Goal: Contribute content: Contribute content

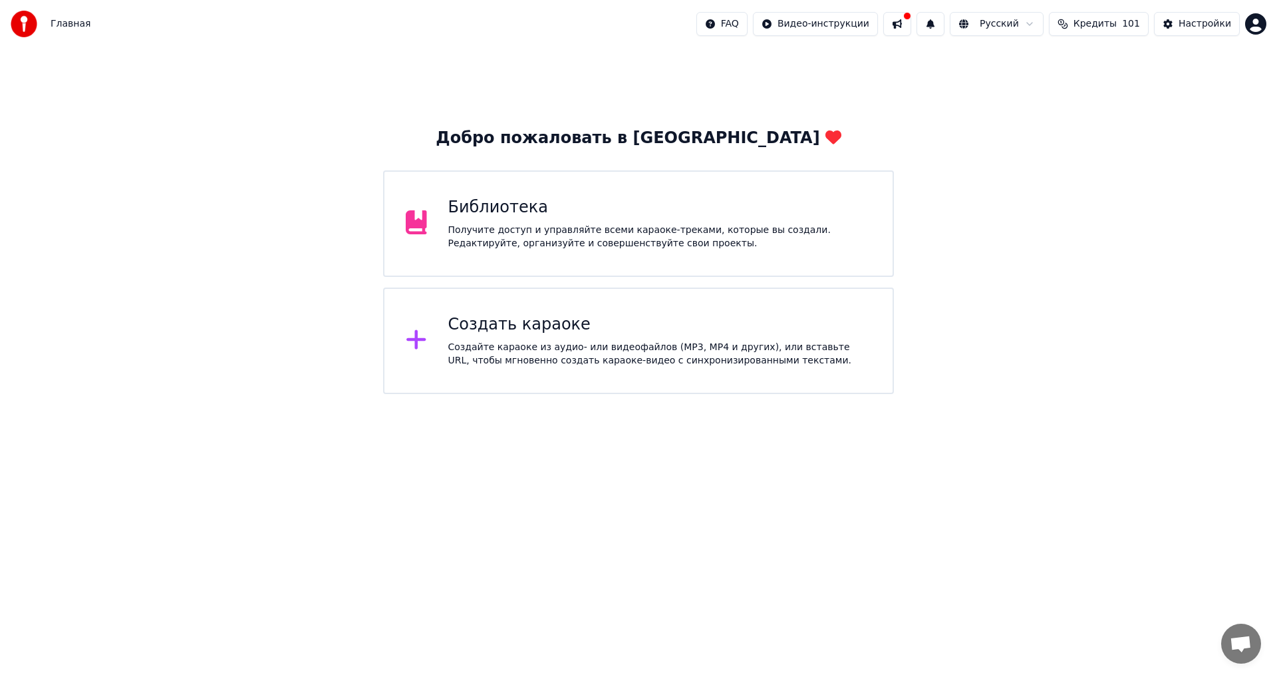
click at [557, 207] on div "Библиотека" at bounding box center [660, 207] width 424 height 21
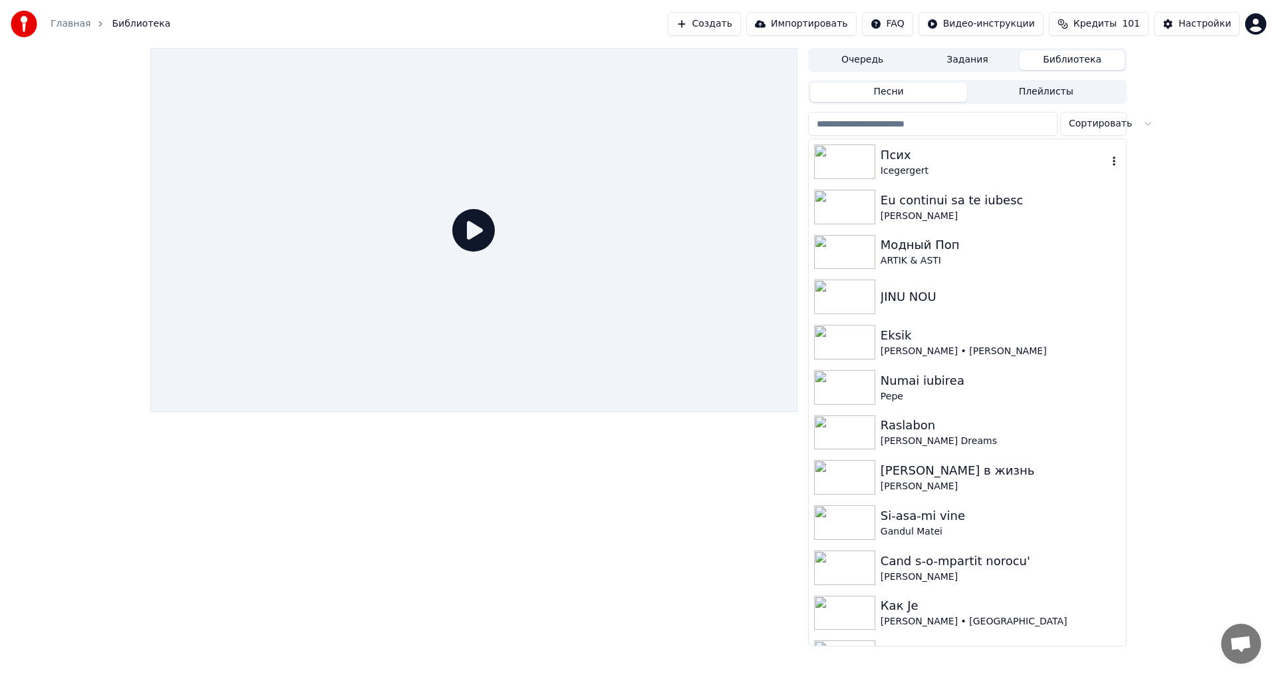
click at [953, 150] on div "Псих" at bounding box center [994, 155] width 227 height 19
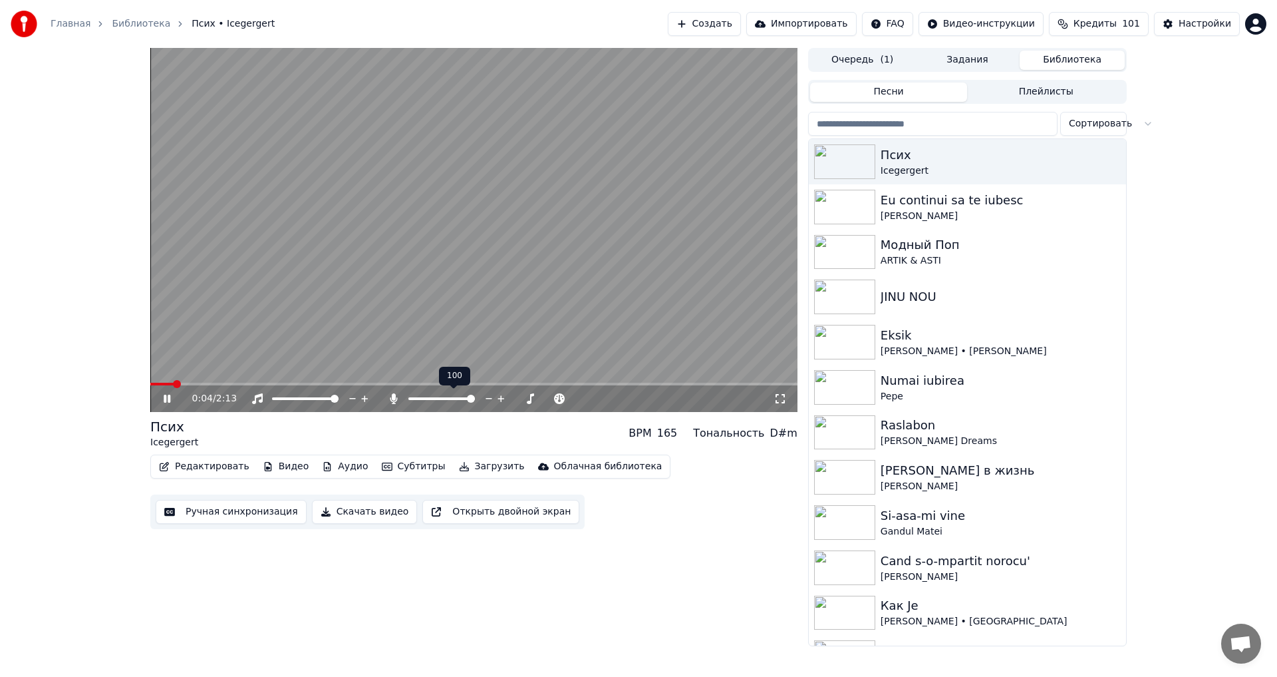
click at [475, 401] on span at bounding box center [471, 399] width 8 height 8
click at [212, 472] on button "Редактировать" at bounding box center [204, 466] width 101 height 19
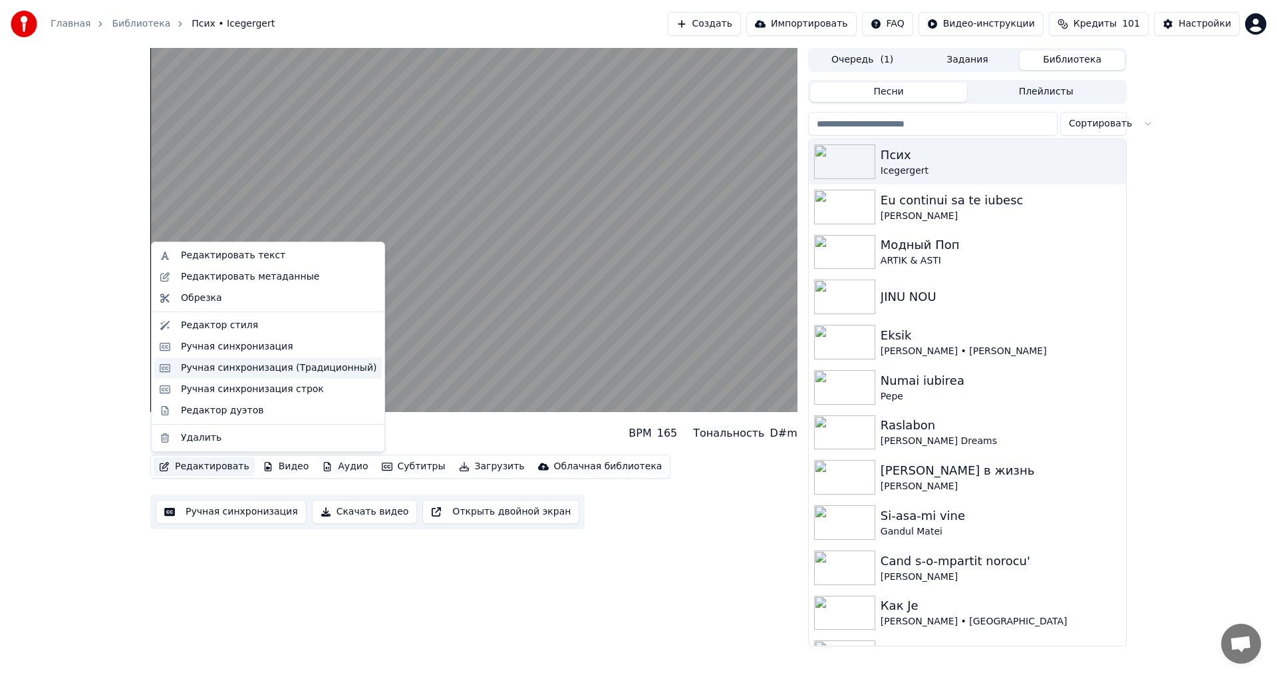
click at [295, 367] on div "Ручная синхронизация (Традиционный)" at bounding box center [279, 367] width 196 height 13
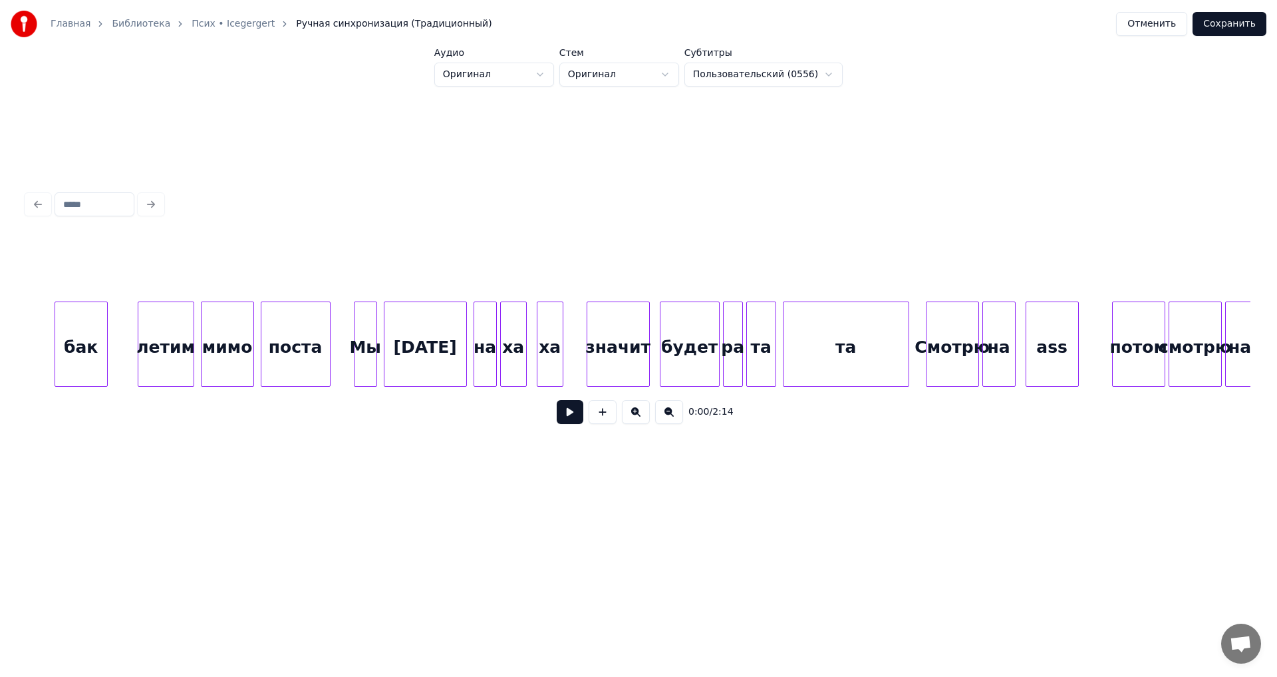
scroll to position [0, 14118]
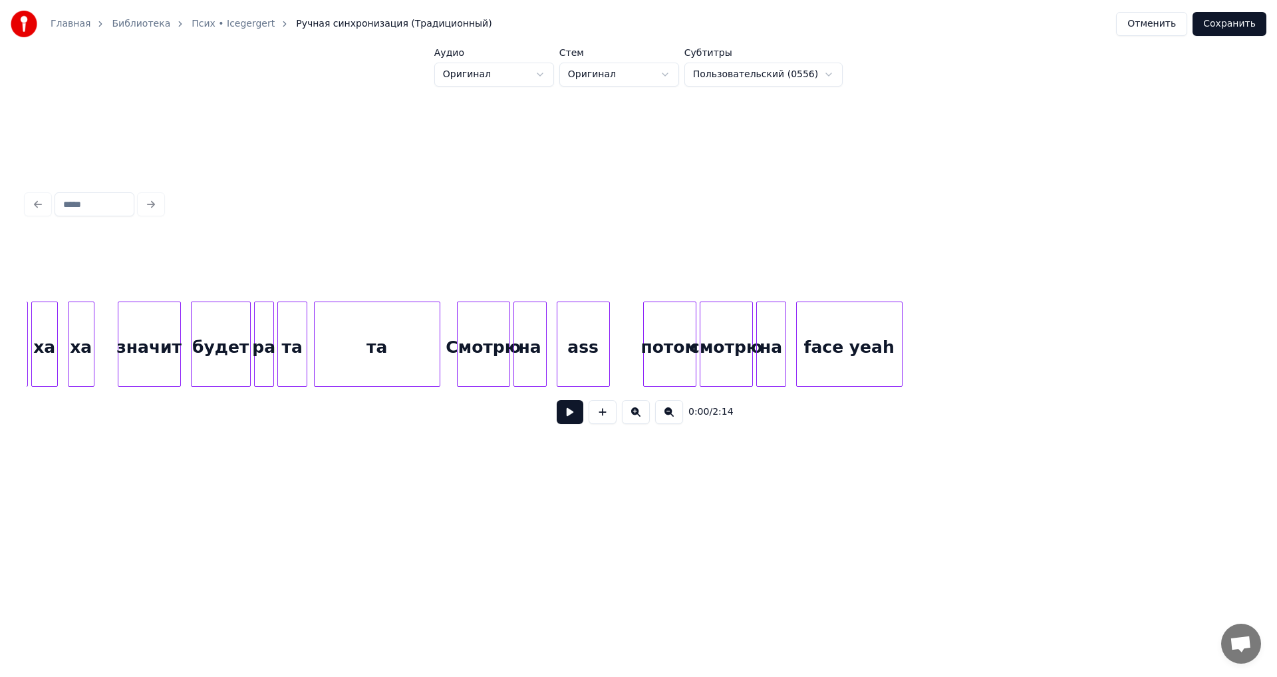
click at [463, 353] on div "Смотрю" at bounding box center [484, 347] width 52 height 90
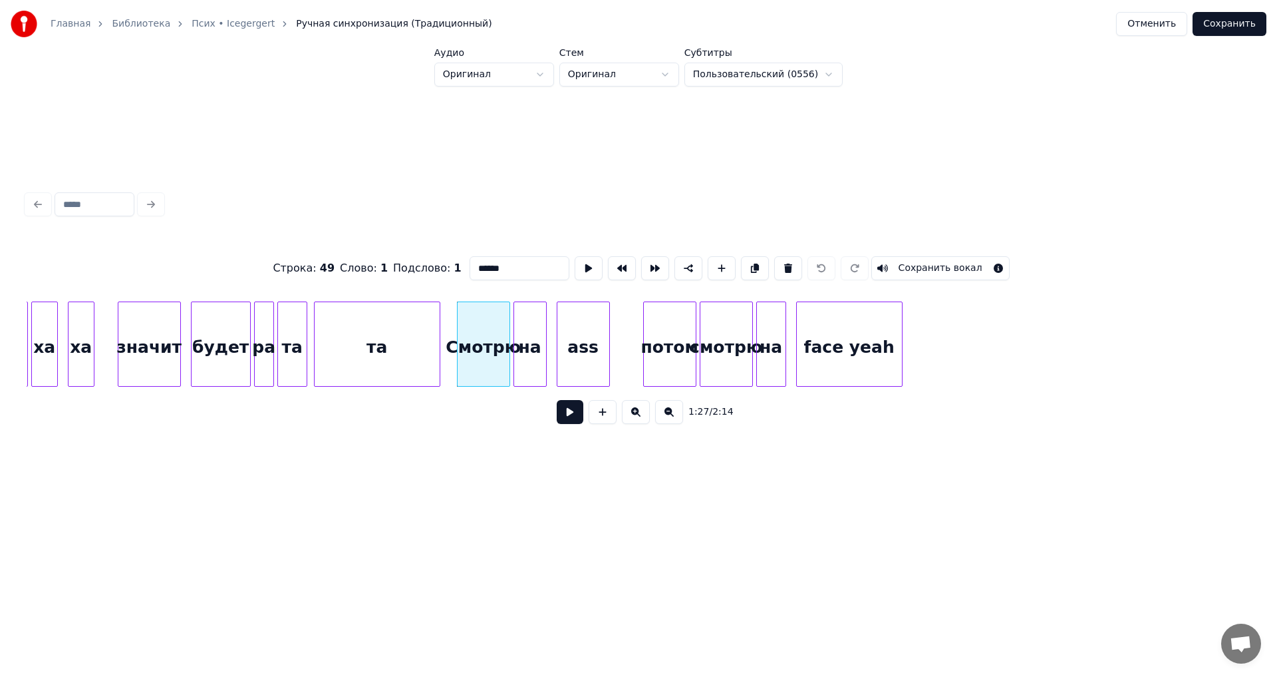
click at [566, 413] on button at bounding box center [570, 412] width 27 height 24
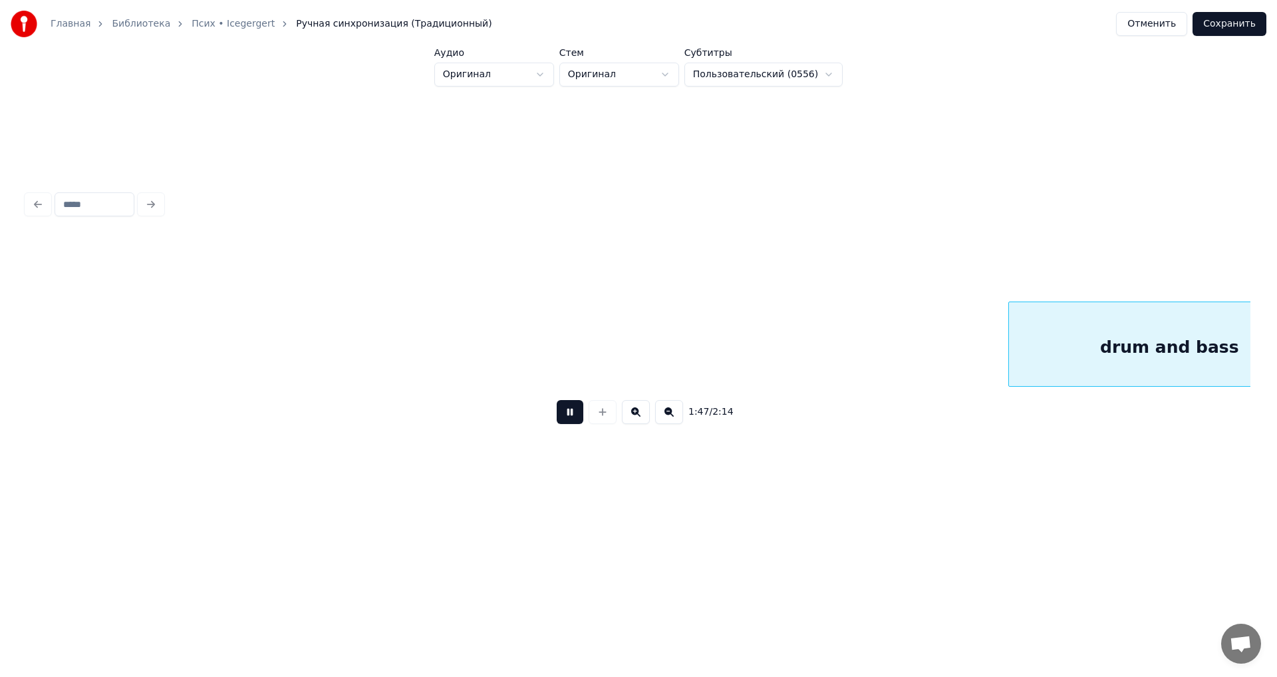
scroll to position [0, 17796]
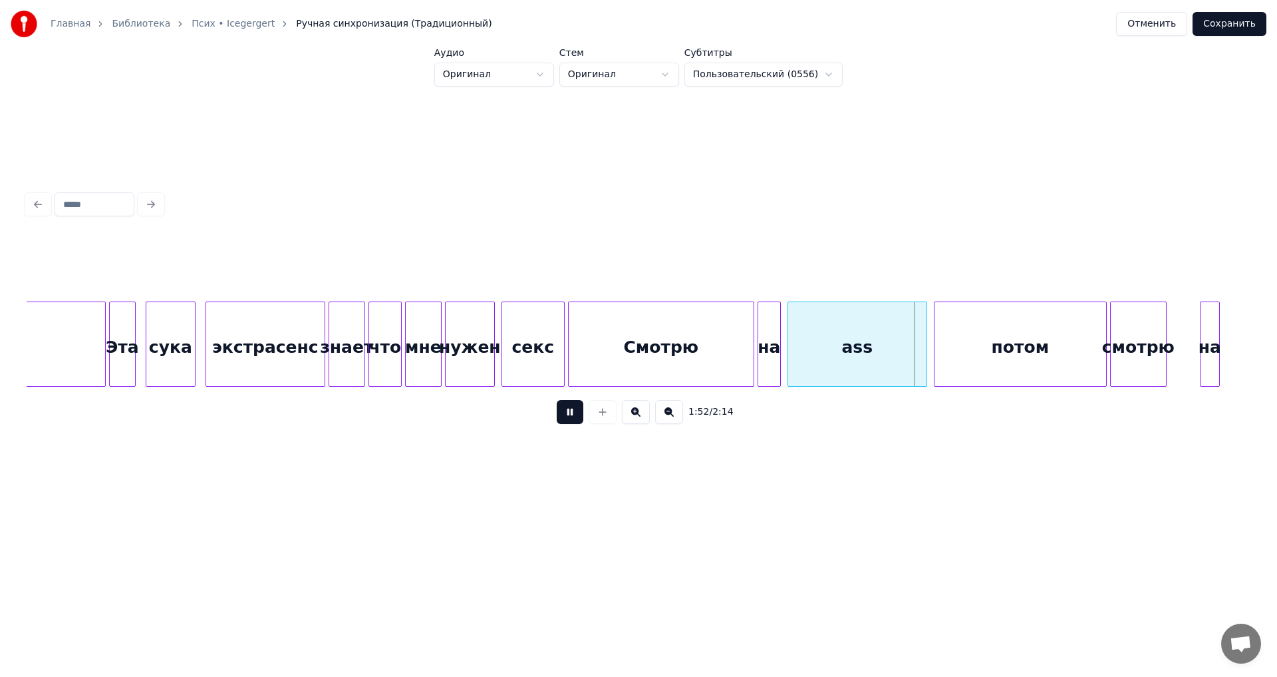
click at [1170, 22] on button "Отменить" at bounding box center [1151, 24] width 71 height 24
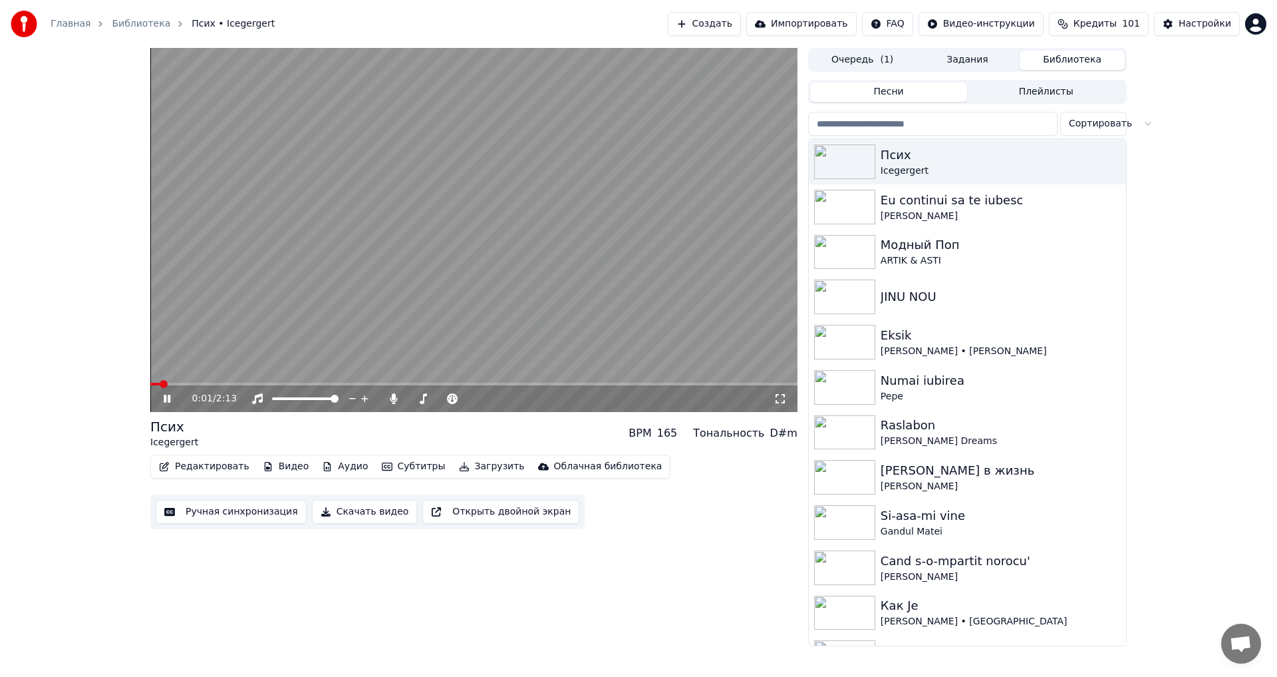
click at [196, 467] on button "Редактировать" at bounding box center [204, 466] width 101 height 19
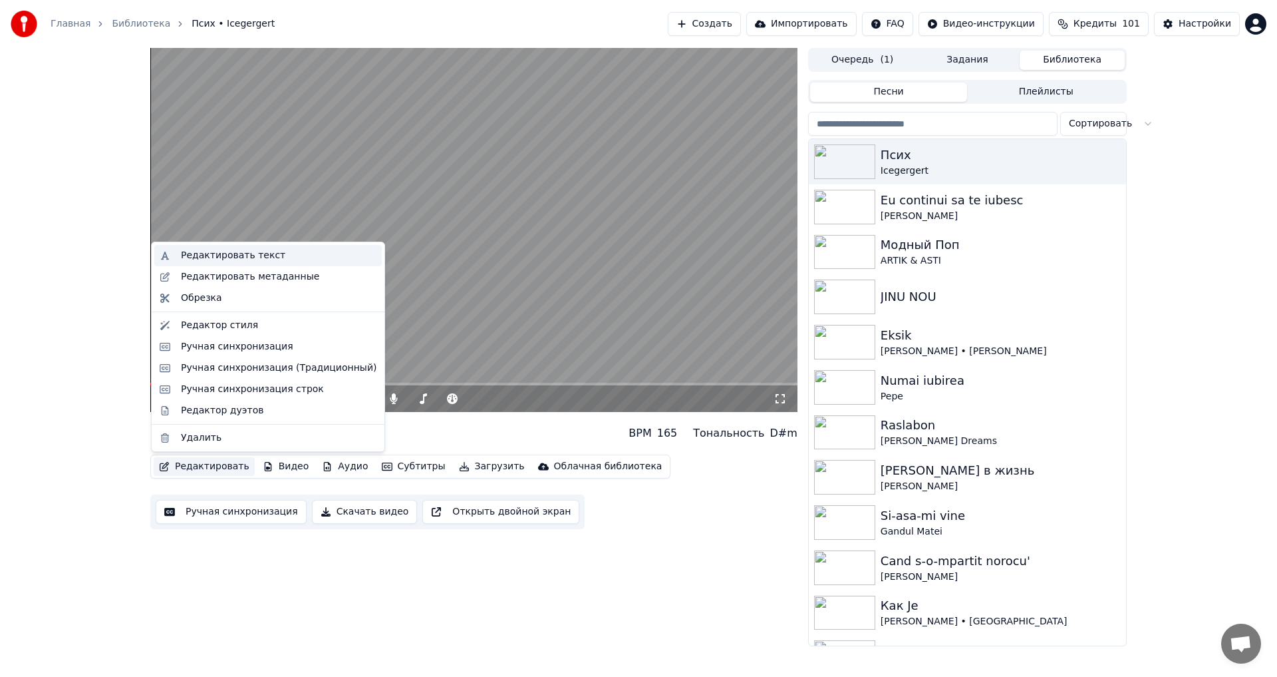
click at [246, 255] on div "Редактировать текст" at bounding box center [233, 255] width 104 height 13
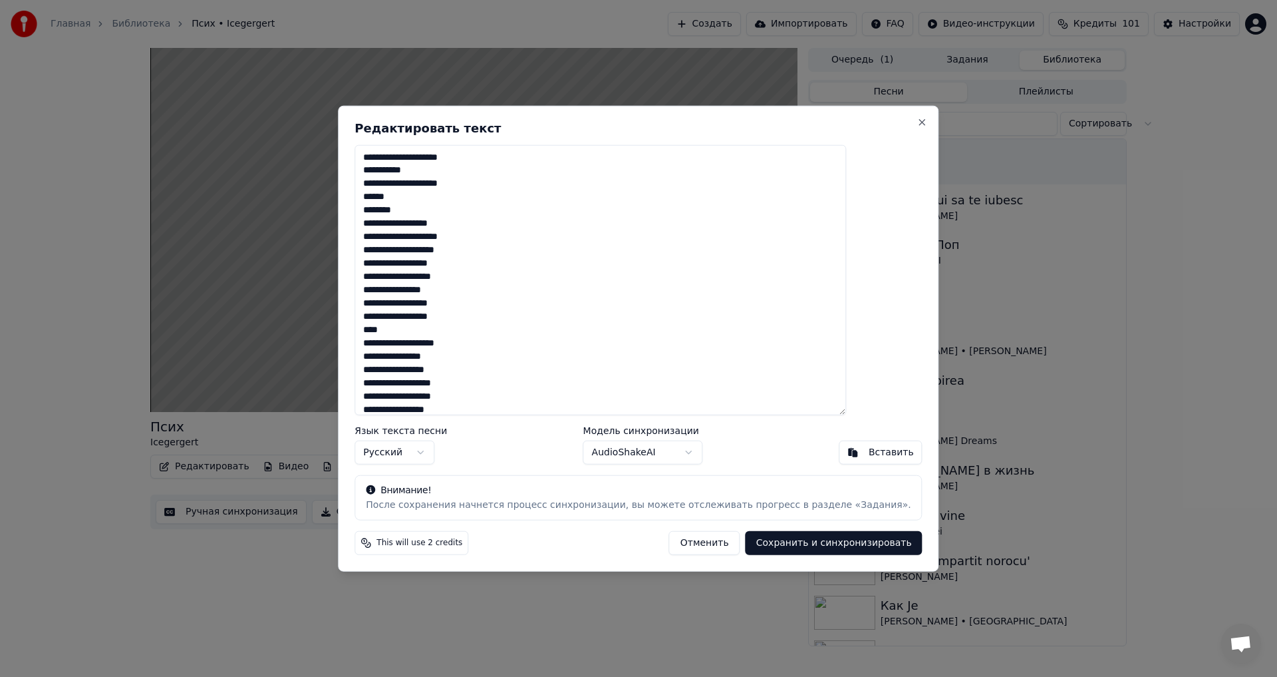
drag, startPoint x: 684, startPoint y: 118, endPoint x: 757, endPoint y: 118, distance: 72.5
click at [757, 118] on div "Редактировать текст Язык текста песни Русский Модель синхронизации AudioShakeAI…" at bounding box center [638, 338] width 601 height 466
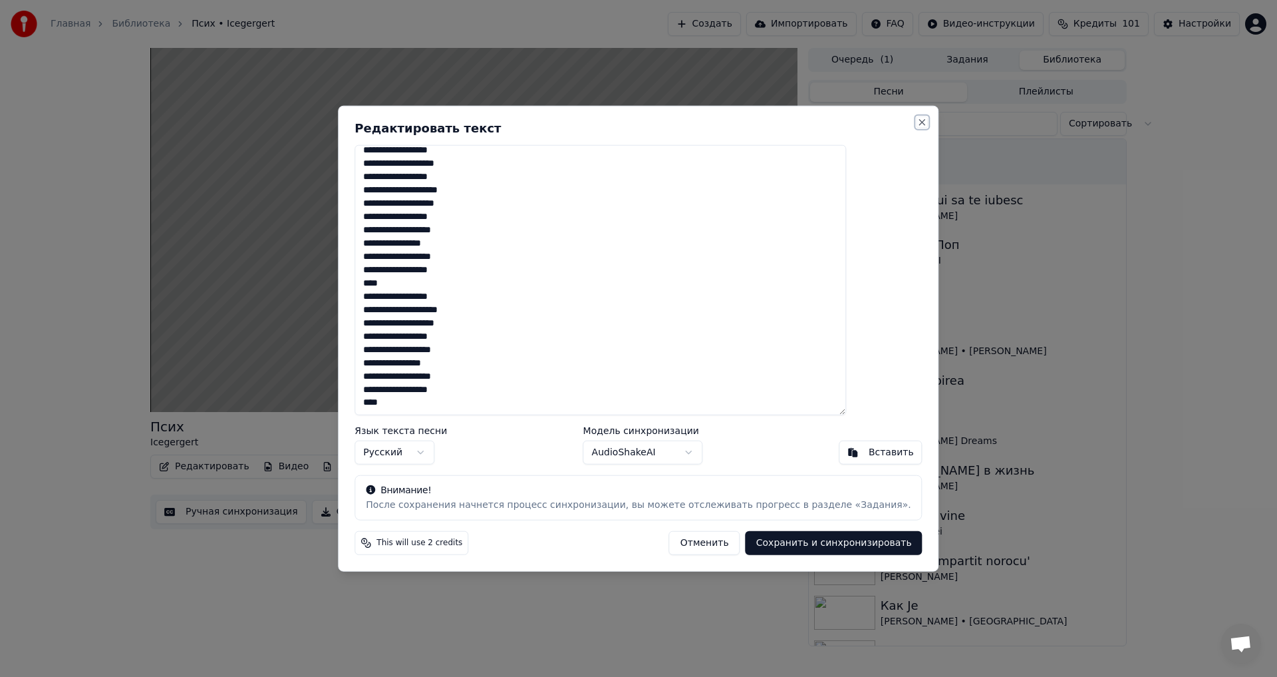
click at [918, 118] on button "Close" at bounding box center [923, 121] width 11 height 11
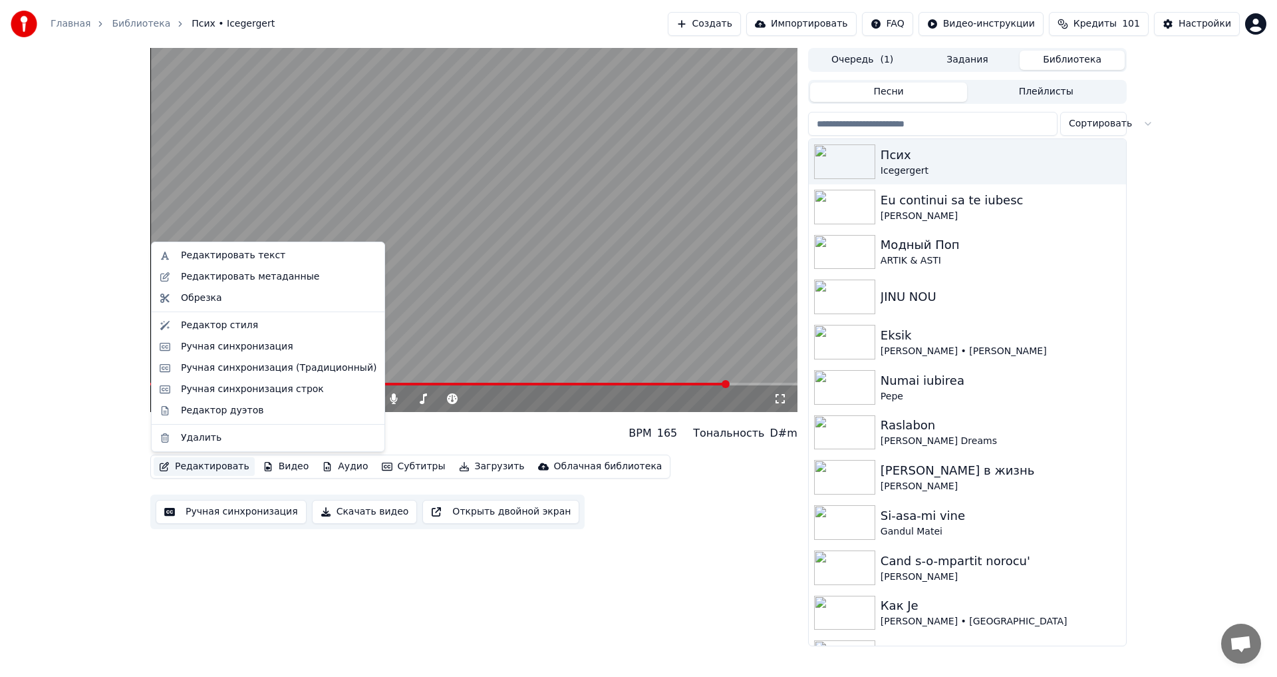
click at [208, 464] on button "Редактировать" at bounding box center [204, 466] width 101 height 19
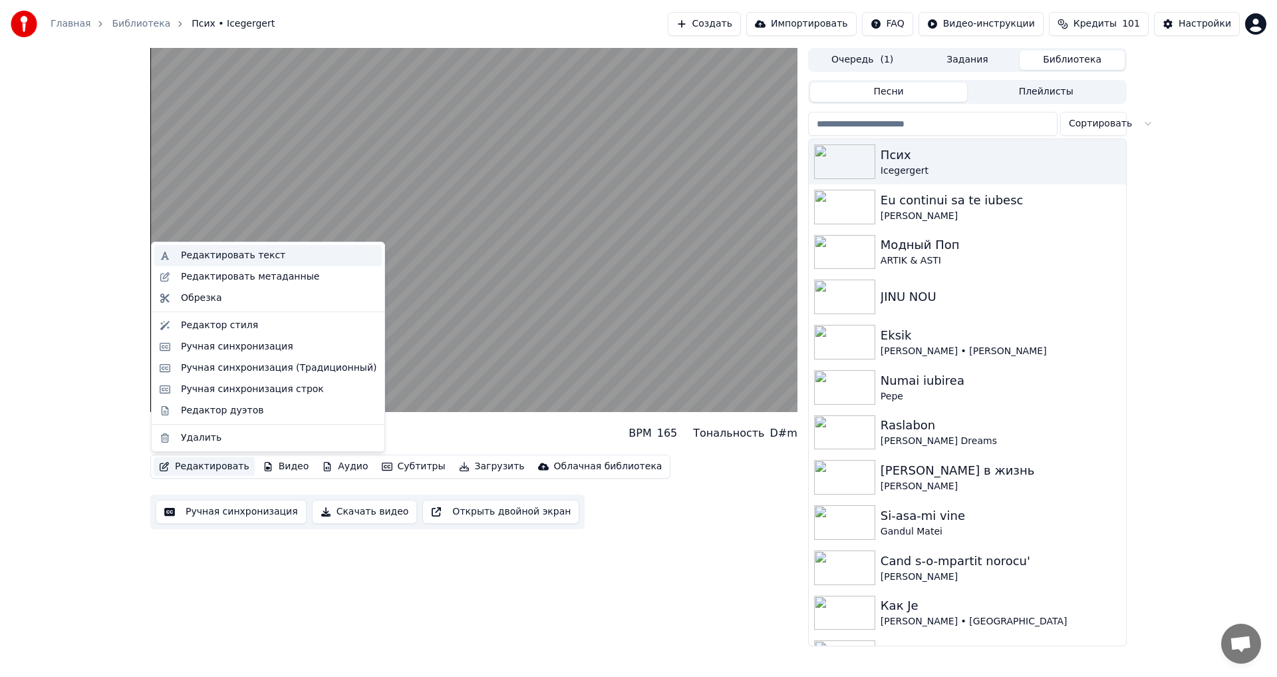
click at [241, 261] on div "Редактировать текст" at bounding box center [233, 255] width 104 height 13
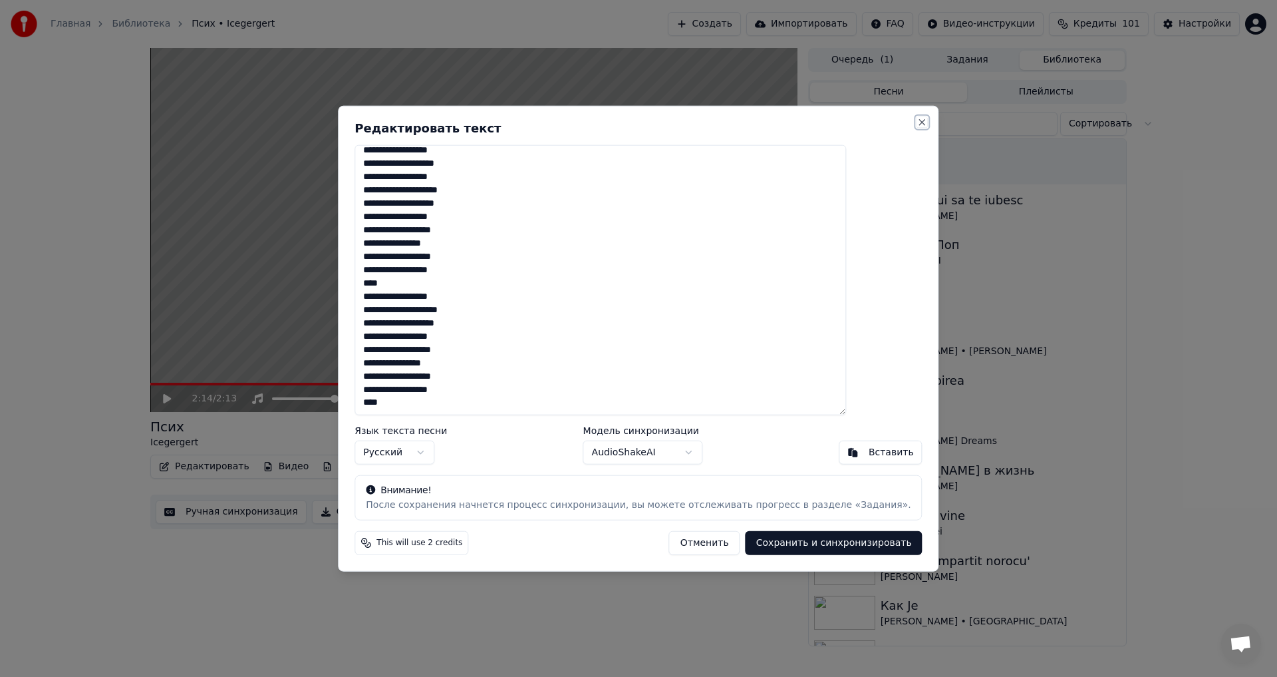
click at [918, 123] on button "Close" at bounding box center [923, 121] width 11 height 11
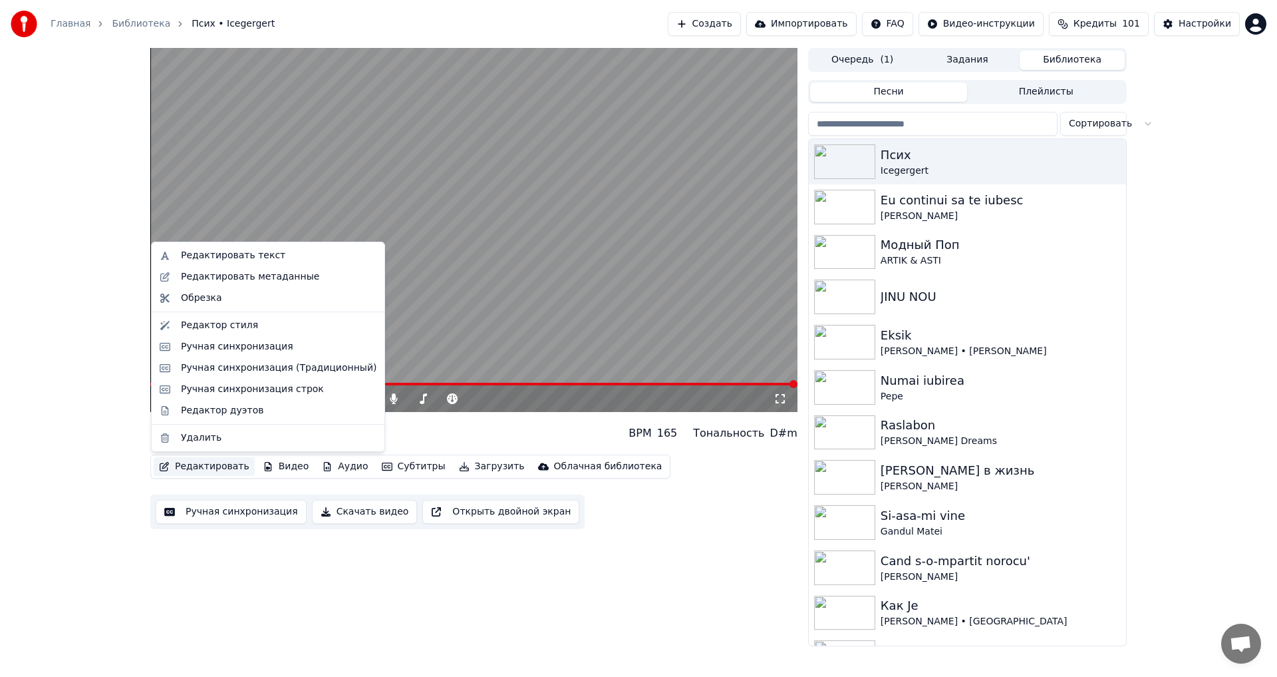
click at [219, 463] on button "Редактировать" at bounding box center [204, 466] width 101 height 19
click at [242, 249] on div "Редактировать текст" at bounding box center [233, 255] width 104 height 13
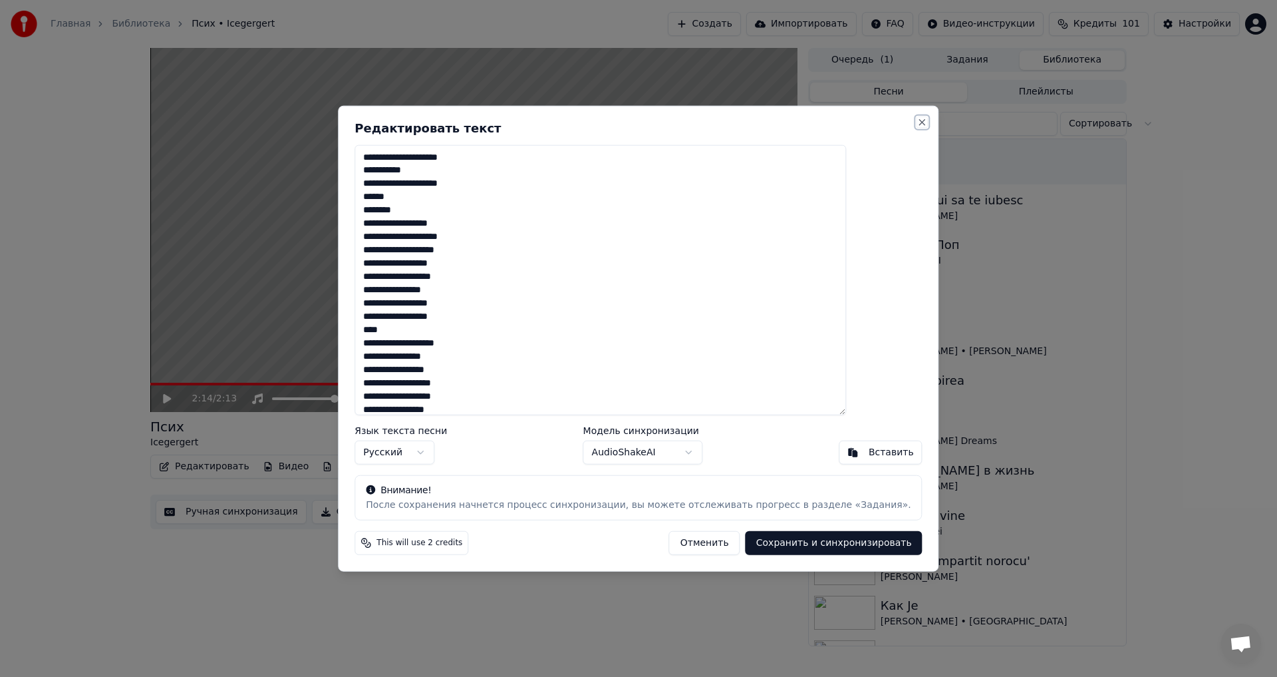
click at [918, 124] on button "Close" at bounding box center [923, 121] width 11 height 11
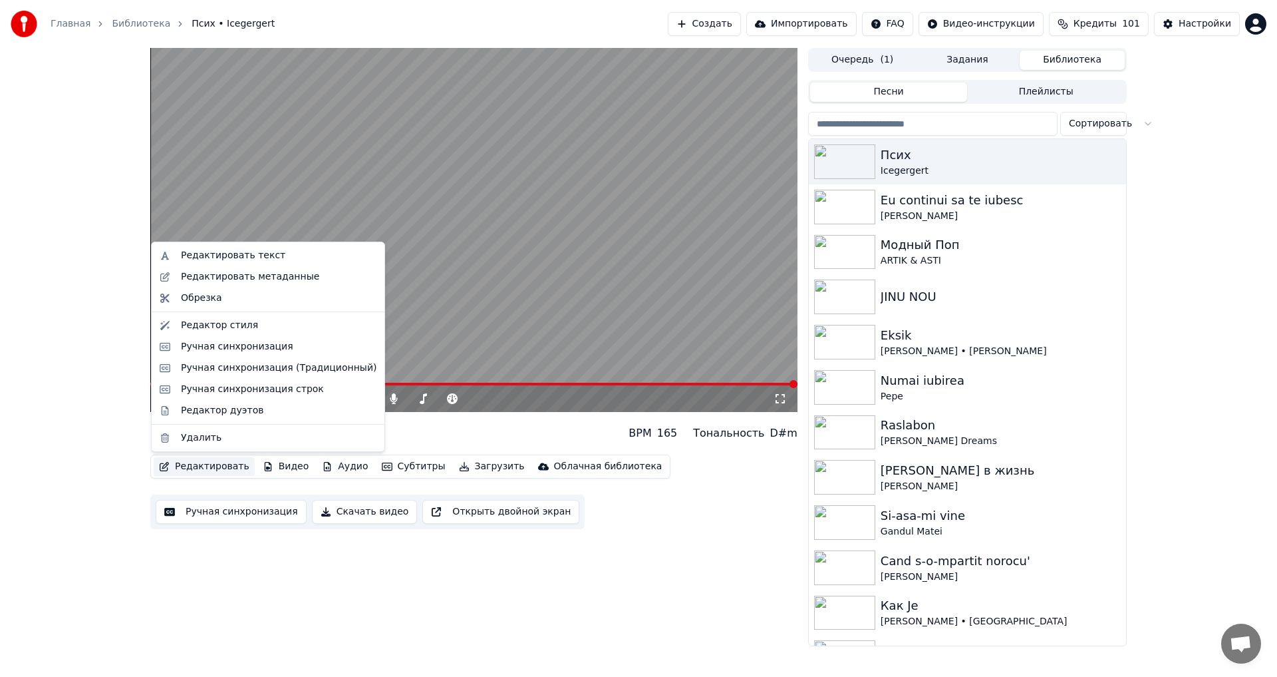
click at [229, 470] on button "Редактировать" at bounding box center [204, 466] width 101 height 19
click at [262, 361] on div "Ручная синхронизация (Традиционный)" at bounding box center [279, 367] width 196 height 13
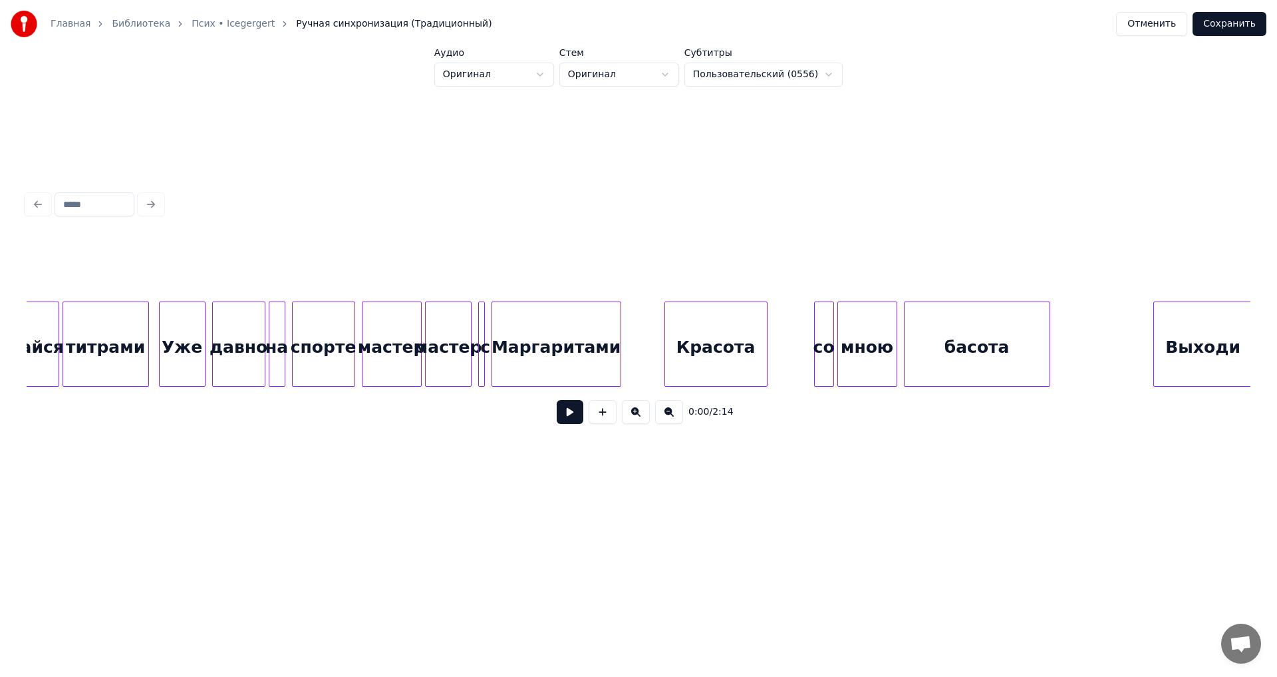
scroll to position [0, 12514]
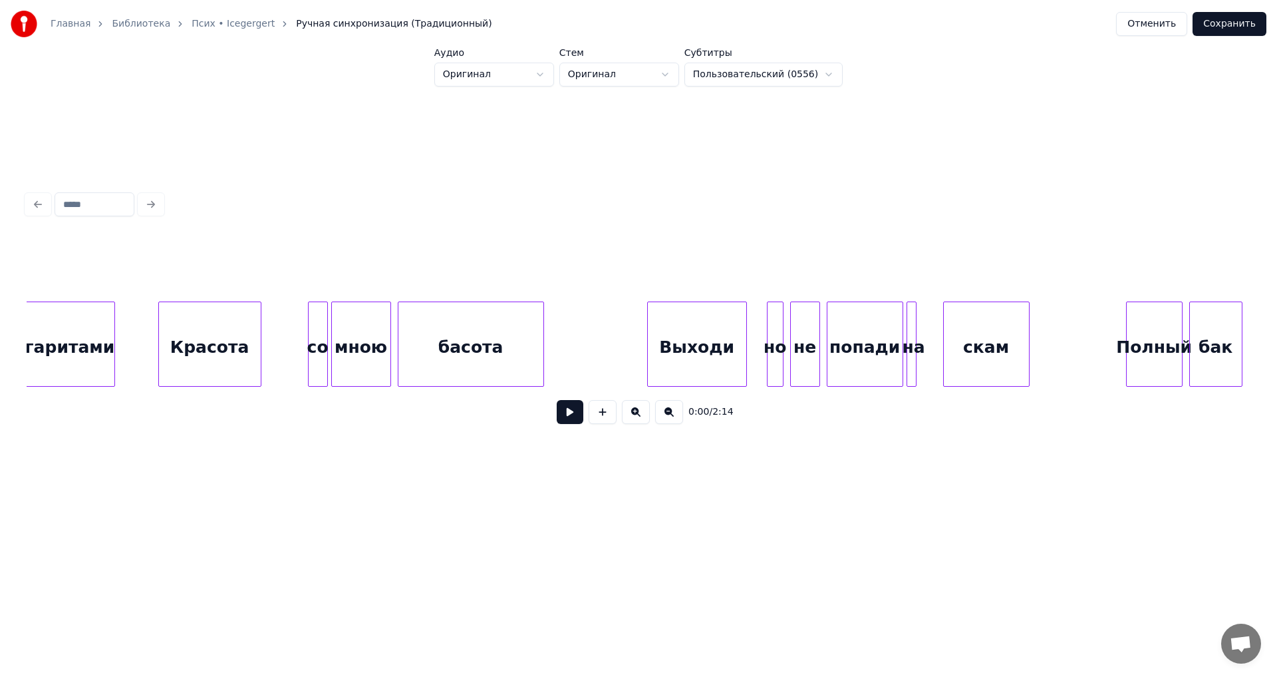
click at [710, 352] on div "Выходи" at bounding box center [697, 347] width 98 height 90
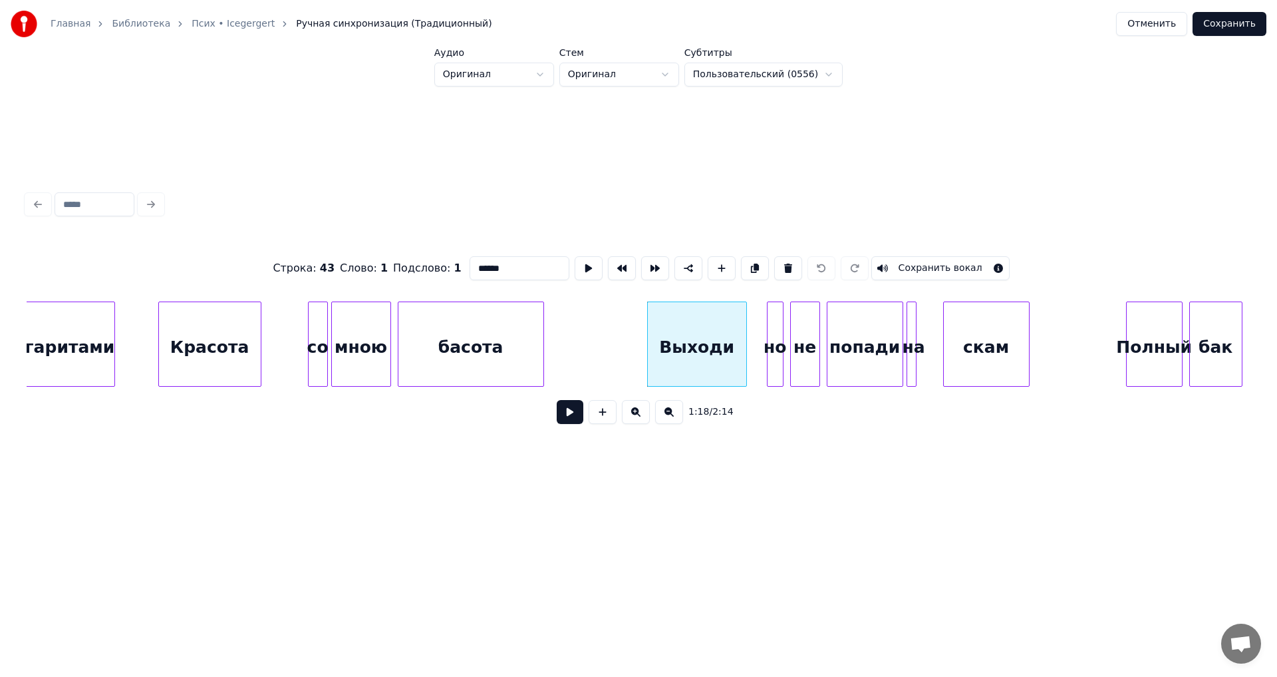
click at [562, 420] on button at bounding box center [570, 412] width 27 height 24
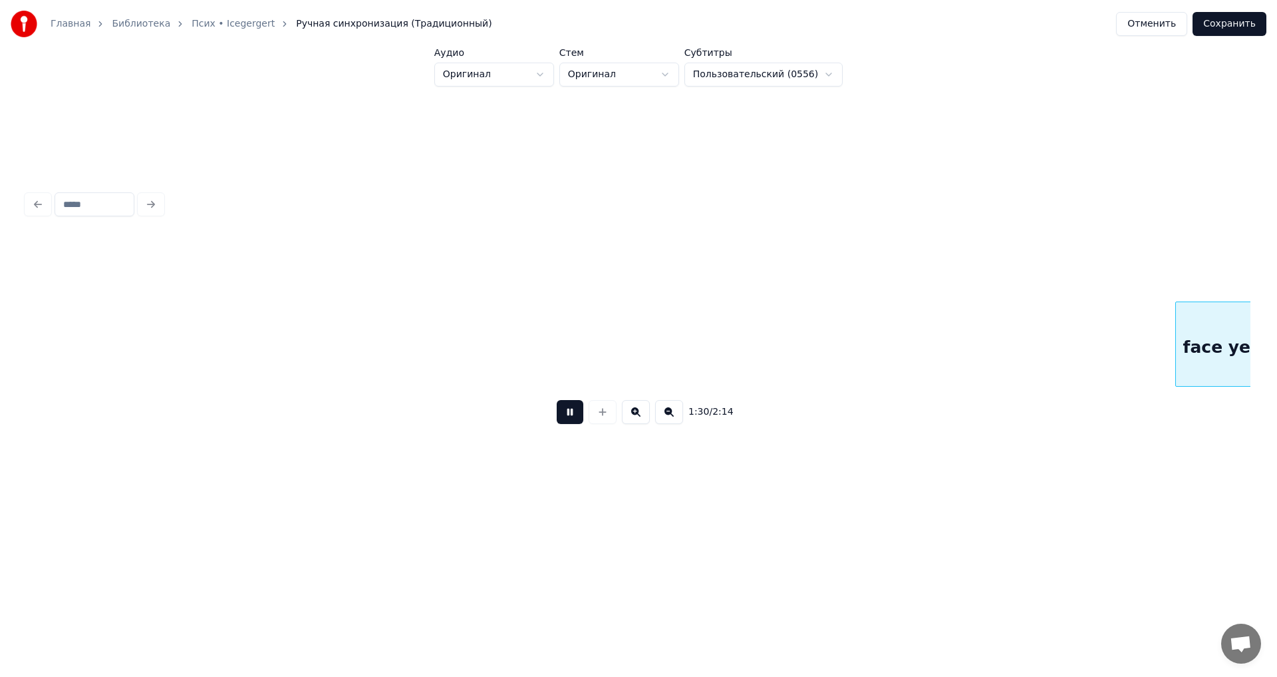
scroll to position [0, 14963]
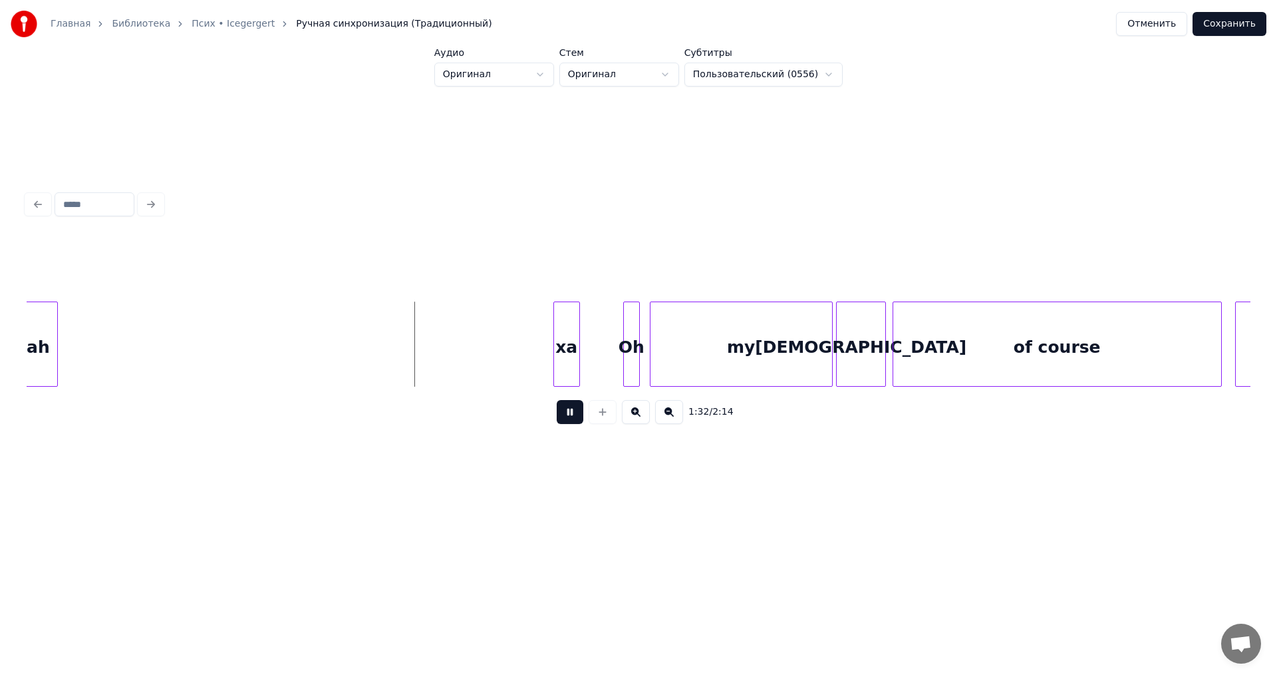
click at [562, 420] on button at bounding box center [570, 412] width 27 height 24
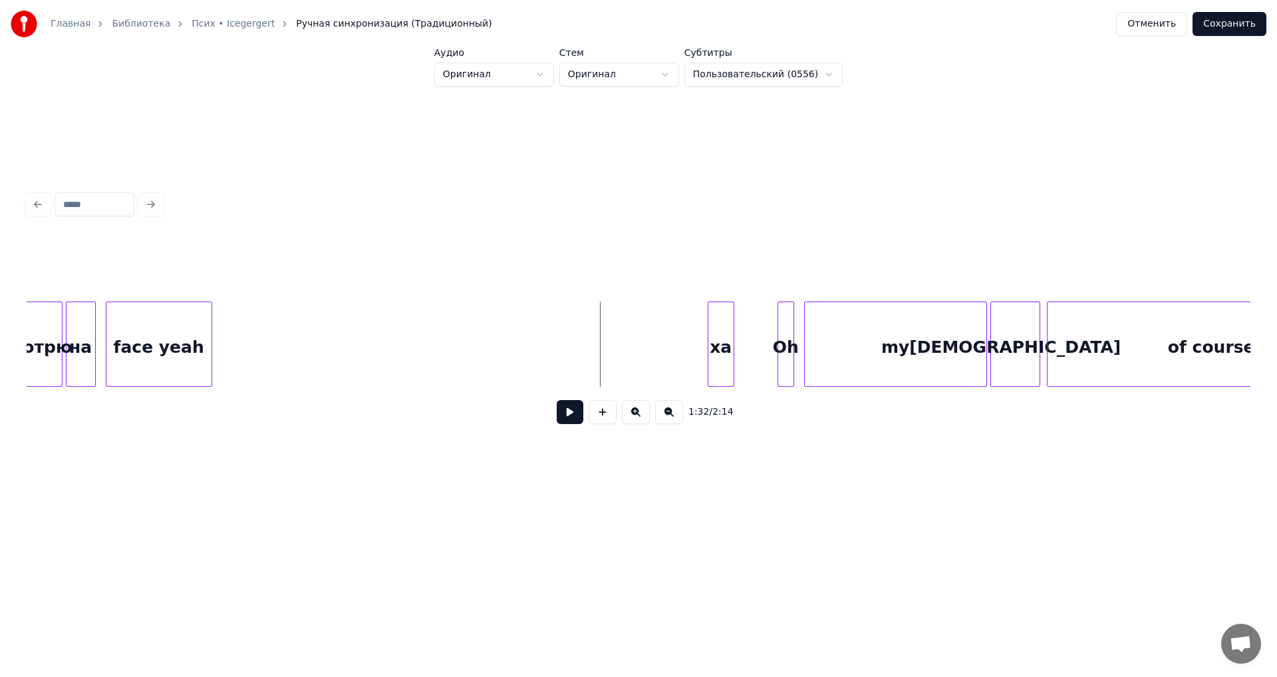
click at [120, 369] on div "face yeah" at bounding box center [158, 347] width 105 height 90
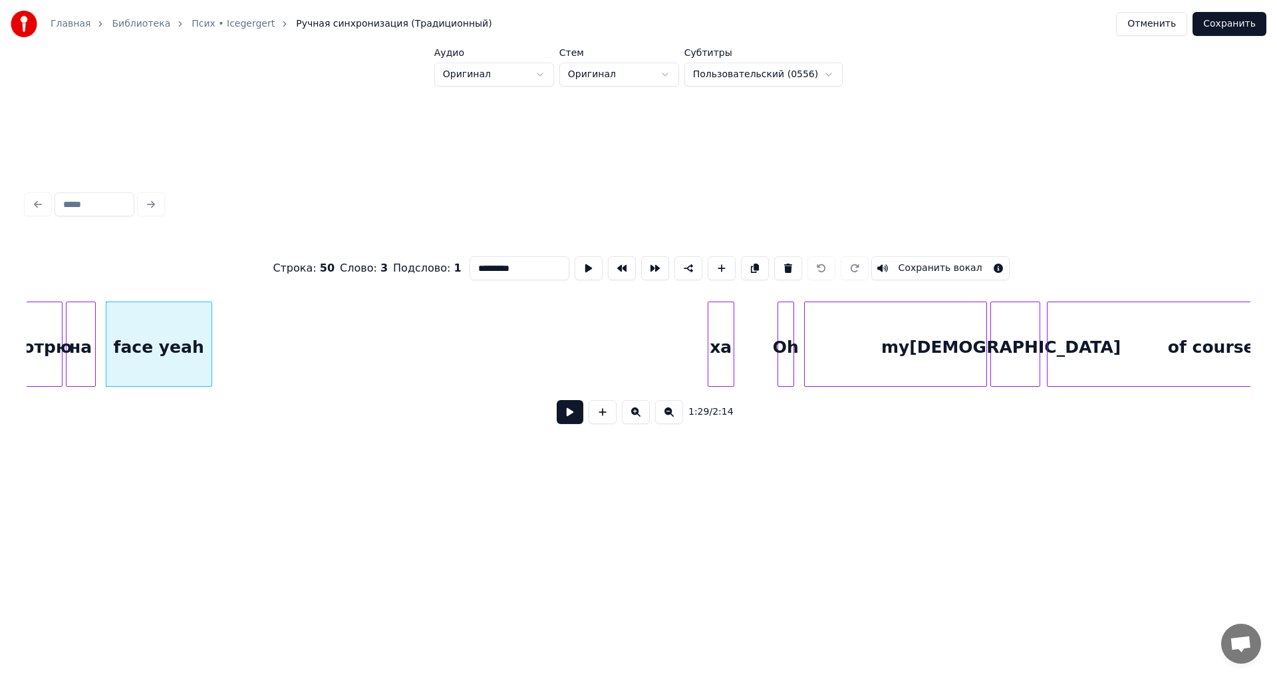
click at [574, 417] on button at bounding box center [570, 412] width 27 height 24
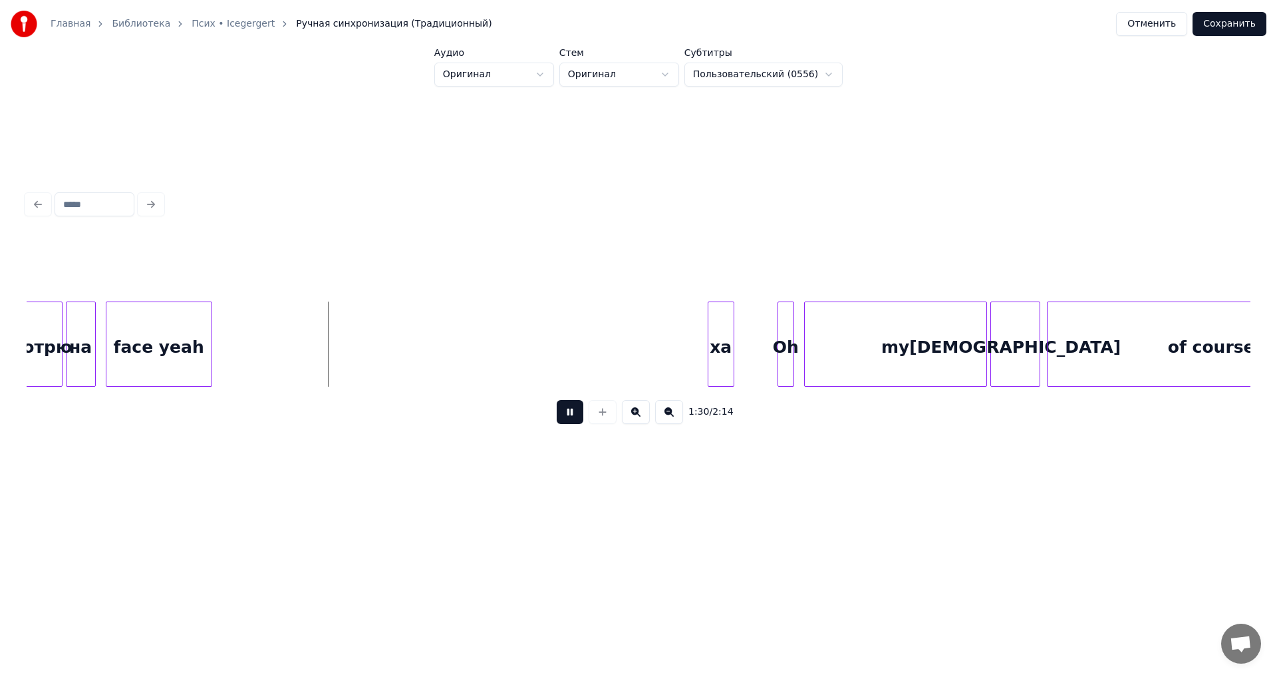
click at [574, 417] on button at bounding box center [570, 412] width 27 height 24
click at [162, 376] on div at bounding box center [161, 344] width 4 height 84
click at [182, 377] on div "ха" at bounding box center [183, 347] width 25 height 90
click at [575, 423] on button at bounding box center [570, 412] width 27 height 24
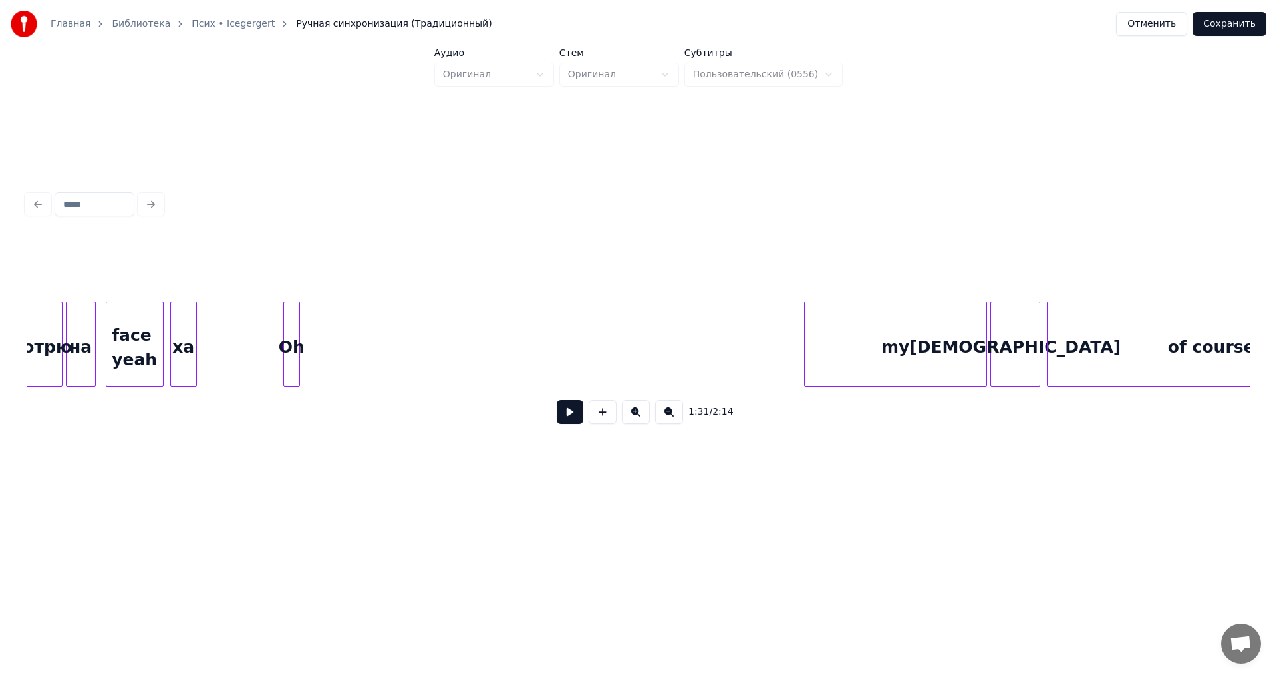
click at [292, 359] on div "Oh" at bounding box center [291, 347] width 15 height 90
click at [379, 337] on div "my" at bounding box center [396, 347] width 182 height 90
click at [335, 366] on div at bounding box center [334, 344] width 4 height 84
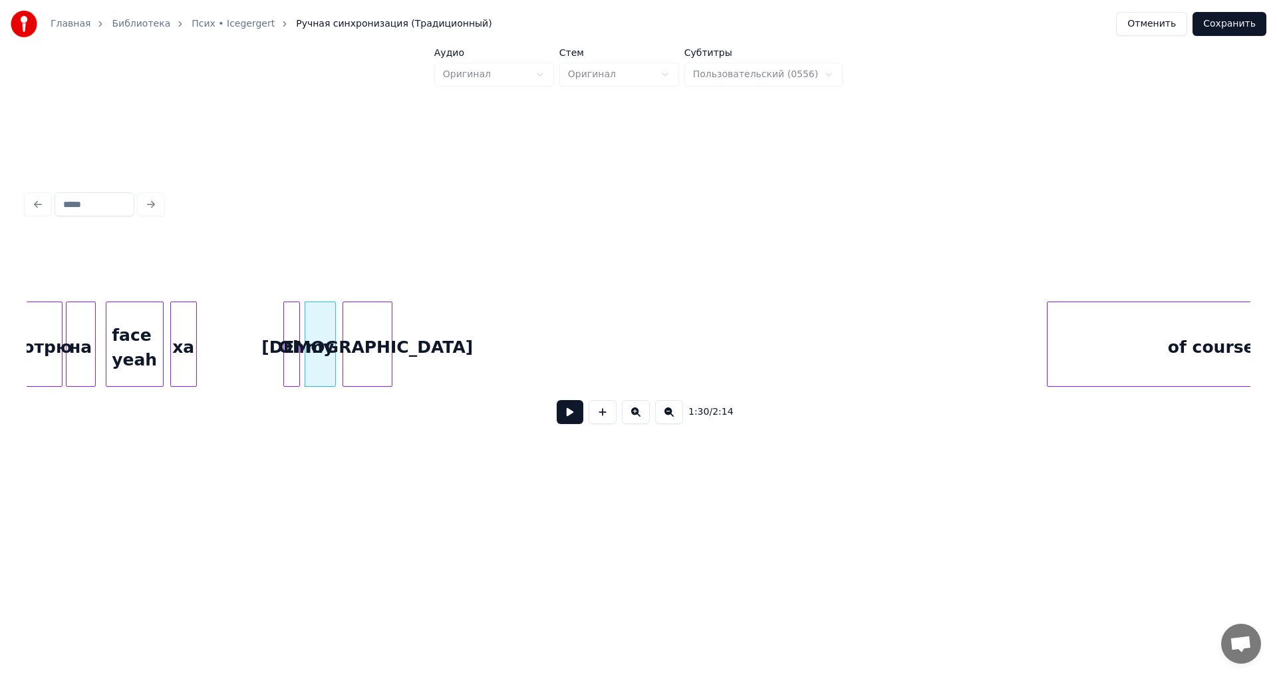
click at [378, 356] on div "[DEMOGRAPHIC_DATA]" at bounding box center [367, 347] width 49 height 90
click at [578, 420] on button at bounding box center [570, 412] width 27 height 24
click at [574, 417] on button at bounding box center [570, 412] width 27 height 24
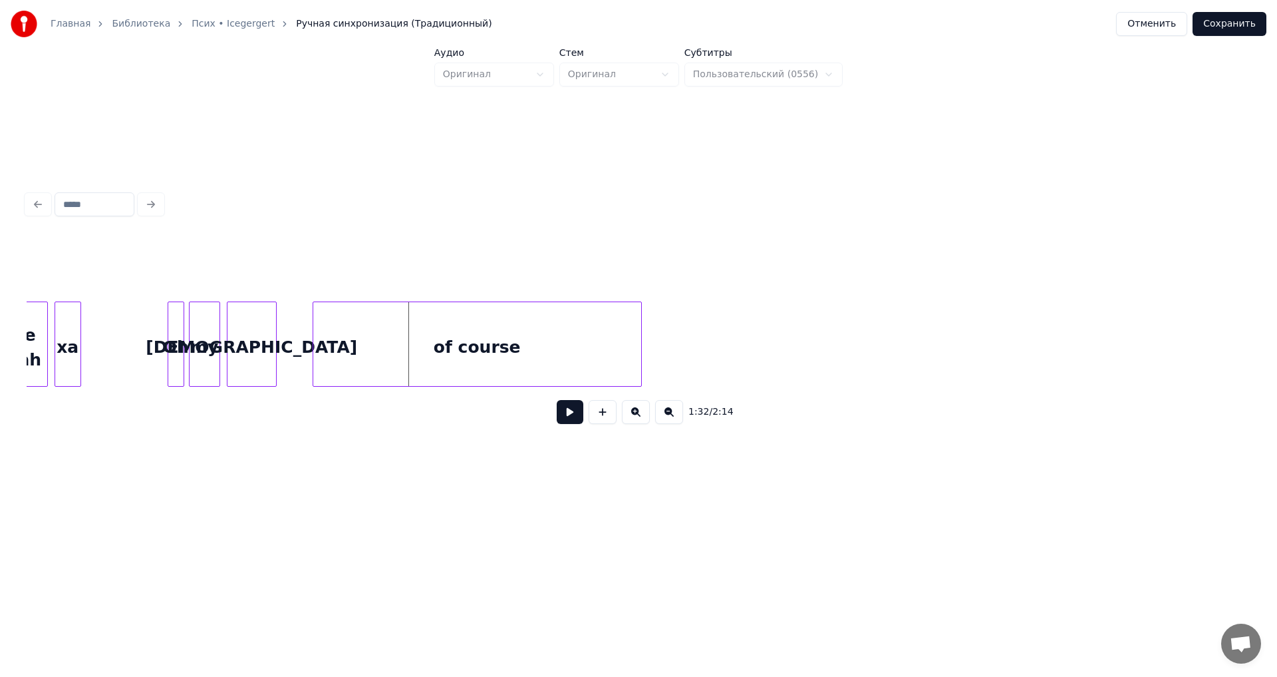
click at [606, 333] on div "of course" at bounding box center [477, 347] width 328 height 90
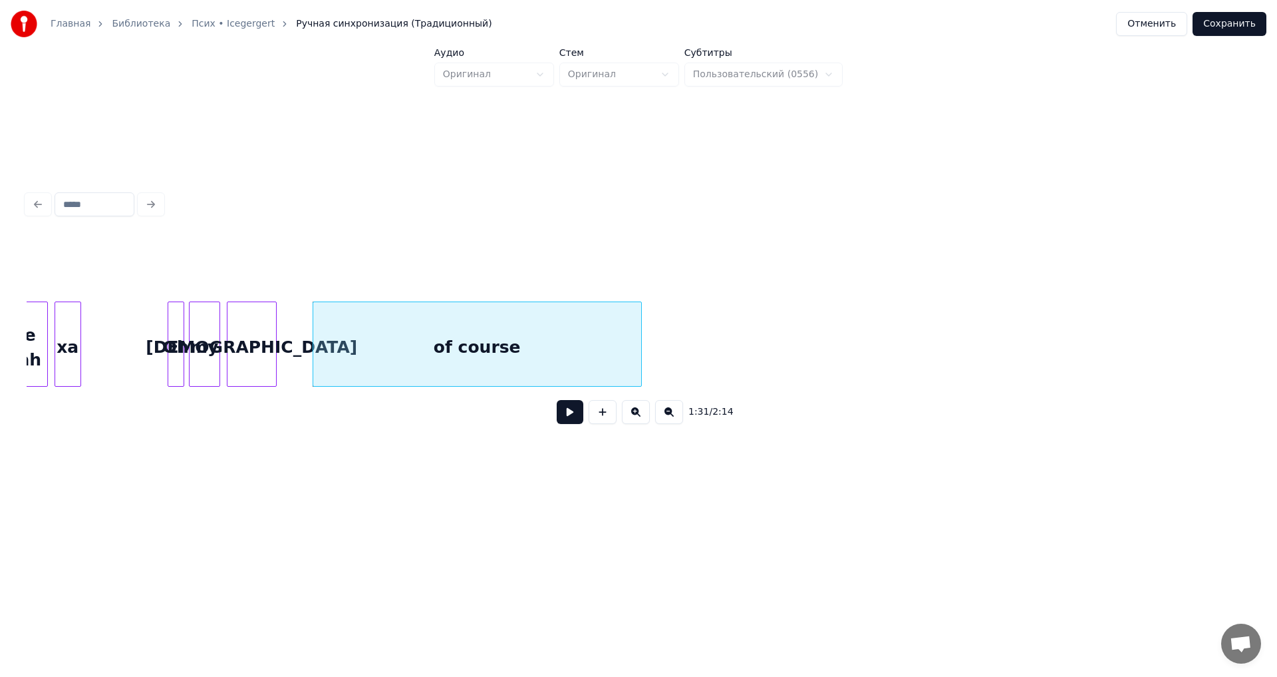
click at [576, 417] on button at bounding box center [570, 412] width 27 height 24
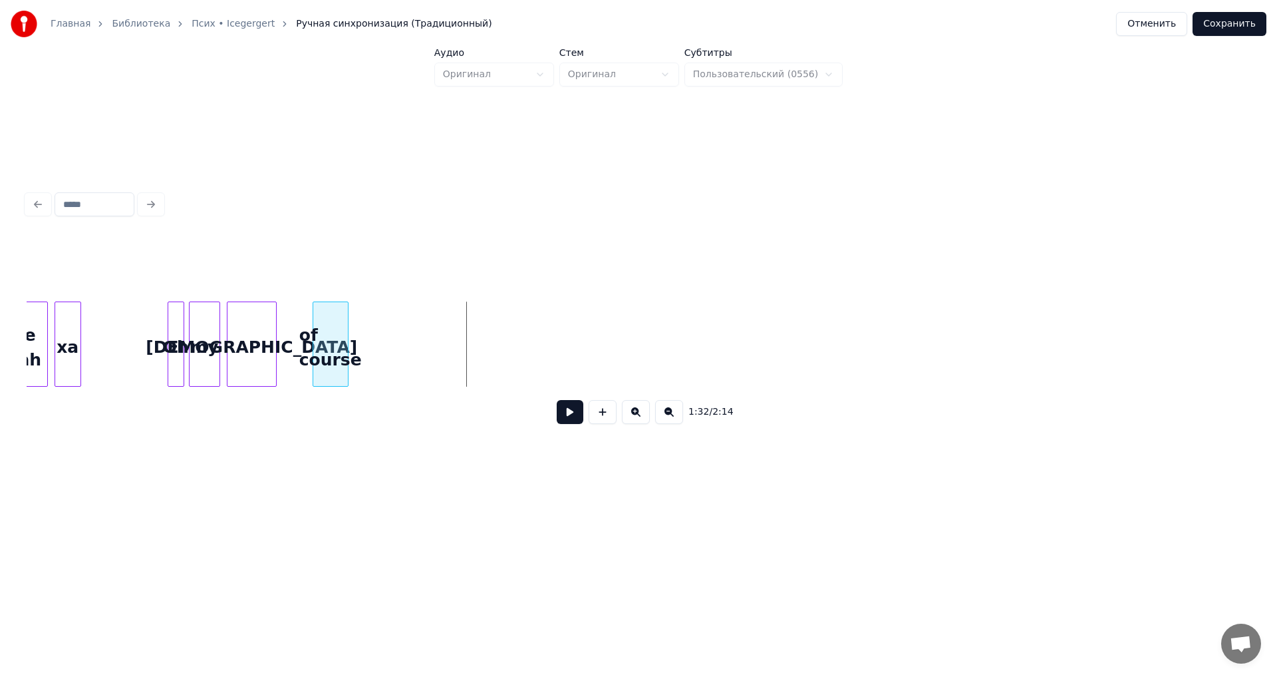
click at [347, 361] on div at bounding box center [346, 344] width 4 height 84
click at [920, 385] on div "face yeah ха Oh my God of course" at bounding box center [639, 343] width 1224 height 85
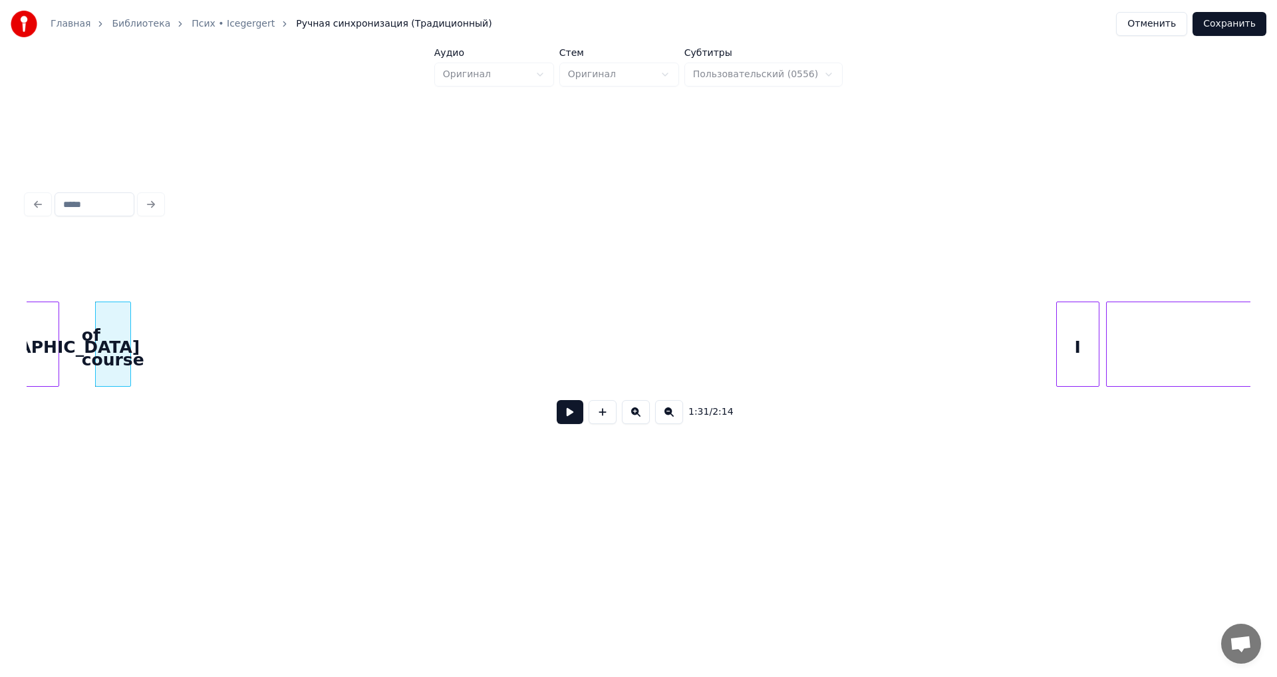
scroll to position [0, 15080]
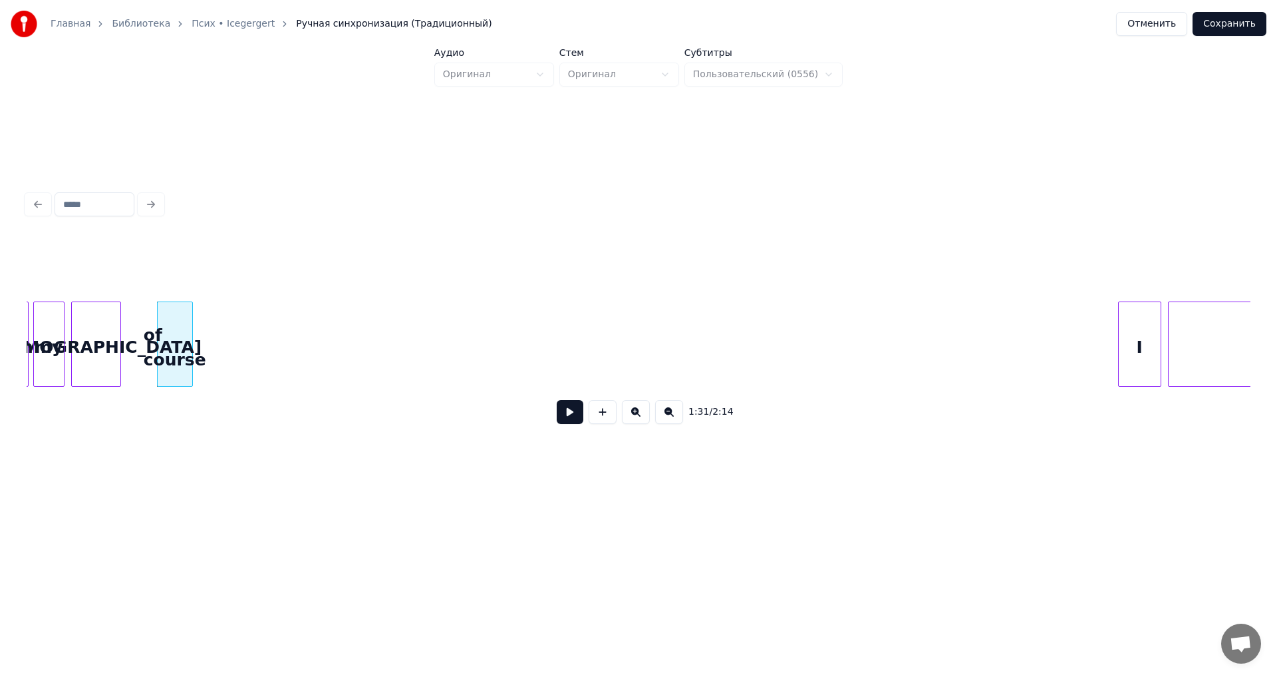
click at [173, 338] on div "of course" at bounding box center [175, 347] width 35 height 90
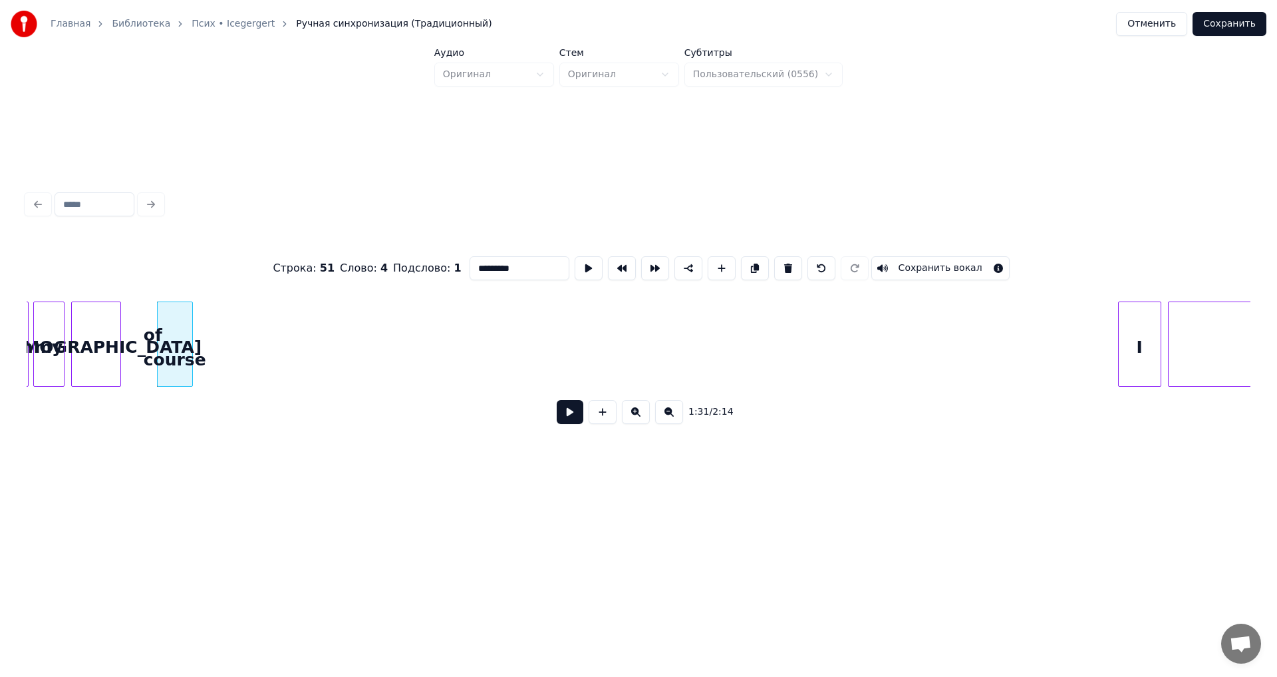
click at [565, 424] on button at bounding box center [570, 412] width 27 height 24
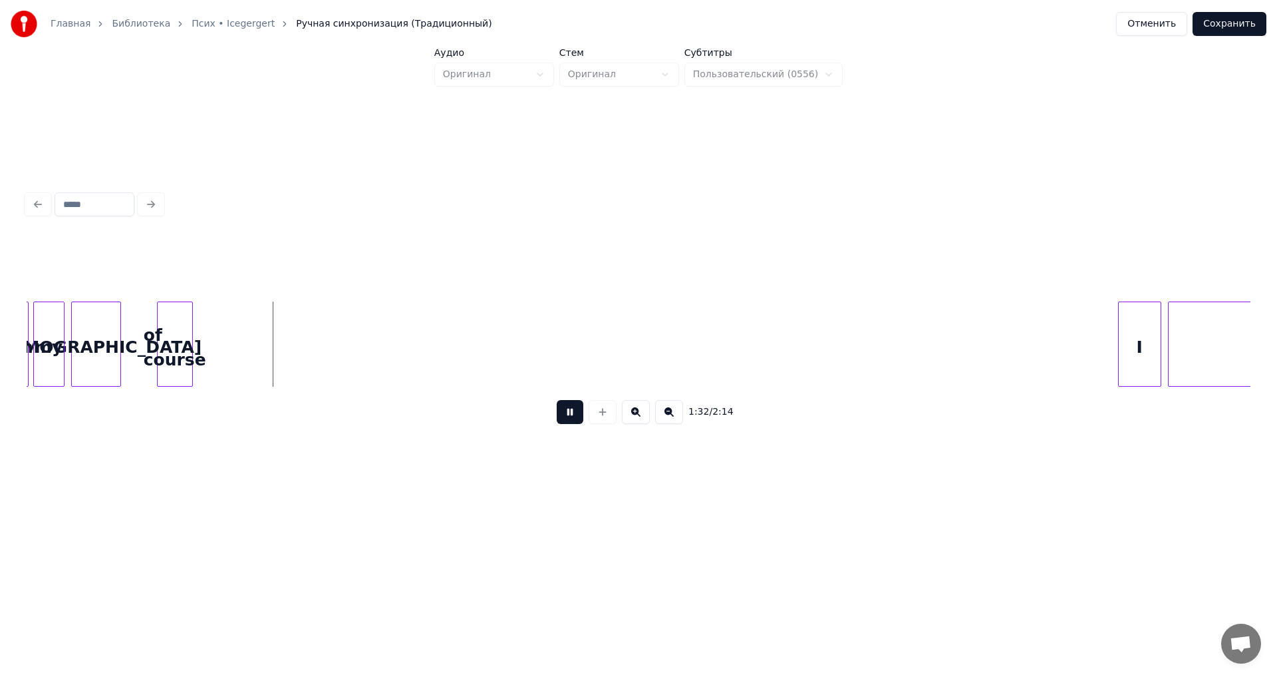
click at [565, 424] on button at bounding box center [570, 412] width 27 height 24
click at [219, 387] on div "wanna taste yeah I of course God my Oh" at bounding box center [639, 343] width 1224 height 85
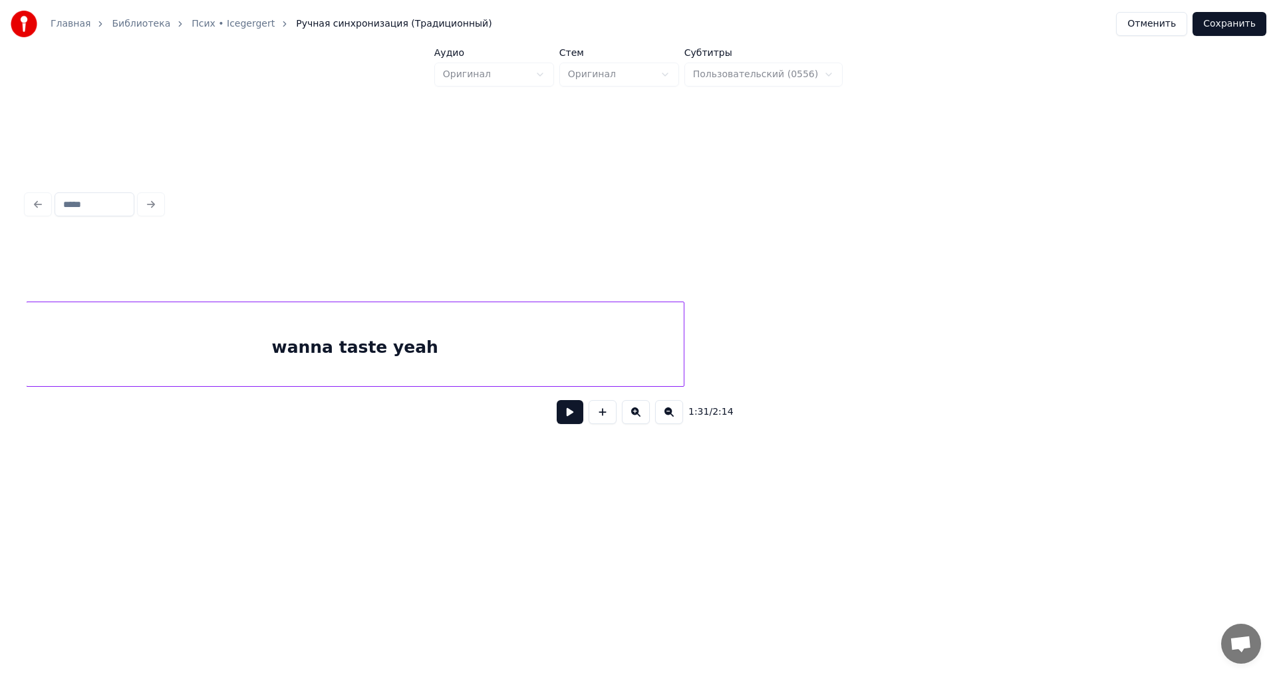
scroll to position [0, 15500]
click at [470, 428] on div "1:31 / 2:14" at bounding box center [639, 336] width 1224 height 202
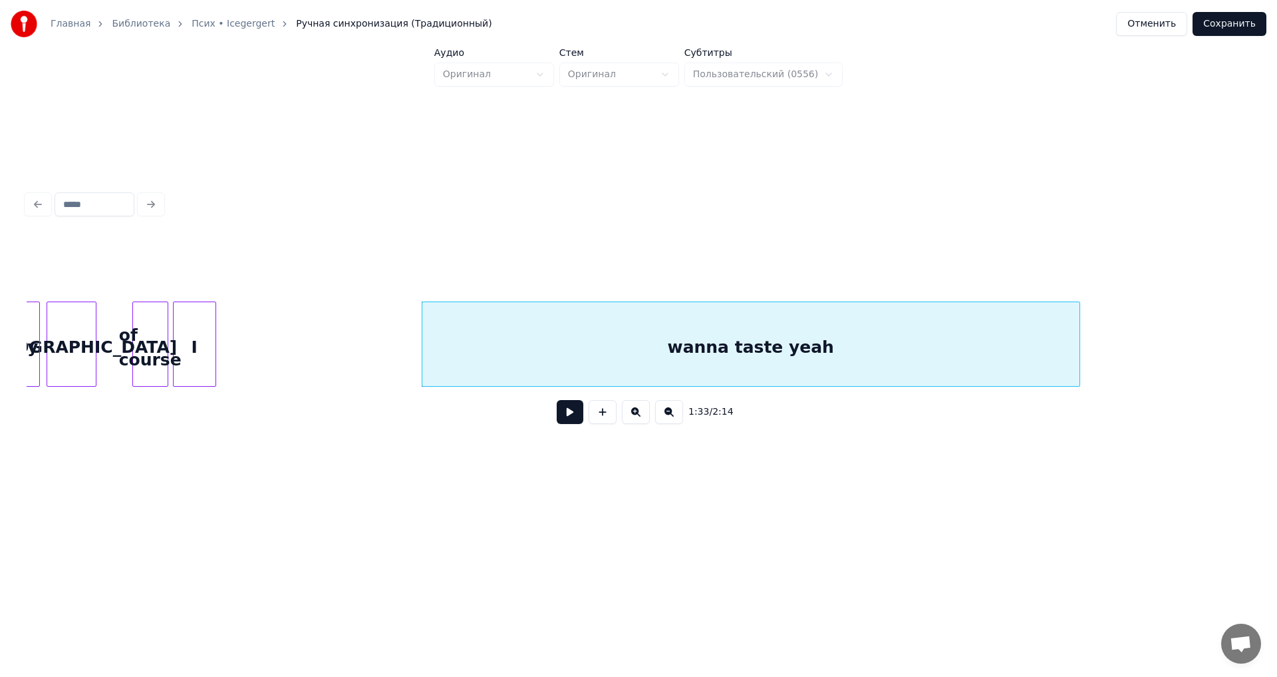
scroll to position [0, 15081]
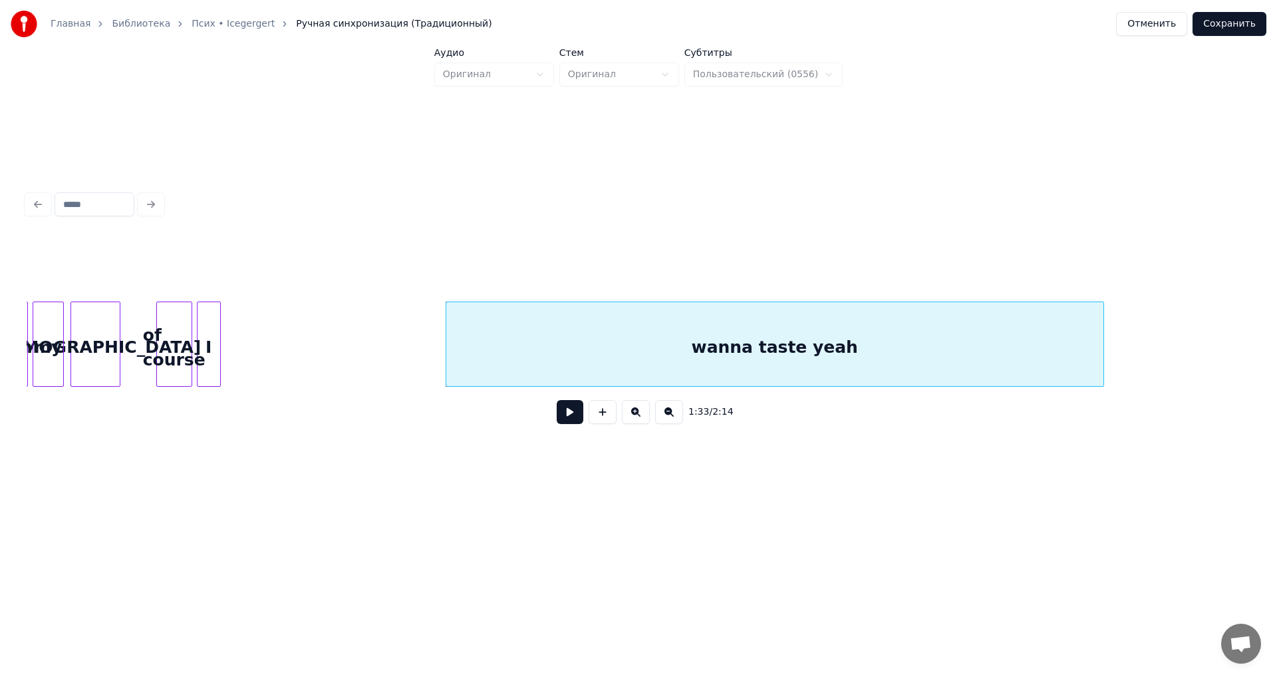
click at [219, 361] on div at bounding box center [218, 344] width 4 height 84
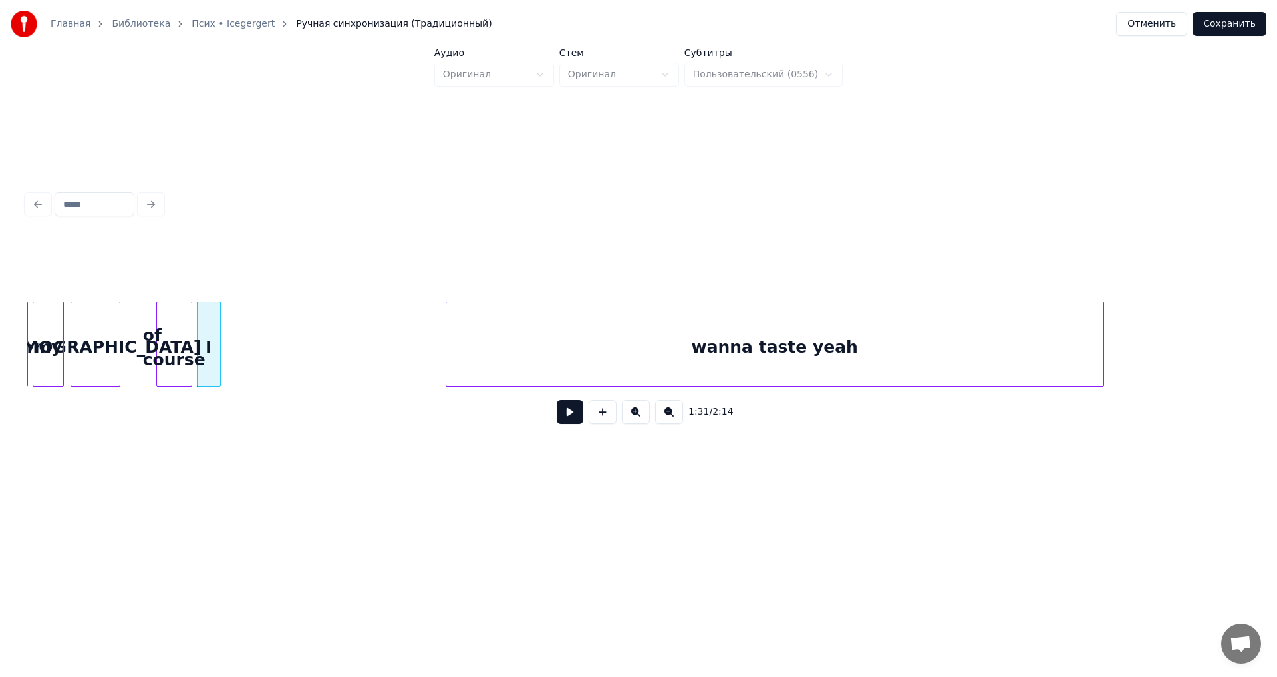
click at [185, 367] on div "of course" at bounding box center [174, 347] width 35 height 90
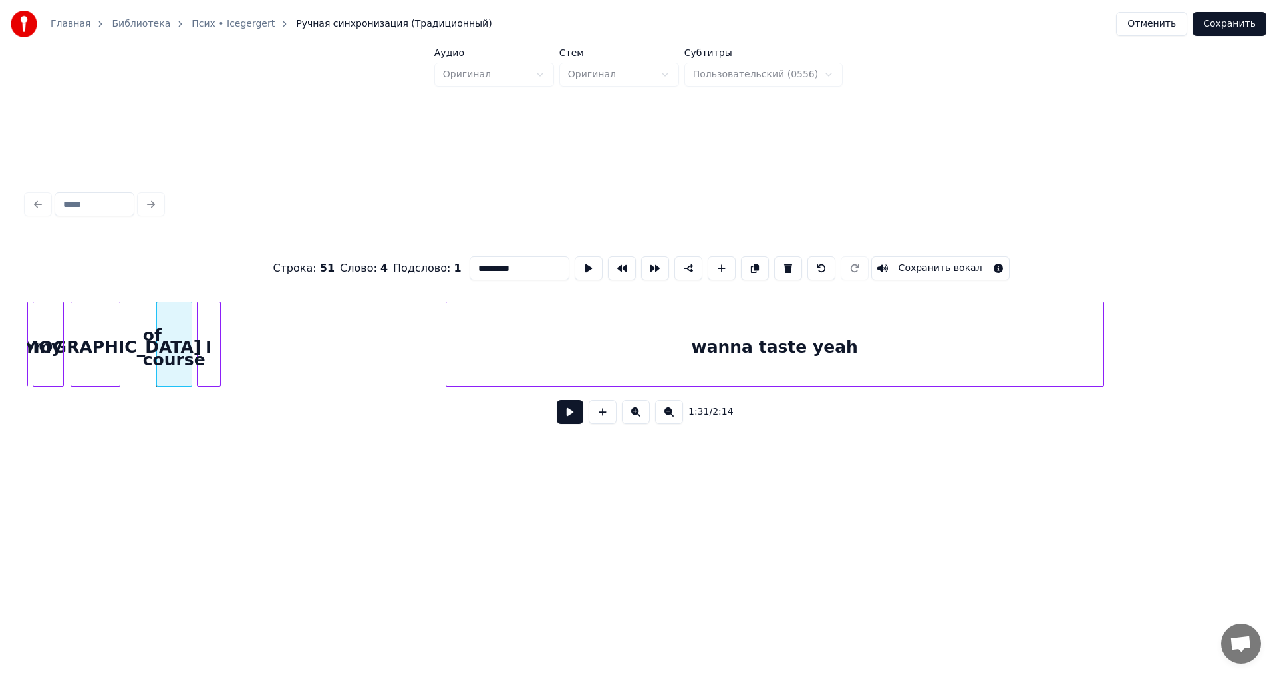
click at [569, 412] on button at bounding box center [570, 412] width 27 height 24
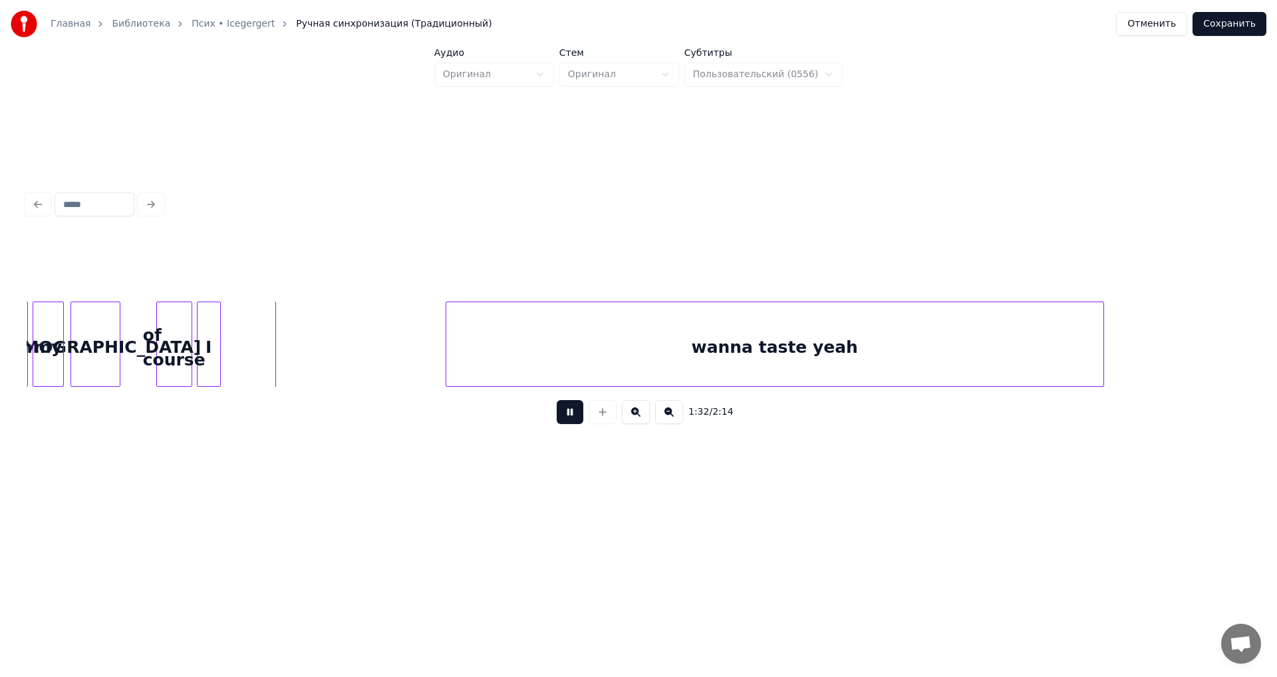
click at [569, 412] on button at bounding box center [570, 412] width 27 height 24
click at [548, 366] on div "wanna taste yeah" at bounding box center [554, 347] width 657 height 90
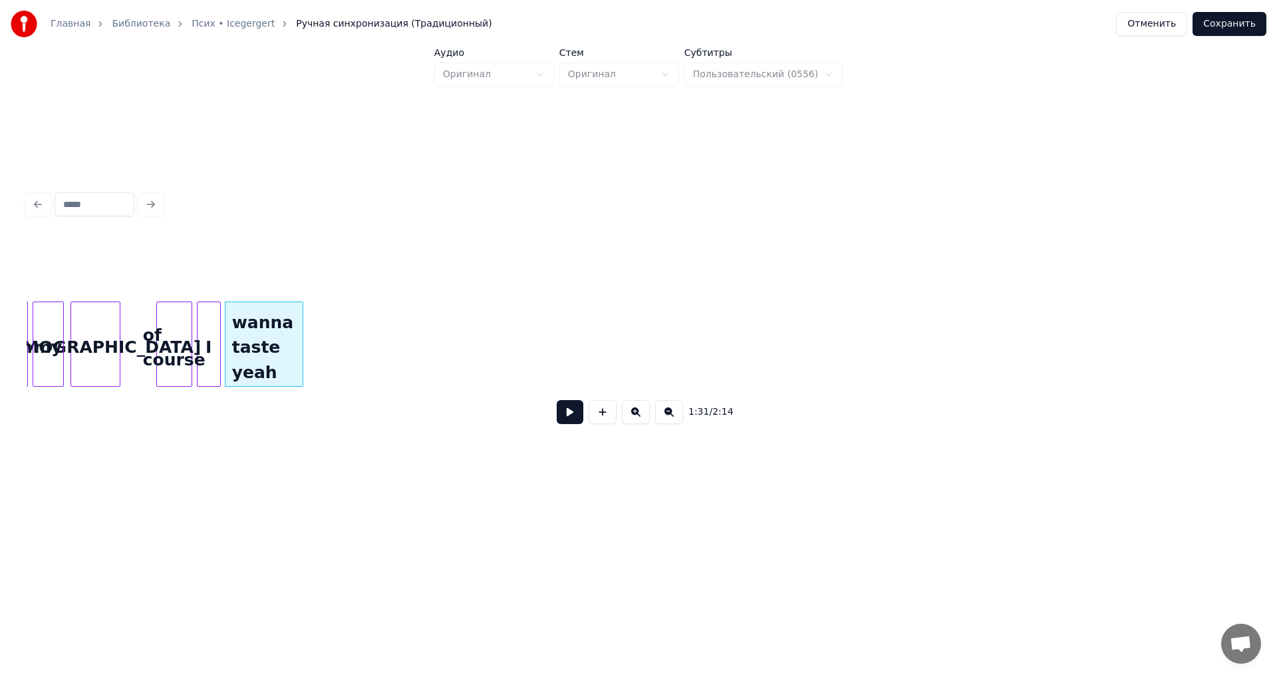
click at [301, 387] on div "wanna taste yeah I of course God my Oh" at bounding box center [639, 343] width 1224 height 85
click at [572, 419] on button at bounding box center [570, 412] width 27 height 24
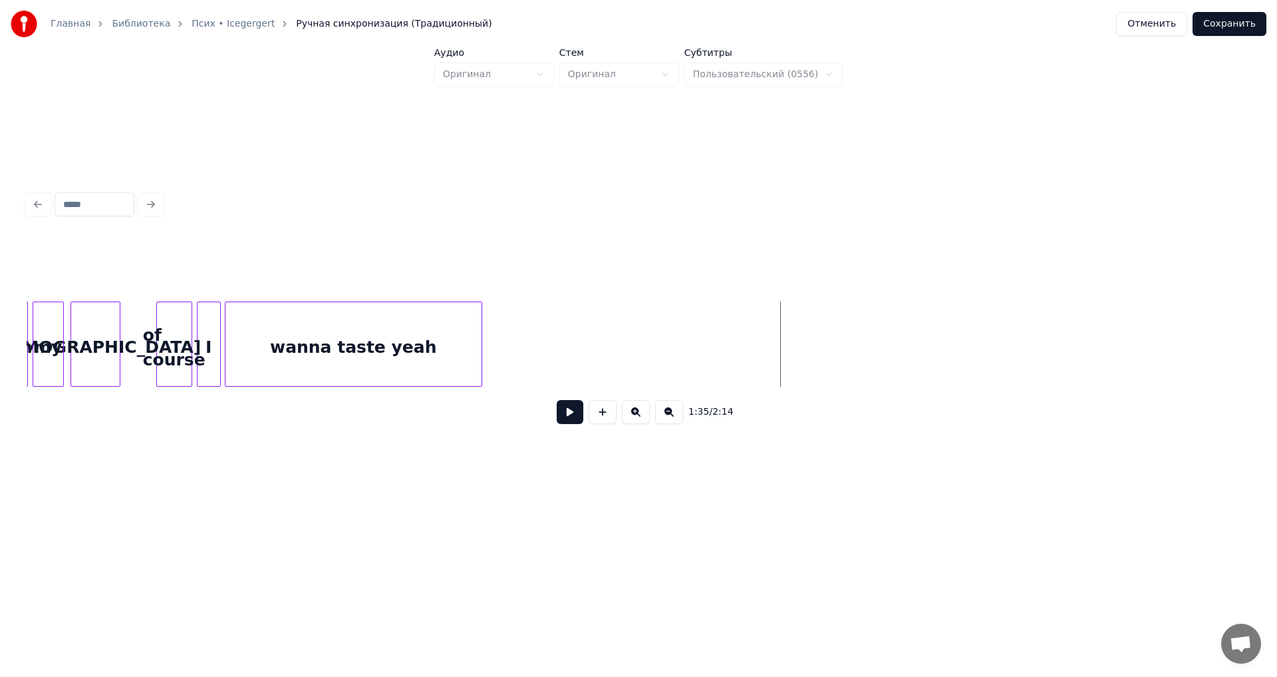
click at [478, 381] on div "wanna taste yeah" at bounding box center [353, 343] width 257 height 85
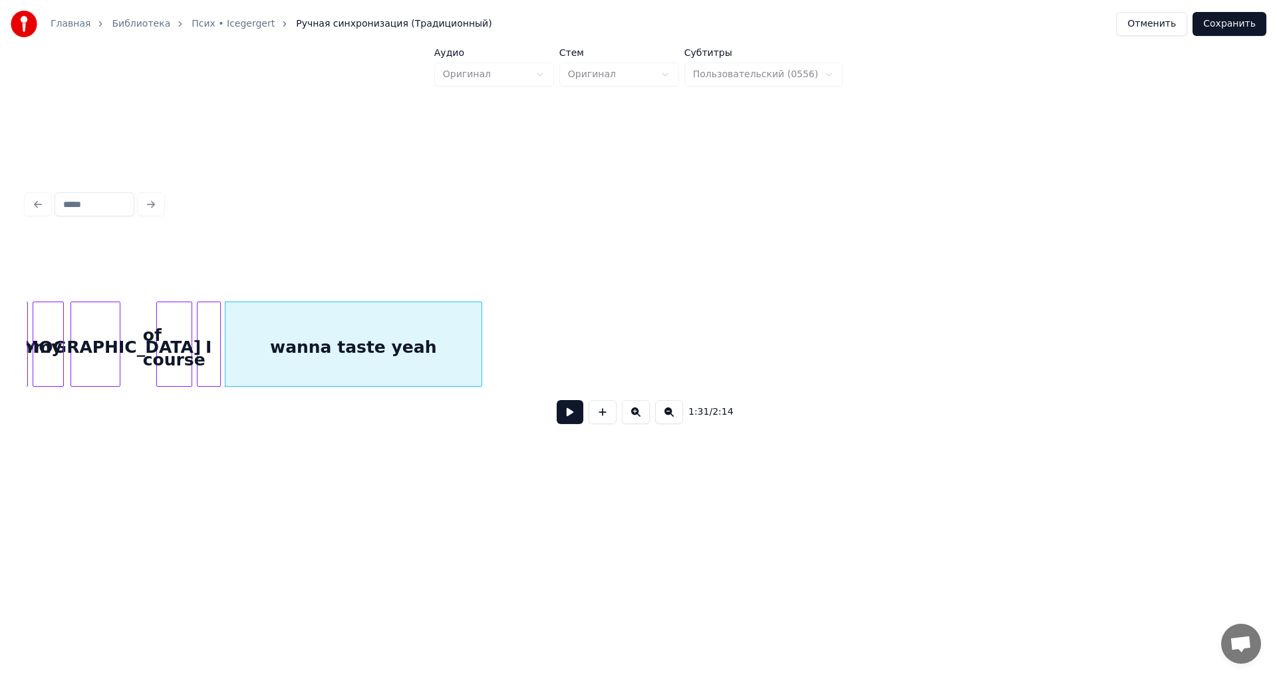
click at [573, 420] on button at bounding box center [570, 412] width 27 height 24
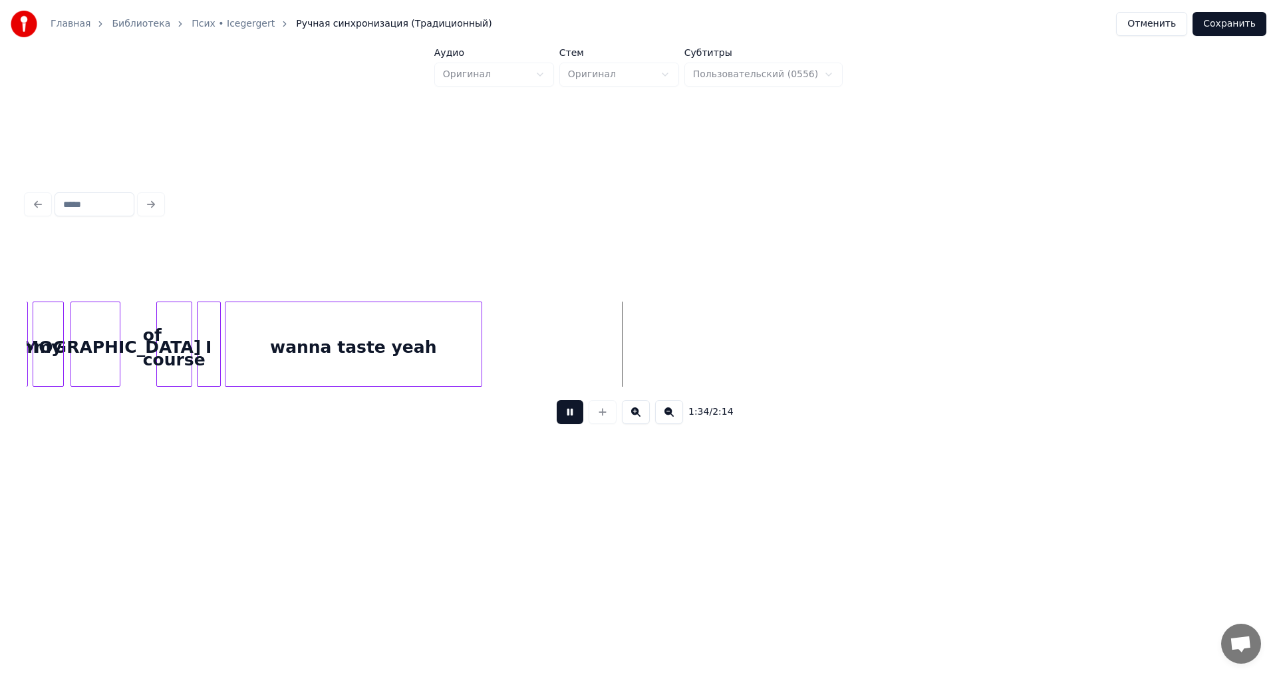
click at [572, 420] on button at bounding box center [570, 412] width 27 height 24
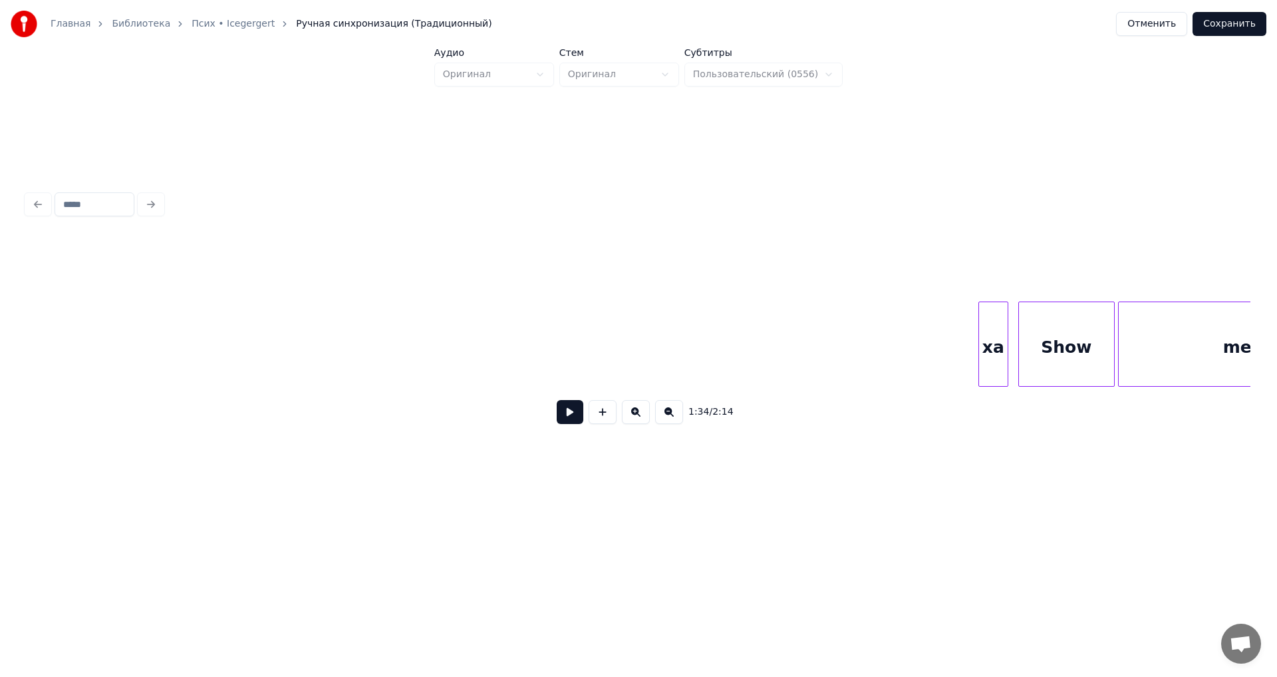
scroll to position [0, 15870]
click at [152, 413] on div "1:34 / 2:14" at bounding box center [639, 336] width 1224 height 202
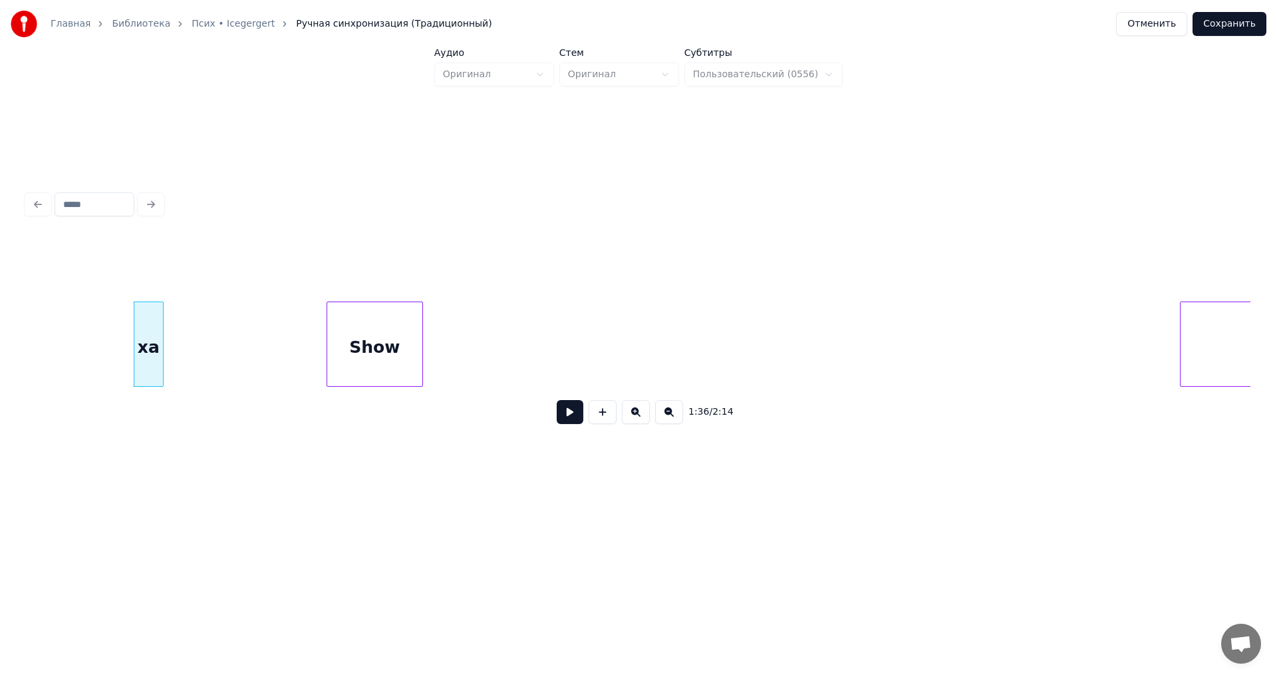
click at [359, 411] on div "1:36 / 2:14" at bounding box center [639, 336] width 1224 height 202
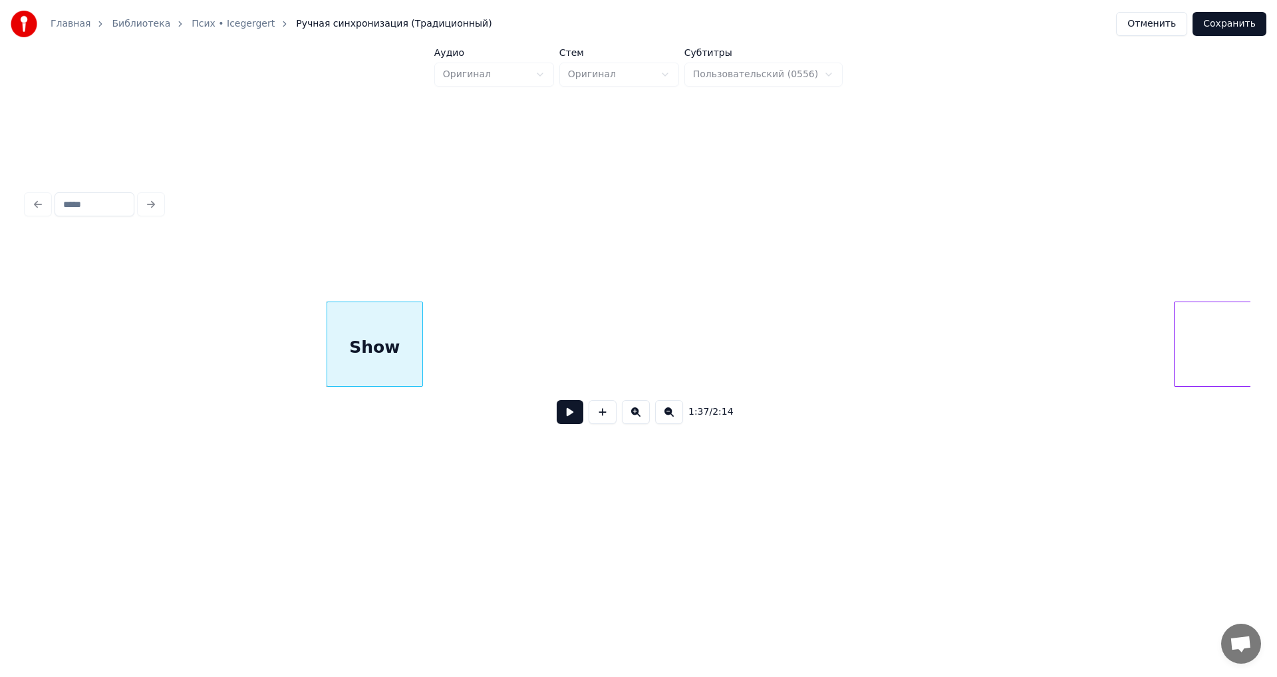
scroll to position [0, 16072]
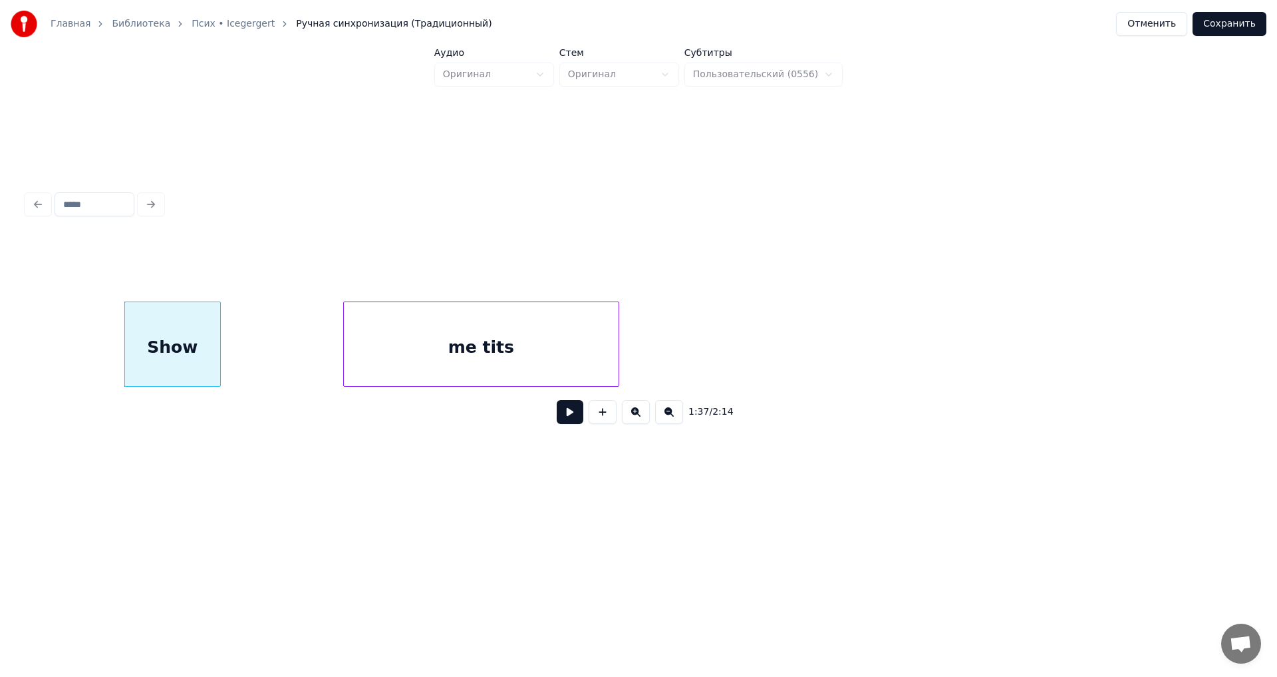
click at [600, 379] on div "me tits" at bounding box center [481, 347] width 275 height 90
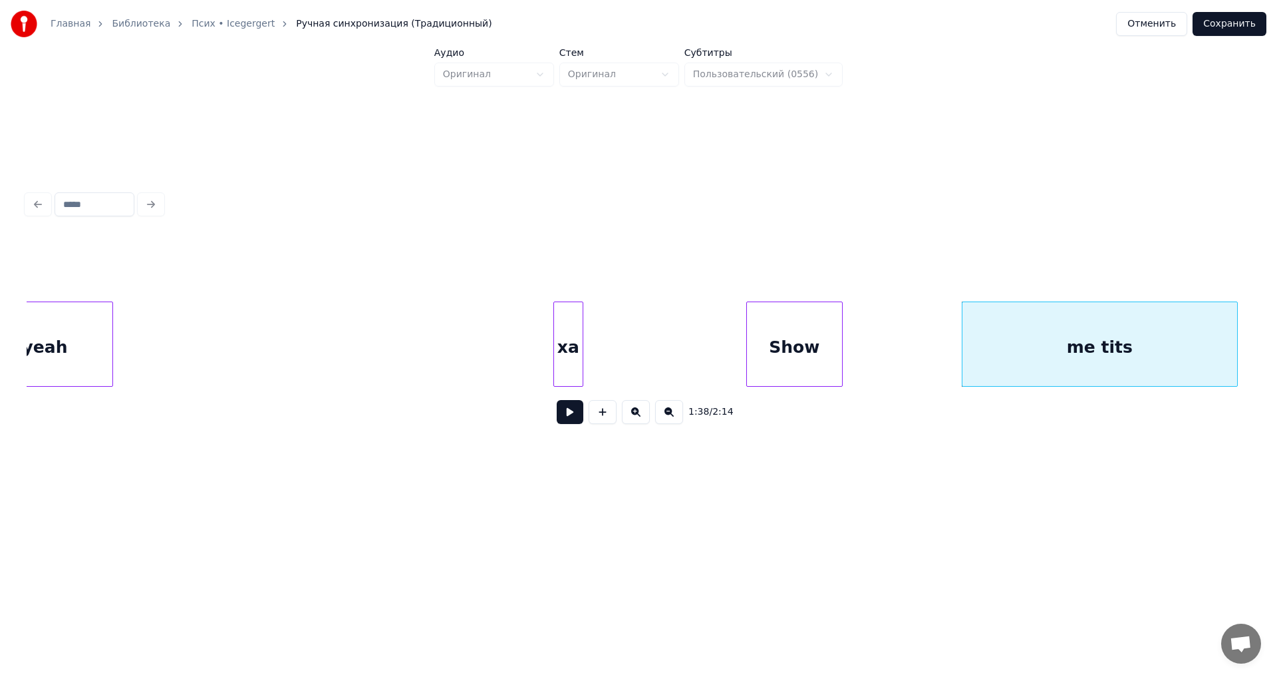
scroll to position [0, 15339]
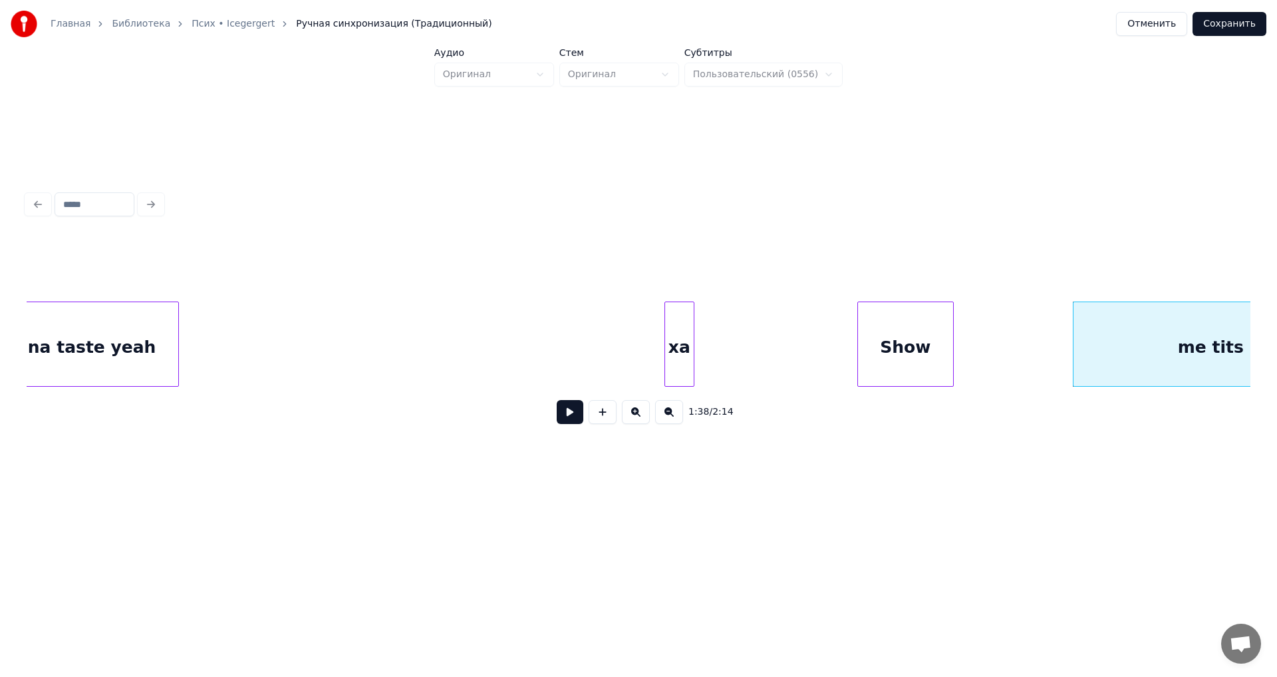
click at [180, 381] on div "Show me tits ха wanna taste yeah" at bounding box center [639, 343] width 1224 height 85
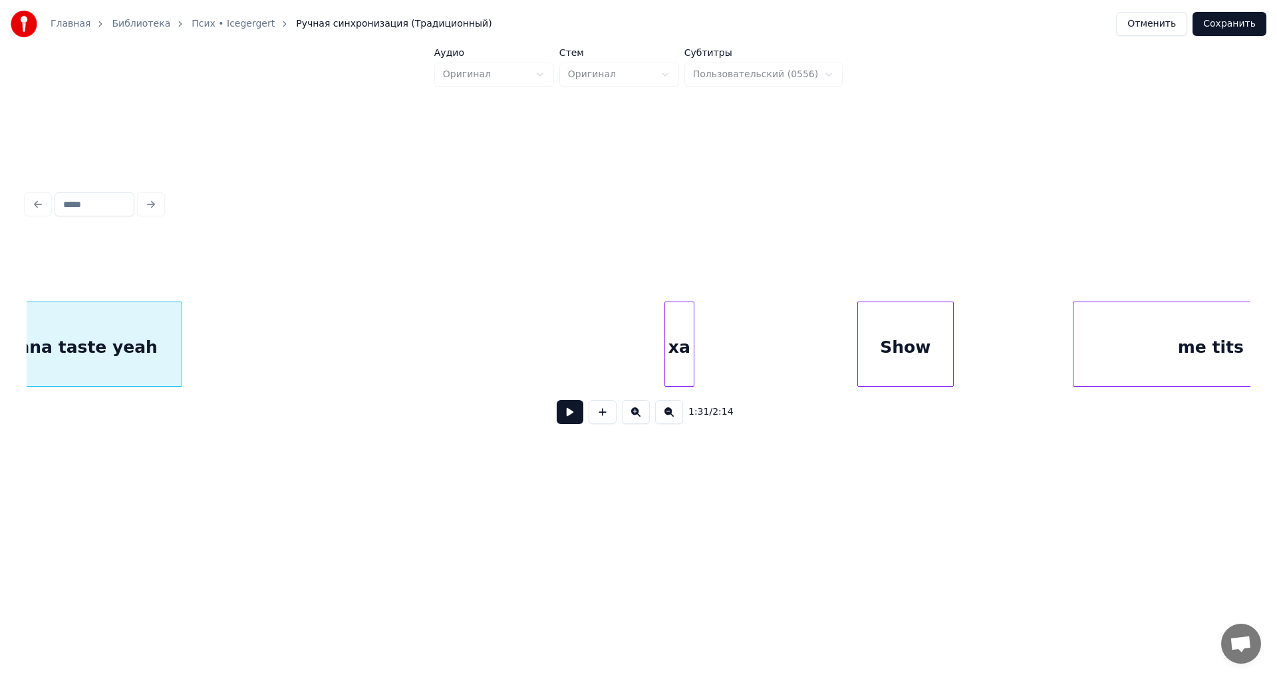
scroll to position [0, 15279]
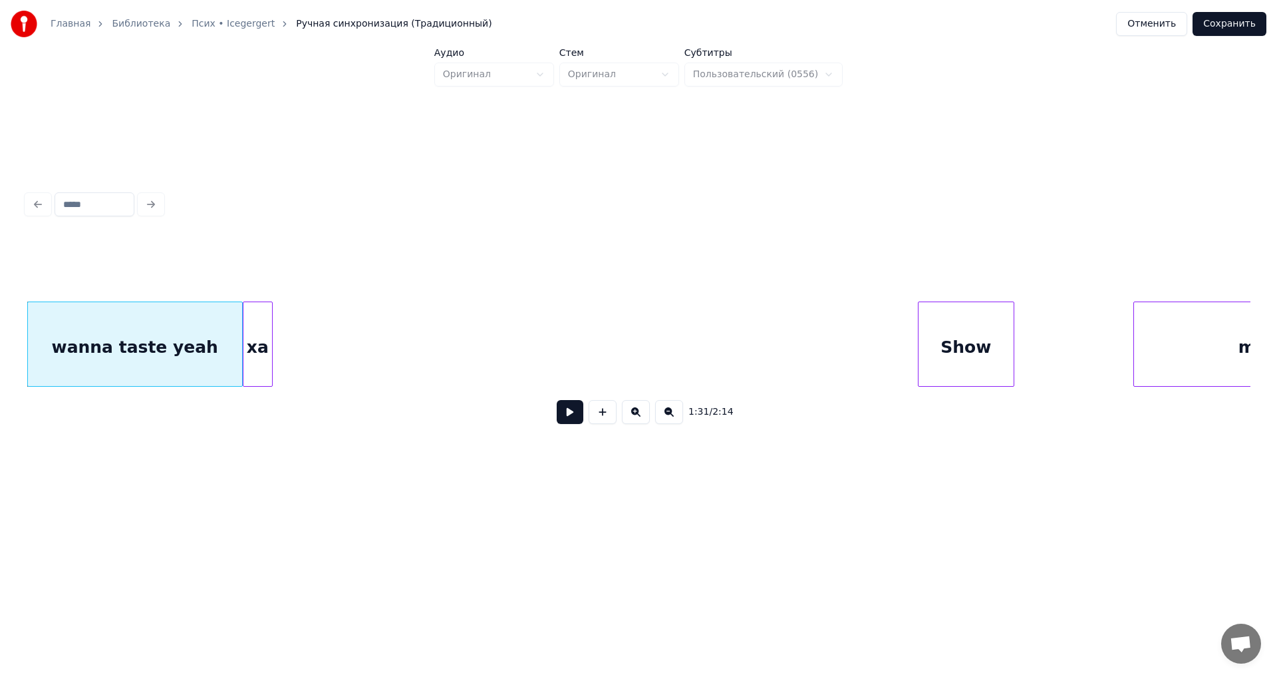
click at [266, 349] on div "ха" at bounding box center [258, 347] width 29 height 90
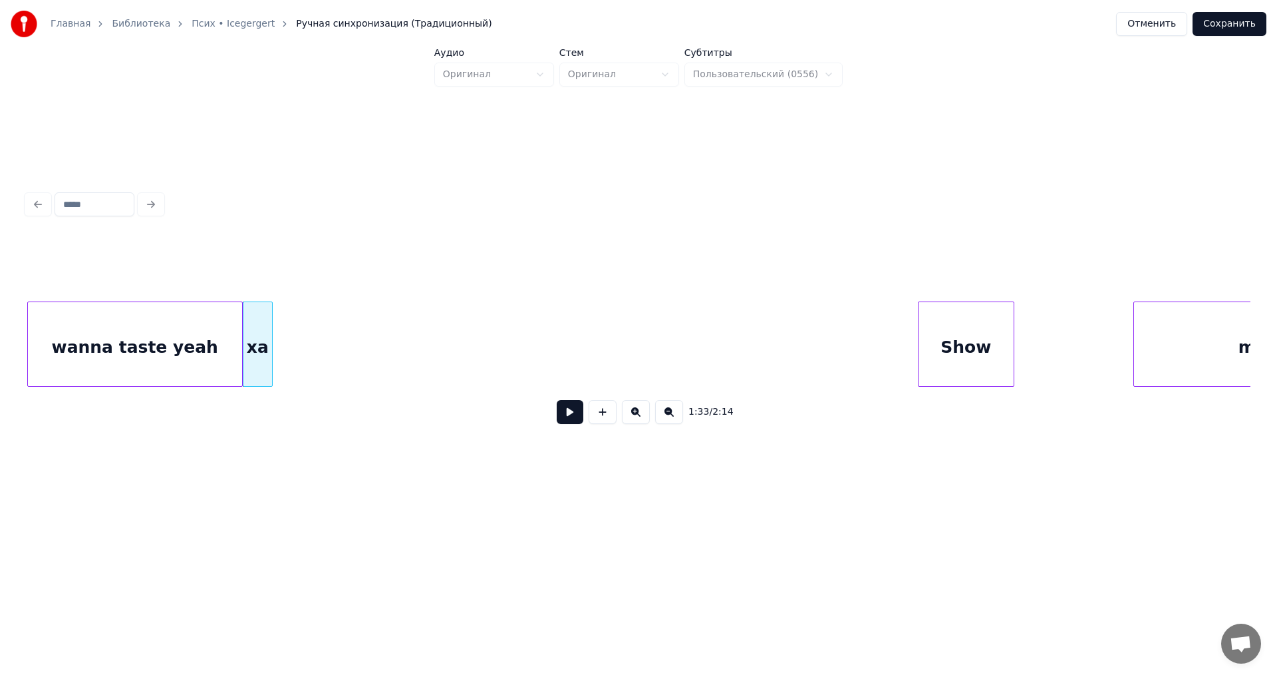
click at [328, 340] on div "Show" at bounding box center [334, 347] width 95 height 90
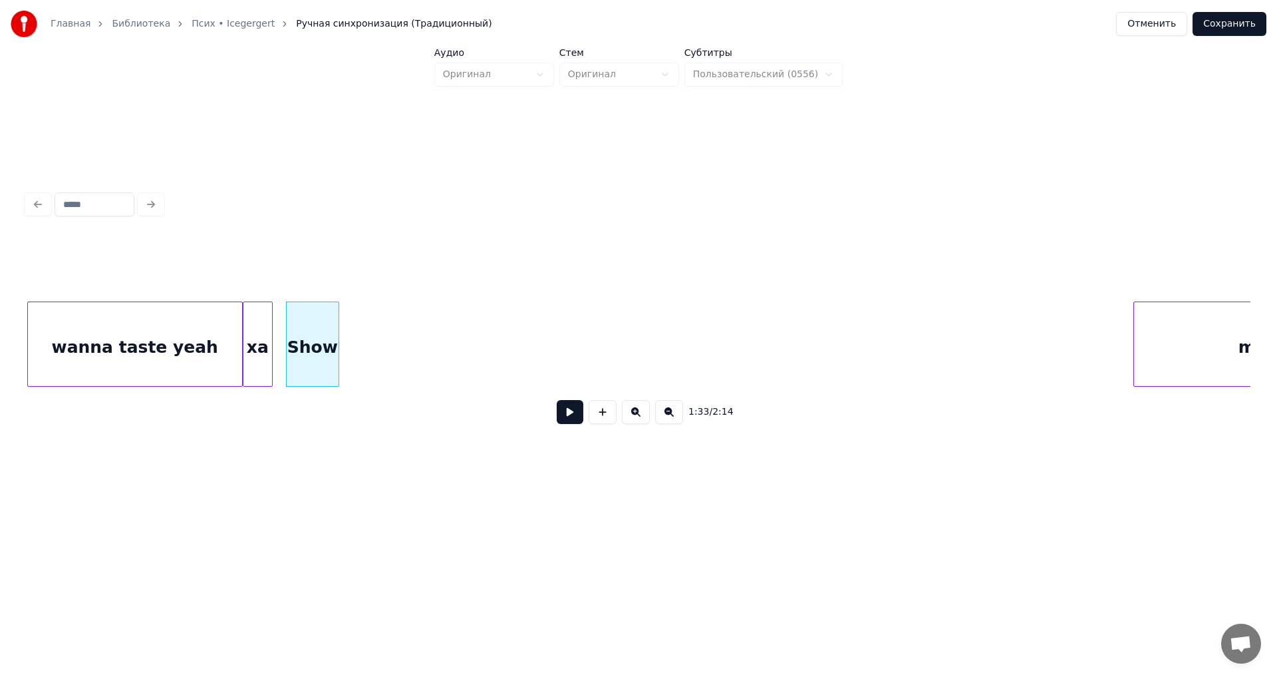
click at [336, 351] on div at bounding box center [337, 344] width 4 height 84
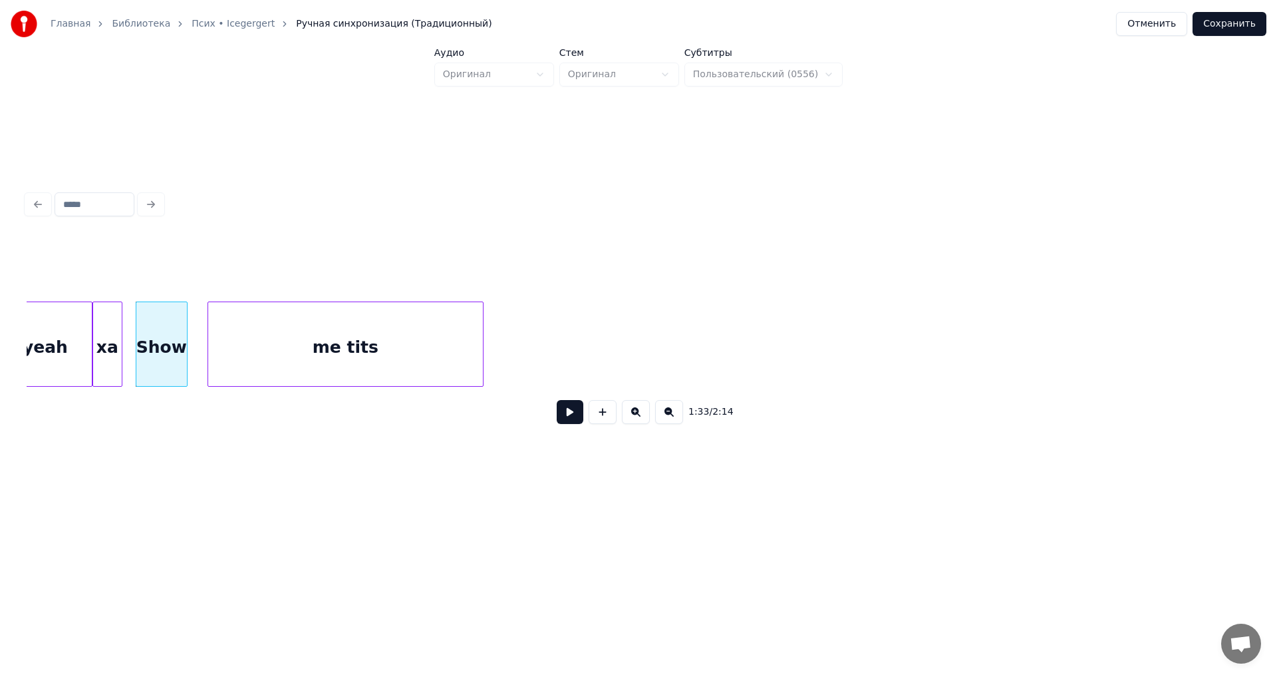
click at [405, 321] on div "me tits" at bounding box center [345, 347] width 275 height 90
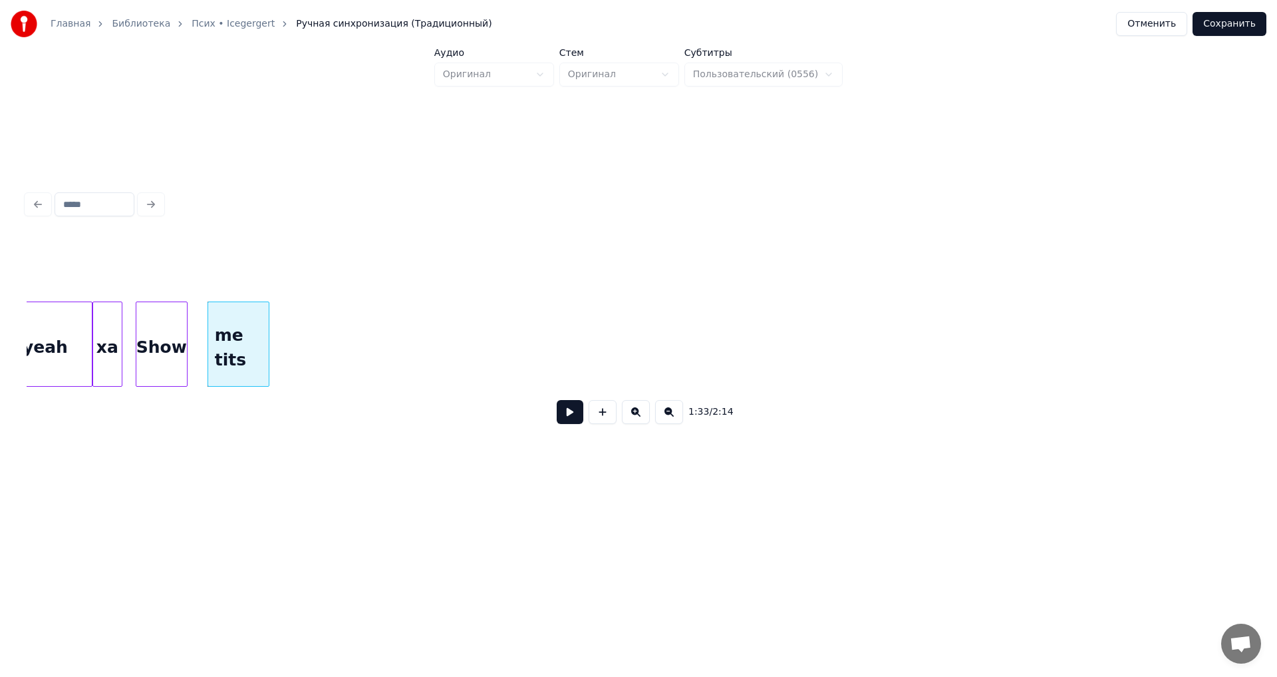
click at [265, 342] on div at bounding box center [267, 344] width 4 height 84
click at [174, 357] on div "Show" at bounding box center [161, 347] width 51 height 90
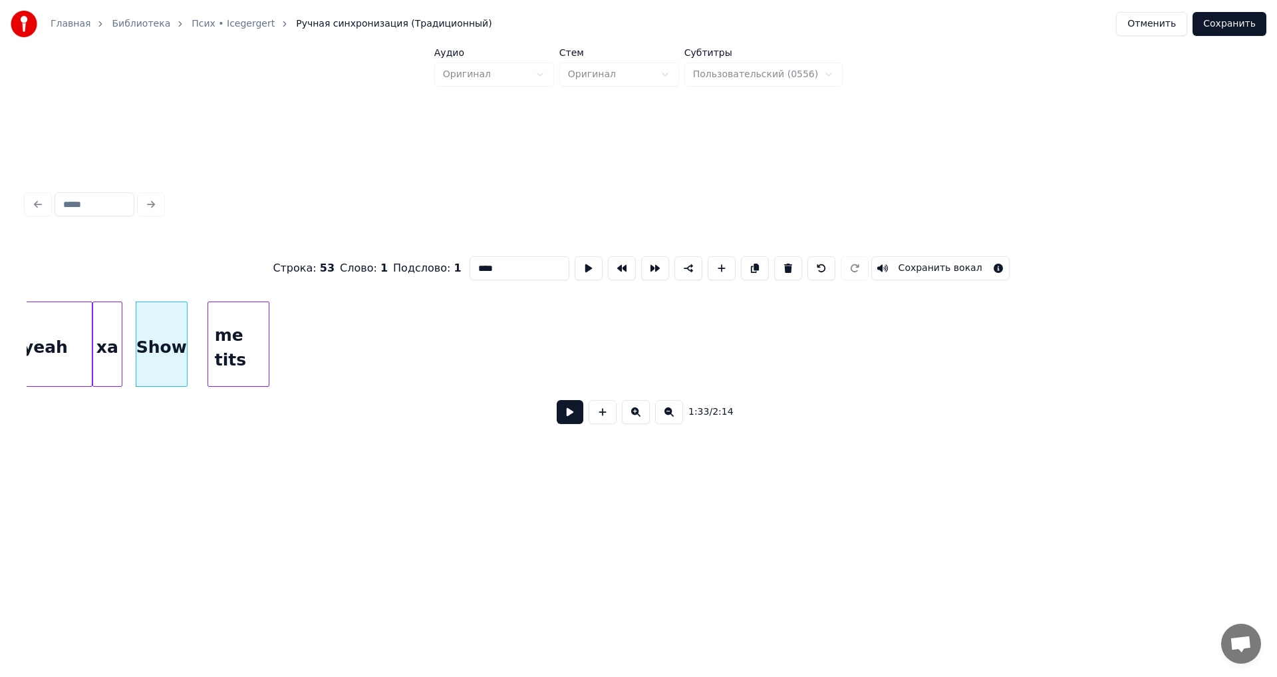
click at [570, 418] on button at bounding box center [570, 412] width 27 height 24
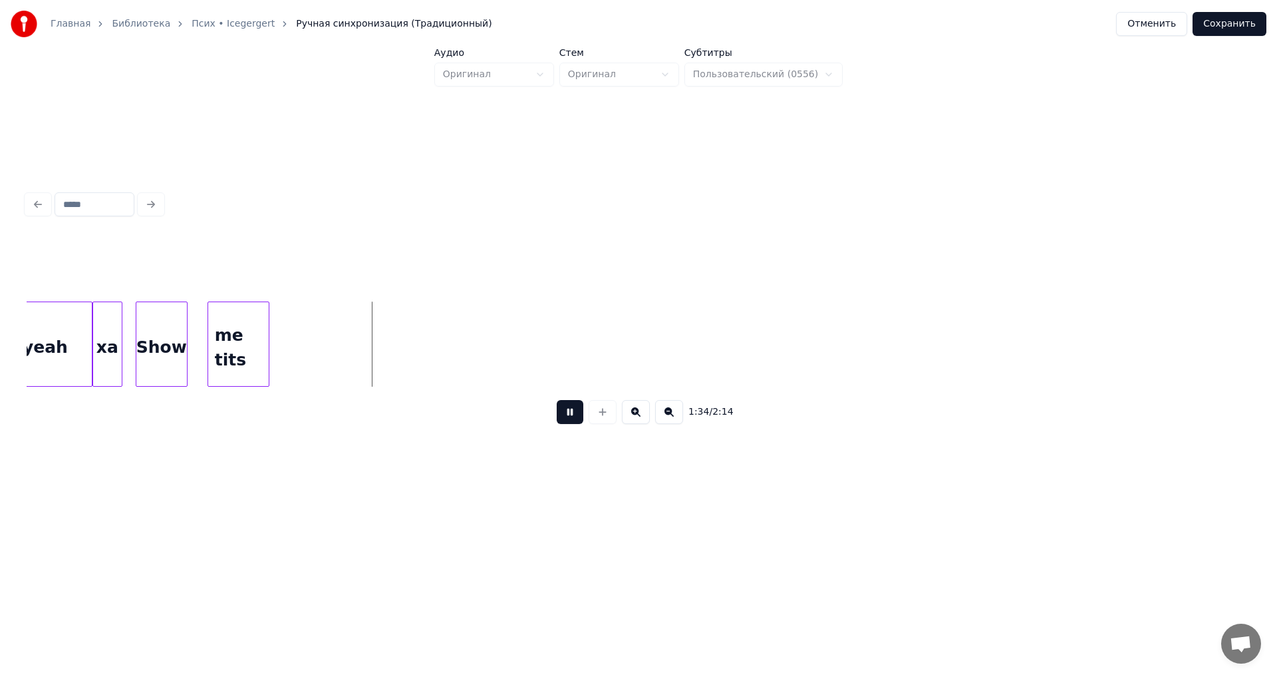
click at [564, 417] on button at bounding box center [570, 412] width 27 height 24
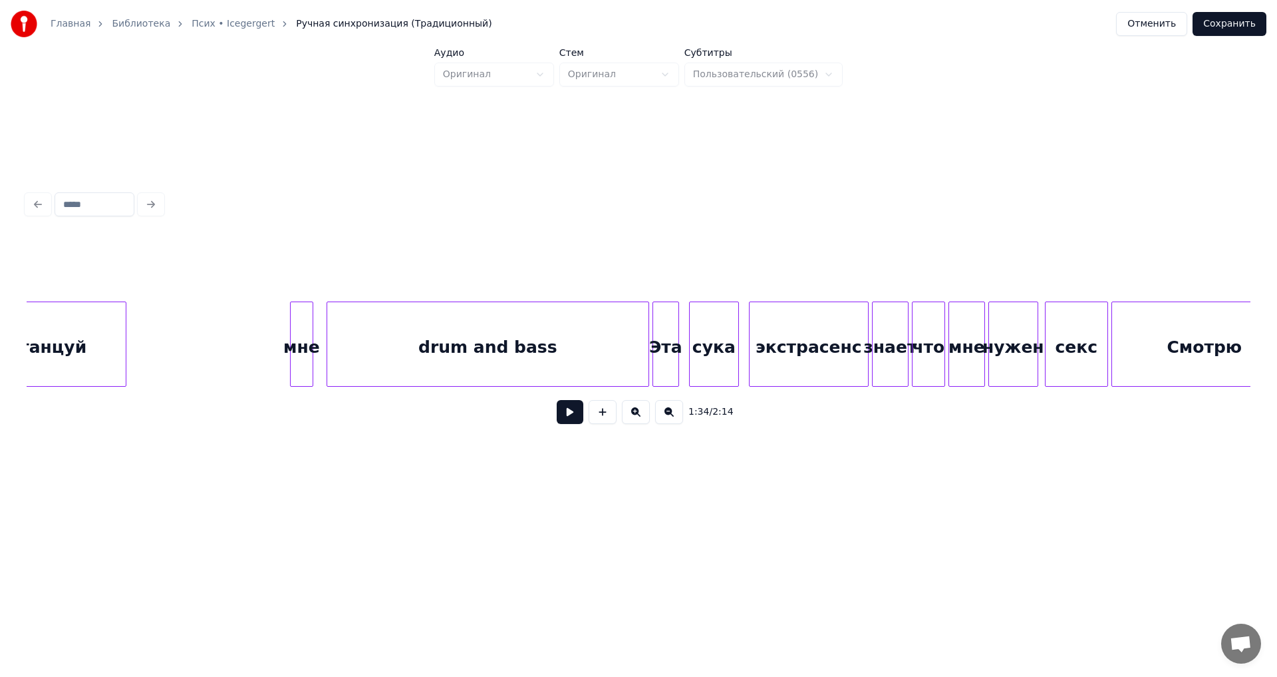
scroll to position [0, 17152]
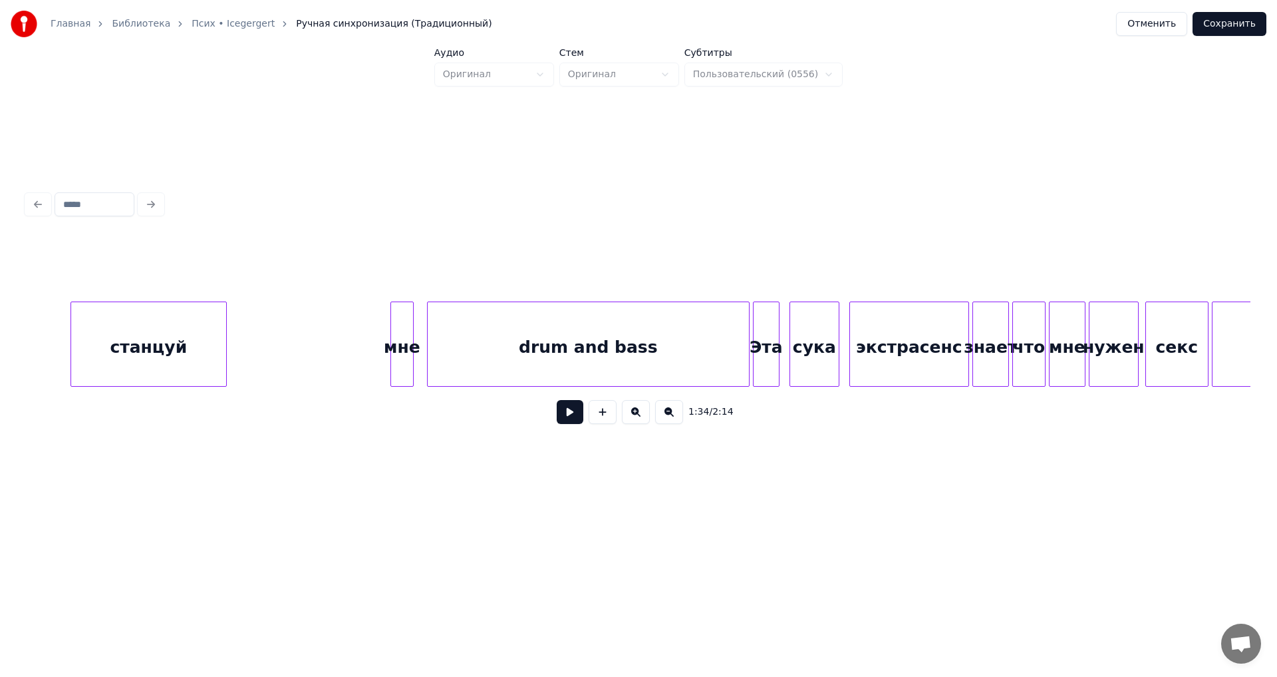
click at [71, 361] on div "станцуй" at bounding box center [148, 347] width 155 height 90
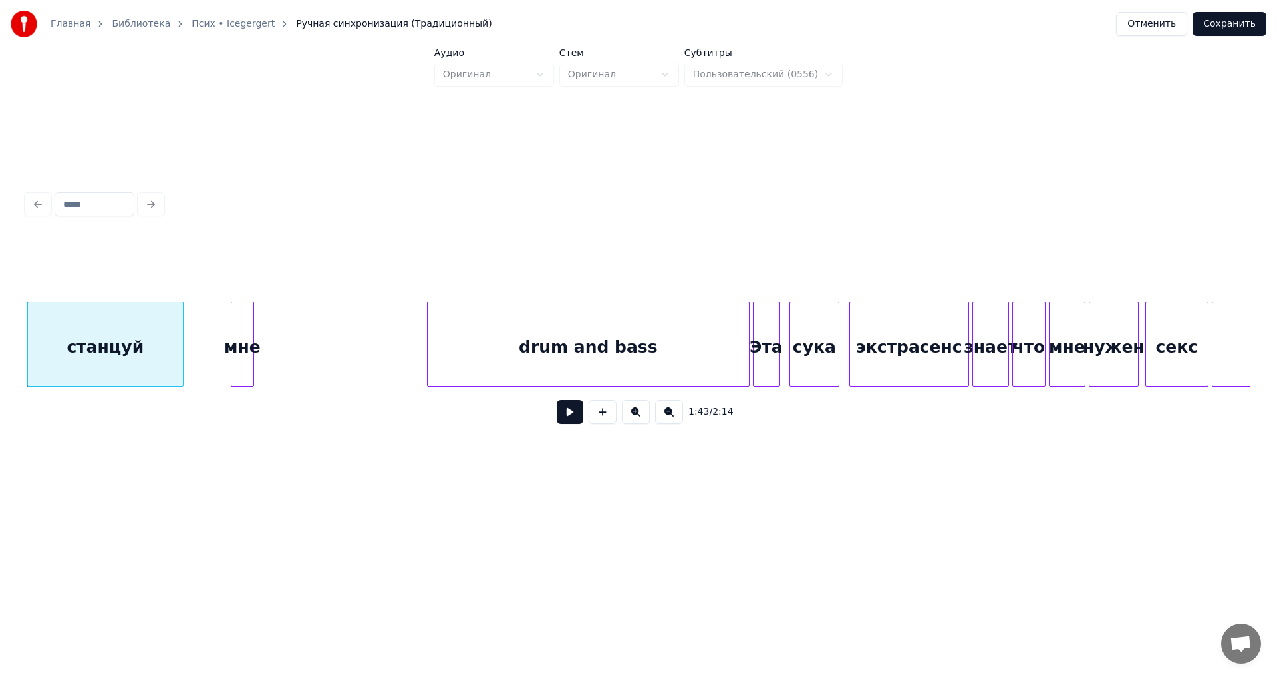
click at [237, 351] on div "мне" at bounding box center [243, 347] width 22 height 90
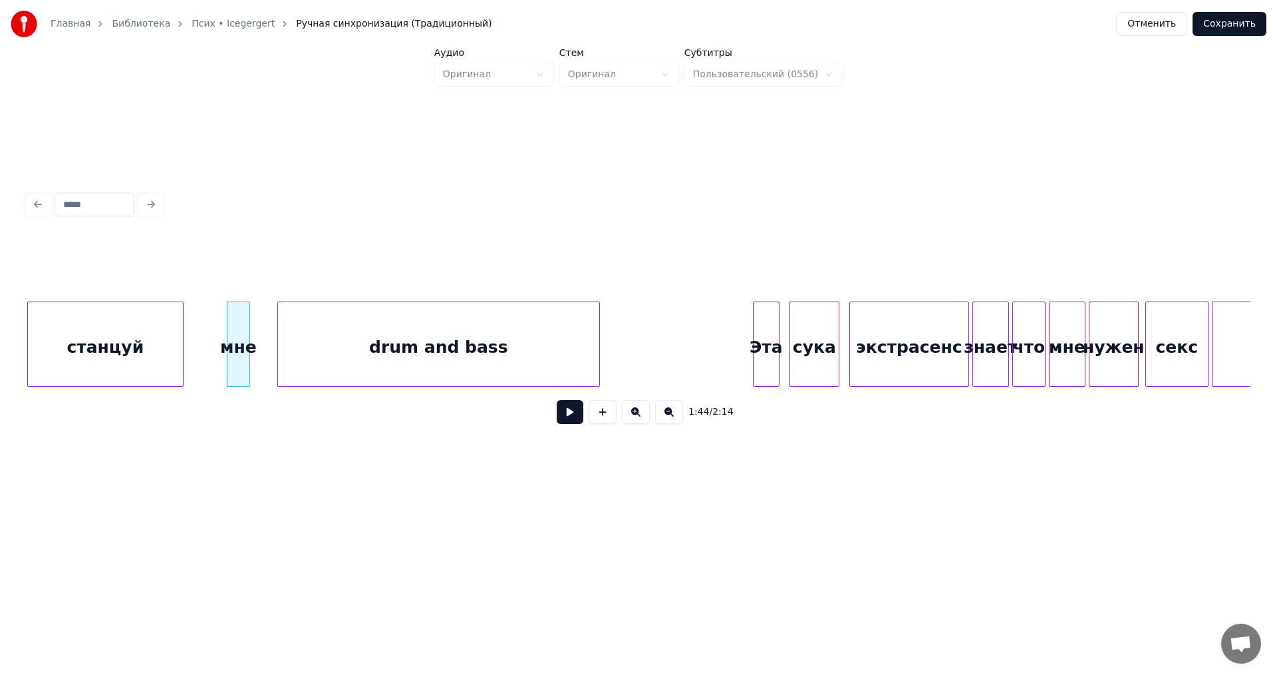
click at [440, 337] on div "drum and bass" at bounding box center [438, 347] width 321 height 90
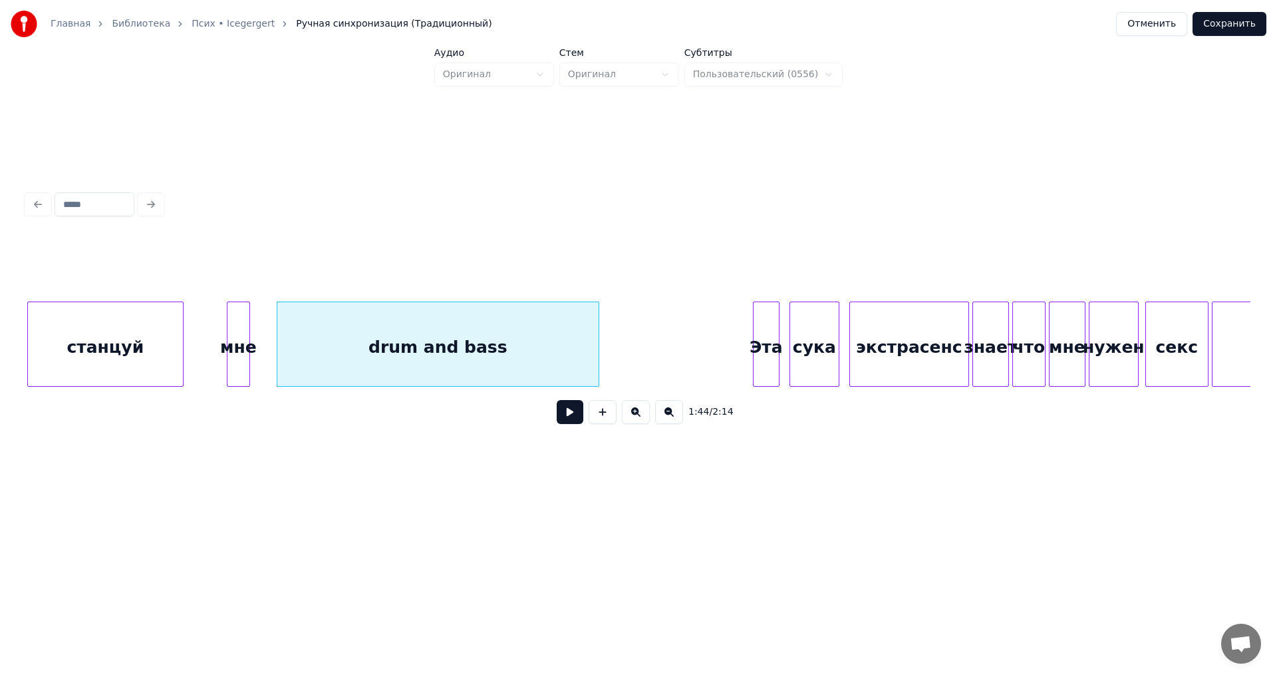
click at [665, 419] on button at bounding box center [669, 412] width 28 height 24
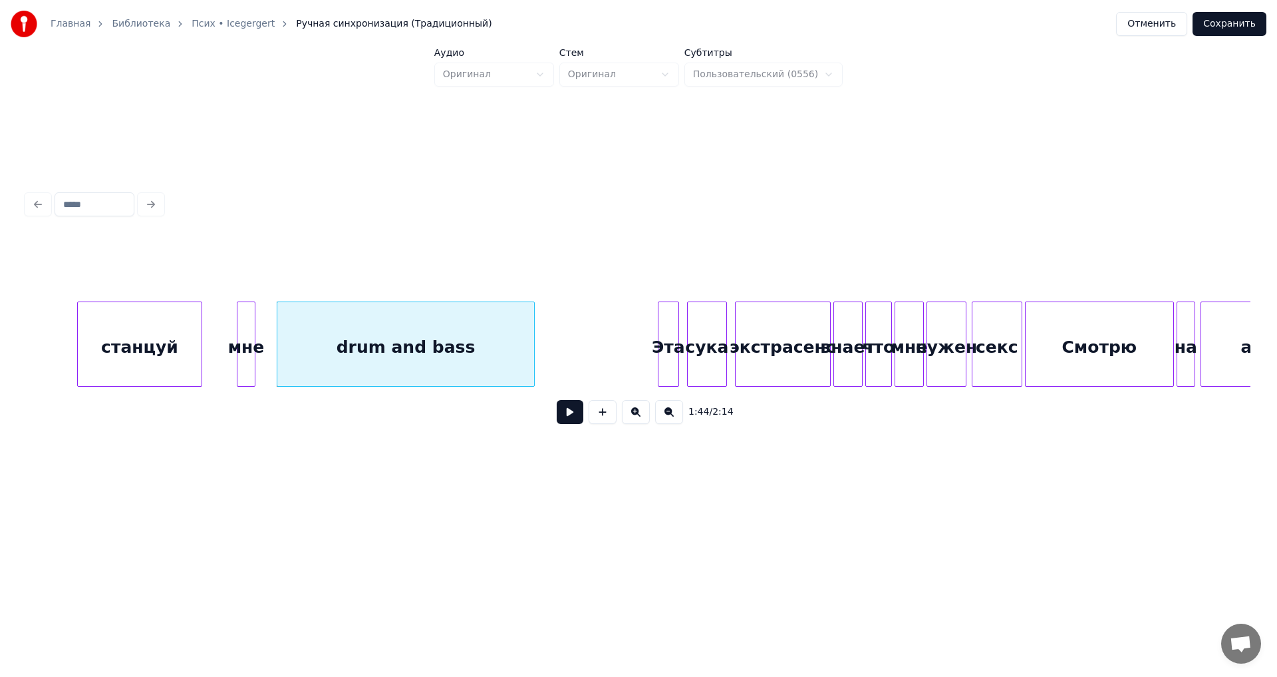
click at [665, 419] on button at bounding box center [669, 412] width 28 height 24
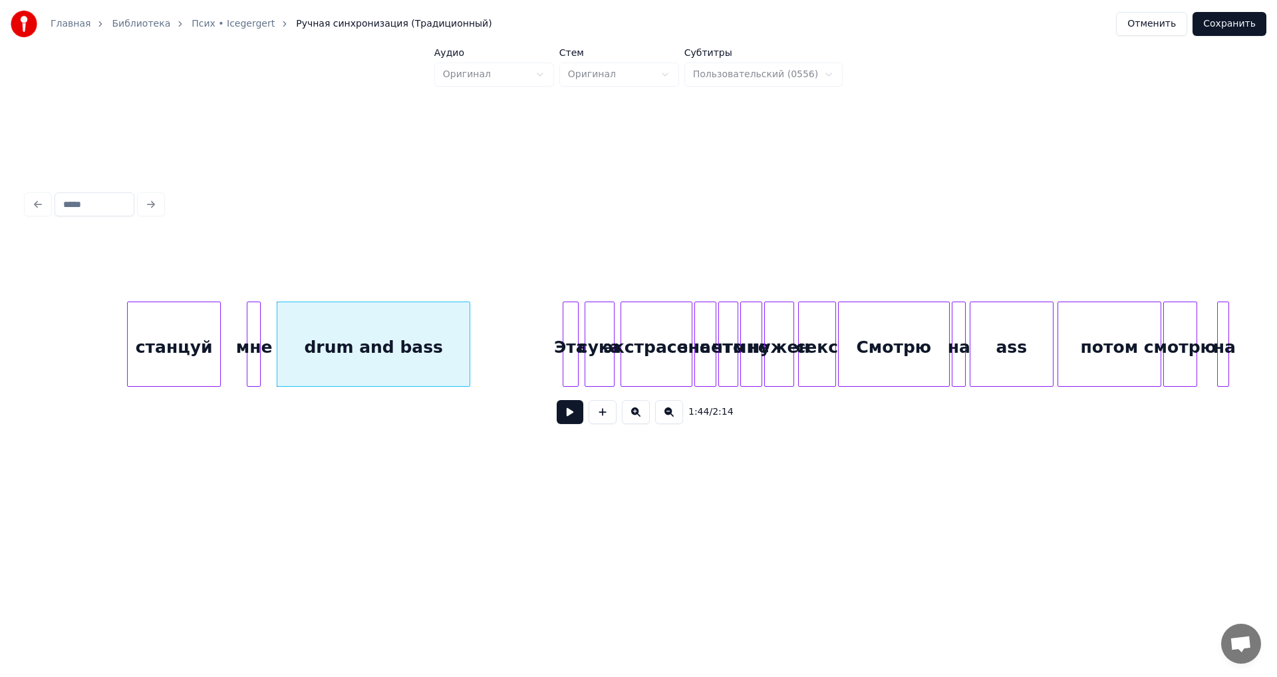
click at [665, 419] on button at bounding box center [669, 412] width 28 height 24
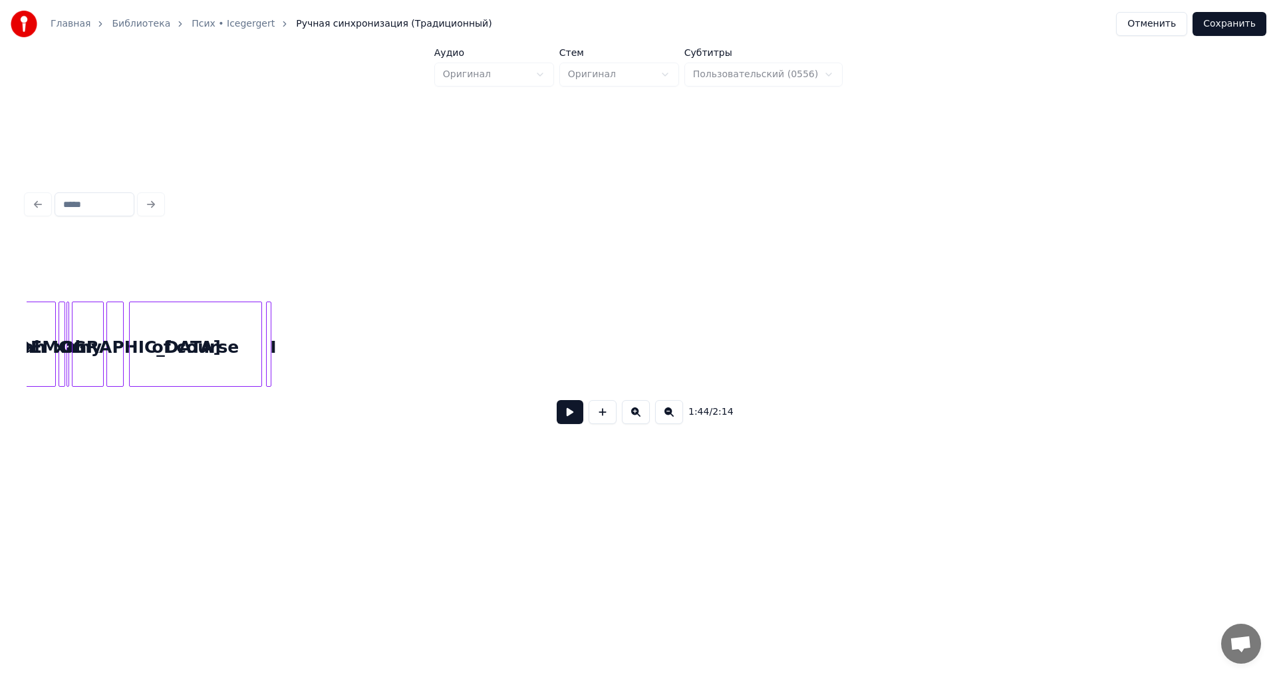
scroll to position [0, 6711]
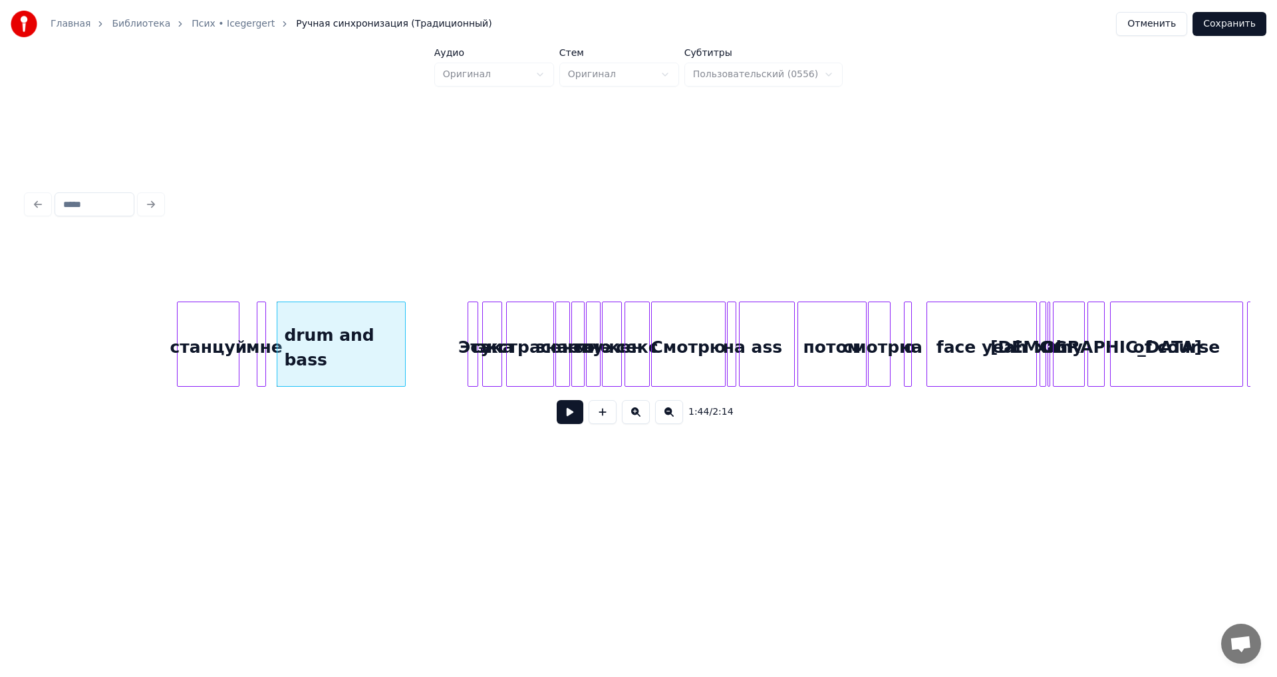
click at [633, 423] on button at bounding box center [636, 412] width 28 height 24
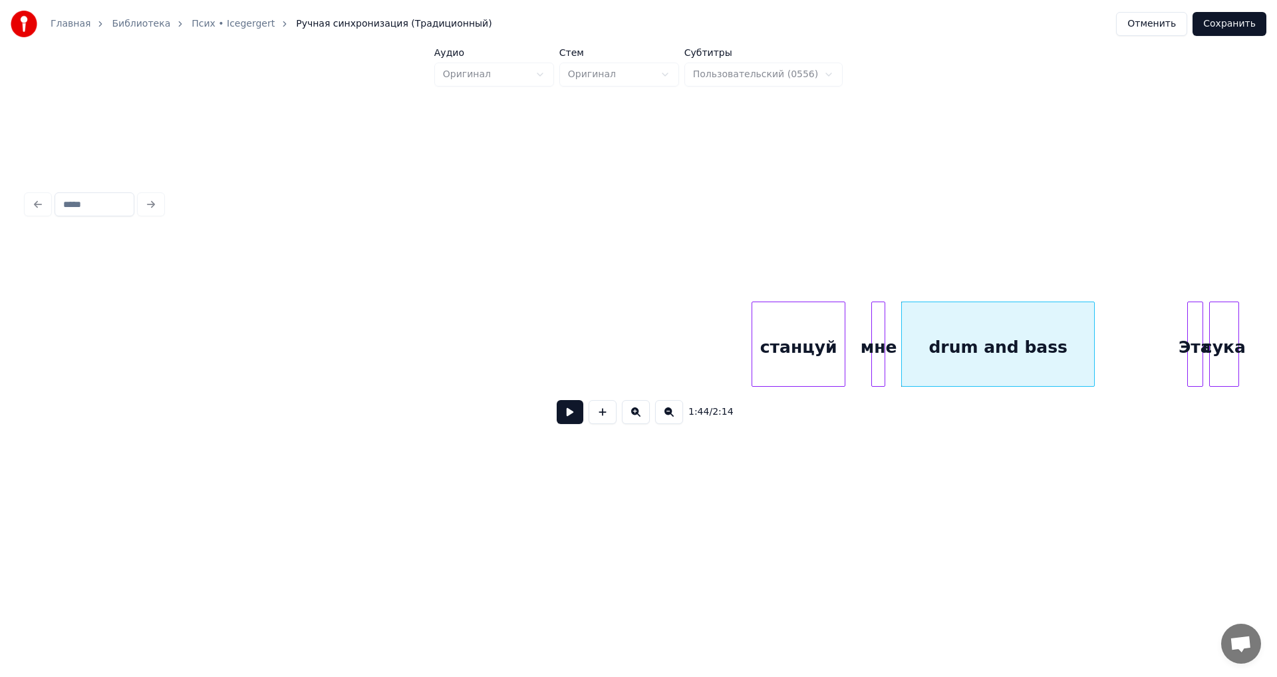
scroll to position [0, 9529]
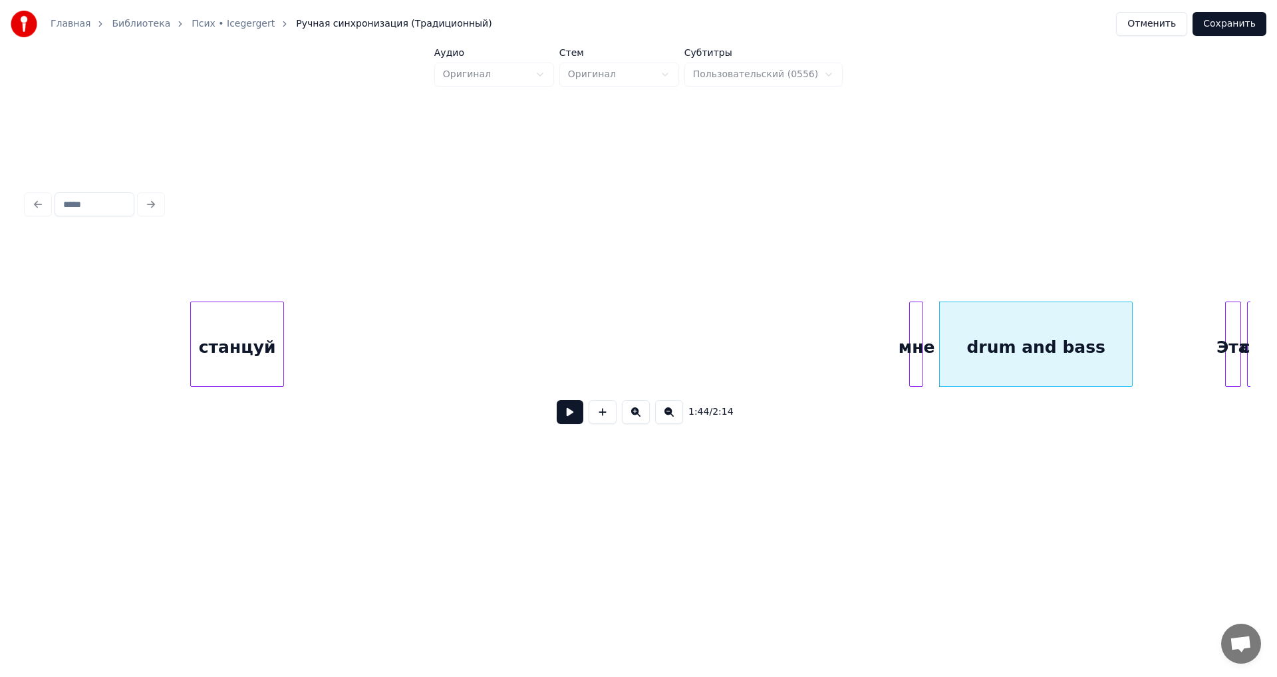
click at [220, 342] on div "станцуй" at bounding box center [237, 347] width 92 height 90
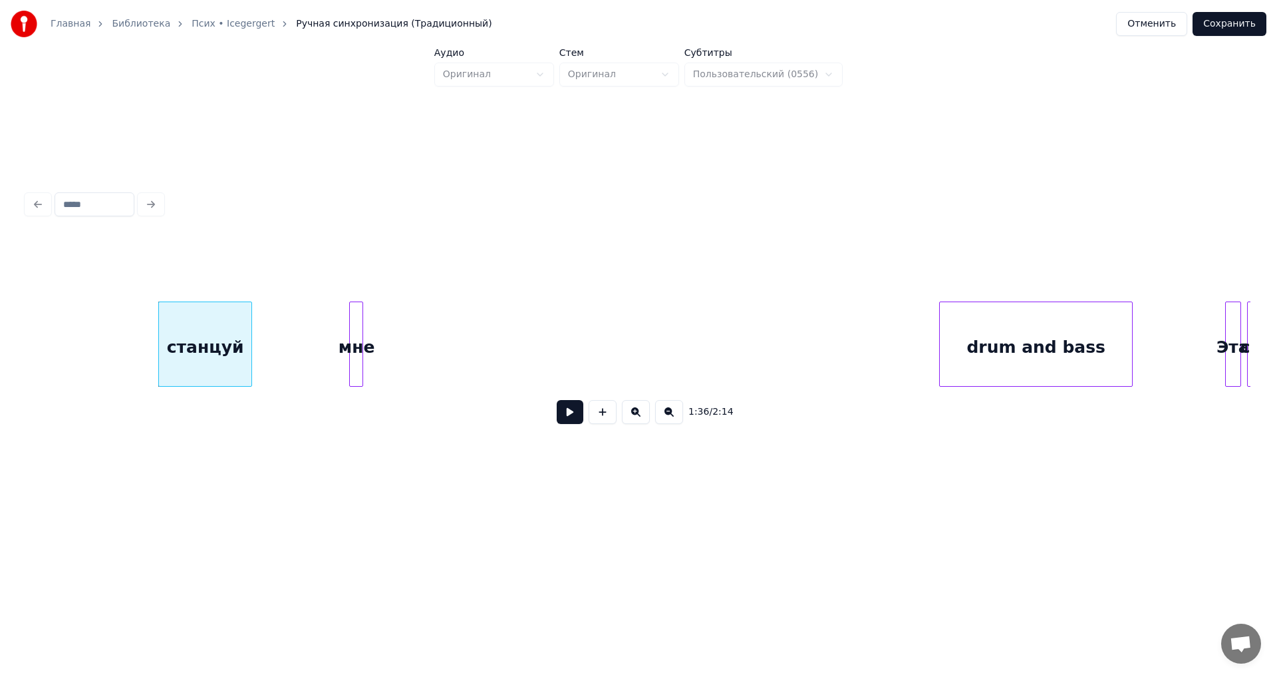
click at [355, 362] on div "мне" at bounding box center [356, 347] width 13 height 90
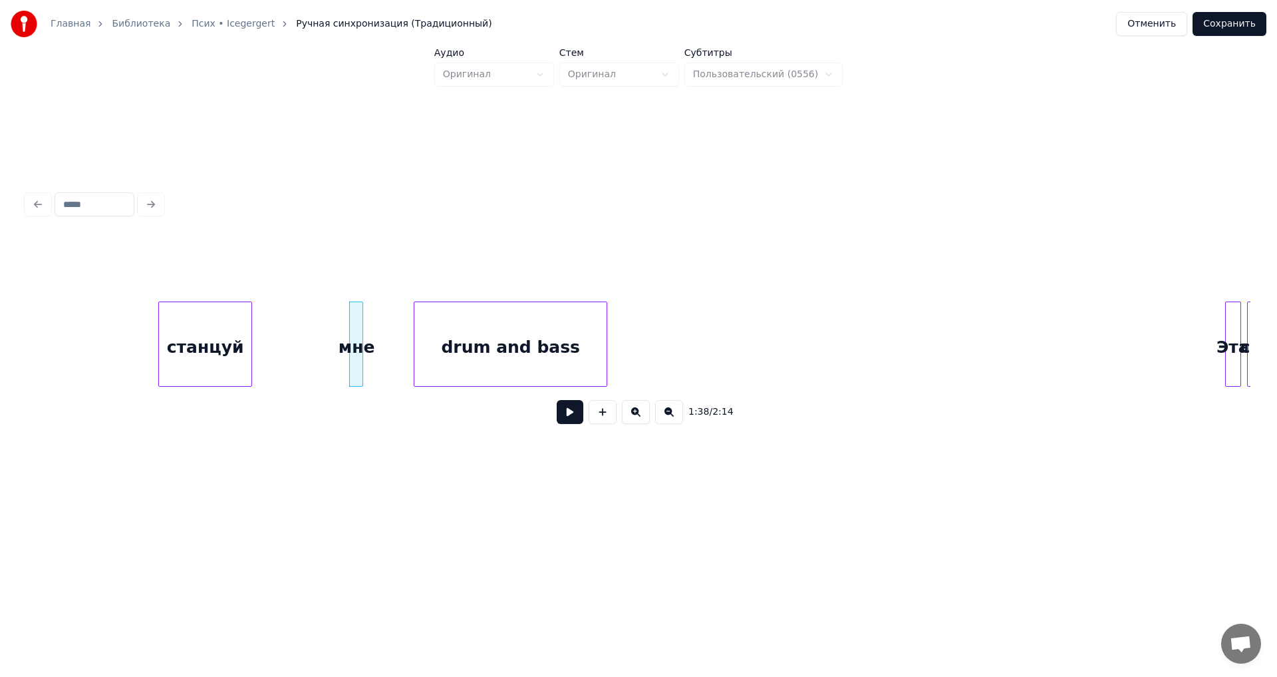
click at [452, 365] on div "drum and bass" at bounding box center [511, 347] width 192 height 90
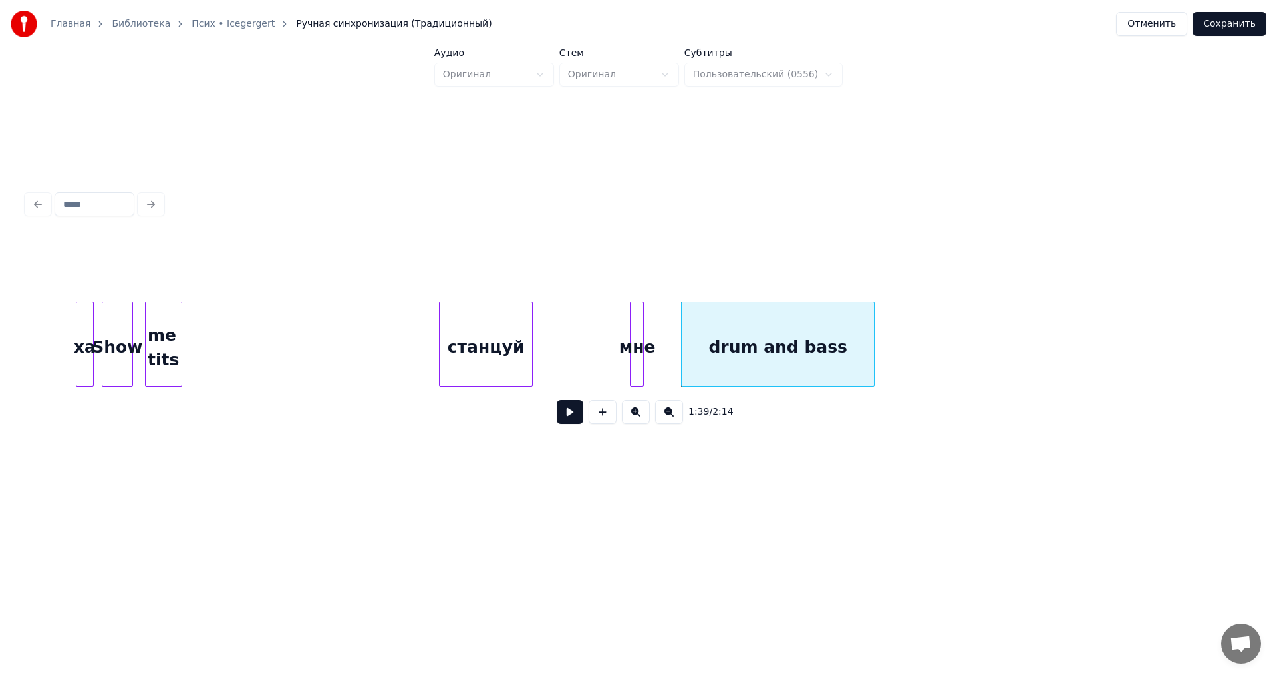
scroll to position [0, 9233]
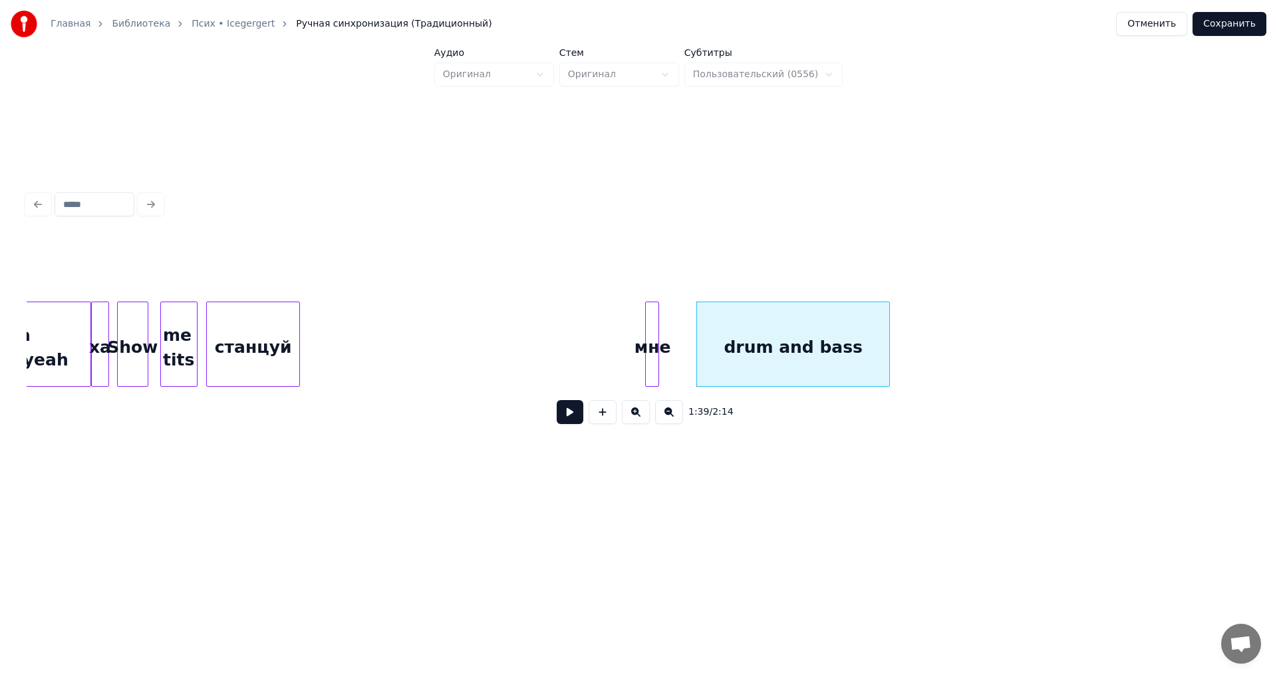
click at [283, 361] on div "станцуй" at bounding box center [253, 347] width 92 height 90
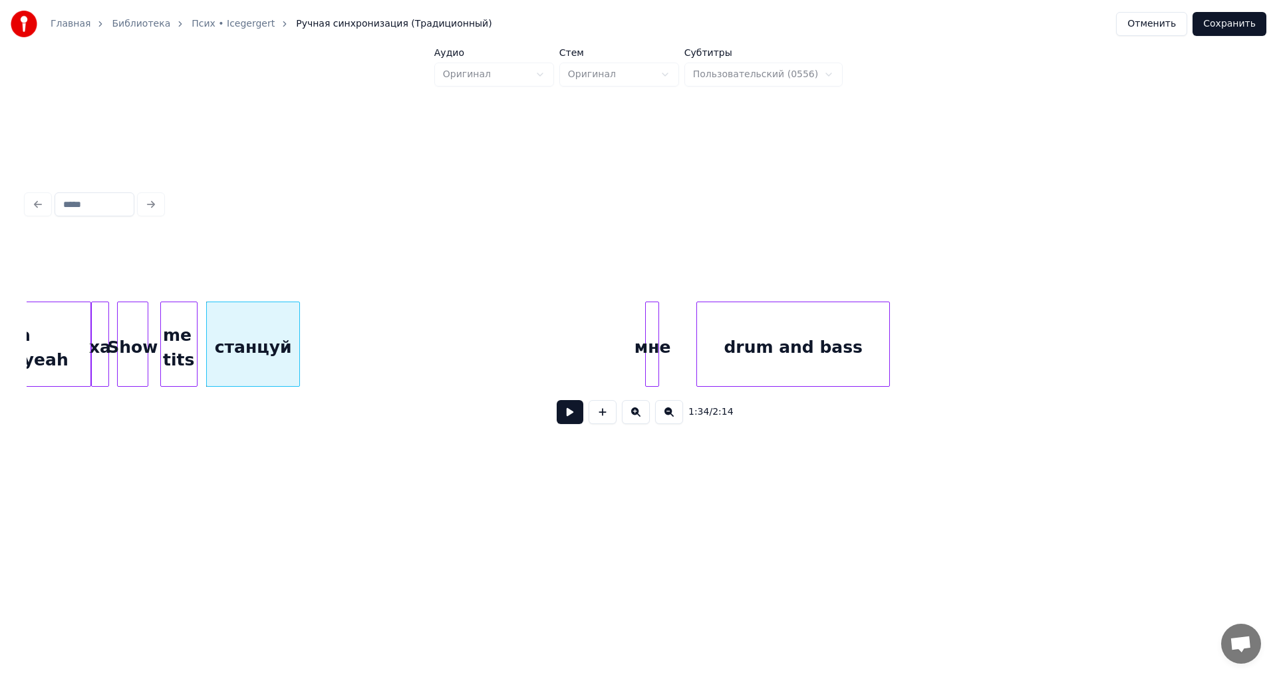
click at [576, 416] on button at bounding box center [570, 412] width 27 height 24
click at [227, 372] on div at bounding box center [227, 344] width 4 height 84
click at [238, 387] on div "станцуй мне drum and bass me tits Show ха wanna taste yeah" at bounding box center [639, 343] width 1224 height 85
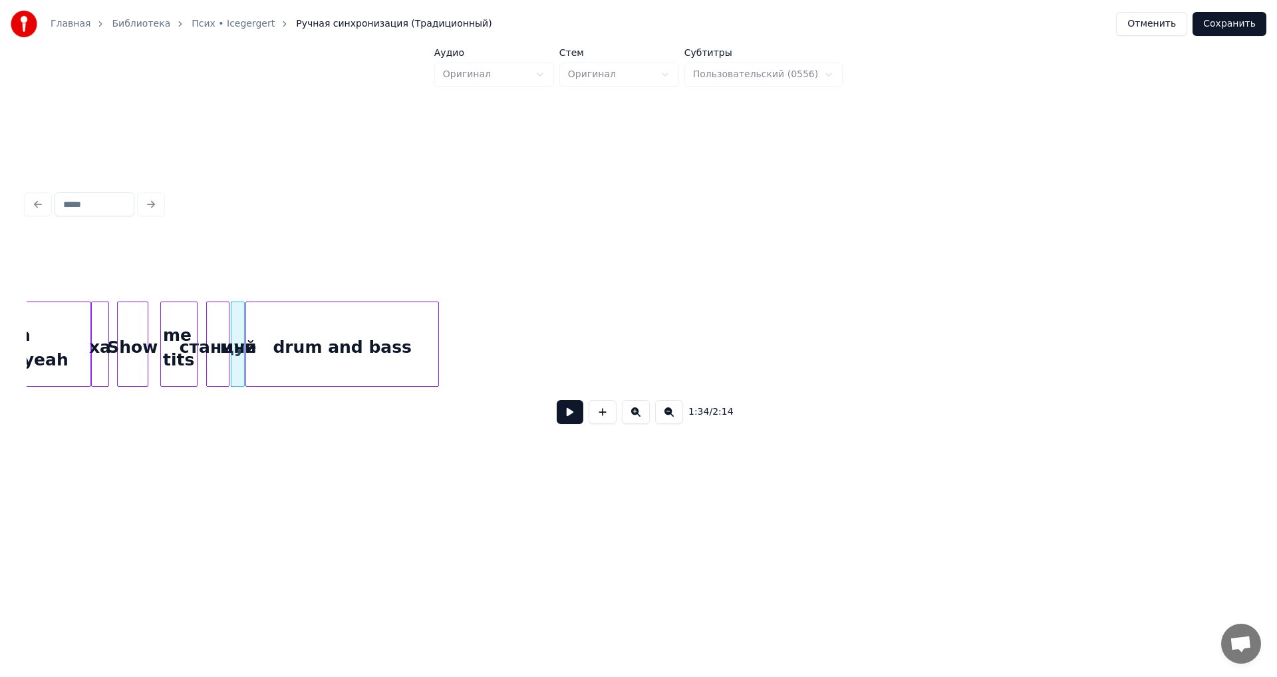
click at [383, 365] on div "drum and bass" at bounding box center [342, 347] width 192 height 90
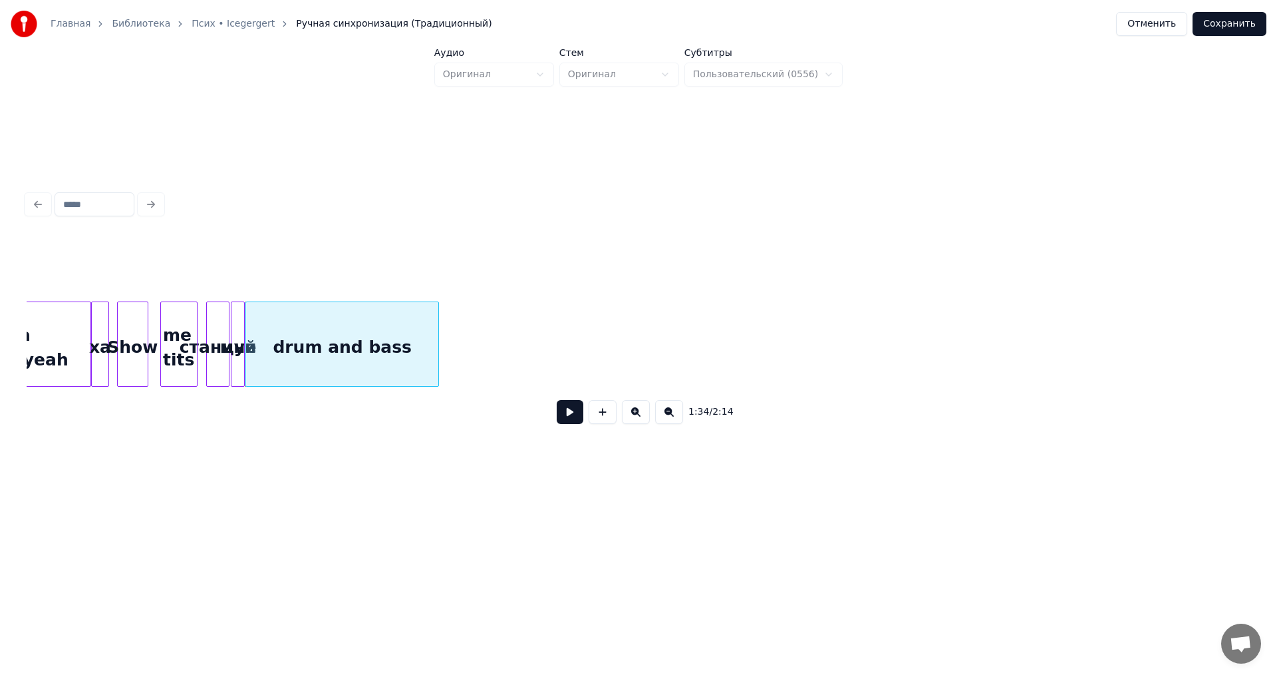
click at [212, 357] on div "станцуй" at bounding box center [218, 347] width 22 height 90
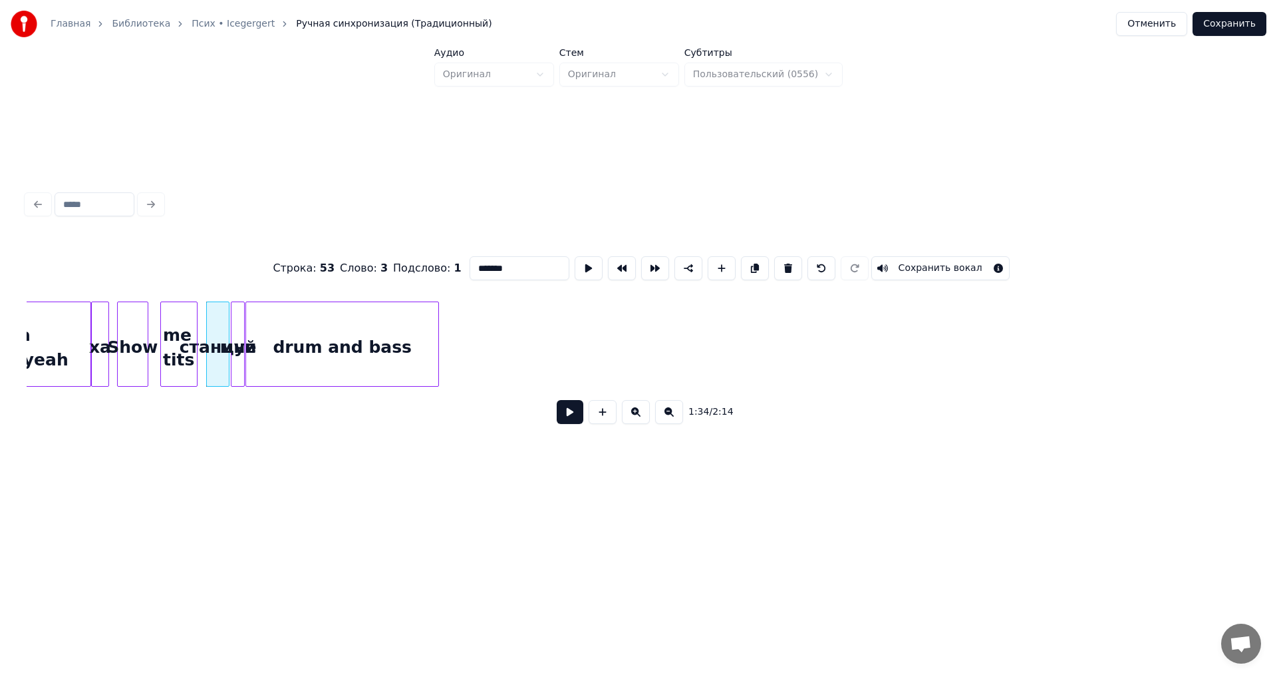
click at [572, 424] on button at bounding box center [570, 412] width 27 height 24
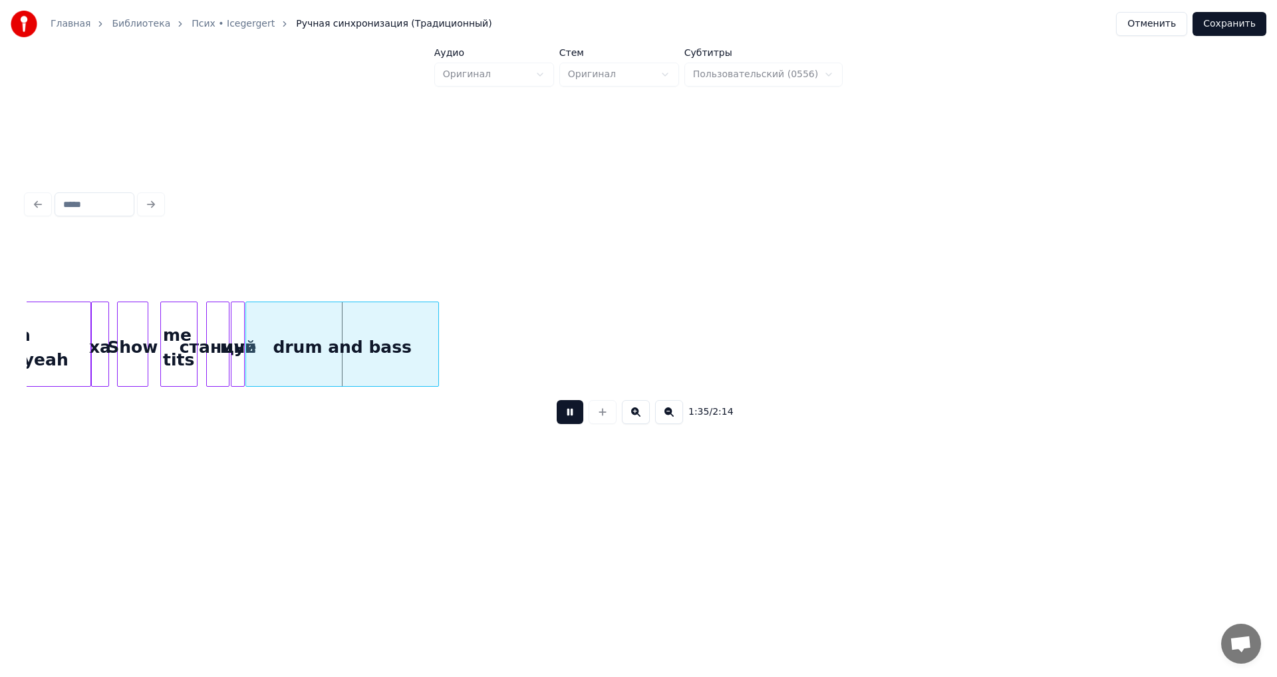
click at [572, 424] on button at bounding box center [570, 412] width 27 height 24
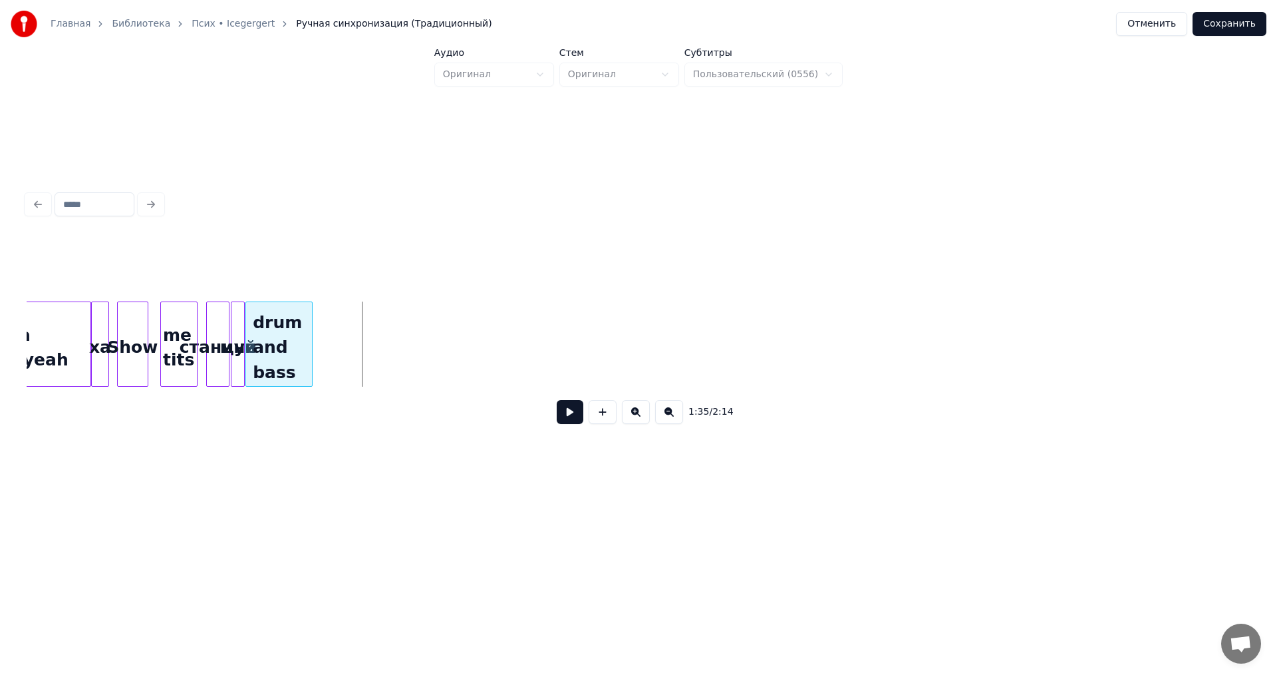
click at [309, 363] on div at bounding box center [310, 344] width 4 height 84
click at [570, 411] on button at bounding box center [570, 412] width 27 height 24
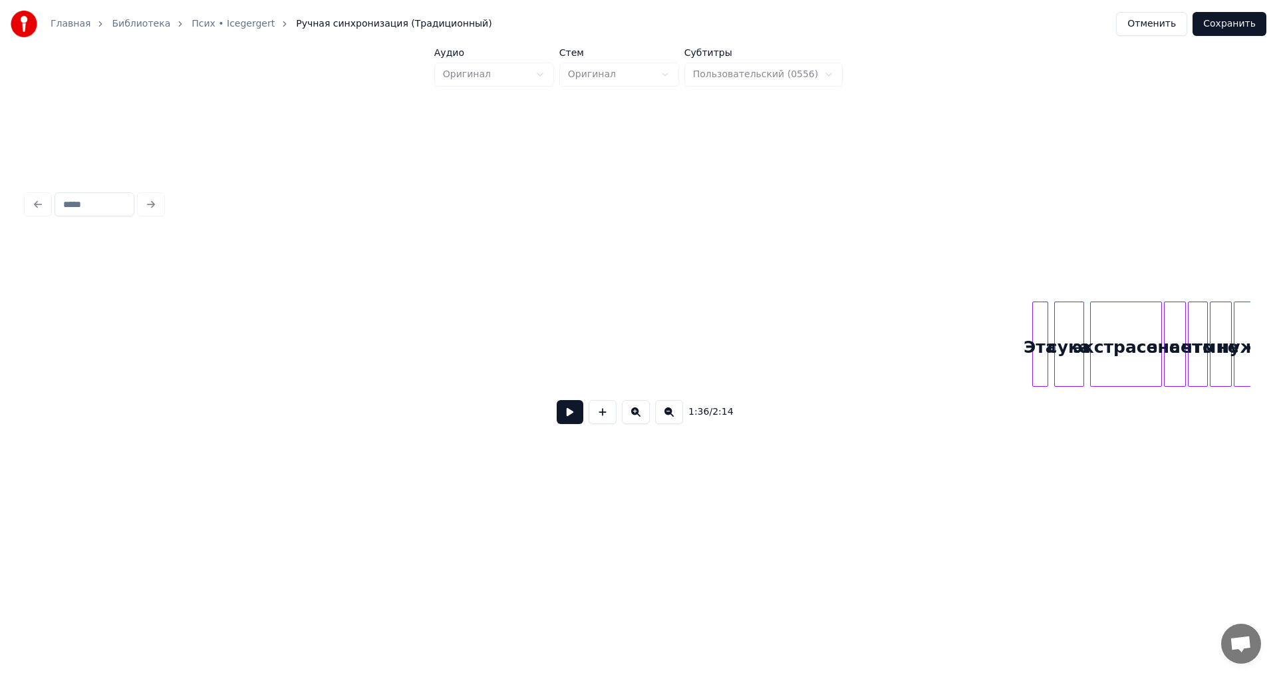
scroll to position [0, 9840]
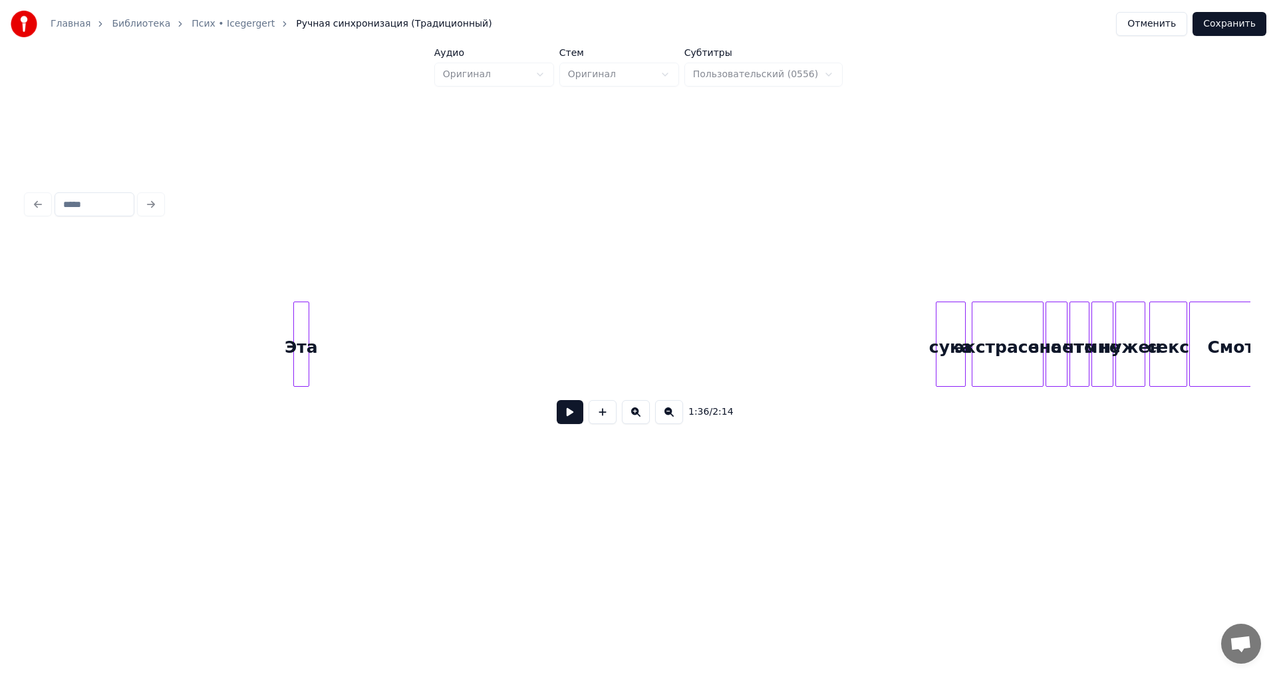
click at [294, 323] on div "Эта" at bounding box center [301, 347] width 15 height 90
click at [373, 332] on div "сука" at bounding box center [387, 347] width 29 height 90
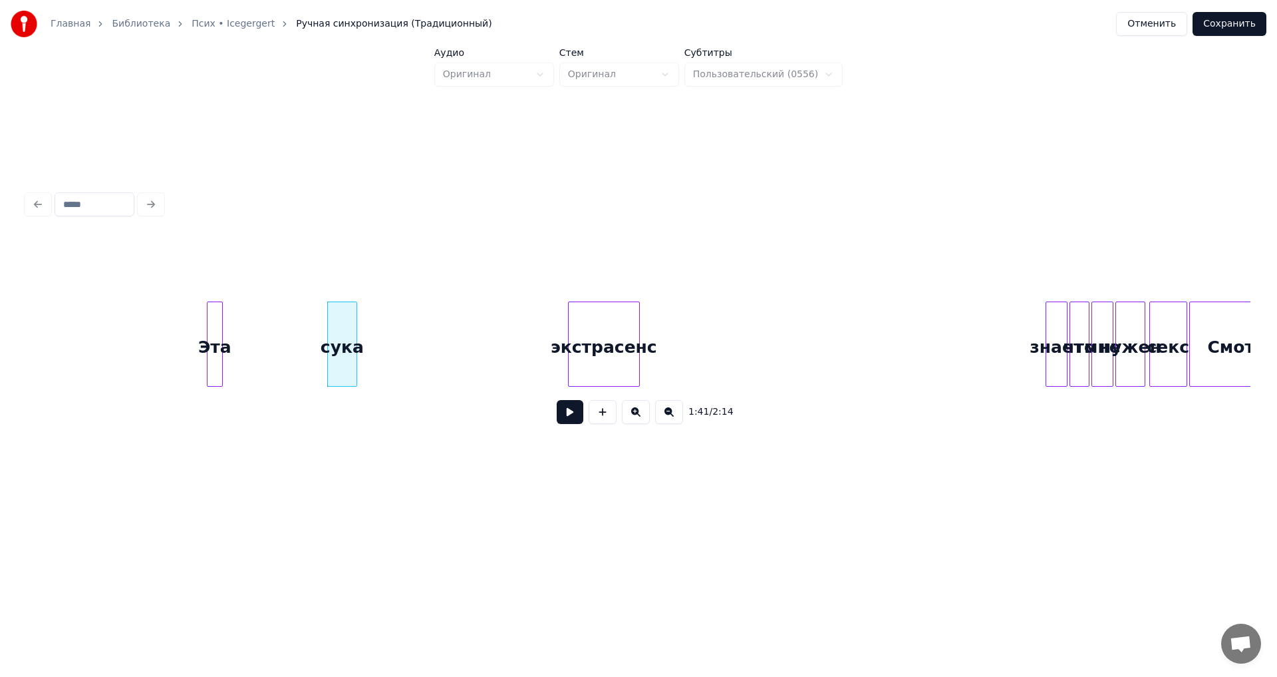
click at [512, 398] on div "1:41 / 2:14" at bounding box center [639, 336] width 1224 height 202
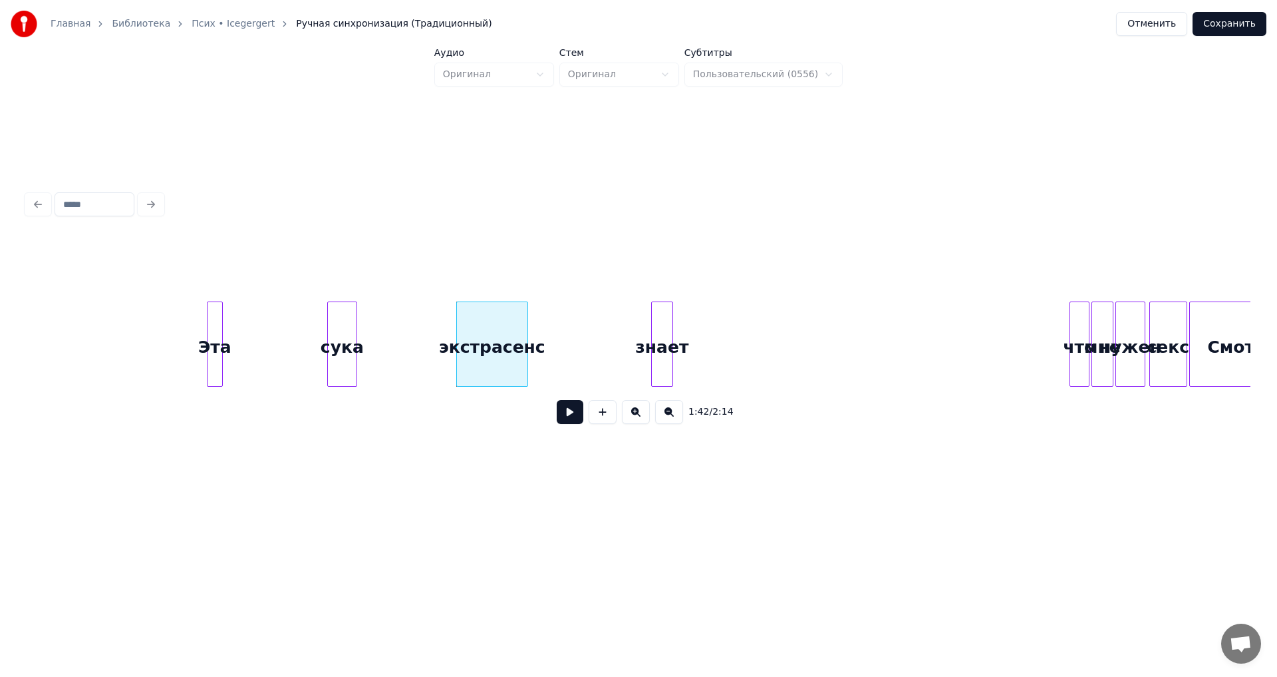
click at [652, 347] on div "знает" at bounding box center [662, 347] width 21 height 90
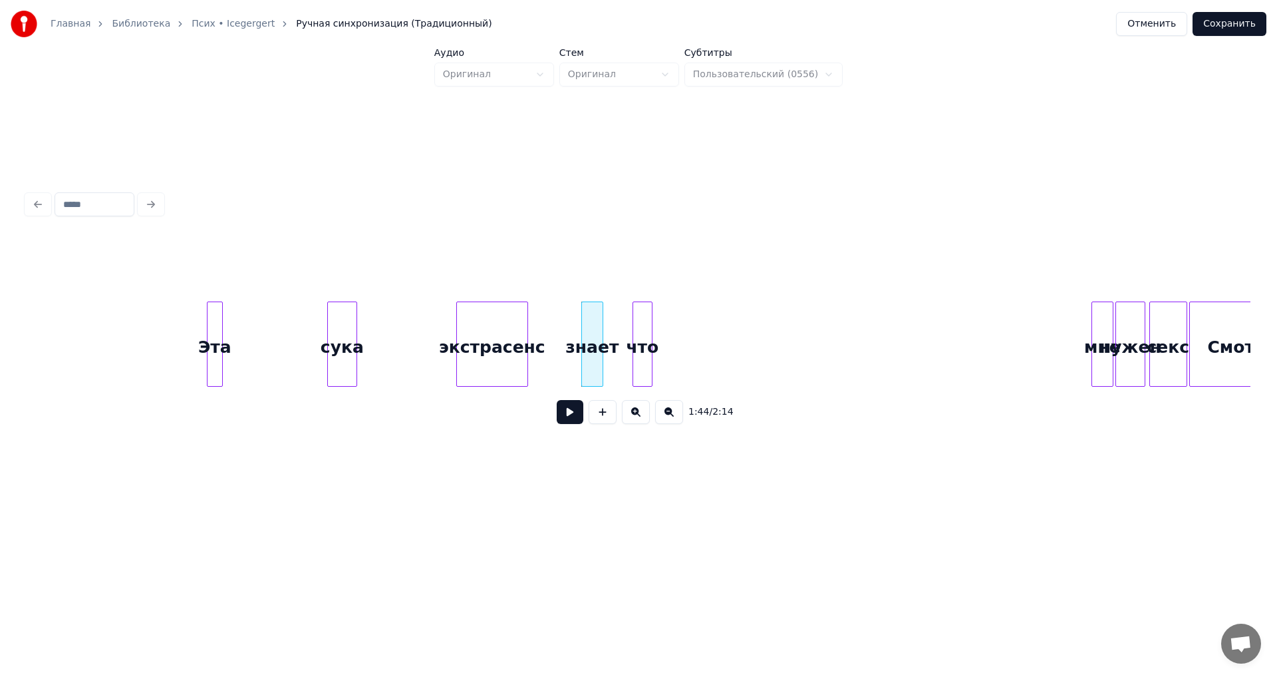
click at [640, 369] on div "что" at bounding box center [642, 347] width 19 height 90
click at [703, 331] on div "мне" at bounding box center [701, 347] width 21 height 90
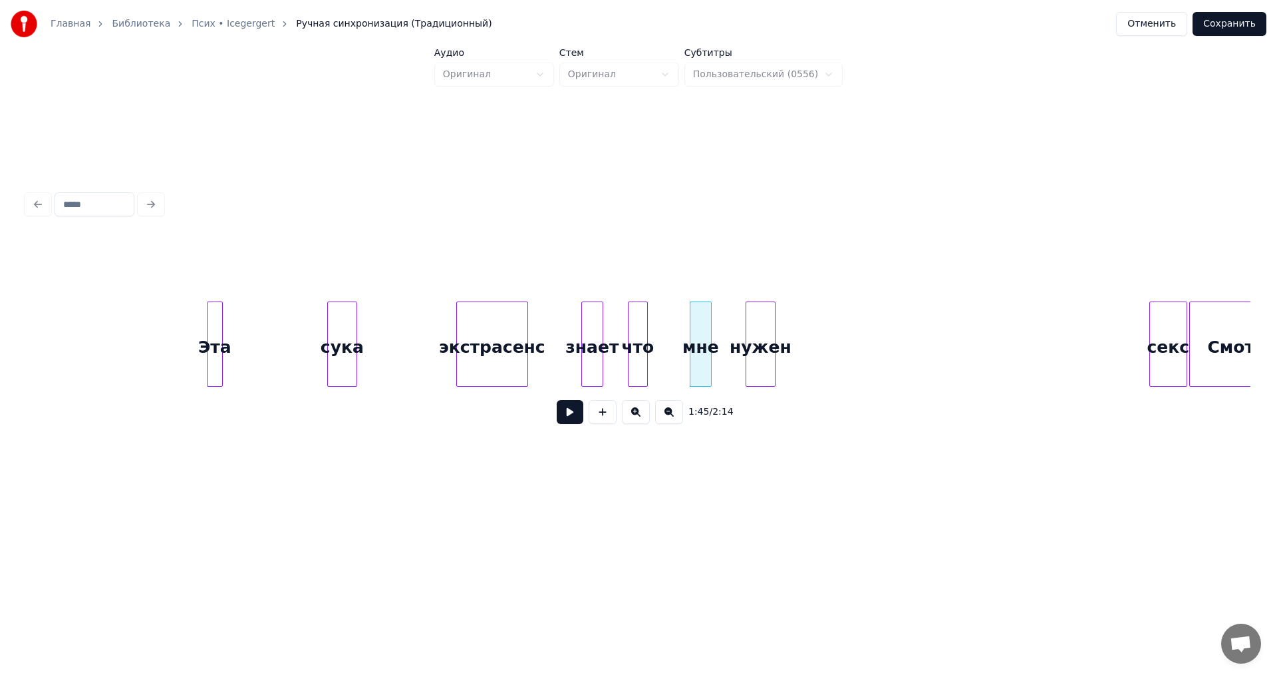
click at [754, 352] on div "нужен" at bounding box center [761, 347] width 29 height 90
click at [853, 359] on div "секс" at bounding box center [856, 347] width 37 height 90
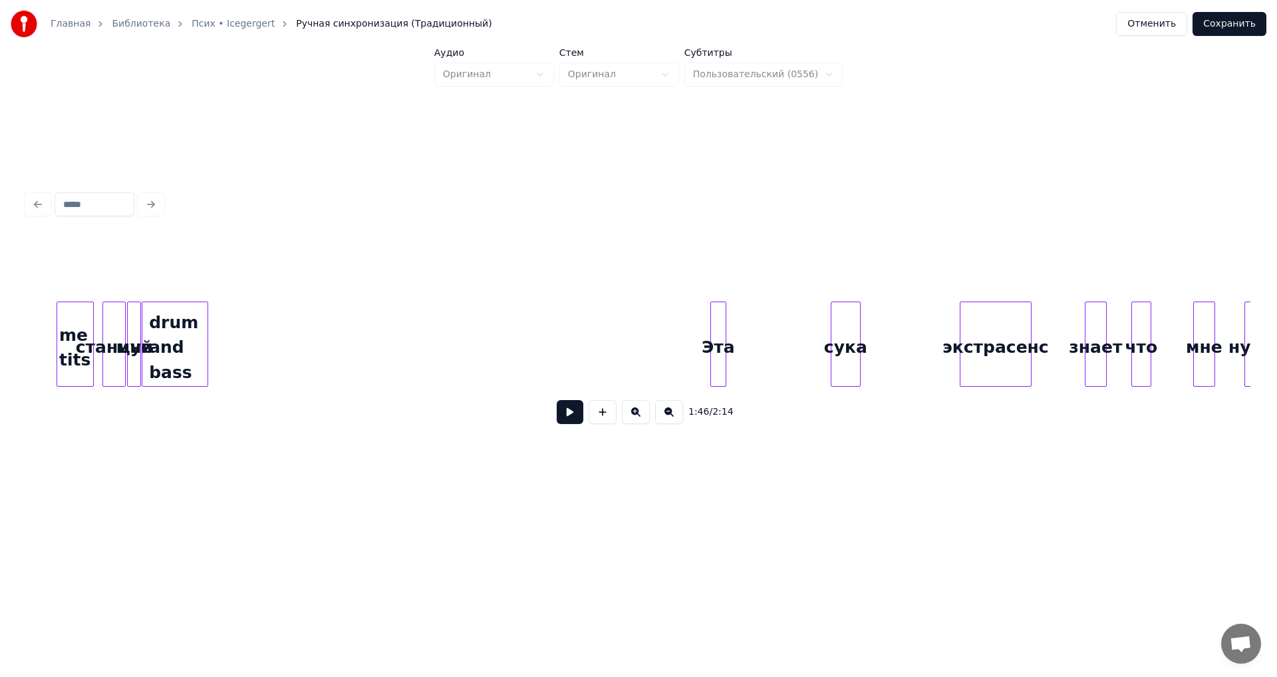
scroll to position [0, 9307]
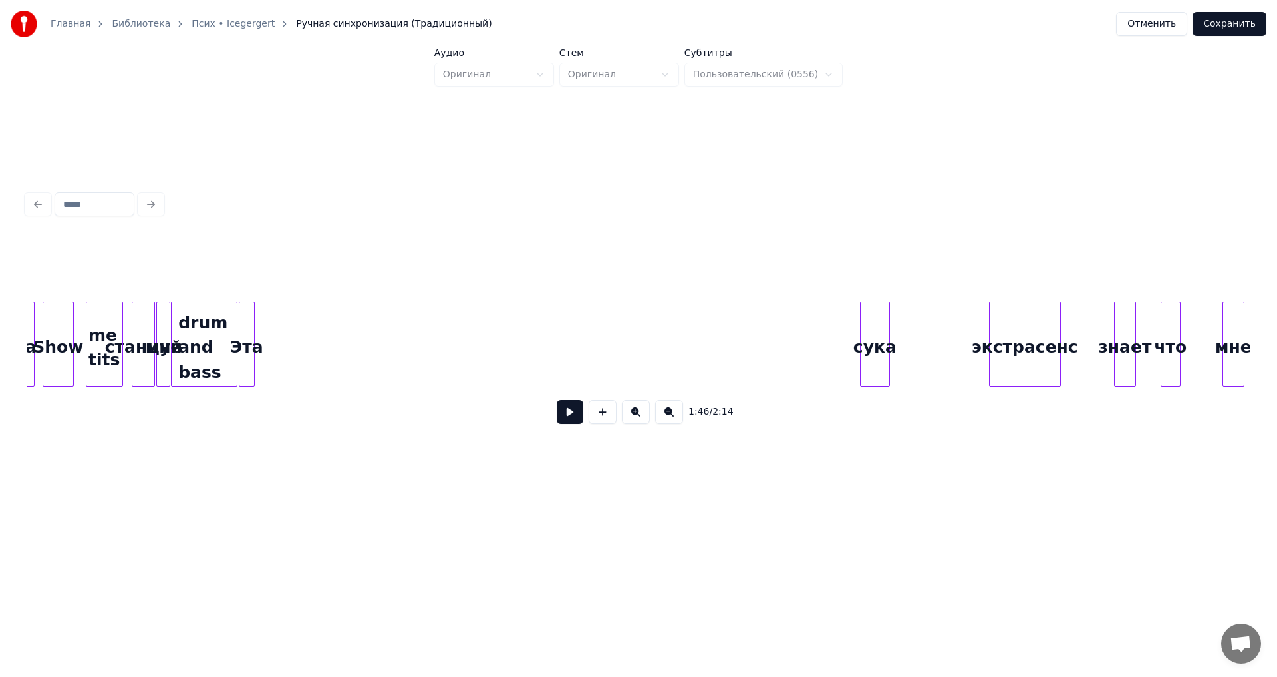
click at [248, 304] on div "Эта" at bounding box center [247, 347] width 15 height 90
click at [246, 316] on div "Эта" at bounding box center [247, 347] width 15 height 90
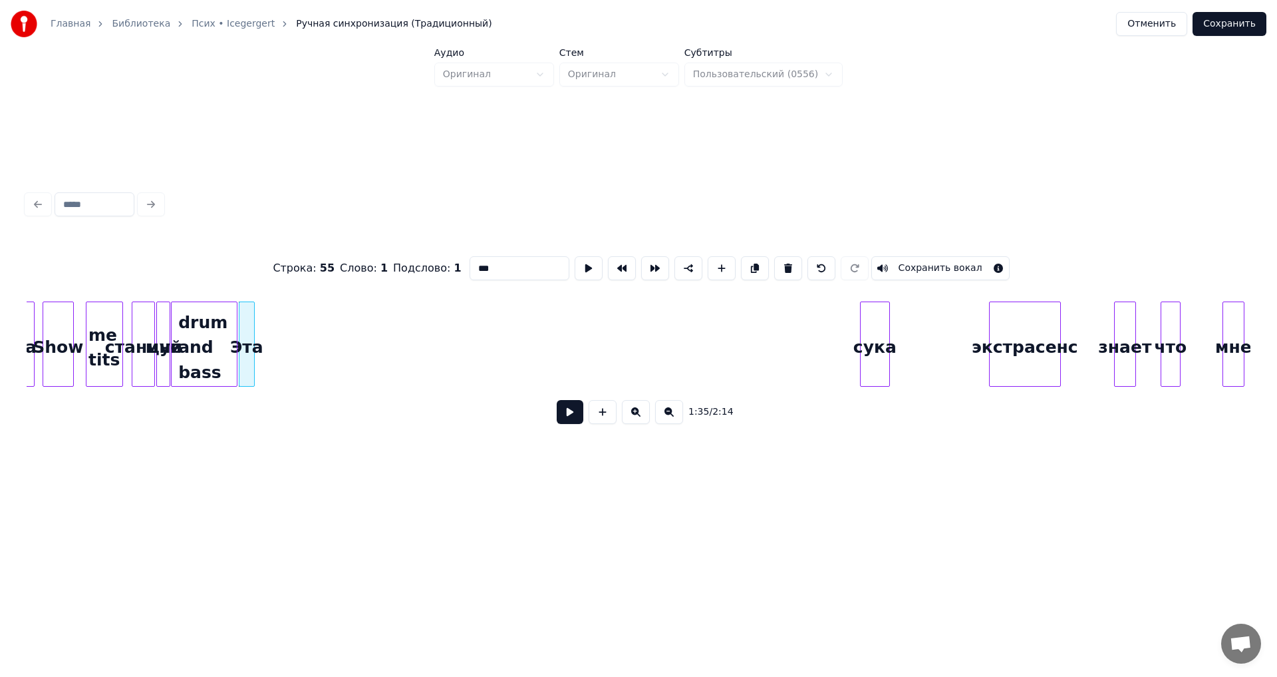
click at [564, 416] on button at bounding box center [570, 412] width 27 height 24
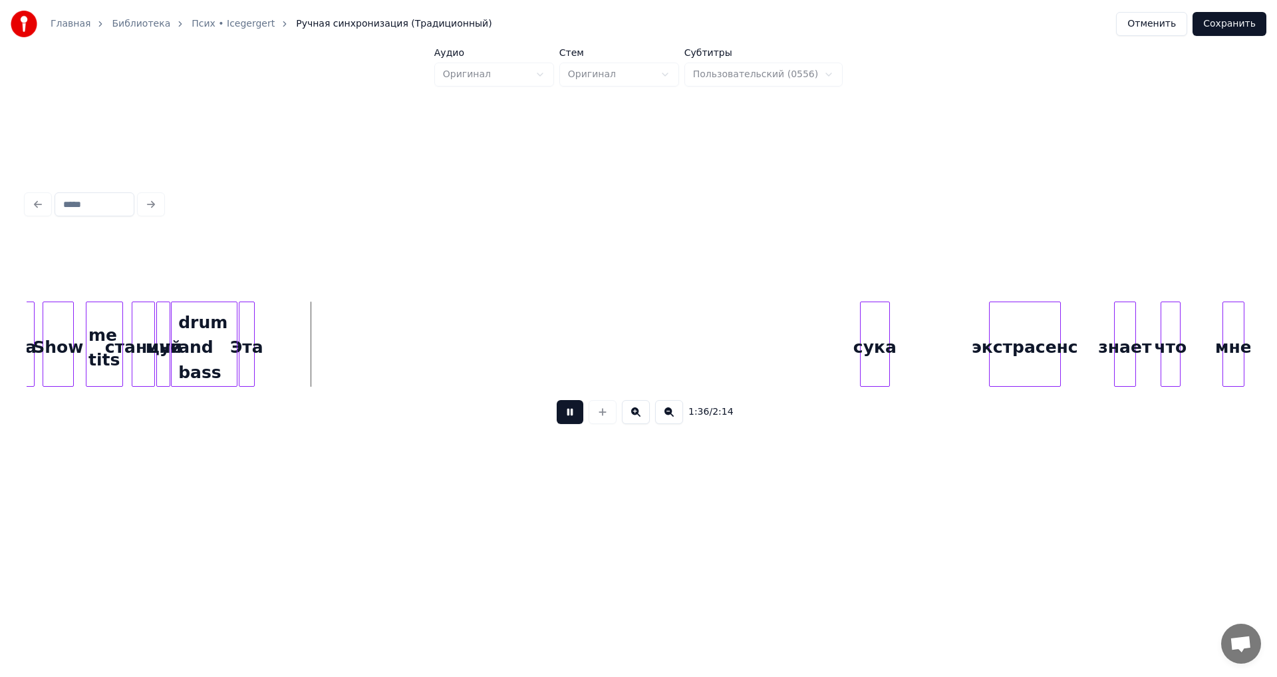
click at [564, 416] on button at bounding box center [570, 412] width 27 height 24
click at [267, 323] on div "сука" at bounding box center [271, 347] width 29 height 90
click at [576, 415] on button at bounding box center [570, 412] width 27 height 24
click at [576, 414] on button at bounding box center [570, 412] width 27 height 24
click at [570, 422] on button at bounding box center [570, 412] width 27 height 24
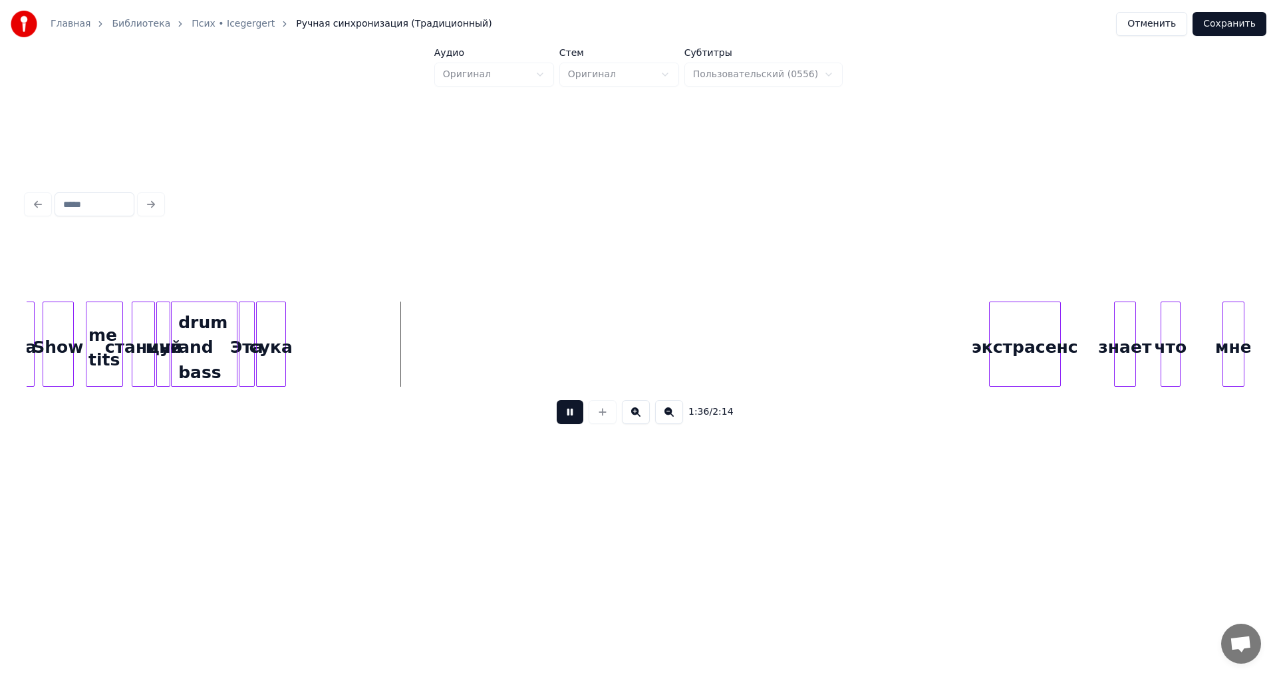
click at [570, 422] on button at bounding box center [570, 412] width 27 height 24
click at [369, 336] on div "экстрасенс" at bounding box center [361, 347] width 71 height 90
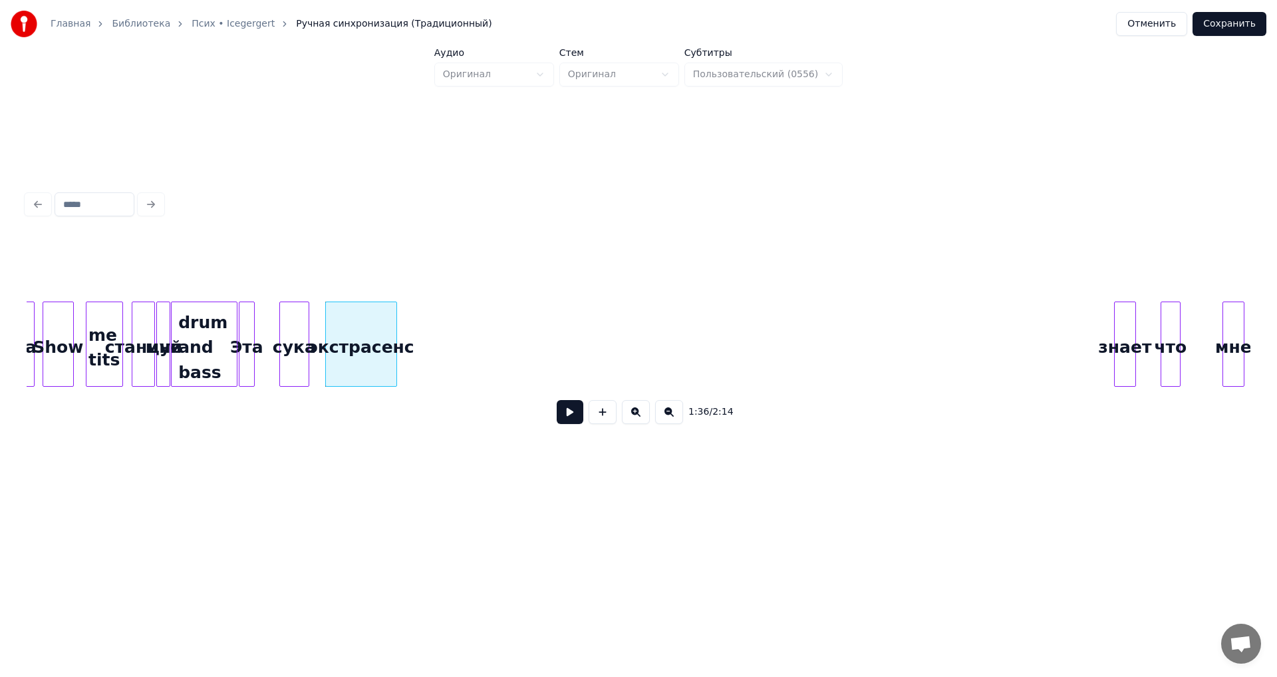
click at [299, 370] on div "сука" at bounding box center [294, 347] width 29 height 90
click at [567, 415] on button at bounding box center [570, 412] width 27 height 24
click at [403, 330] on div "знает" at bounding box center [409, 347] width 21 height 90
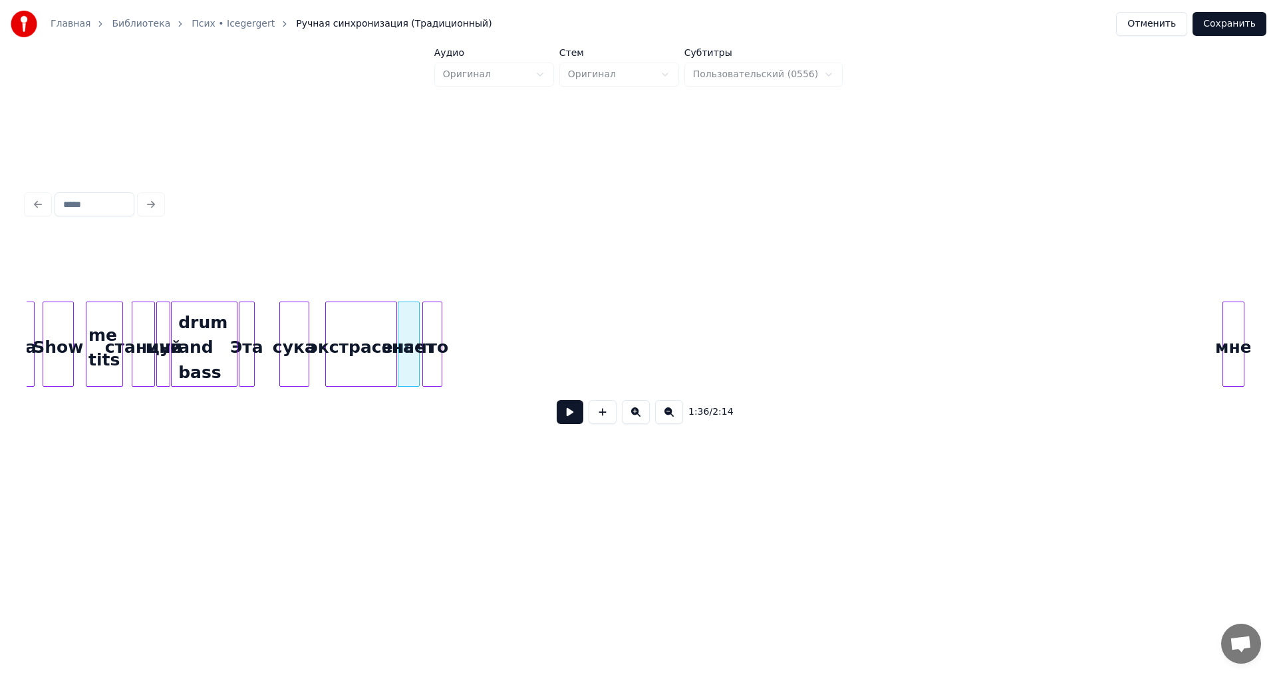
click at [431, 341] on div "что" at bounding box center [432, 347] width 19 height 90
click at [564, 411] on button at bounding box center [570, 412] width 27 height 24
click at [622, 330] on div "мне" at bounding box center [611, 347] width 21 height 90
click at [407, 333] on div "знает" at bounding box center [409, 347] width 21 height 90
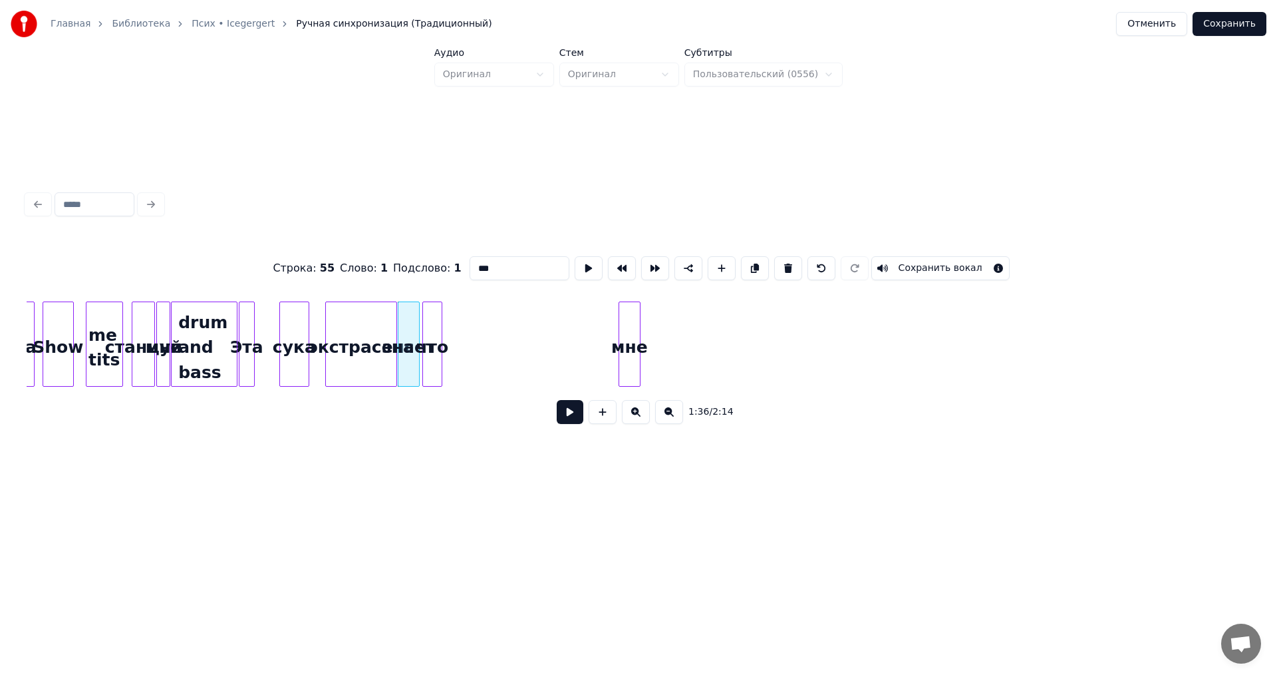
type input "*****"
click at [569, 415] on button at bounding box center [570, 412] width 27 height 24
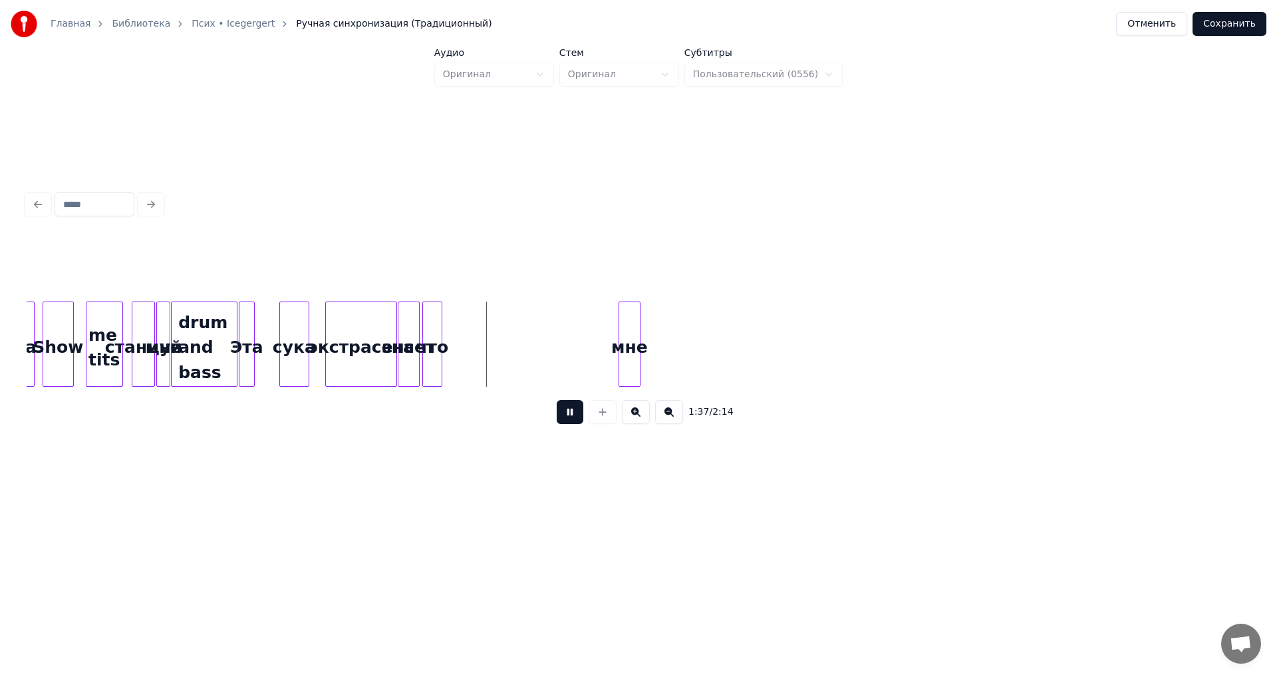
click at [569, 415] on button at bounding box center [570, 412] width 27 height 24
click at [457, 366] on div "мне" at bounding box center [456, 347] width 21 height 90
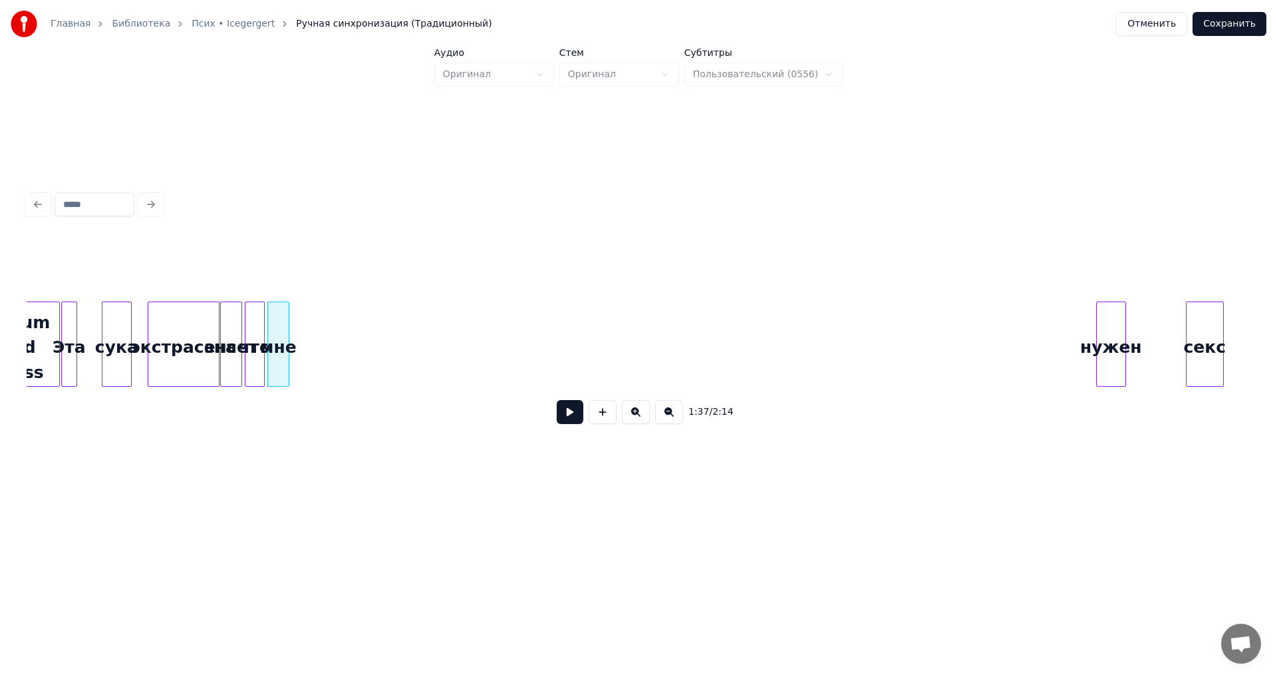
scroll to position [0, 9492]
click at [291, 333] on div "нужен" at bounding box center [296, 347] width 29 height 90
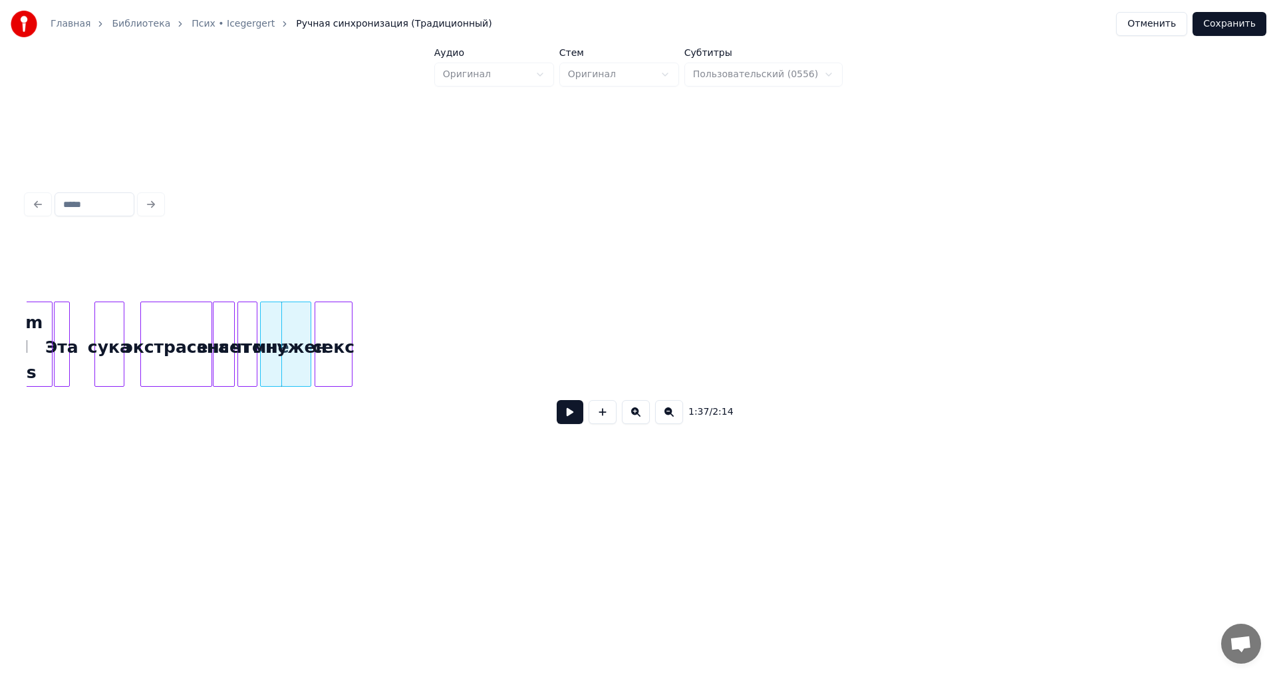
click at [327, 331] on div "секс" at bounding box center [333, 347] width 37 height 90
click at [572, 424] on button at bounding box center [570, 412] width 27 height 24
click at [564, 417] on button at bounding box center [570, 412] width 27 height 24
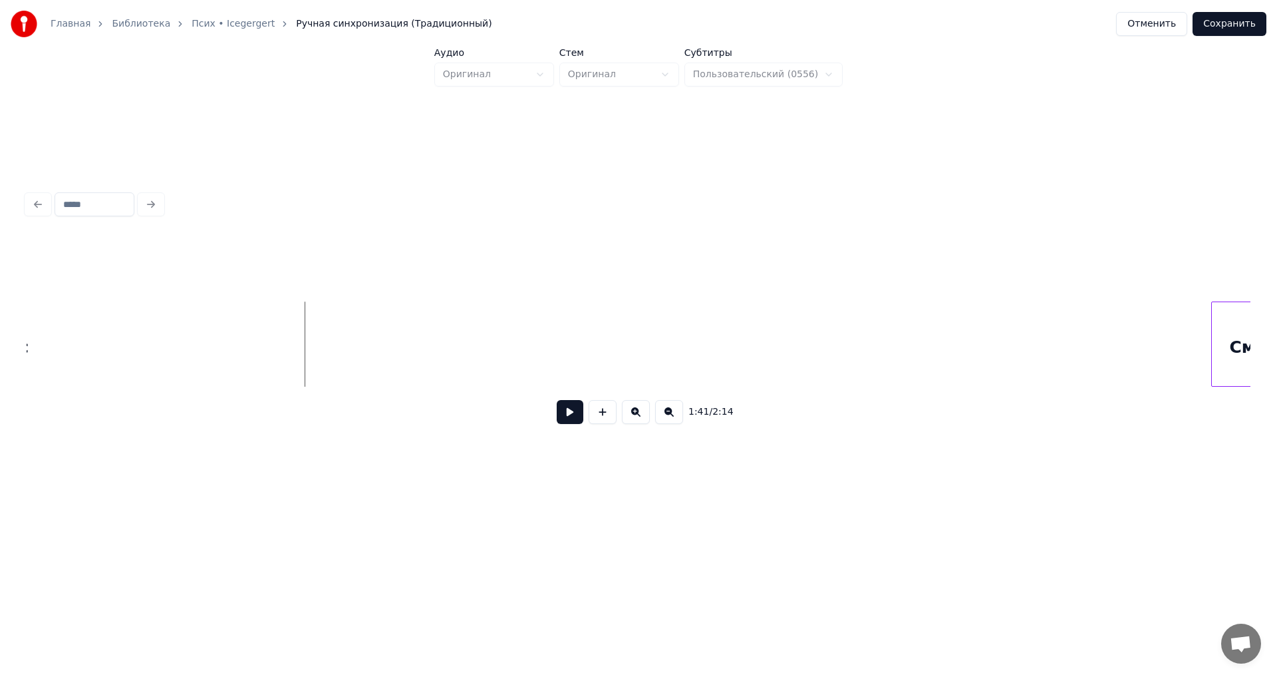
scroll to position [0, 9885]
click at [624, 361] on div "Смотрю" at bounding box center [679, 347] width 110 height 90
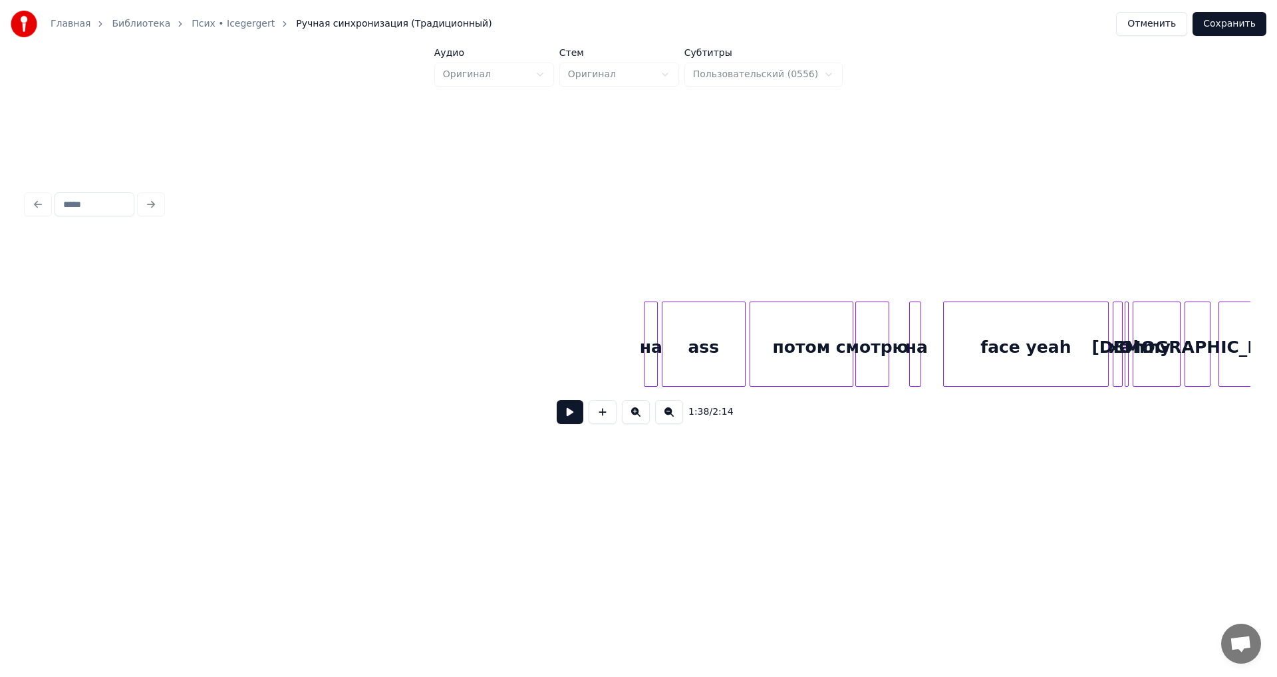
scroll to position [0, 10506]
click at [138, 337] on div "на" at bounding box center [136, 347] width 13 height 90
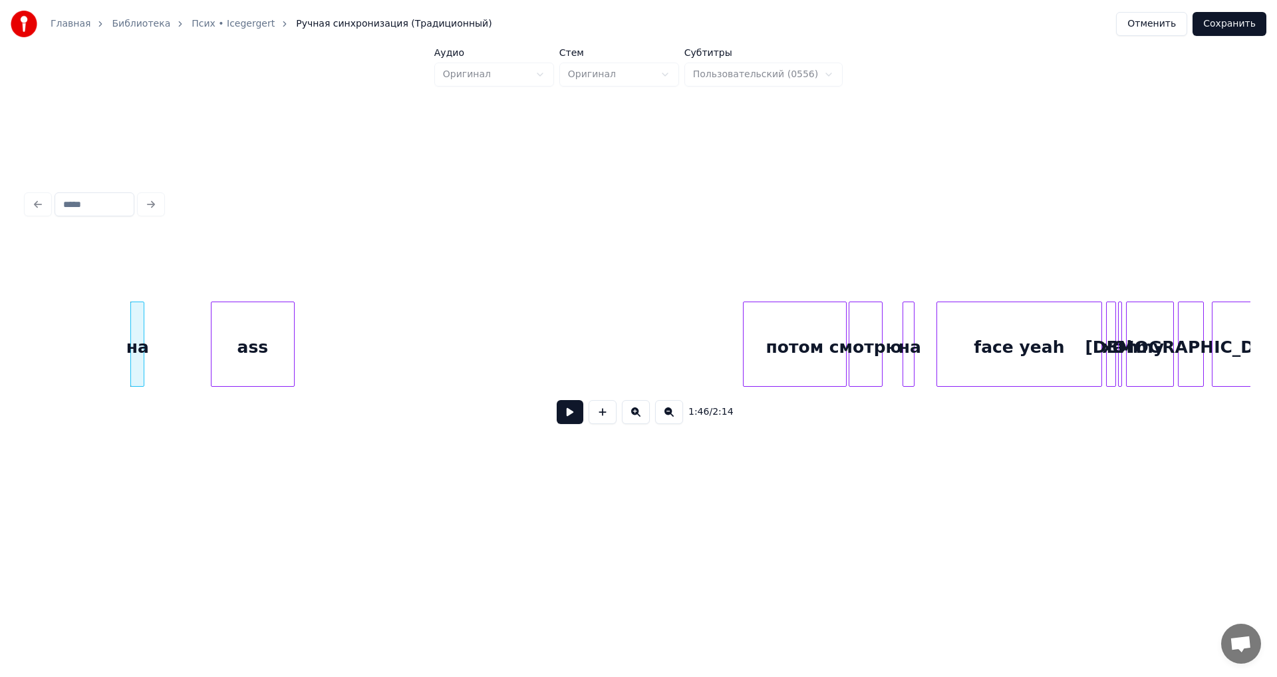
click at [255, 335] on div "ass" at bounding box center [253, 347] width 83 height 90
click at [744, 337] on div "потом" at bounding box center [795, 347] width 102 height 90
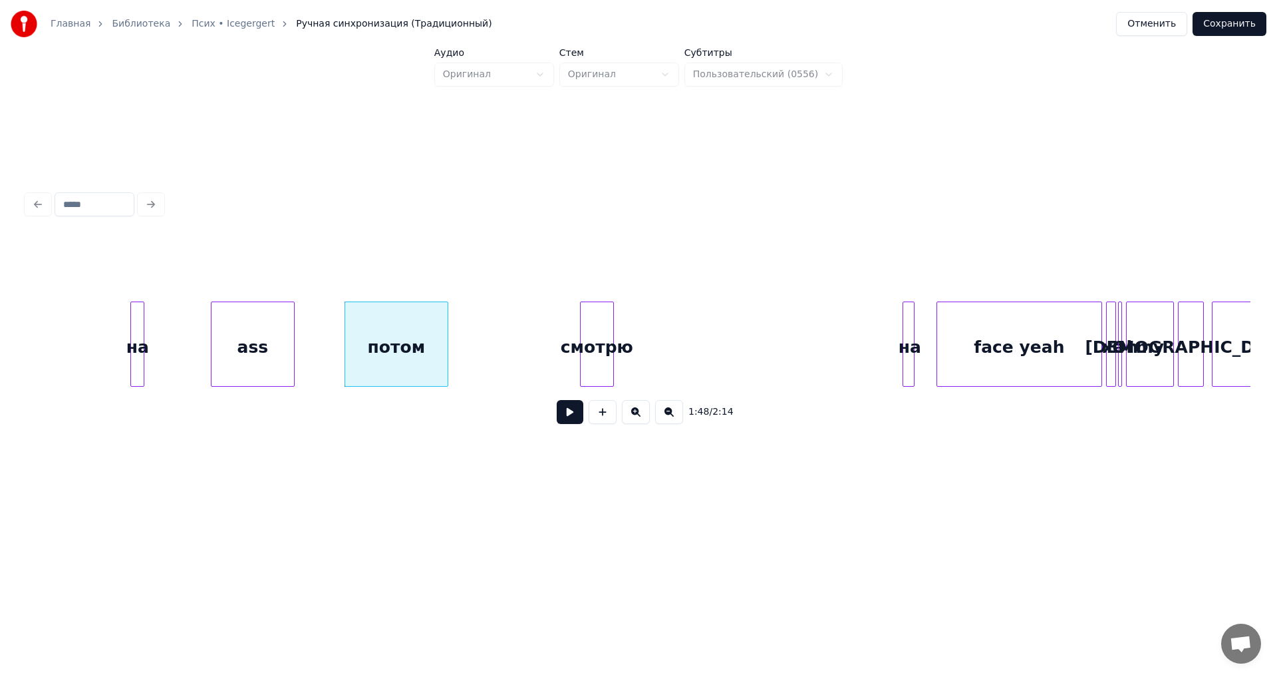
click at [591, 341] on div "смотрю" at bounding box center [597, 347] width 33 height 90
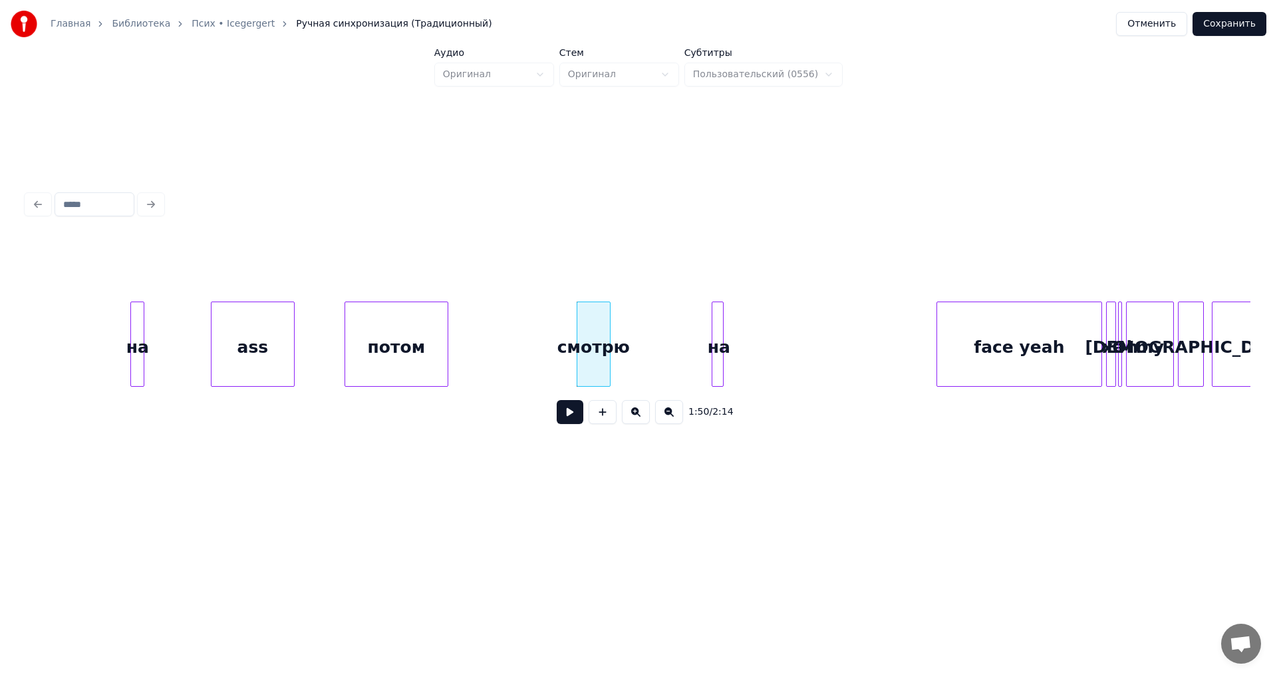
click at [713, 355] on div "на" at bounding box center [719, 347] width 13 height 90
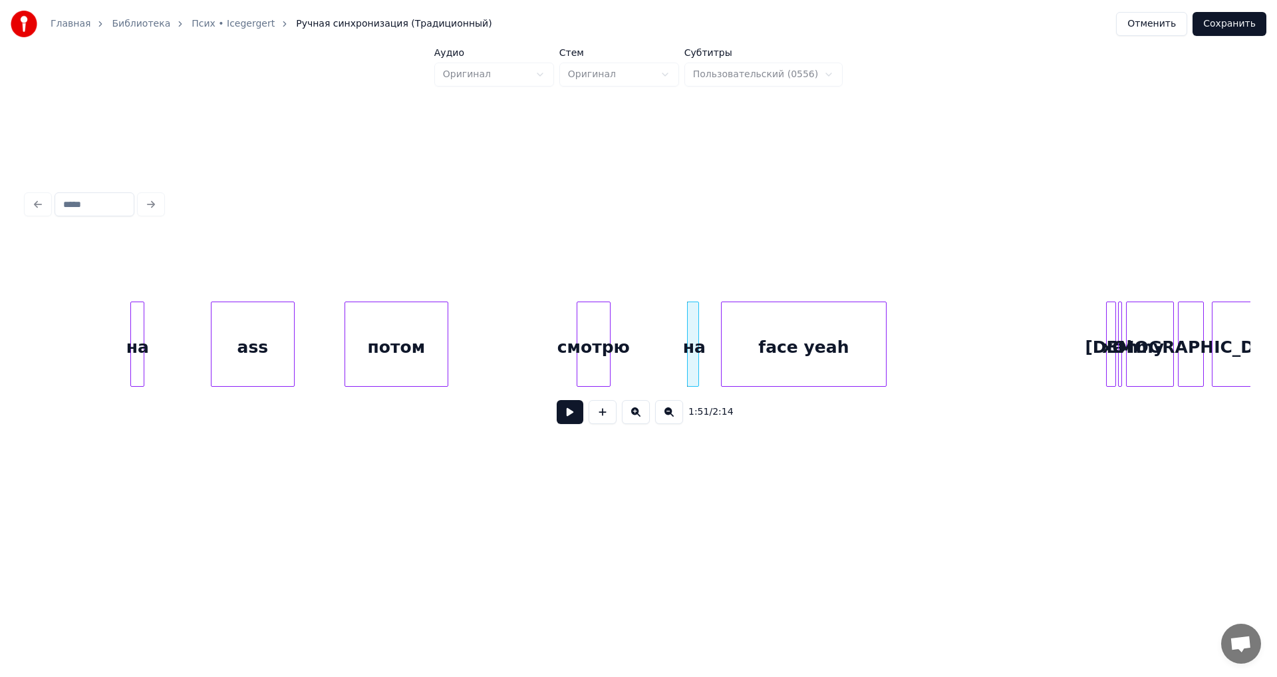
click at [834, 366] on div "face yeah" at bounding box center [804, 347] width 164 height 90
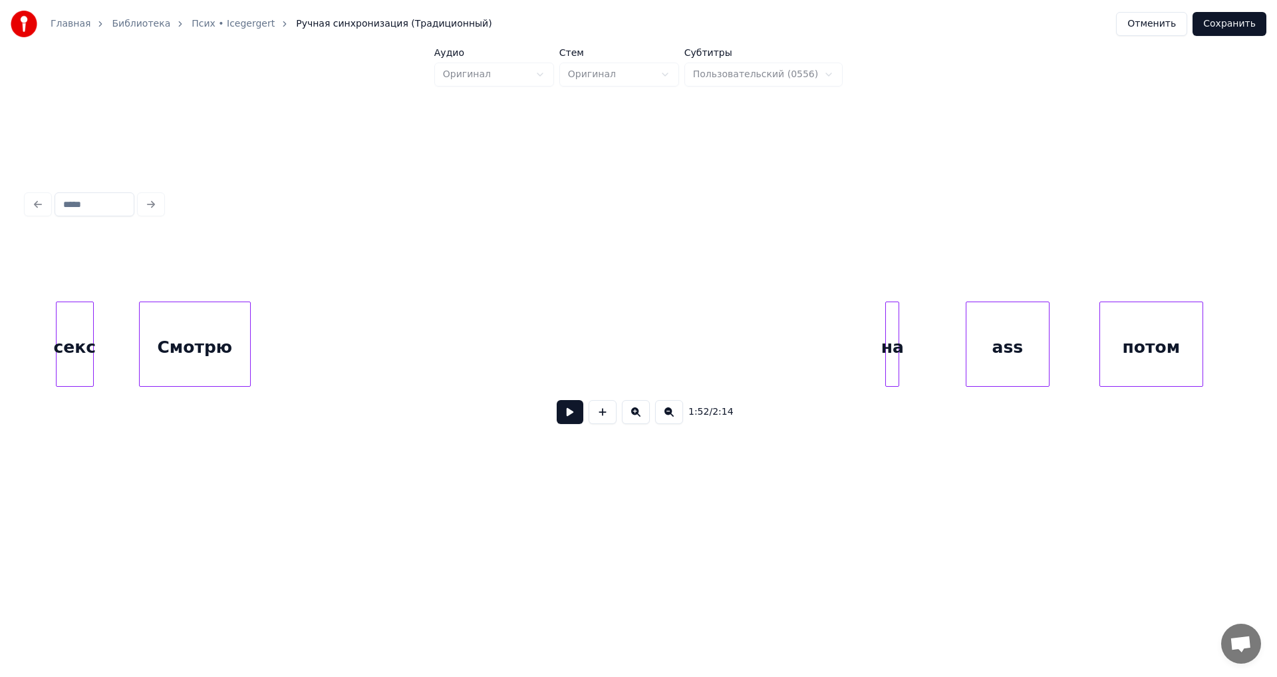
scroll to position [0, 9737]
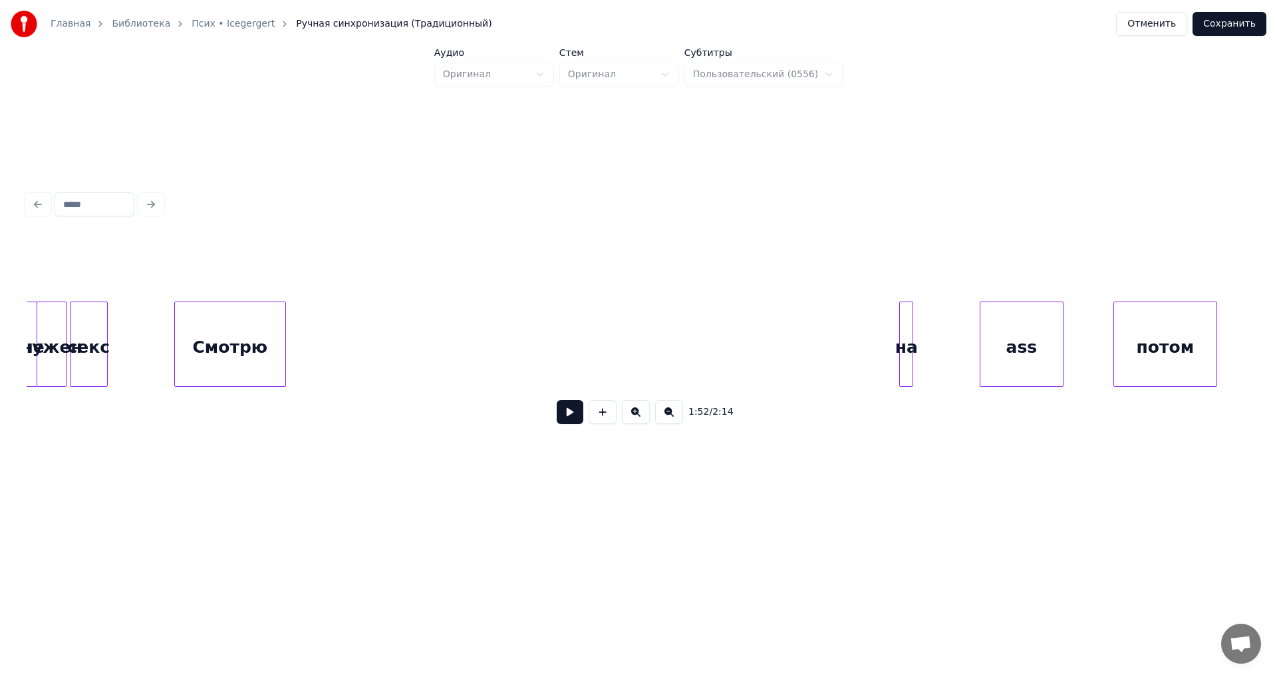
click at [228, 351] on div "Смотрю" at bounding box center [230, 347] width 110 height 90
click at [218, 351] on div "Смотрю" at bounding box center [230, 347] width 110 height 90
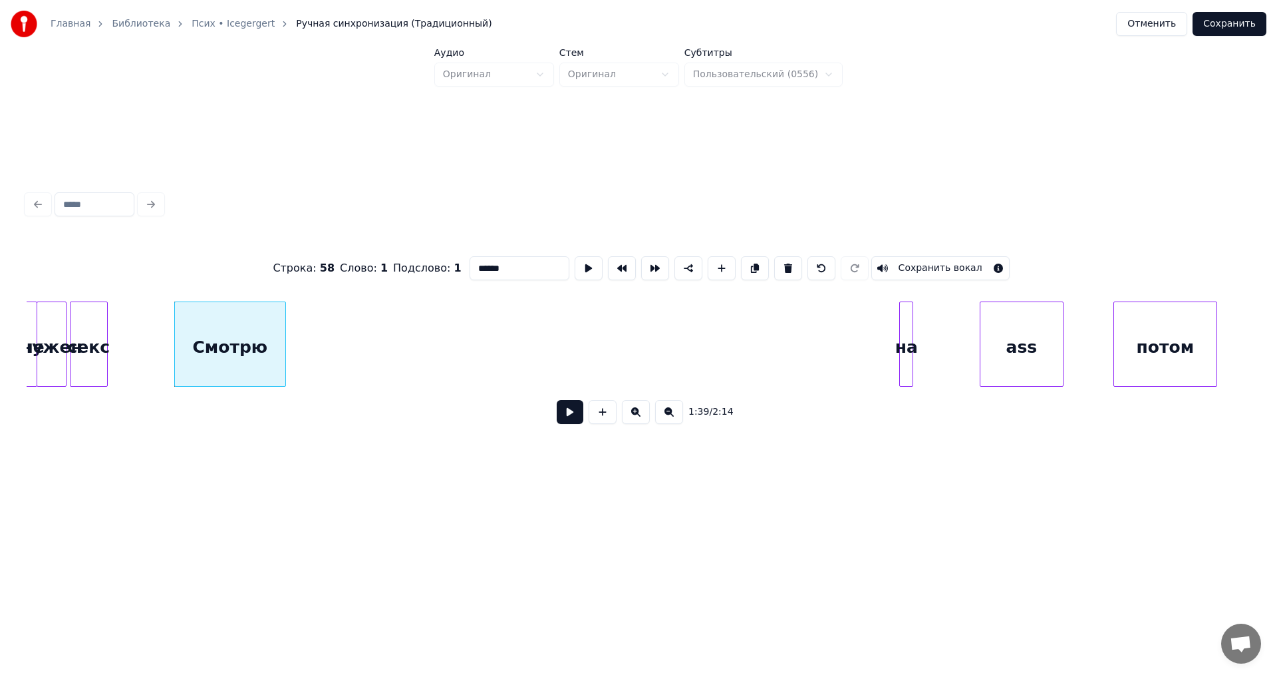
click at [570, 415] on button at bounding box center [570, 412] width 27 height 24
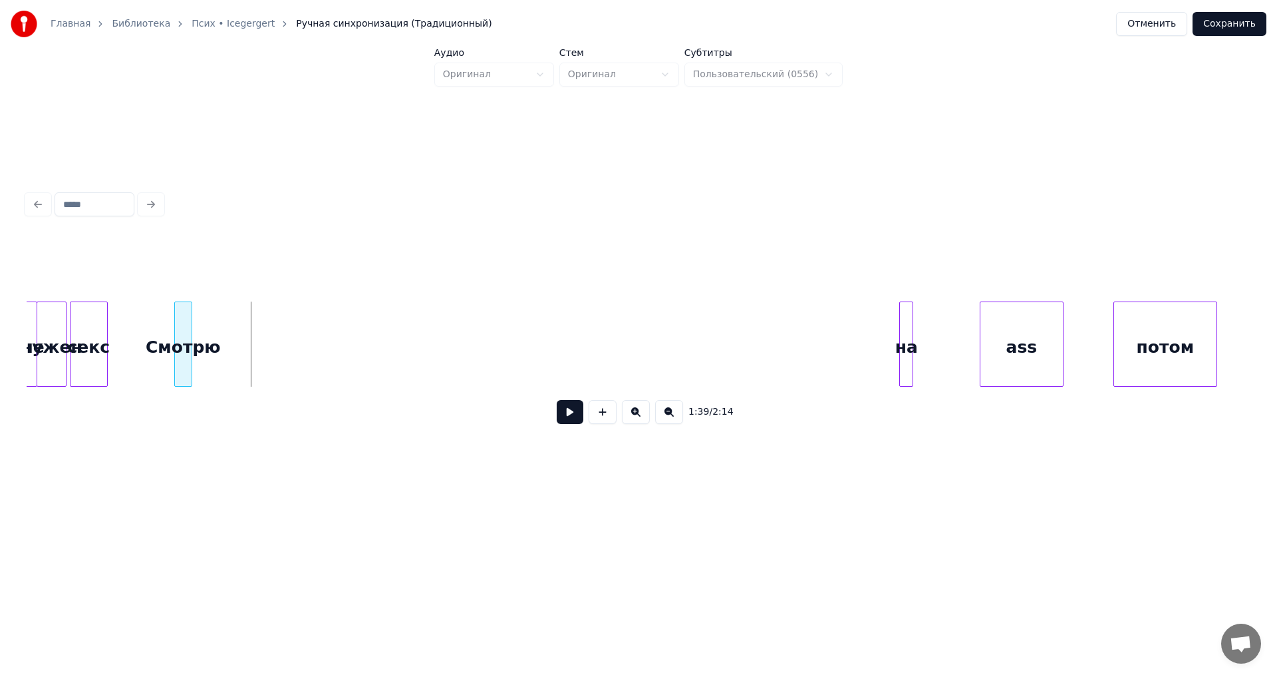
click at [188, 367] on div at bounding box center [190, 344] width 4 height 84
click at [255, 363] on div "ass" at bounding box center [251, 347] width 83 height 90
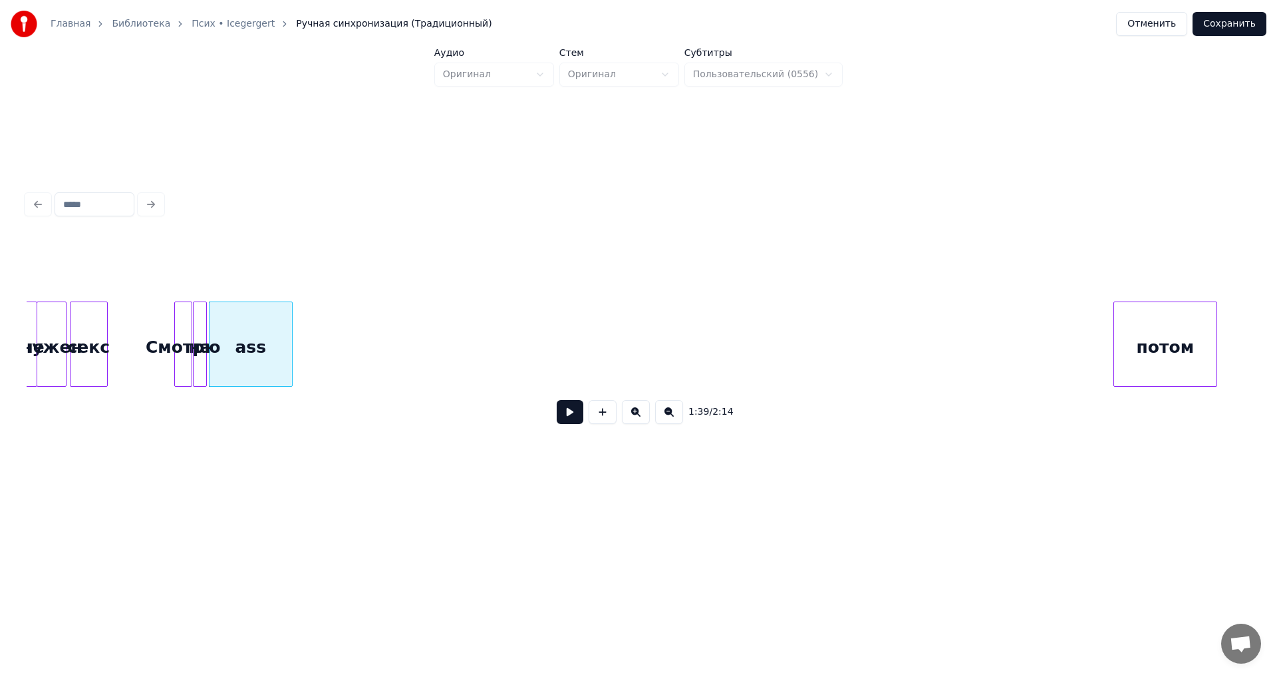
click at [569, 424] on button at bounding box center [570, 412] width 27 height 24
click at [263, 375] on div at bounding box center [263, 344] width 4 height 84
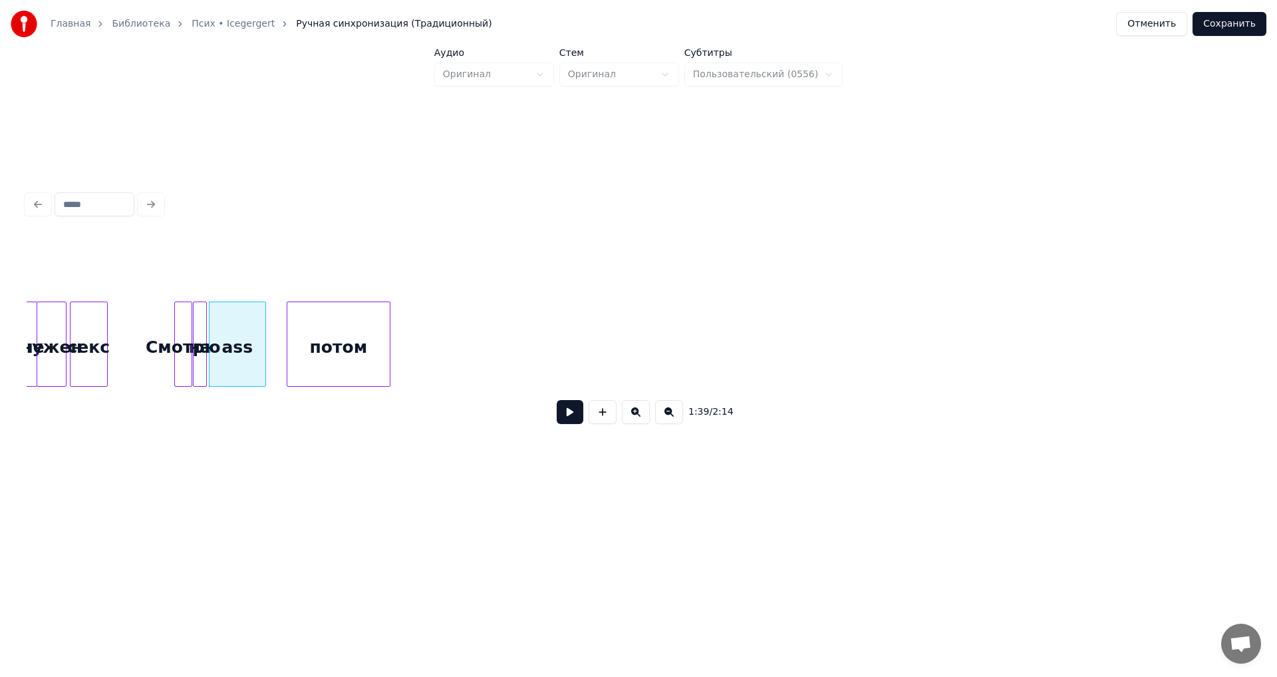
click at [340, 357] on div "потом" at bounding box center [338, 347] width 102 height 90
click at [304, 367] on div at bounding box center [305, 344] width 4 height 84
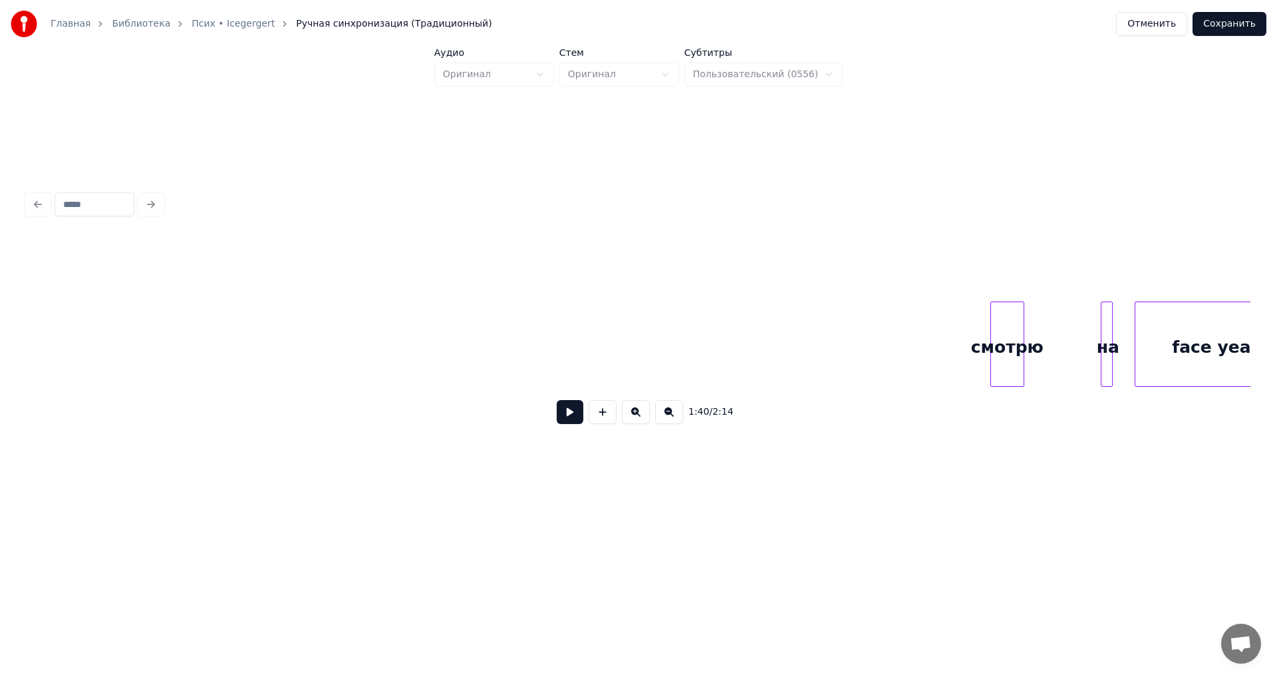
scroll to position [0, 10129]
click at [84, 339] on div "смотрю" at bounding box center [94, 347] width 33 height 90
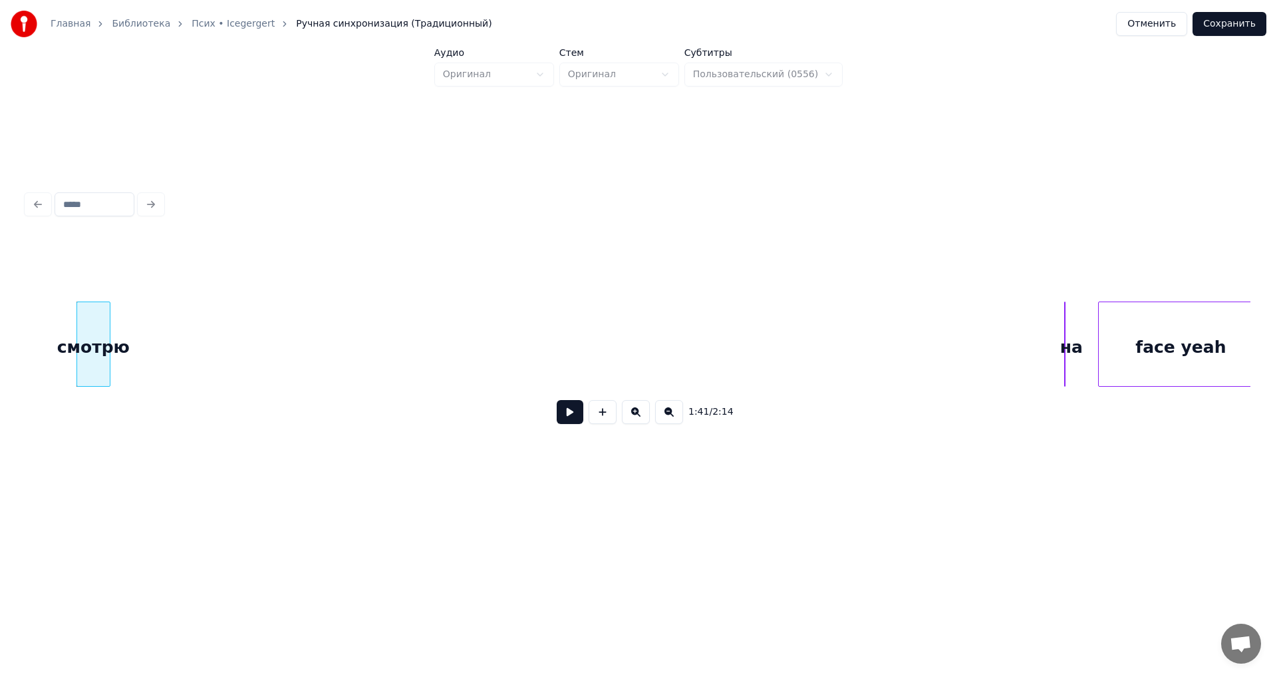
click at [1066, 360] on div "на" at bounding box center [1065, 343] width 1 height 85
click at [1075, 364] on div "на" at bounding box center [1075, 347] width 13 height 90
click at [983, 365] on div at bounding box center [985, 344] width 4 height 84
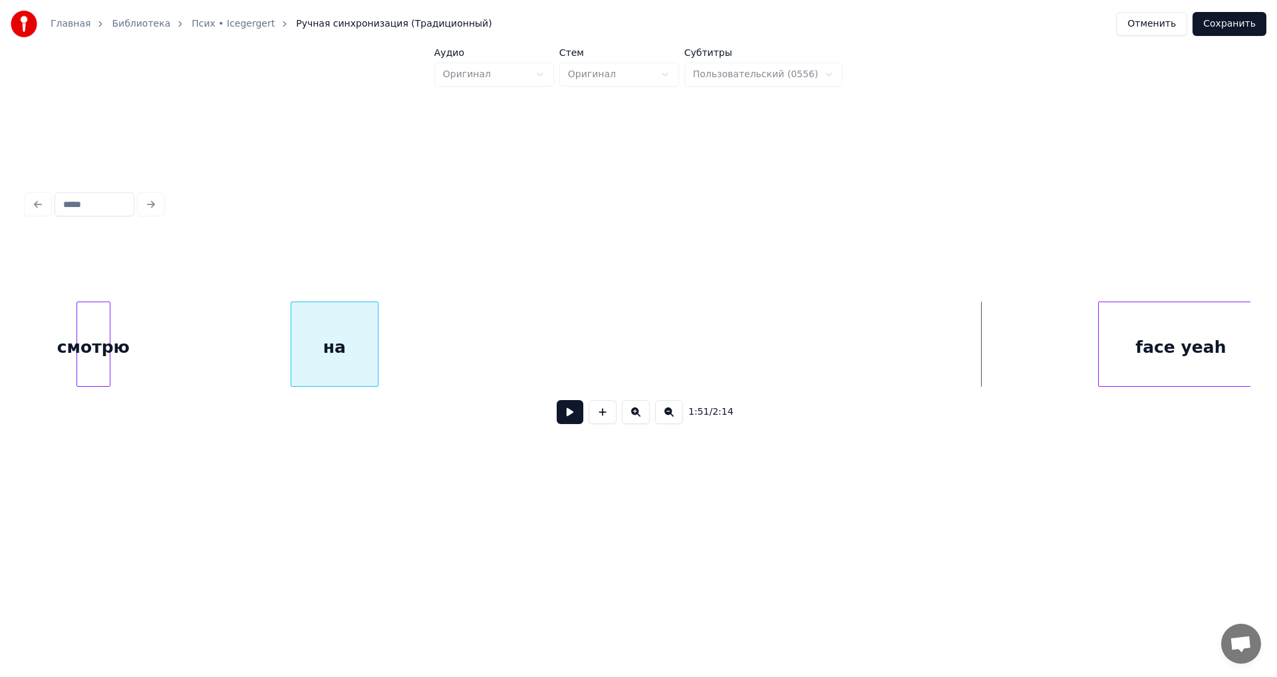
click at [291, 359] on div "на" at bounding box center [334, 347] width 86 height 90
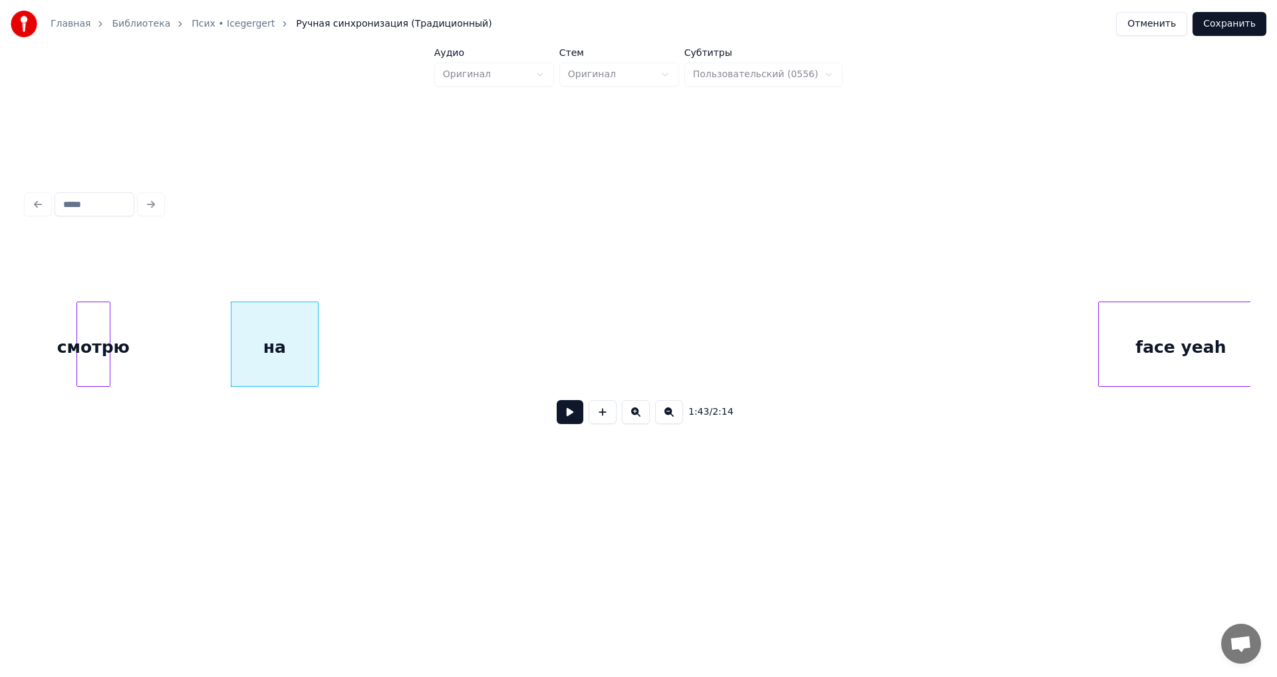
scroll to position [0, 10139]
click at [498, 347] on div "face yeah" at bounding box center [560, 347] width 164 height 90
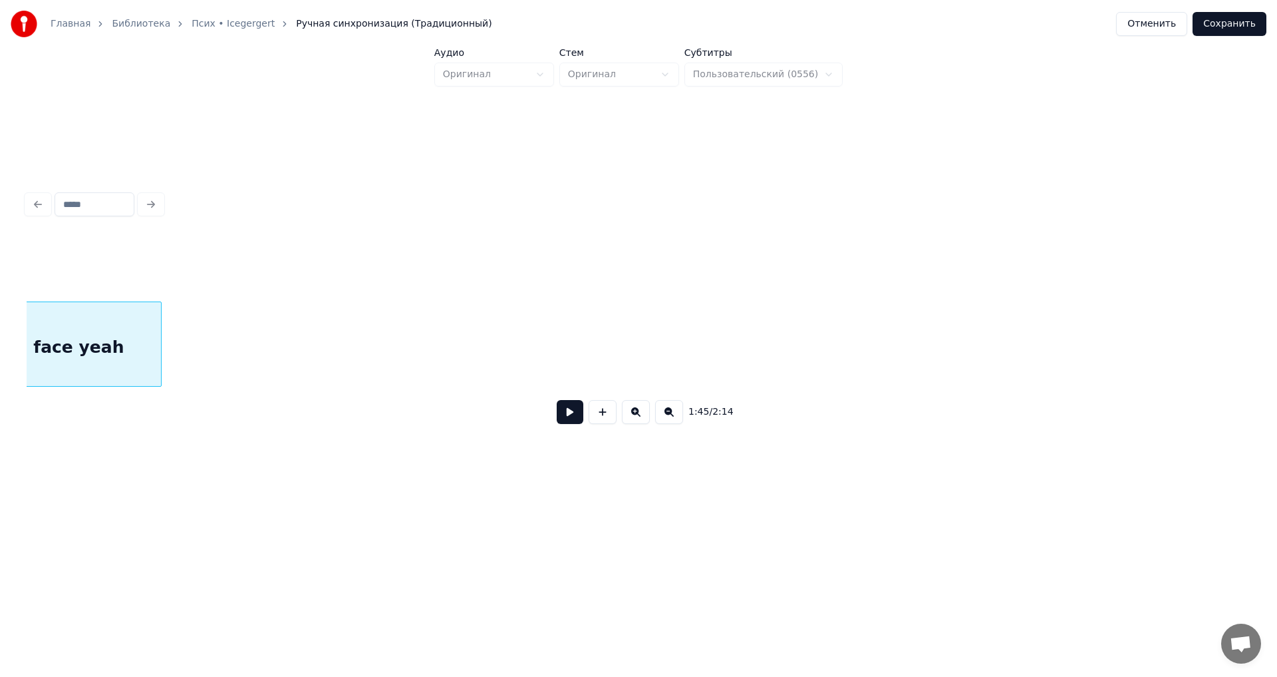
scroll to position [0, 10595]
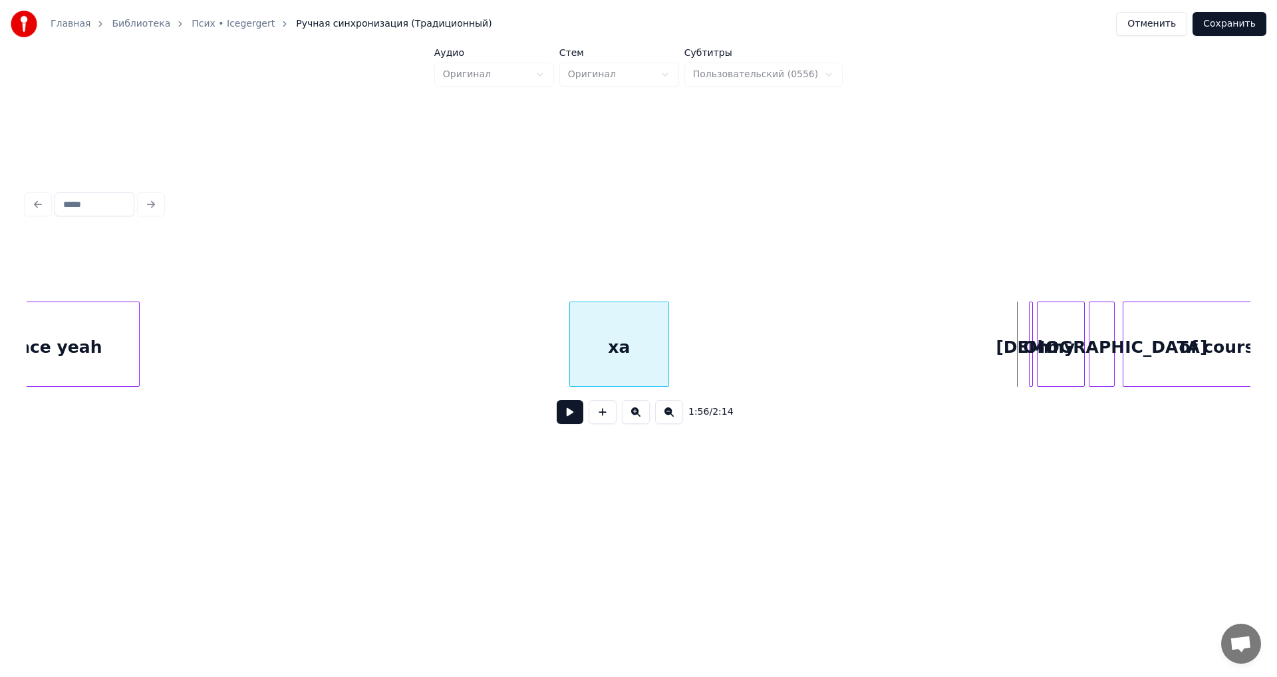
click at [570, 367] on div "ха" at bounding box center [619, 347] width 98 height 90
click at [1034, 369] on div "Oh" at bounding box center [1039, 343] width 21 height 85
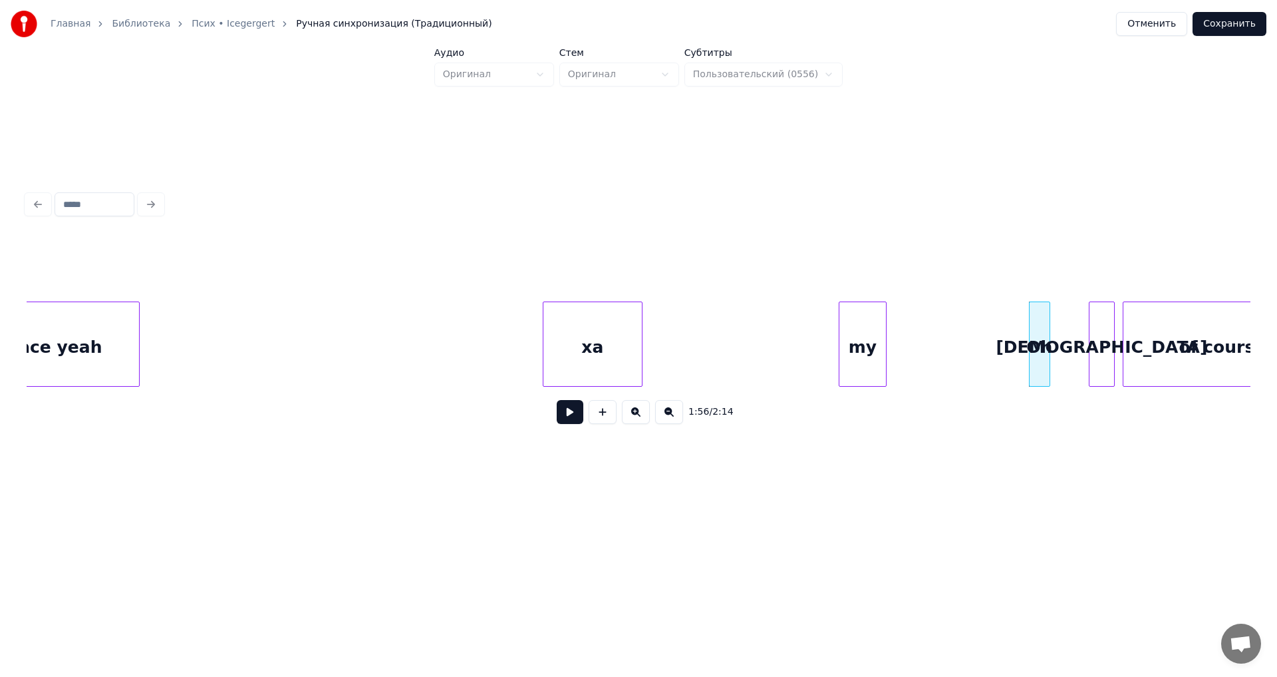
click at [846, 385] on div "face yeah ха Oh my God of course" at bounding box center [639, 343] width 1224 height 85
click at [692, 341] on div "Oh" at bounding box center [691, 347] width 20 height 90
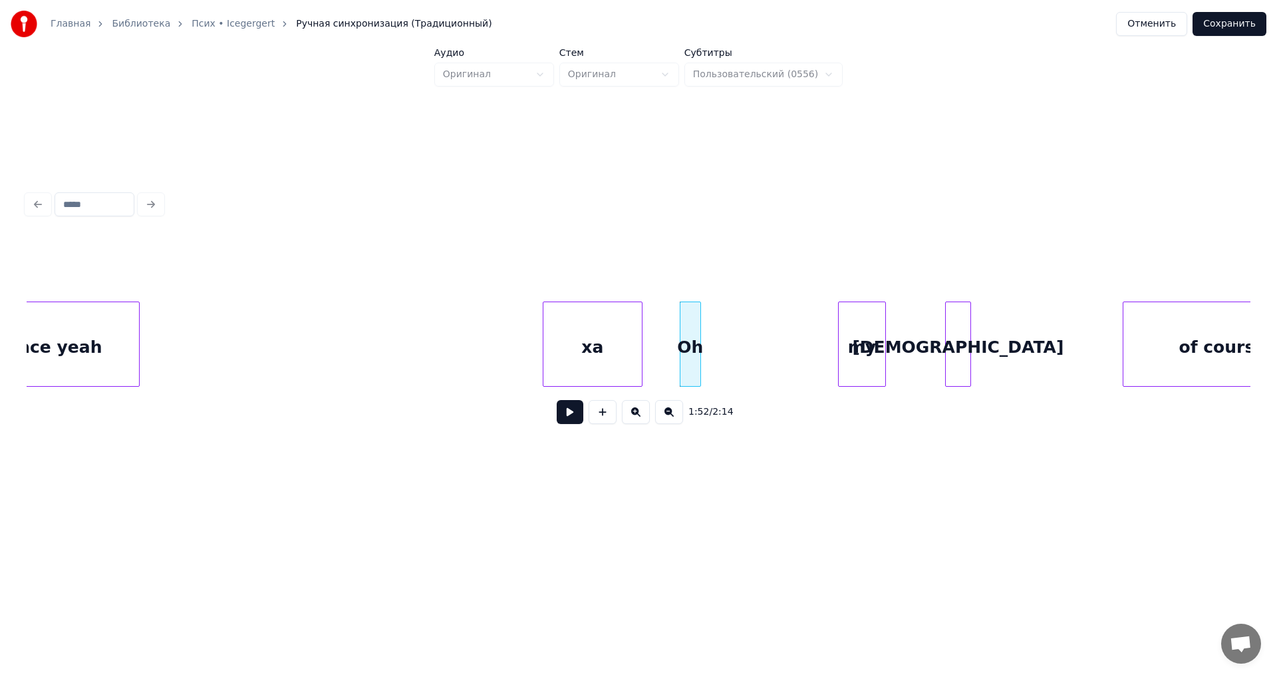
click at [946, 347] on div "[DEMOGRAPHIC_DATA]" at bounding box center [958, 347] width 25 height 90
click at [253, 347] on div "ха" at bounding box center [257, 347] width 98 height 90
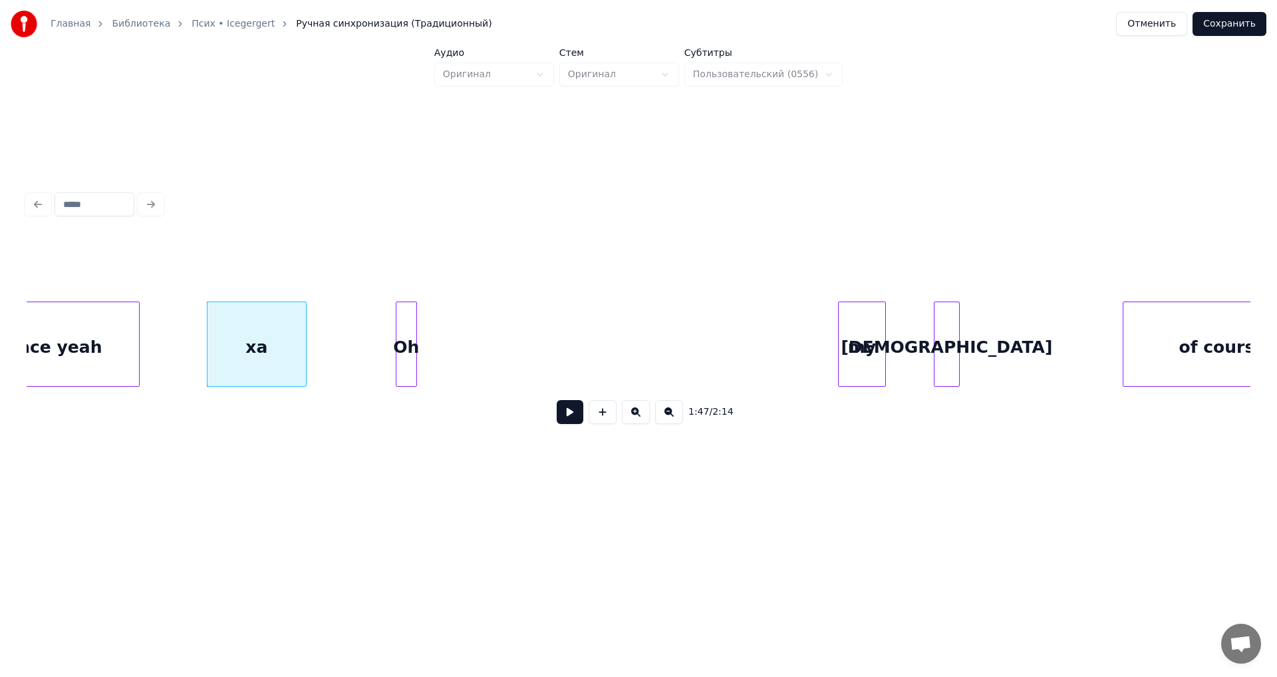
click at [397, 374] on div "Oh" at bounding box center [407, 347] width 20 height 90
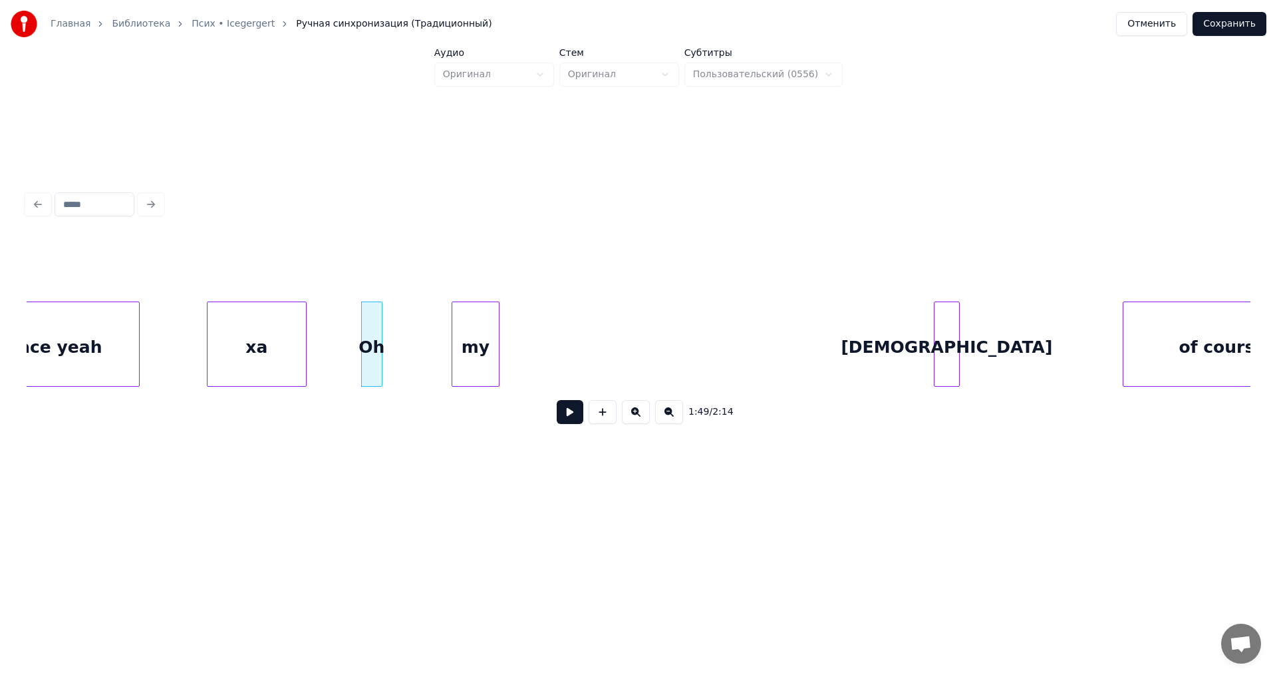
click at [468, 357] on div "my" at bounding box center [475, 347] width 47 height 90
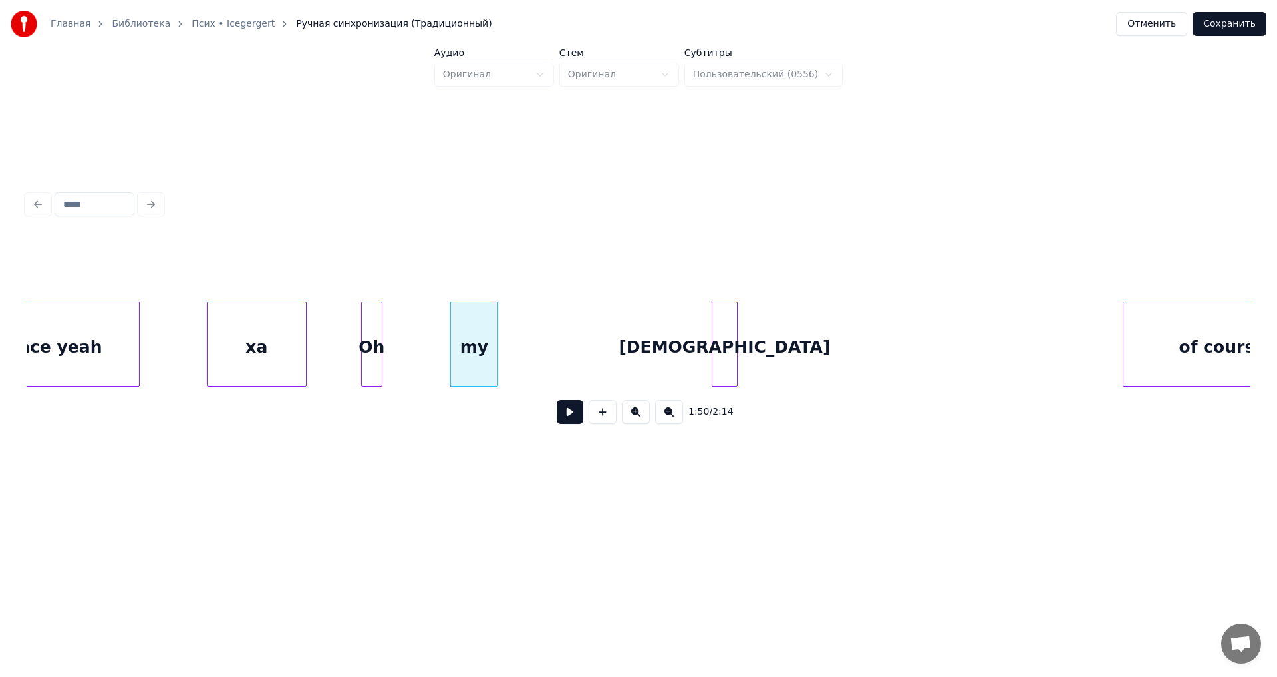
click at [713, 379] on div "[DEMOGRAPHIC_DATA]" at bounding box center [725, 347] width 25 height 90
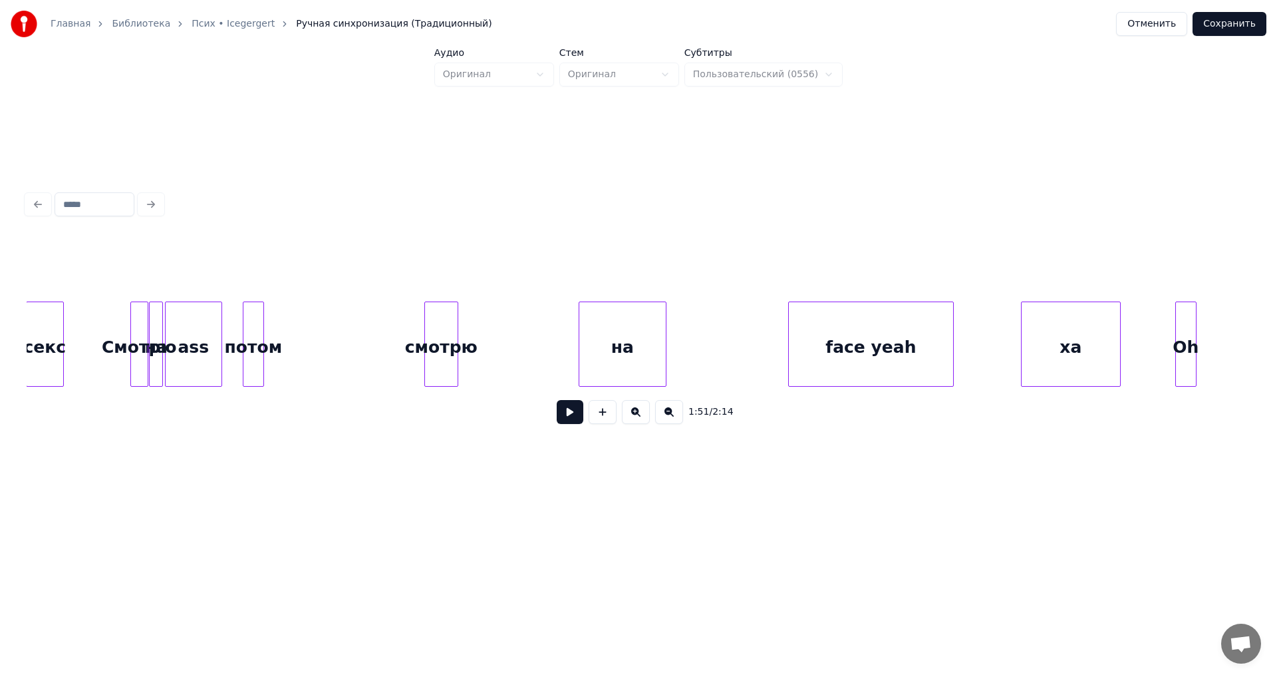
scroll to position [0, 9722]
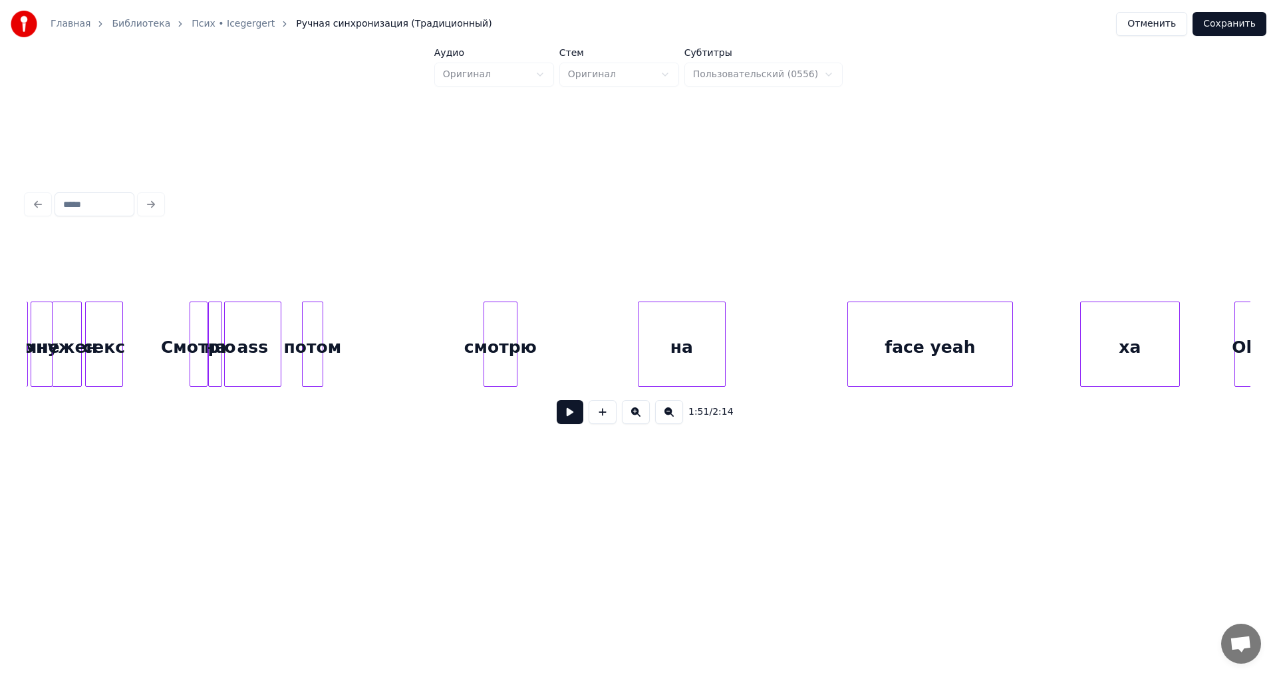
click at [198, 345] on div "Смотрю" at bounding box center [198, 347] width 17 height 90
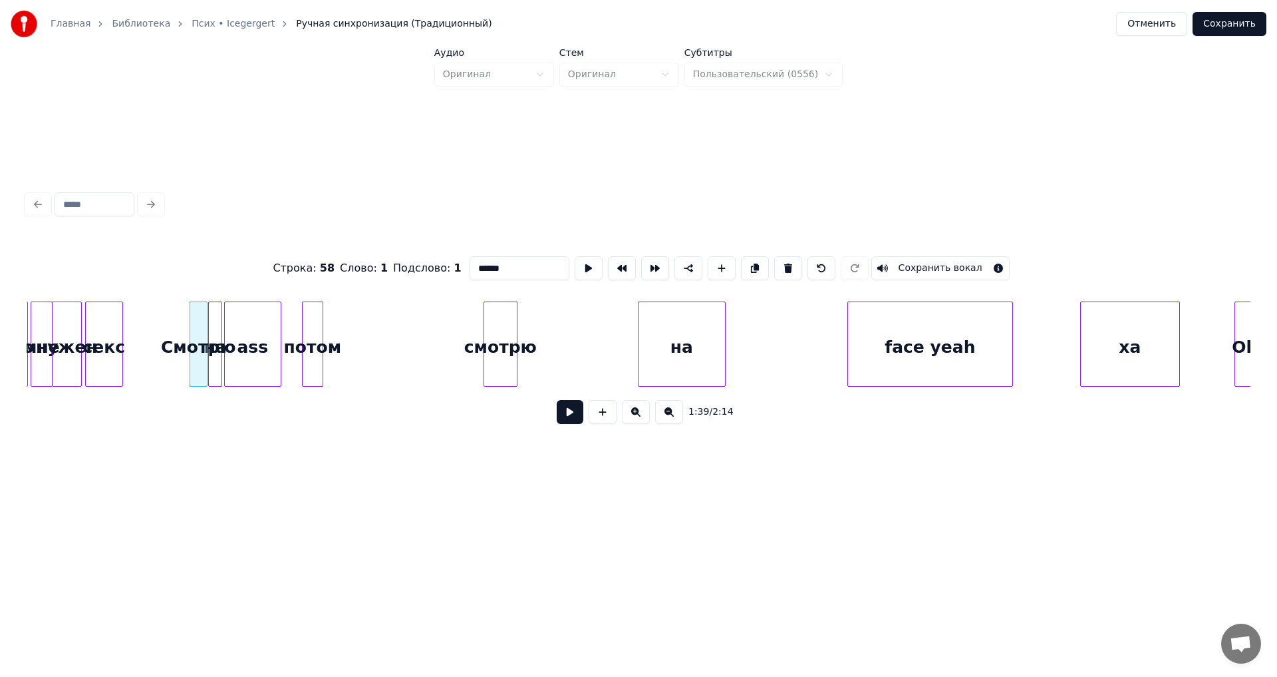
click at [575, 422] on button at bounding box center [570, 412] width 27 height 24
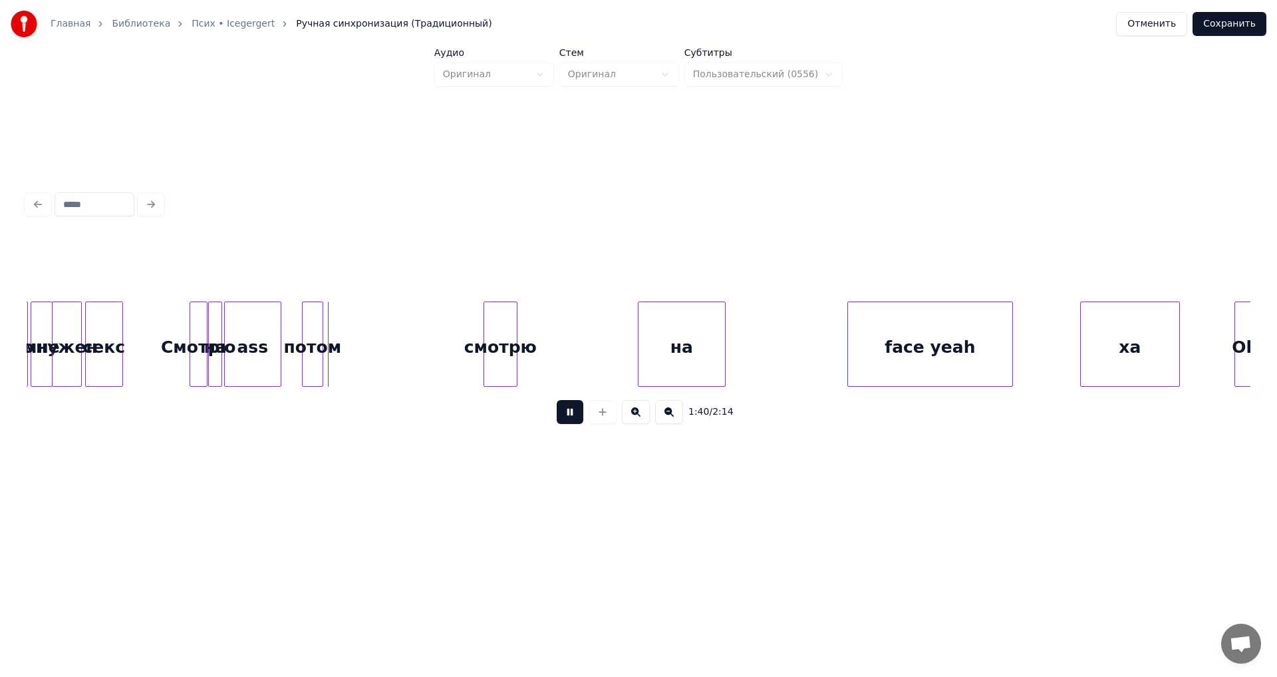
click at [572, 422] on button at bounding box center [570, 412] width 27 height 24
click at [344, 363] on div "смотрю" at bounding box center [340, 347] width 33 height 90
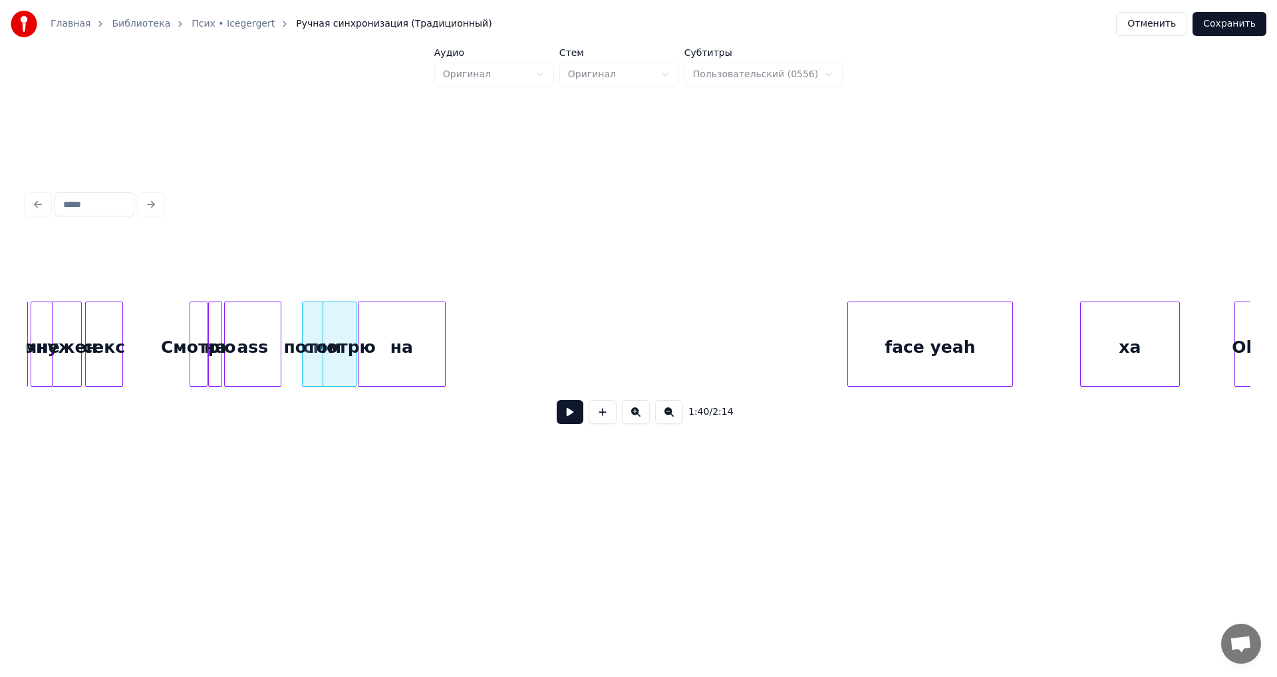
click at [411, 358] on div "на" at bounding box center [402, 347] width 86 height 90
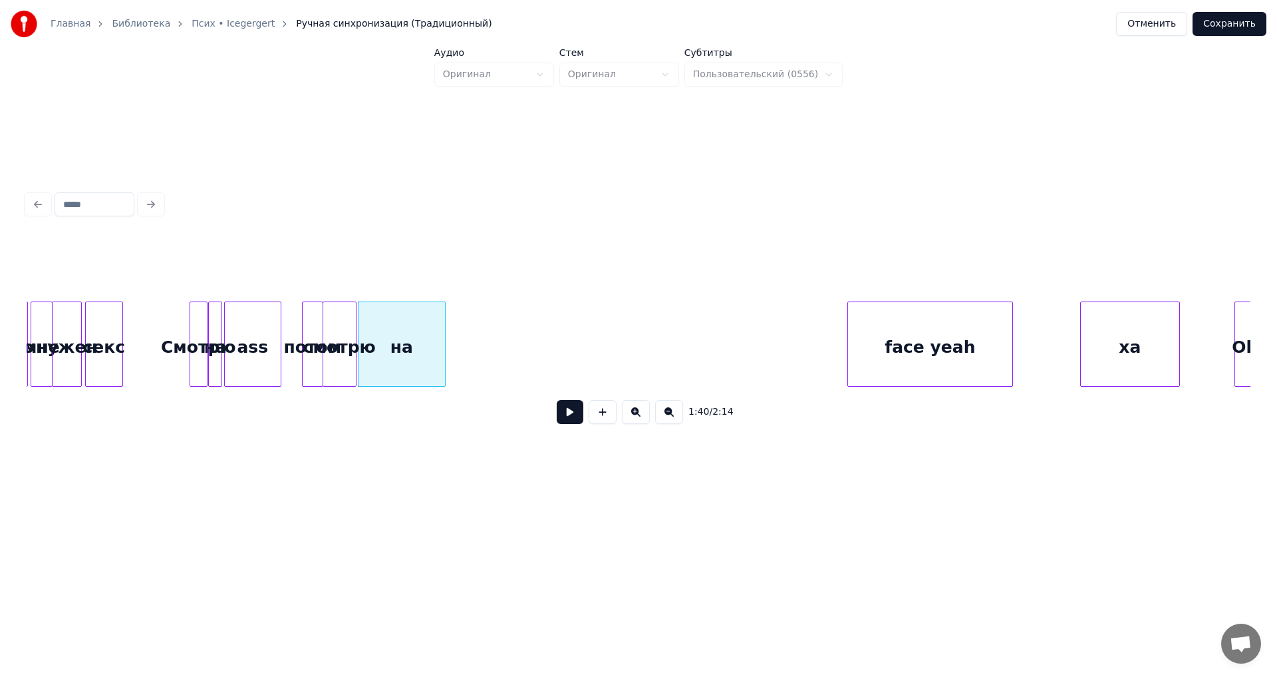
click at [568, 417] on button at bounding box center [570, 412] width 27 height 24
click at [356, 372] on div "смотрю" at bounding box center [340, 343] width 34 height 85
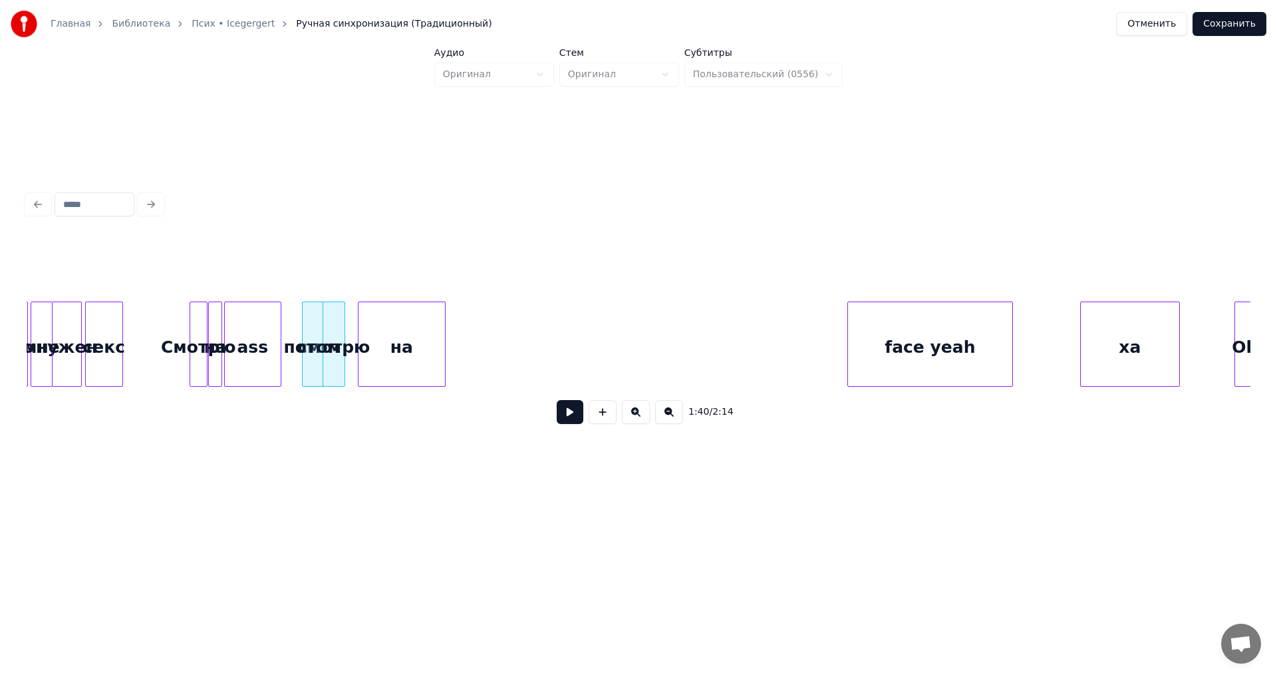
click at [341, 376] on div at bounding box center [343, 344] width 4 height 84
click at [385, 379] on div "на" at bounding box center [390, 347] width 86 height 90
click at [358, 379] on div at bounding box center [357, 344] width 4 height 84
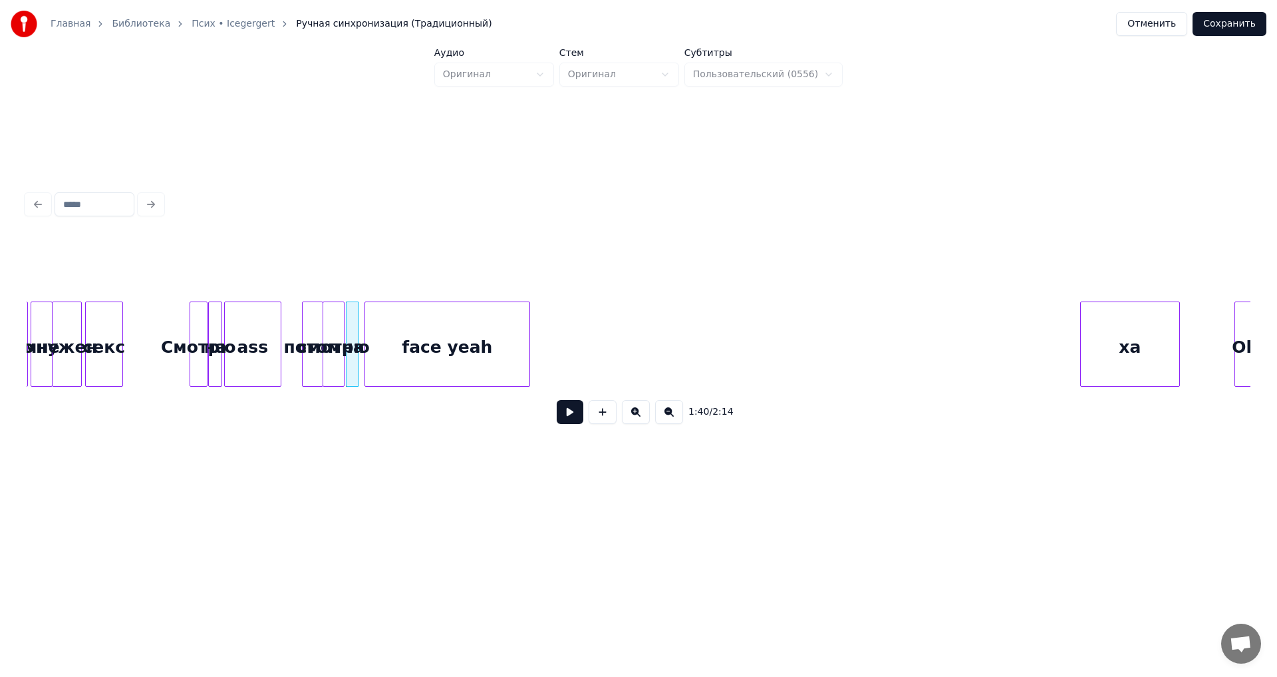
click at [430, 397] on div "1:40 / 2:14" at bounding box center [639, 336] width 1224 height 202
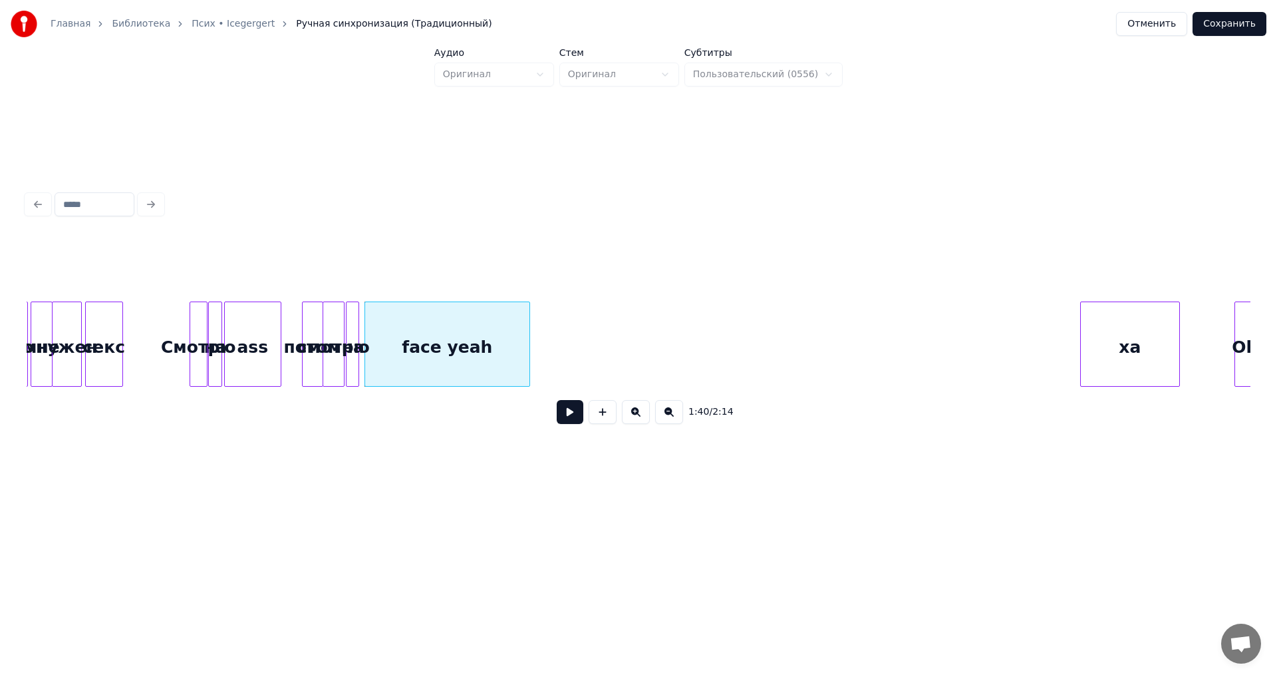
click at [572, 413] on button at bounding box center [570, 412] width 27 height 24
click at [467, 366] on div at bounding box center [469, 344] width 4 height 84
click at [510, 387] on div "face yeah ха Oh на смотрю потом ass на Смотрю секс нужен мне что" at bounding box center [639, 343] width 1224 height 85
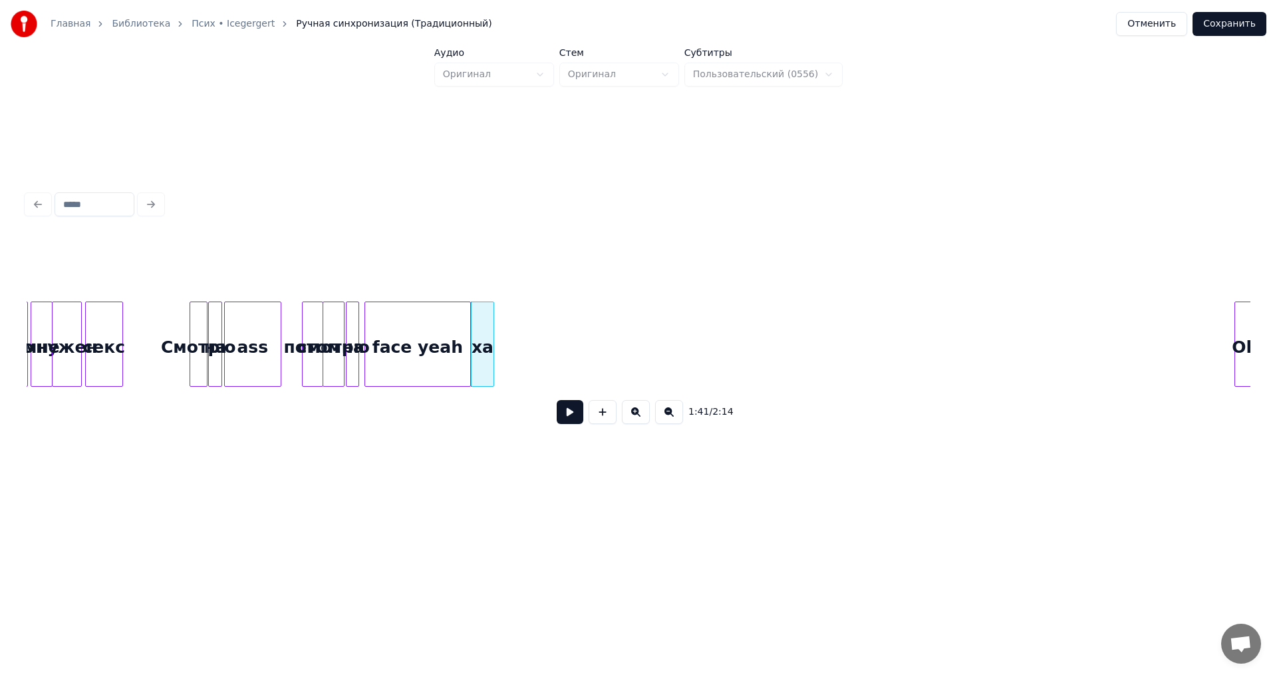
click at [491, 377] on div at bounding box center [492, 344] width 4 height 84
click at [509, 435] on div "1:41 / 2:14" at bounding box center [639, 336] width 1224 height 202
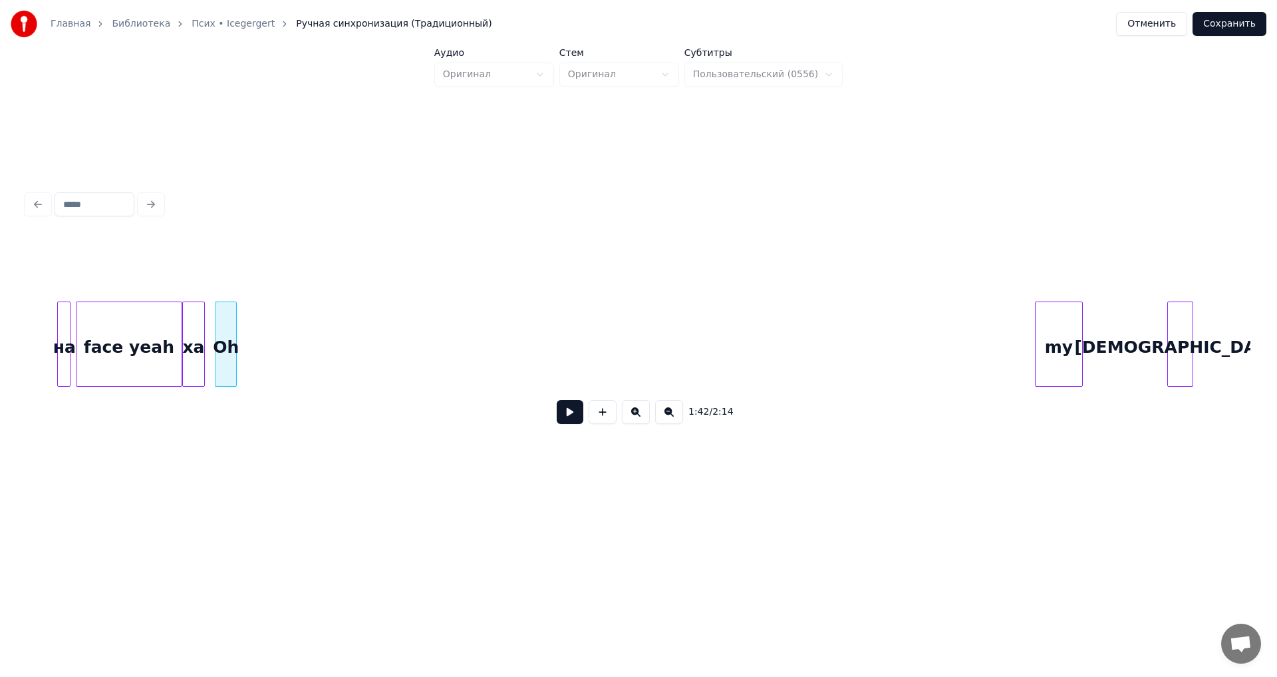
scroll to position [0, 10040]
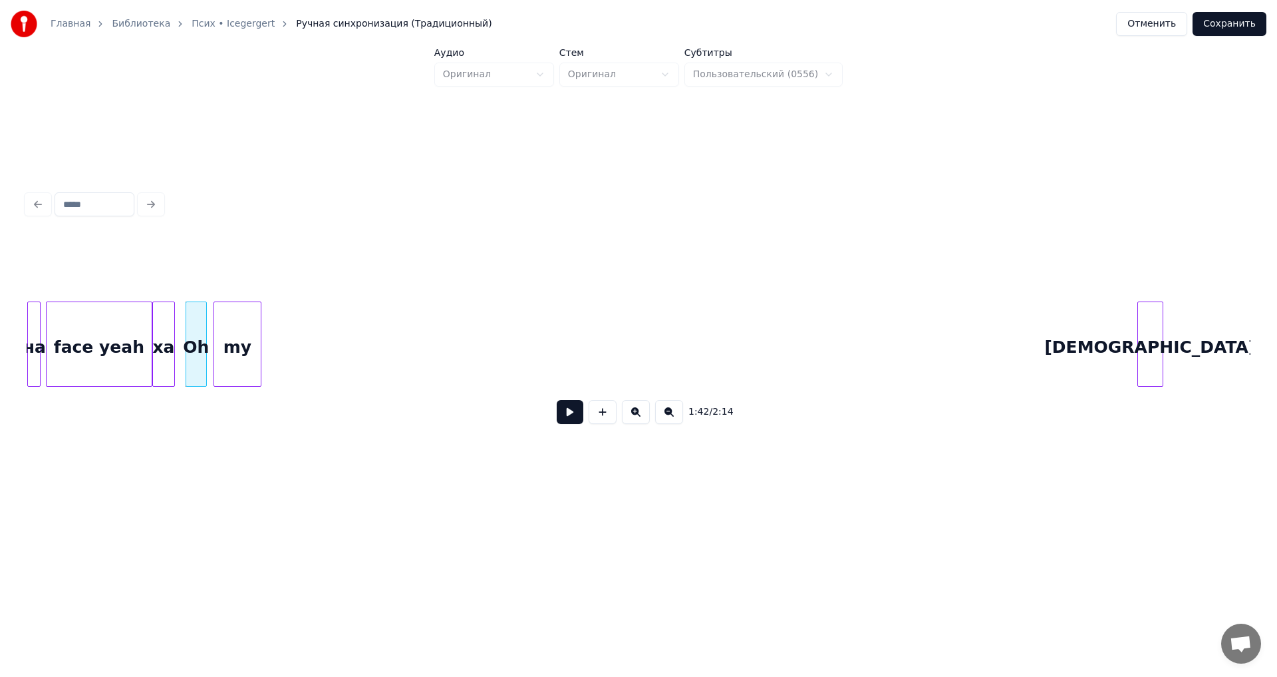
click at [231, 387] on div "face yeah ха Oh на my God" at bounding box center [639, 343] width 1224 height 85
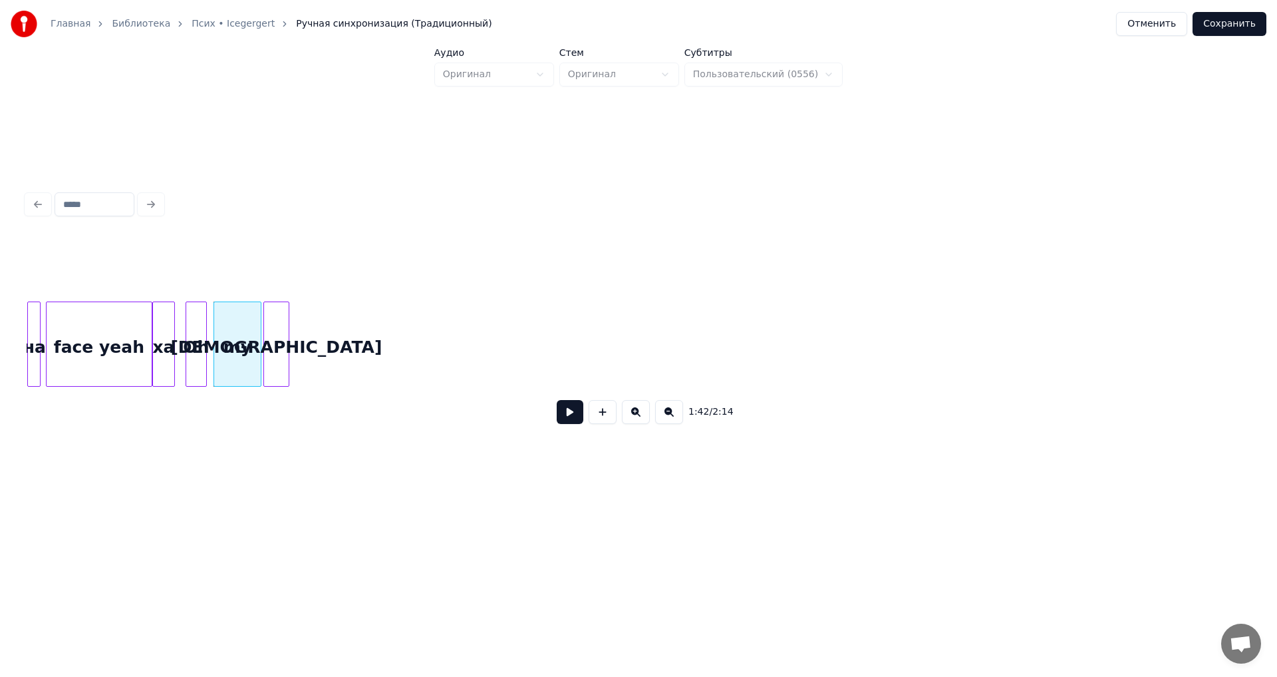
click at [281, 397] on div "1:42 / 2:14" at bounding box center [639, 336] width 1224 height 202
click at [195, 373] on div "Oh" at bounding box center [196, 347] width 20 height 90
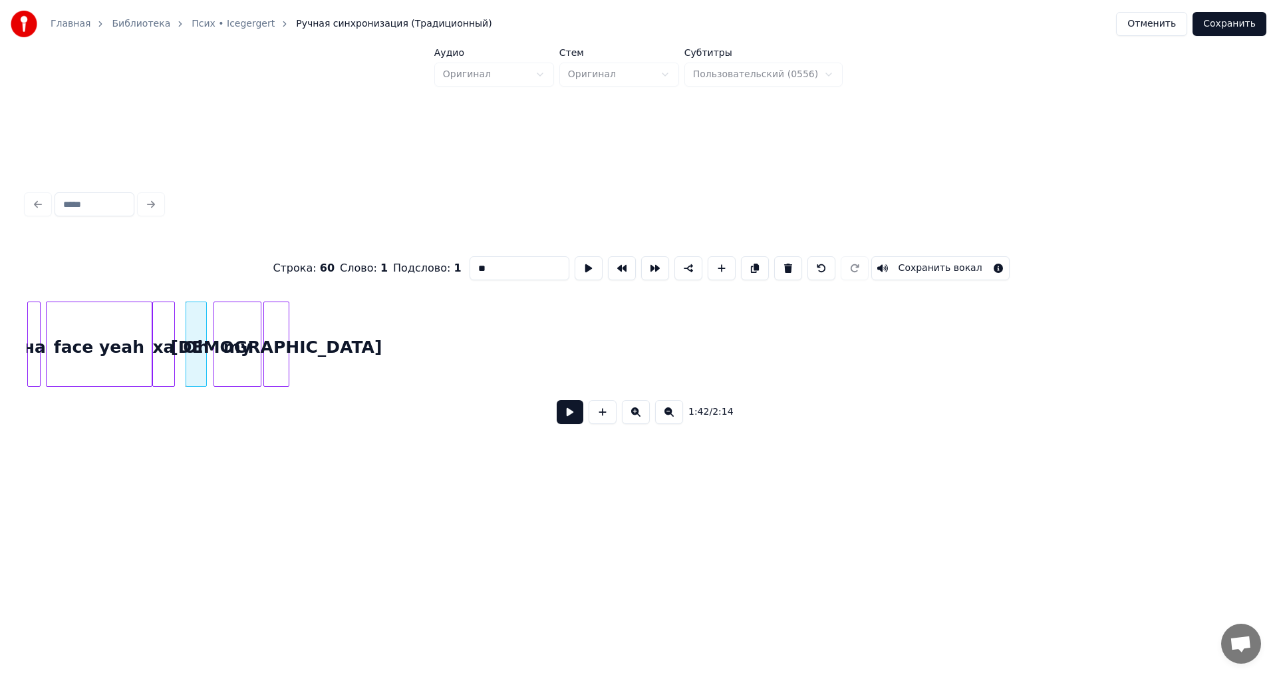
click at [564, 424] on button at bounding box center [570, 412] width 27 height 24
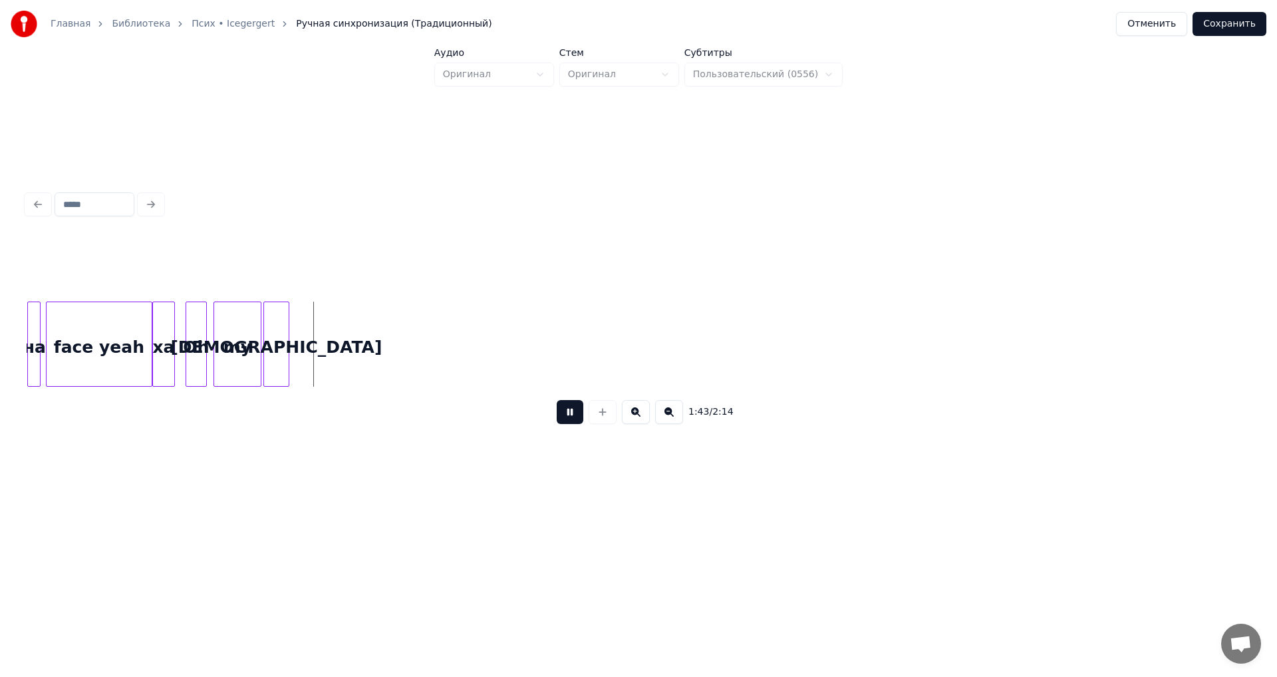
click at [564, 424] on button at bounding box center [570, 412] width 27 height 24
click at [235, 361] on div "my" at bounding box center [227, 347] width 47 height 90
click at [263, 358] on div "[DEMOGRAPHIC_DATA]" at bounding box center [265, 347] width 25 height 90
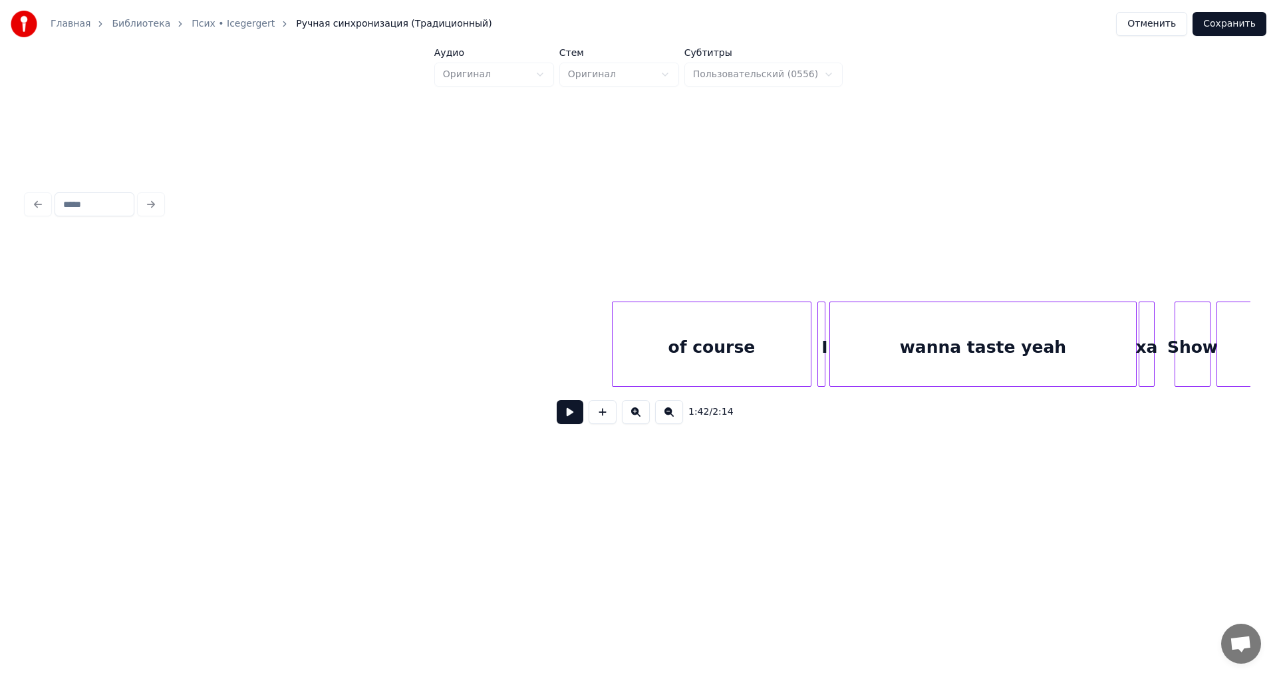
scroll to position [0, 11114]
click at [136, 336] on div "of course" at bounding box center [163, 347] width 198 height 90
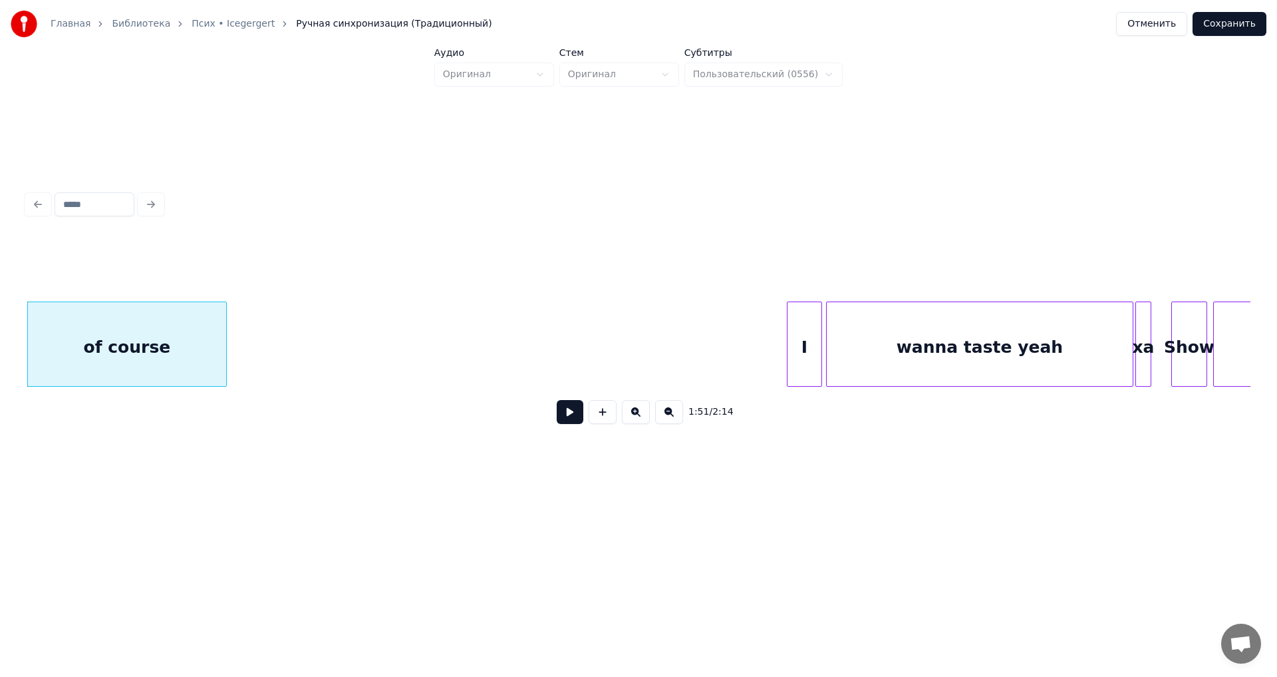
click at [788, 341] on div at bounding box center [790, 344] width 4 height 84
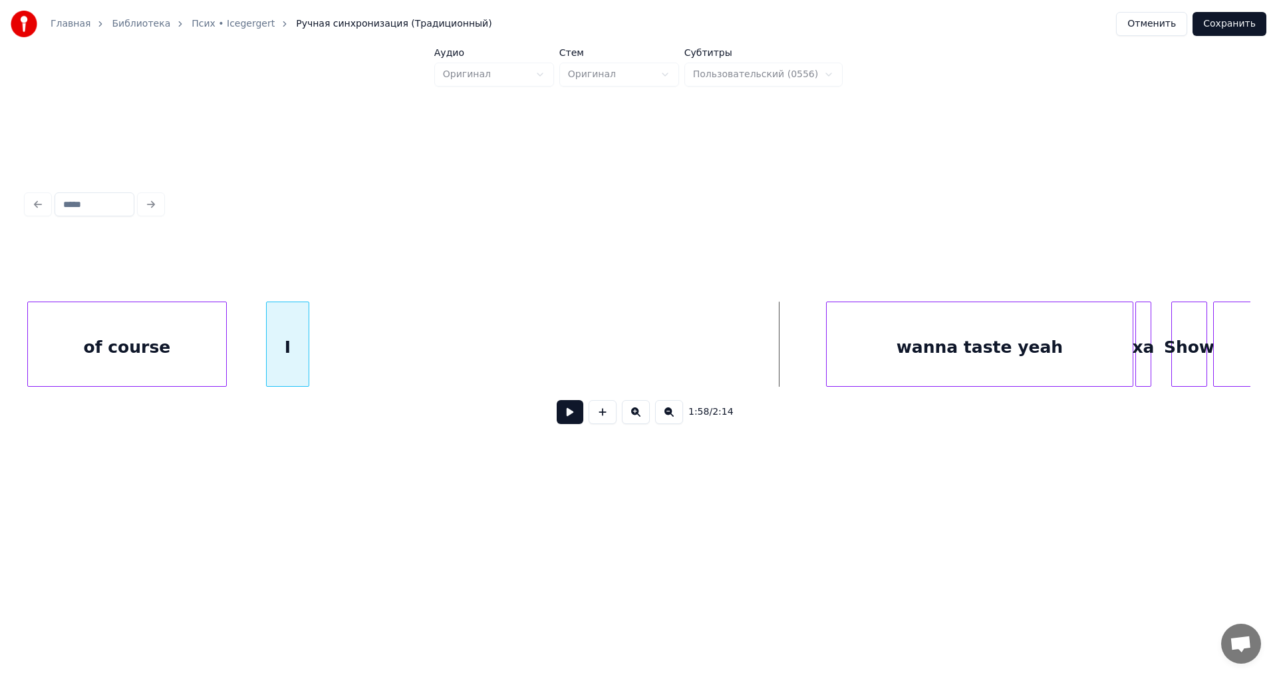
click at [291, 345] on div "I" at bounding box center [288, 347] width 42 height 90
click at [492, 353] on div "wanna taste yeah" at bounding box center [625, 347] width 306 height 90
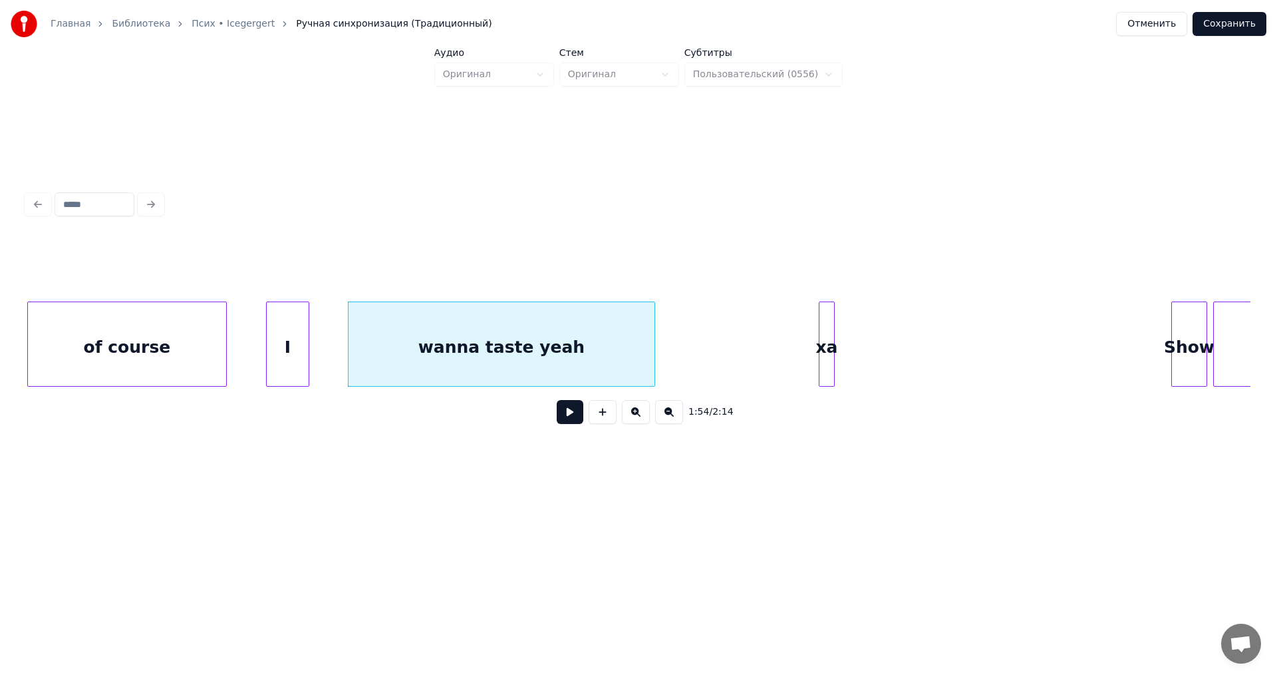
click at [820, 357] on div "ха" at bounding box center [827, 347] width 15 height 90
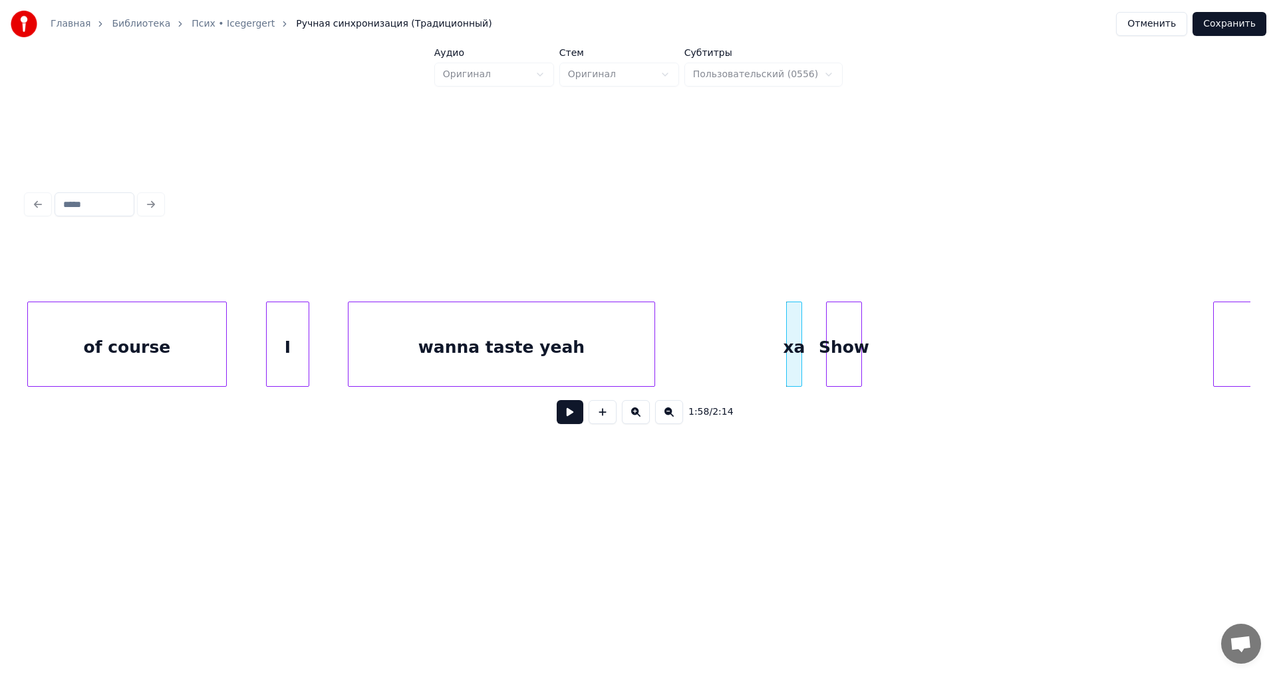
click at [845, 380] on div "Show" at bounding box center [844, 347] width 35 height 90
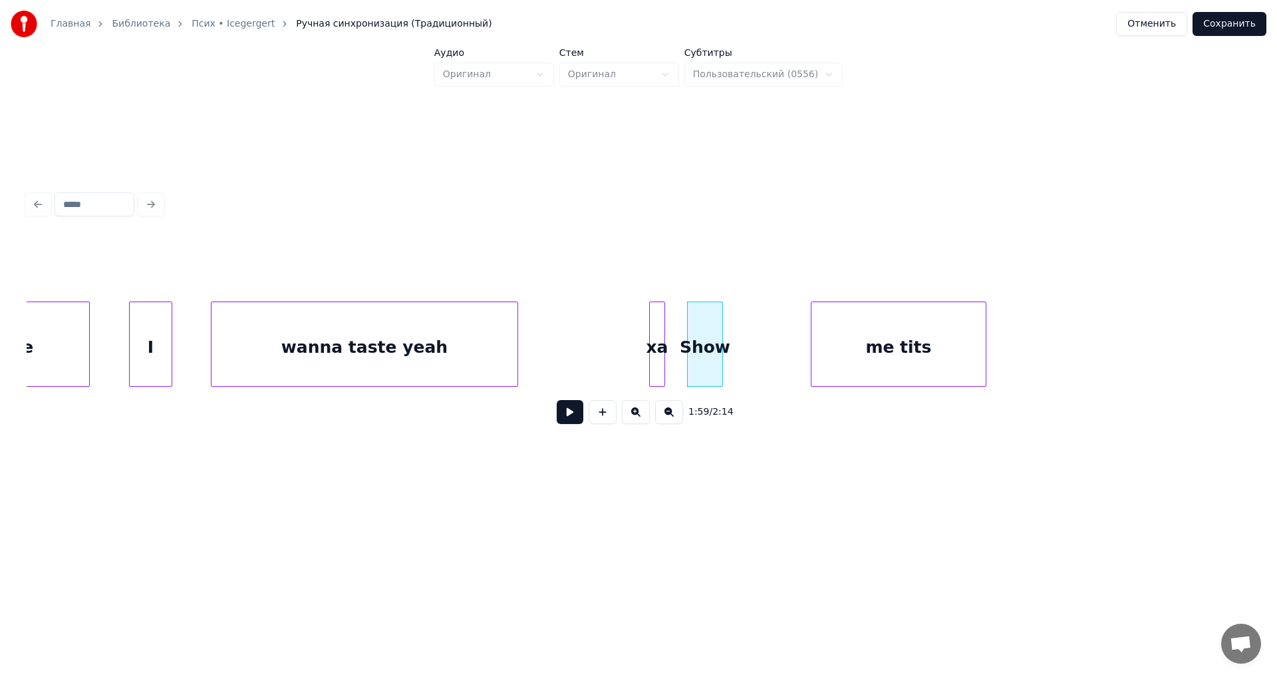
click at [969, 376] on div "me tits" at bounding box center [899, 347] width 174 height 90
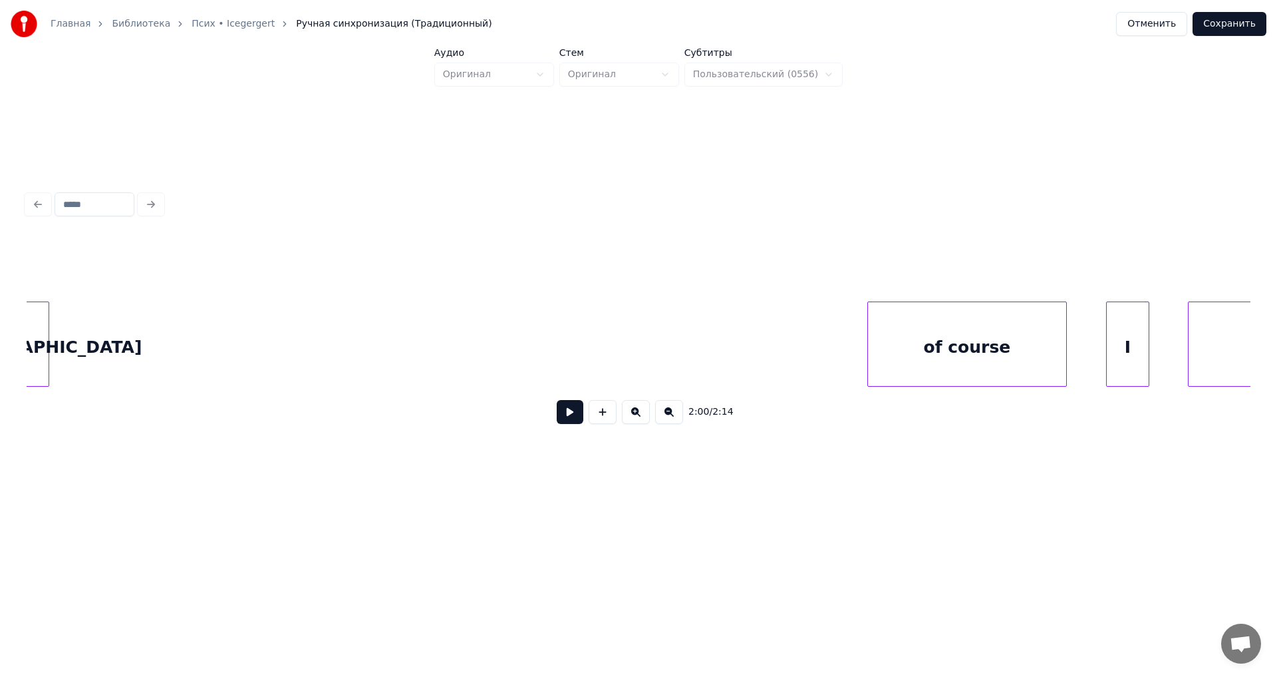
scroll to position [0, 10255]
click at [222, 359] on div "of course" at bounding box center [164, 347] width 198 height 90
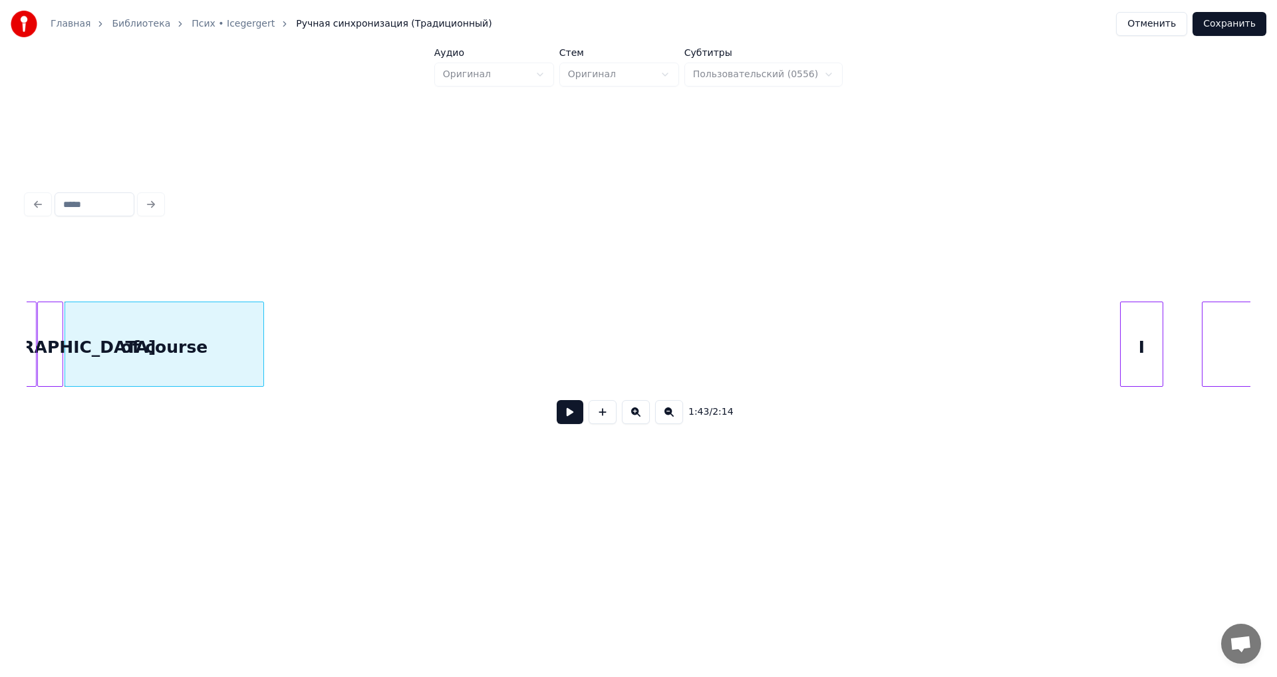
click at [567, 417] on button at bounding box center [570, 412] width 27 height 24
click at [566, 417] on button at bounding box center [570, 412] width 27 height 24
click at [263, 356] on div "of course" at bounding box center [165, 343] width 200 height 85
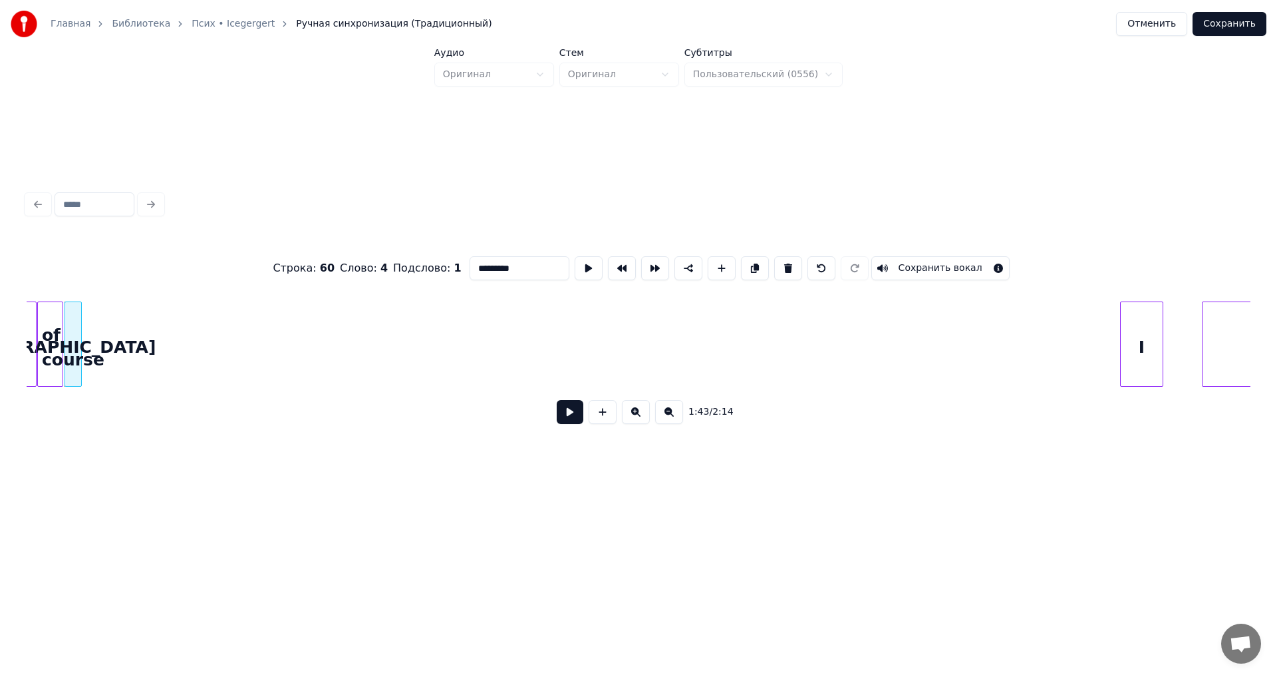
click at [79, 373] on div at bounding box center [79, 344] width 4 height 84
click at [106, 373] on div "I" at bounding box center [106, 347] width 42 height 90
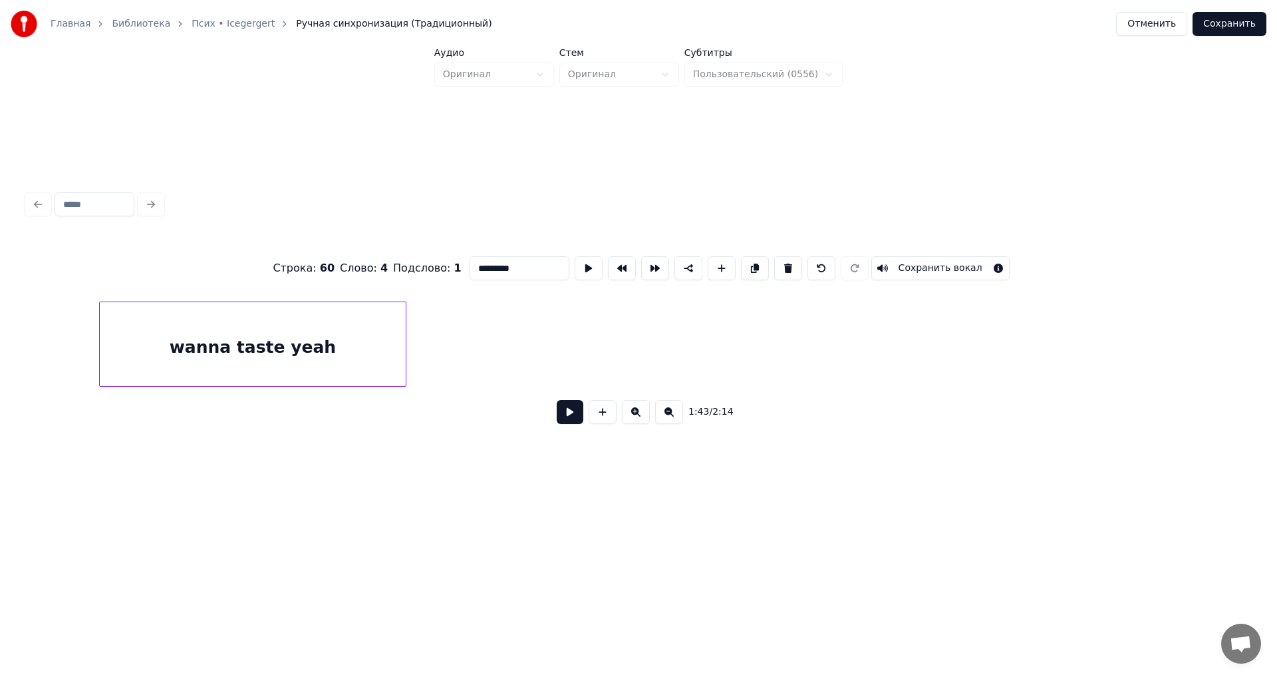
click at [361, 349] on div "wanna taste yeah" at bounding box center [253, 347] width 306 height 90
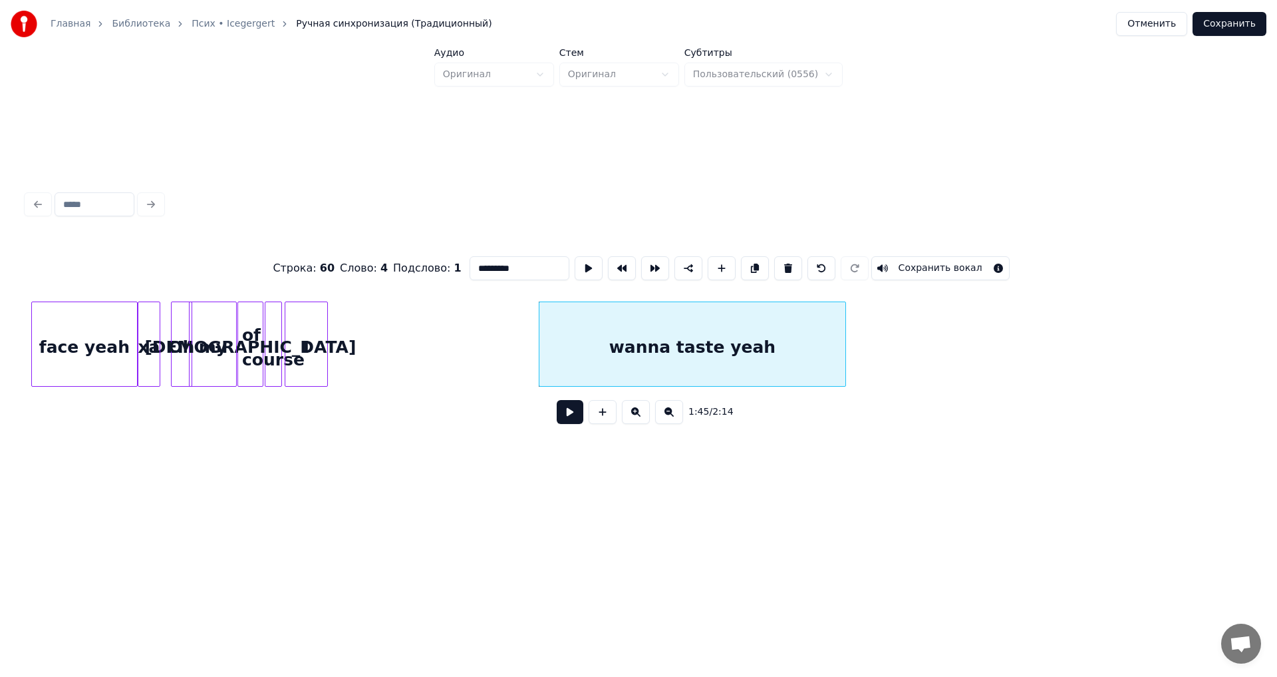
scroll to position [0, 10033]
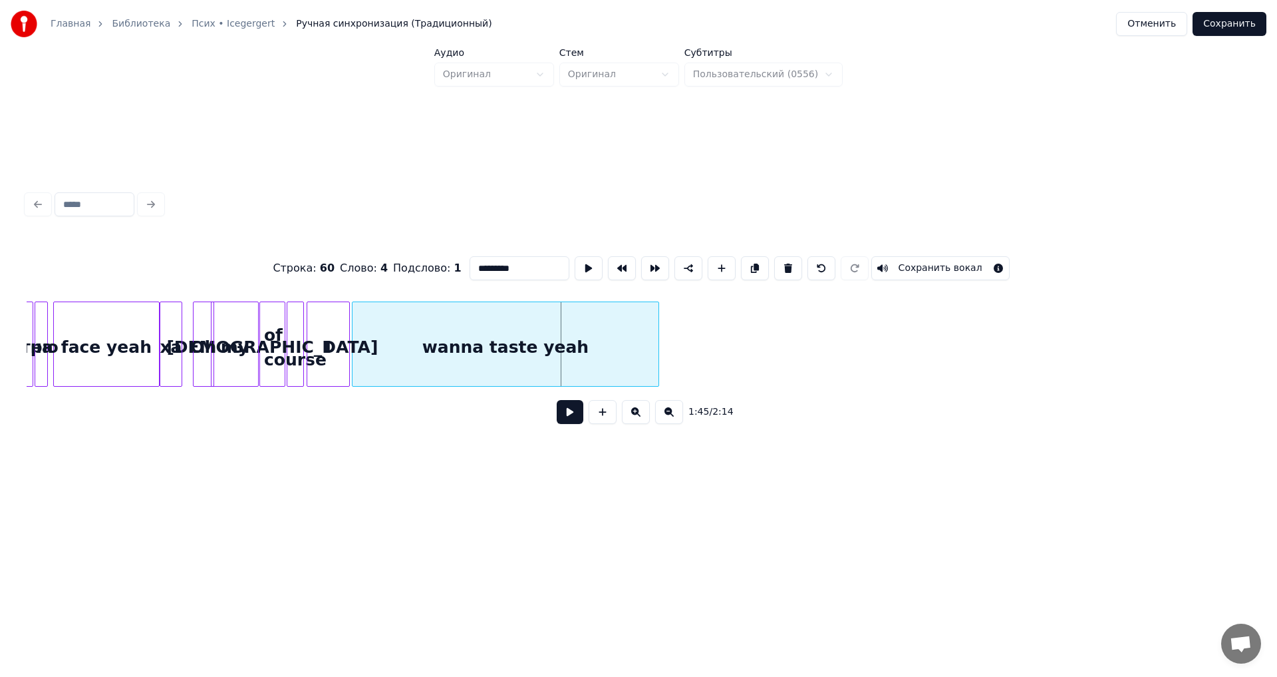
click at [597, 357] on div "wanna taste yeah" at bounding box center [506, 347] width 306 height 90
click at [200, 365] on div "Oh" at bounding box center [204, 347] width 20 height 90
type input "**"
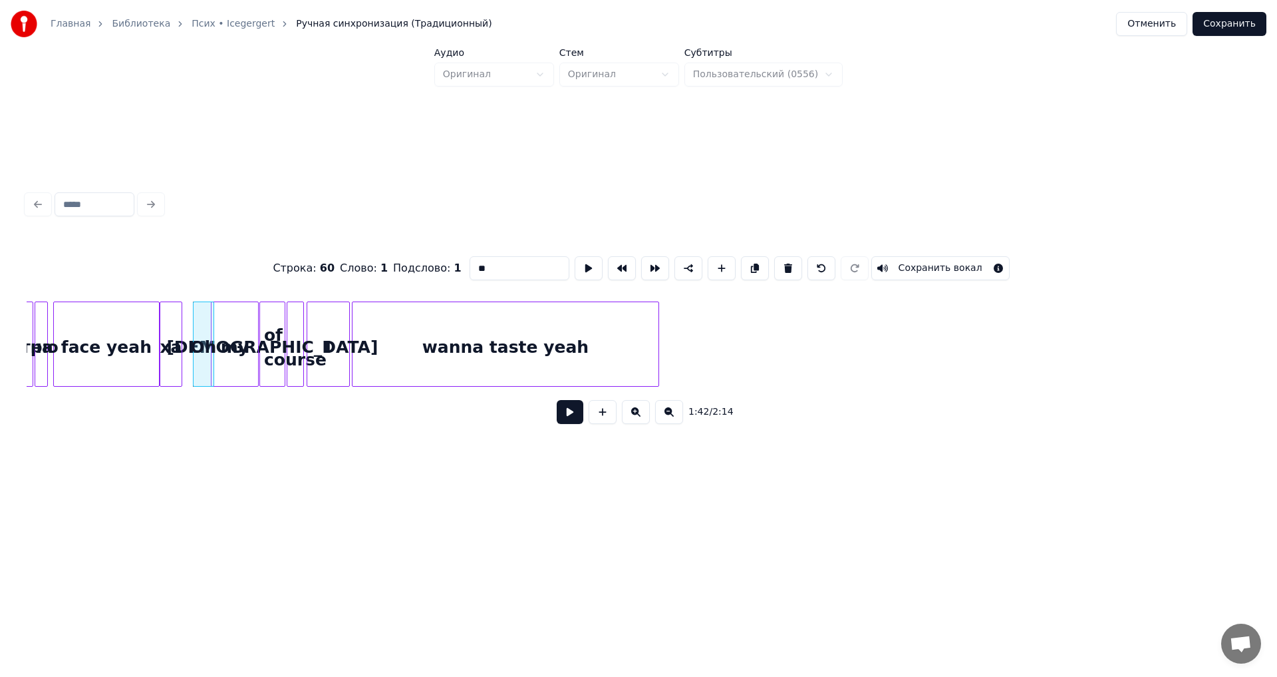
click at [564, 417] on button at bounding box center [570, 412] width 27 height 24
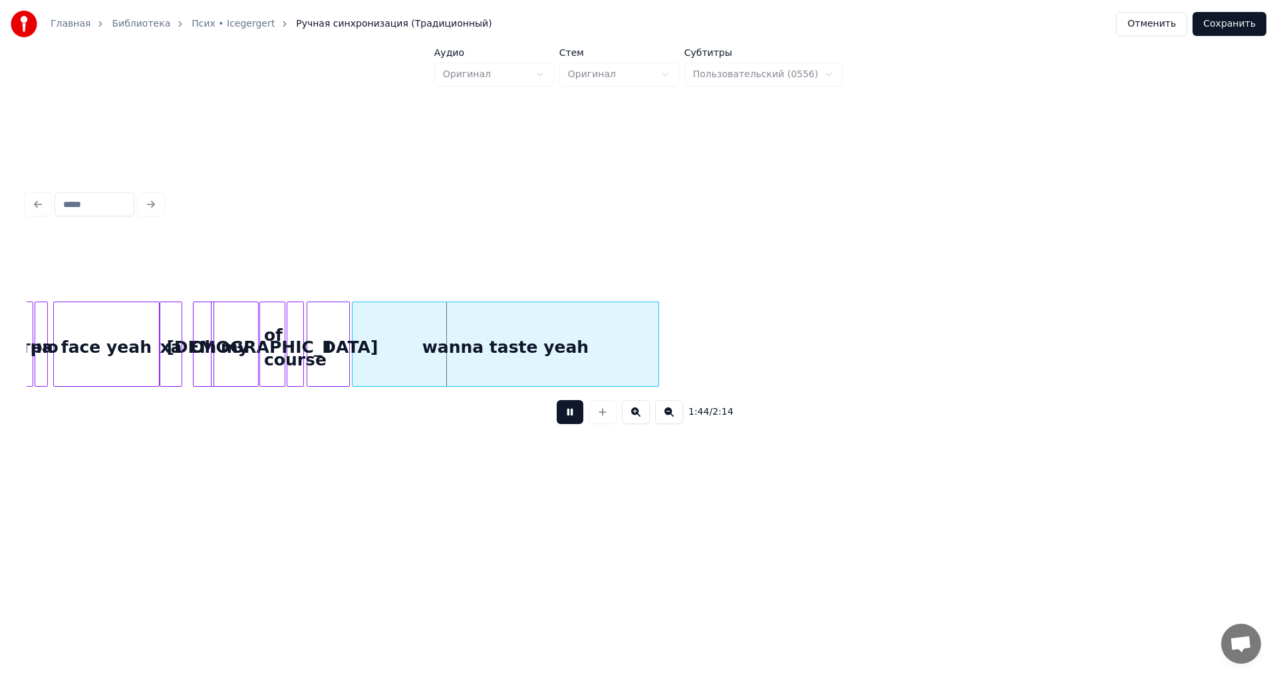
click at [564, 417] on button at bounding box center [570, 412] width 27 height 24
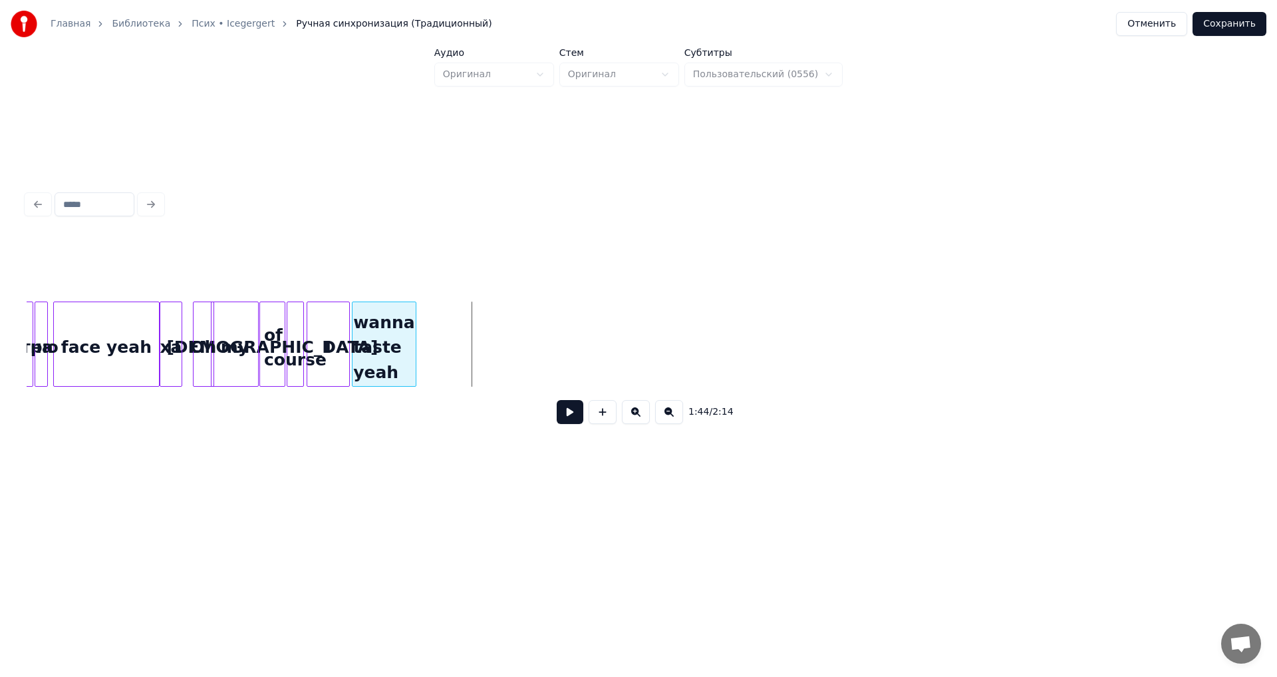
click at [414, 385] on div "wanna taste yeah of course I [DEMOGRAPHIC_DATA] my Oh ха face yeah смотрю на" at bounding box center [639, 343] width 1224 height 85
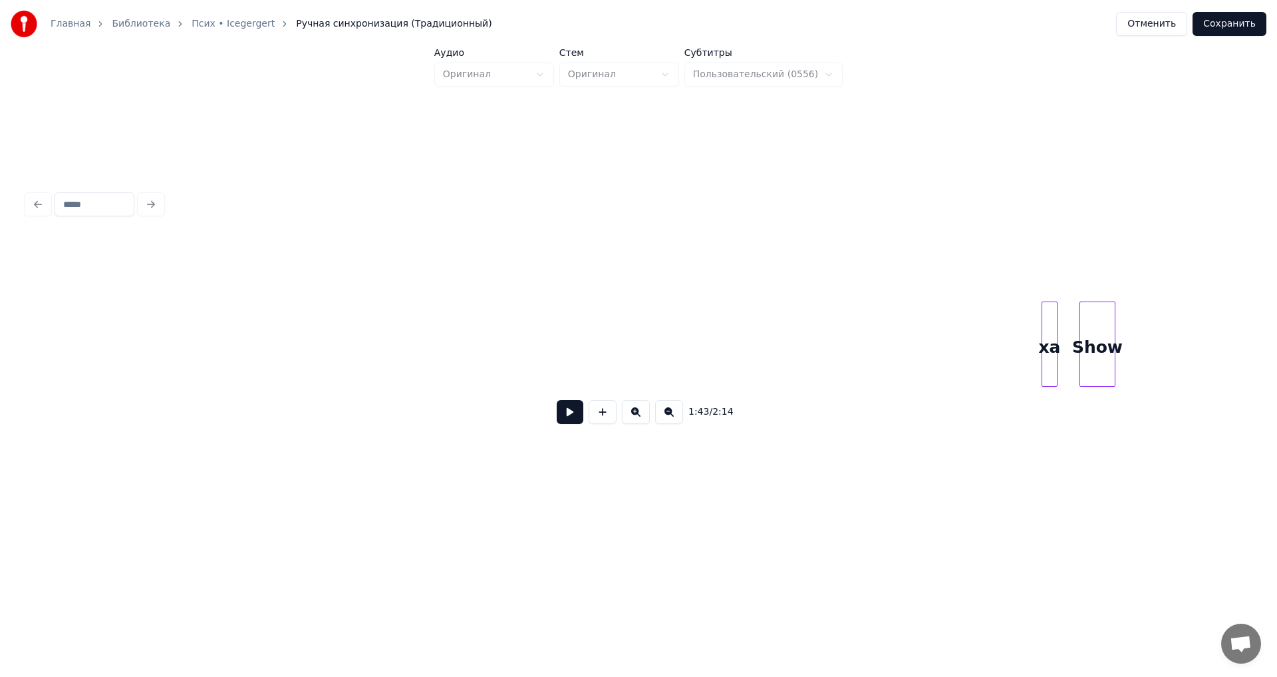
scroll to position [0, 10914]
click at [90, 345] on div "ха" at bounding box center [97, 347] width 15 height 90
click at [264, 331] on div "Show" at bounding box center [281, 347] width 35 height 90
click at [396, 353] on div "me tits" at bounding box center [319, 347] width 174 height 90
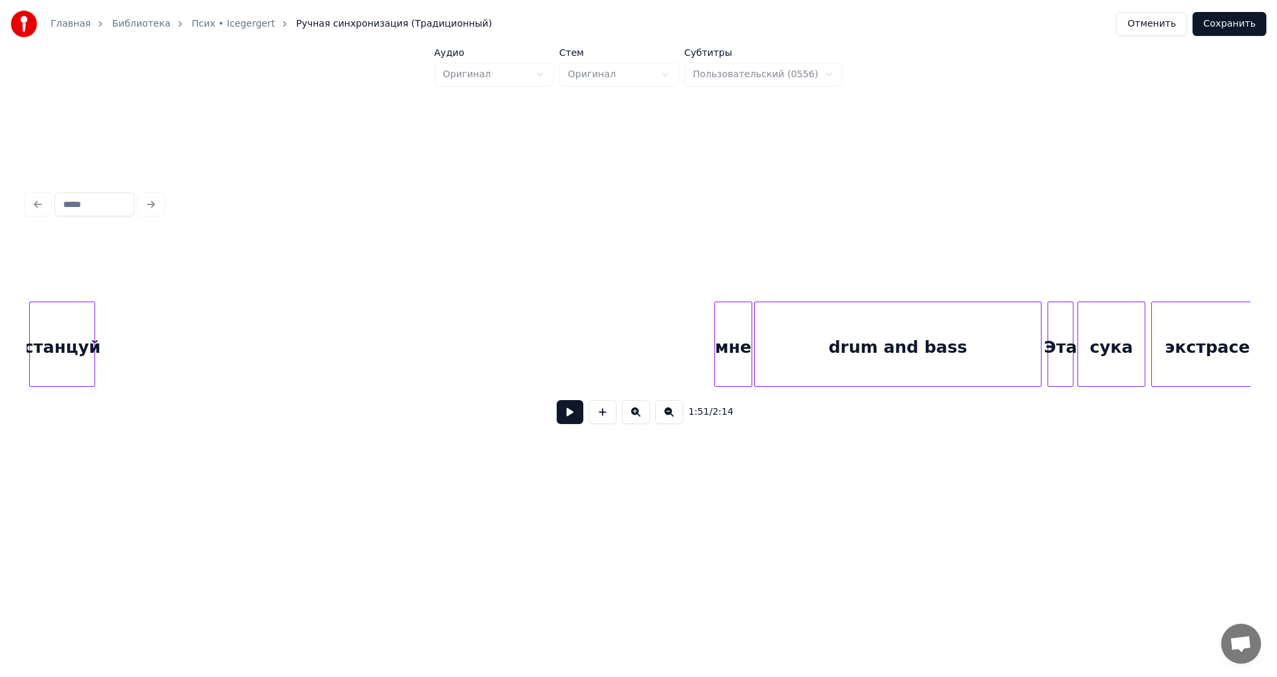
scroll to position [0, 11870]
click at [61, 325] on div "станцуй" at bounding box center [60, 347] width 65 height 90
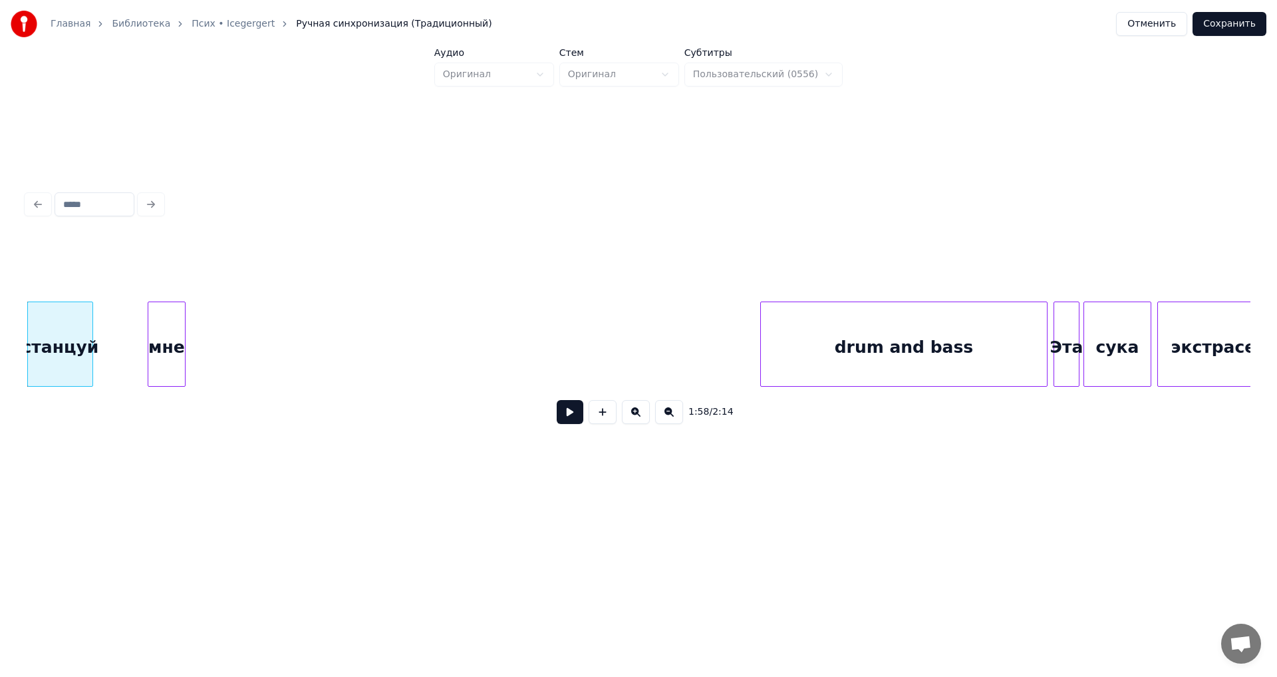
click at [150, 315] on div "мне" at bounding box center [166, 347] width 37 height 90
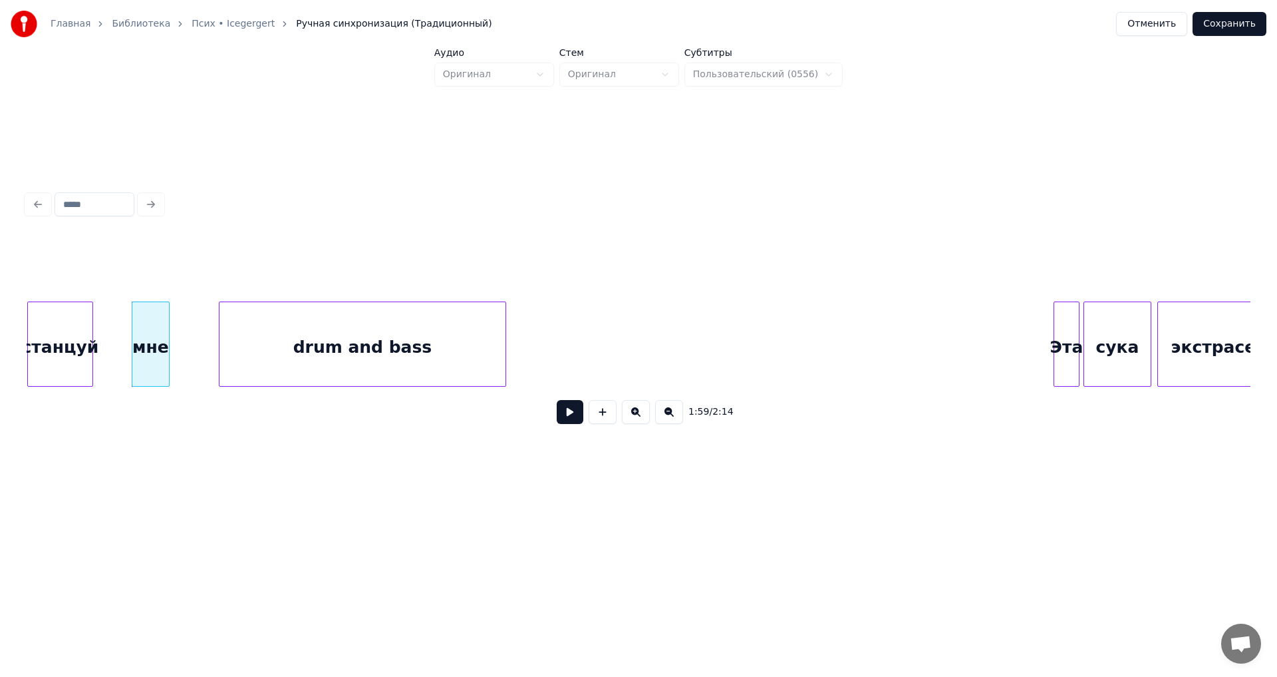
click at [369, 341] on div "drum and bass" at bounding box center [363, 347] width 286 height 90
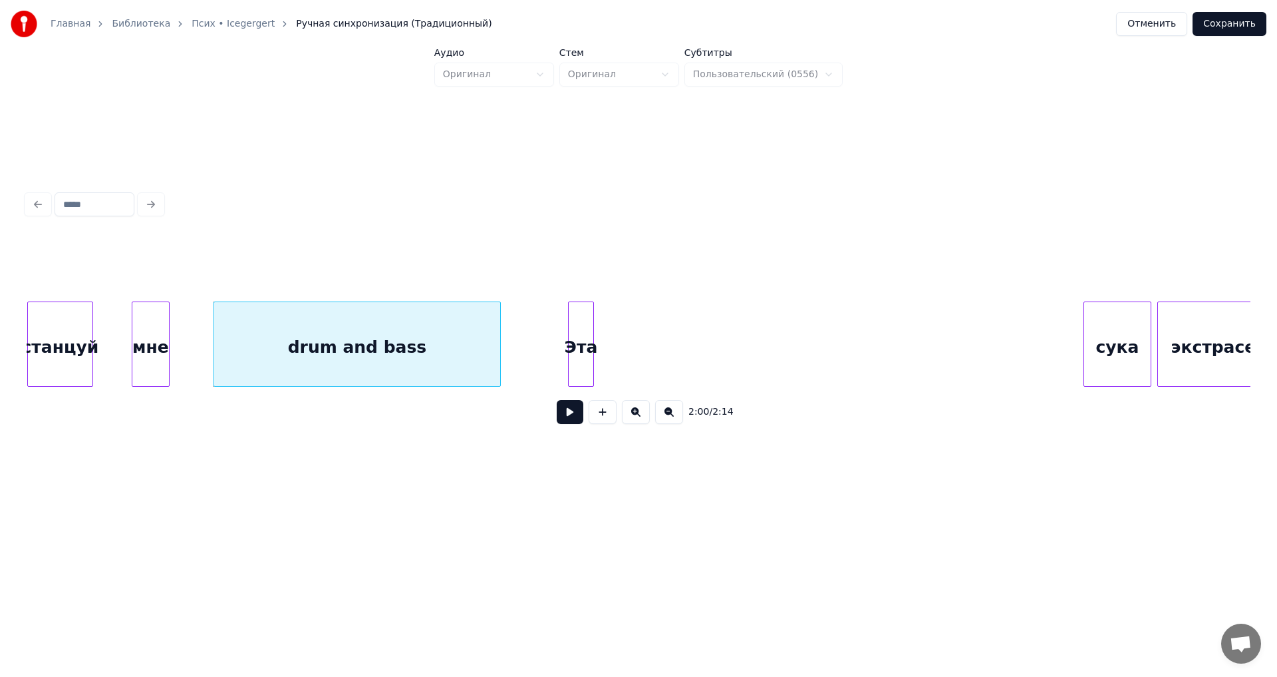
click at [569, 347] on div "Эта" at bounding box center [581, 347] width 25 height 90
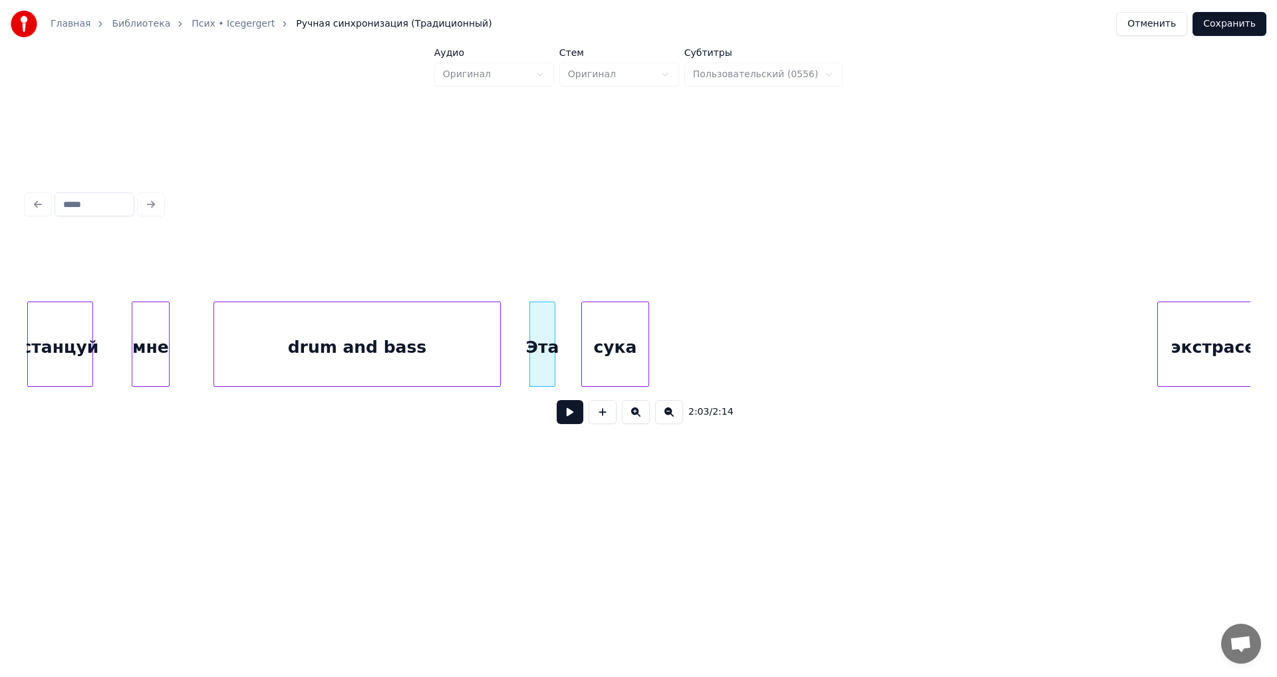
click at [609, 337] on div "сука" at bounding box center [615, 347] width 67 height 90
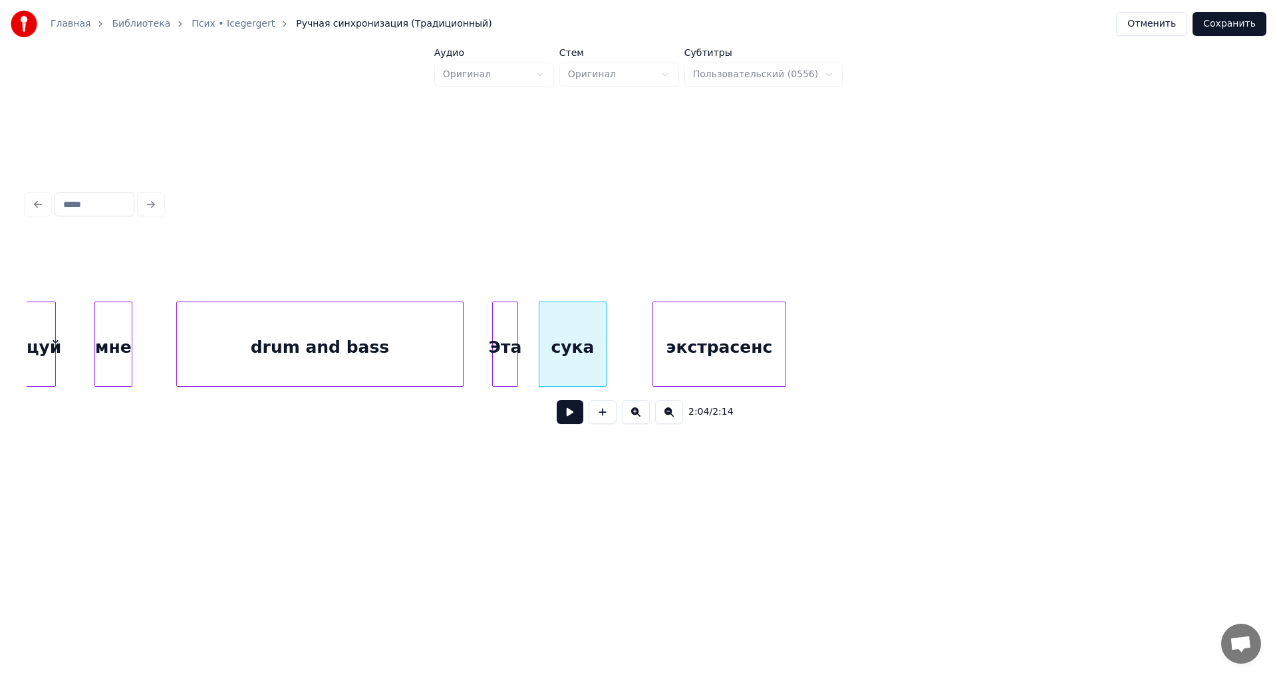
click at [763, 371] on div "экстрасенс" at bounding box center [719, 347] width 132 height 90
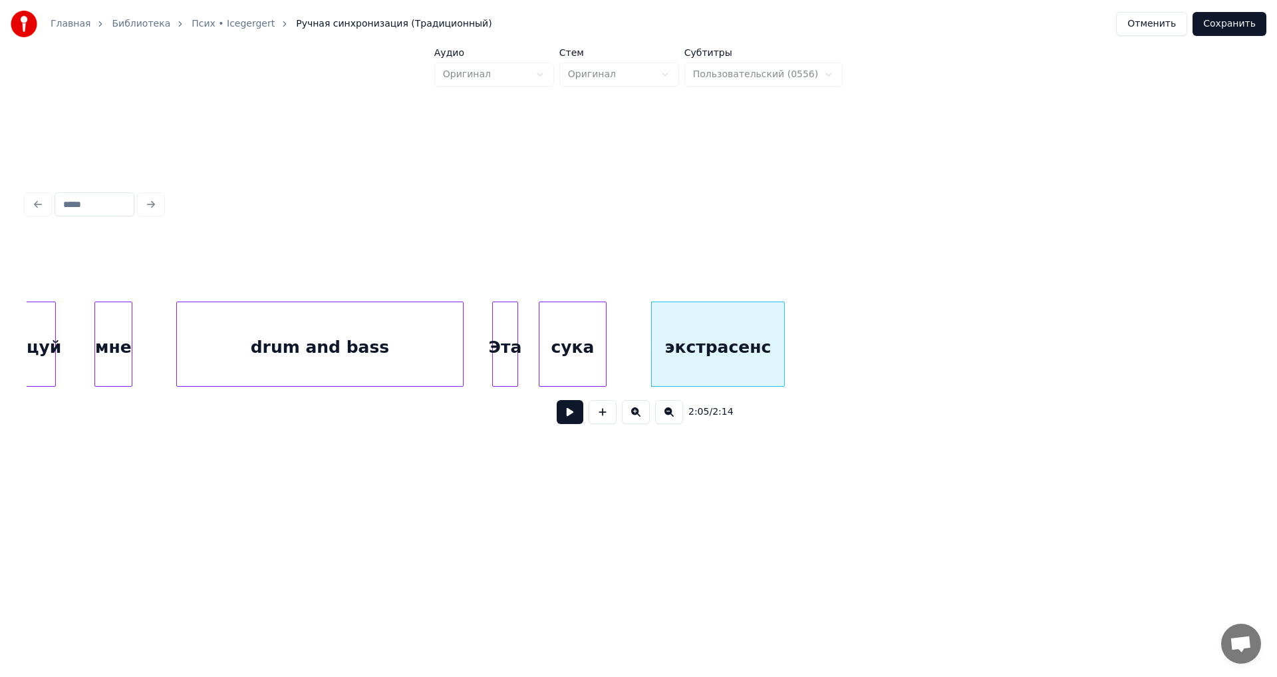
scroll to position [0, 12150]
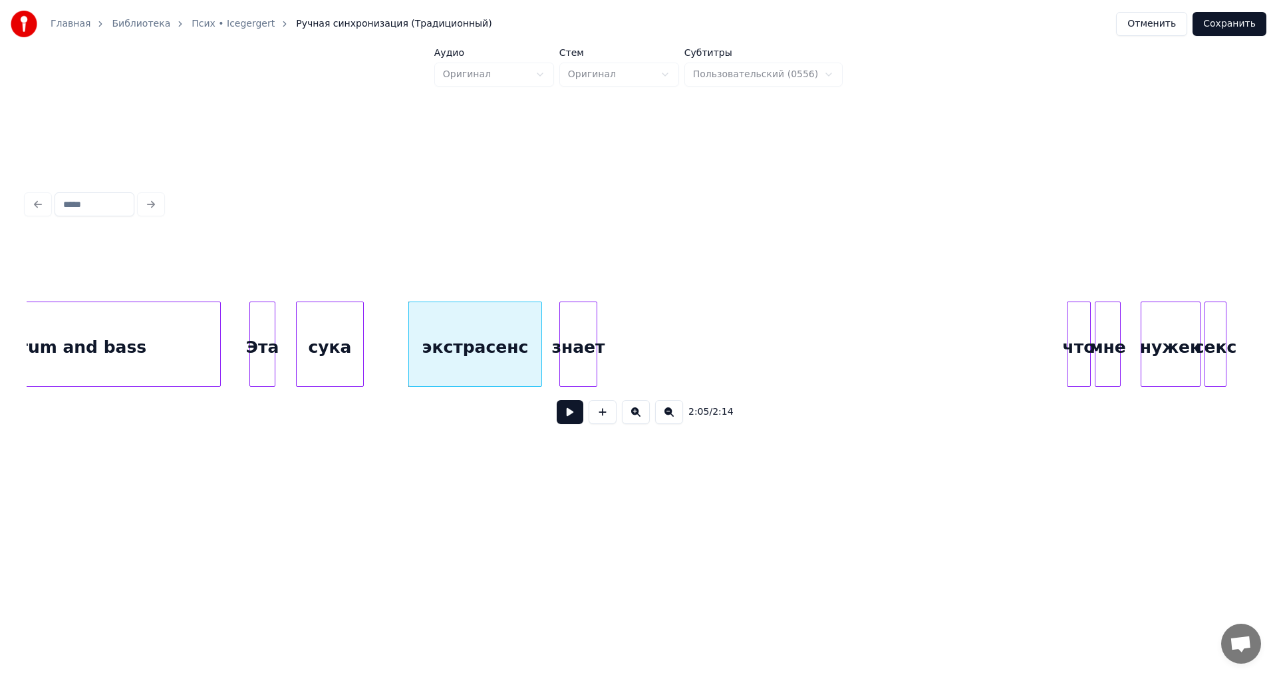
click at [560, 345] on div "знает" at bounding box center [578, 347] width 37 height 90
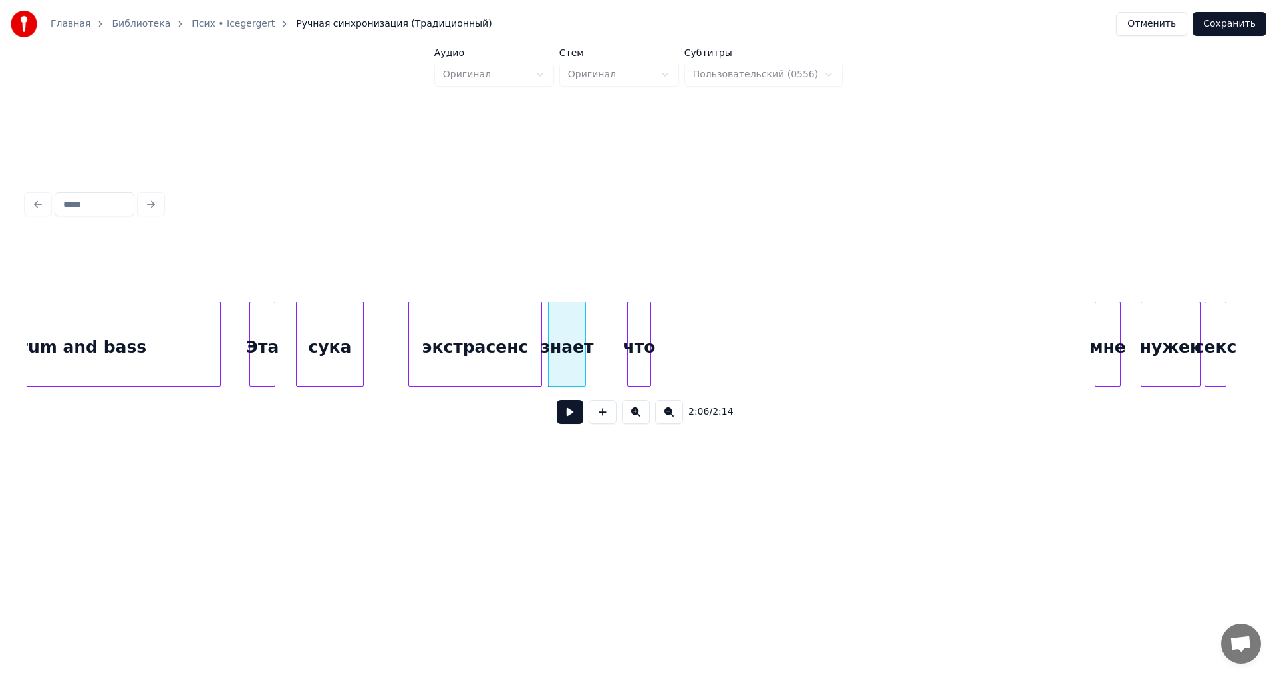
click at [639, 343] on div "что" at bounding box center [639, 347] width 23 height 90
click at [683, 329] on div "мне" at bounding box center [690, 347] width 25 height 90
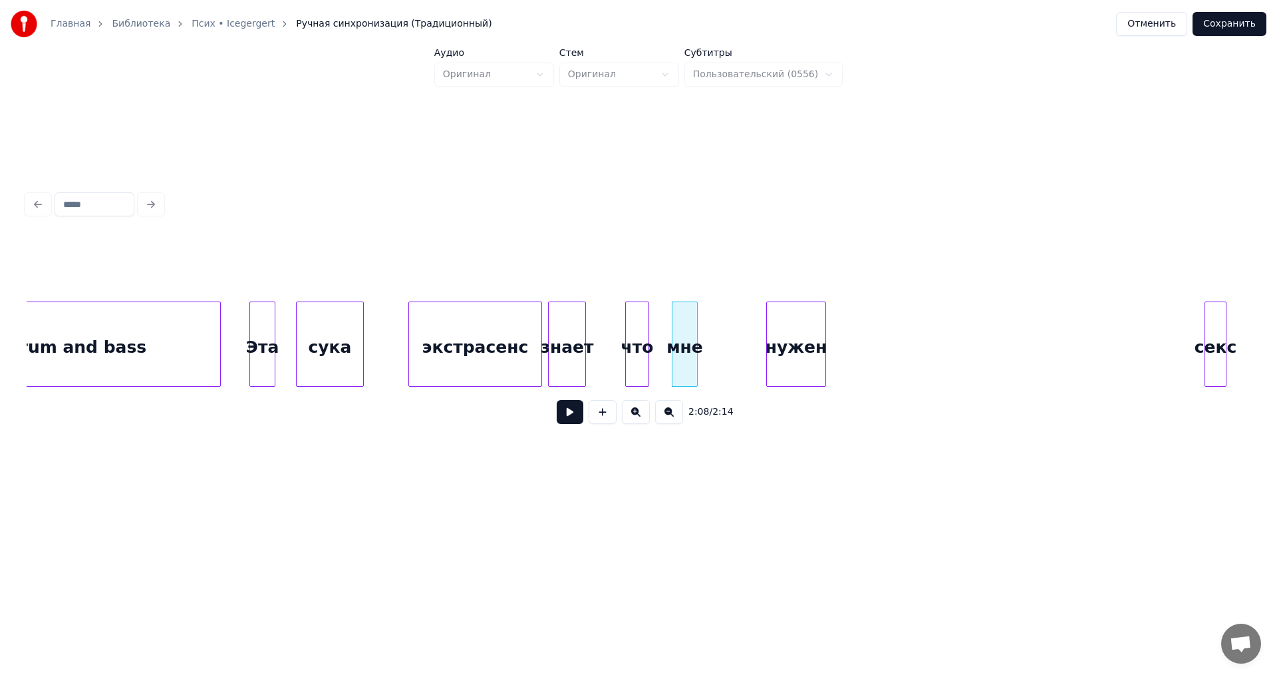
click at [781, 351] on div "нужен" at bounding box center [796, 347] width 59 height 90
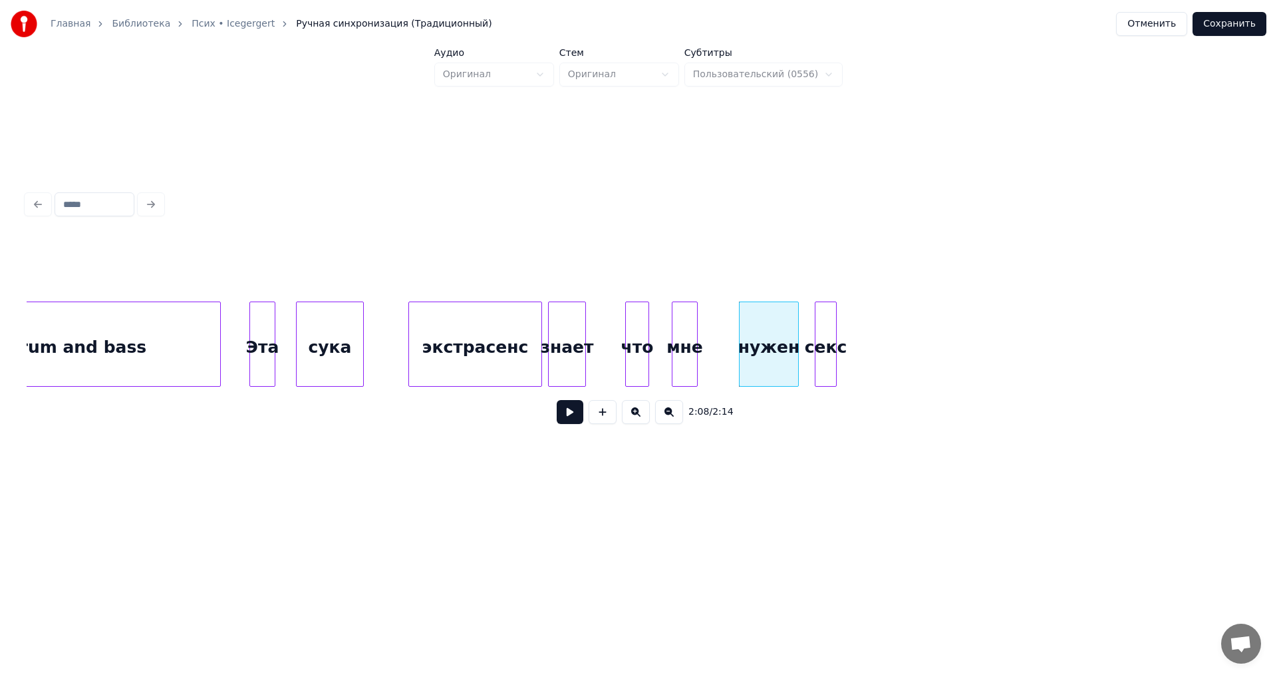
click at [824, 384] on div "drum and bass Эта сука экстрасенс знает что мне нужен секс" at bounding box center [639, 343] width 1224 height 85
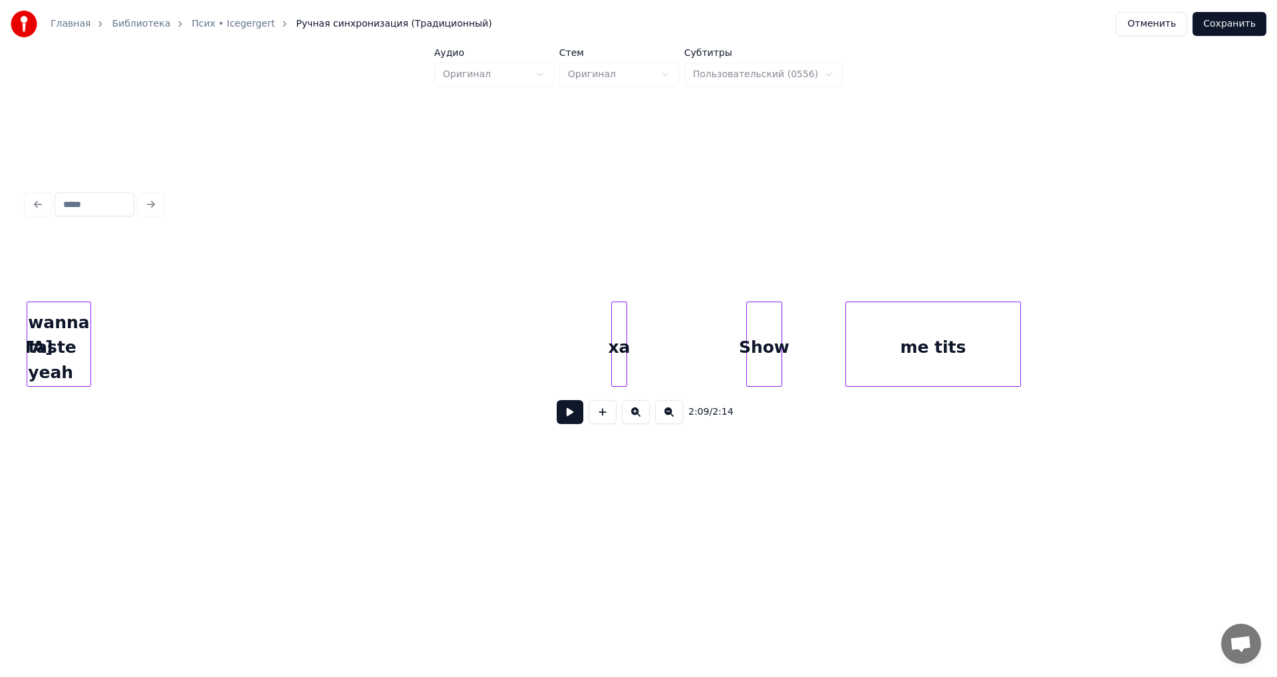
scroll to position [0, 10233]
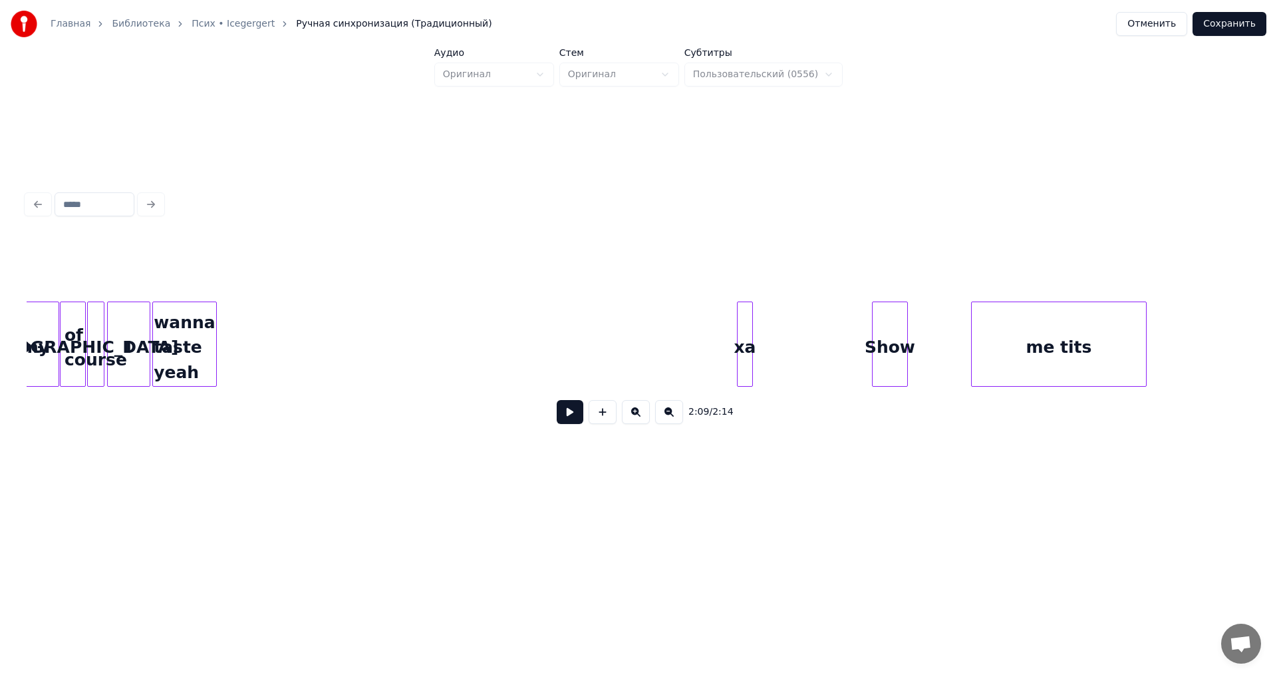
click at [174, 354] on div "wanna taste yeah" at bounding box center [184, 347] width 63 height 90
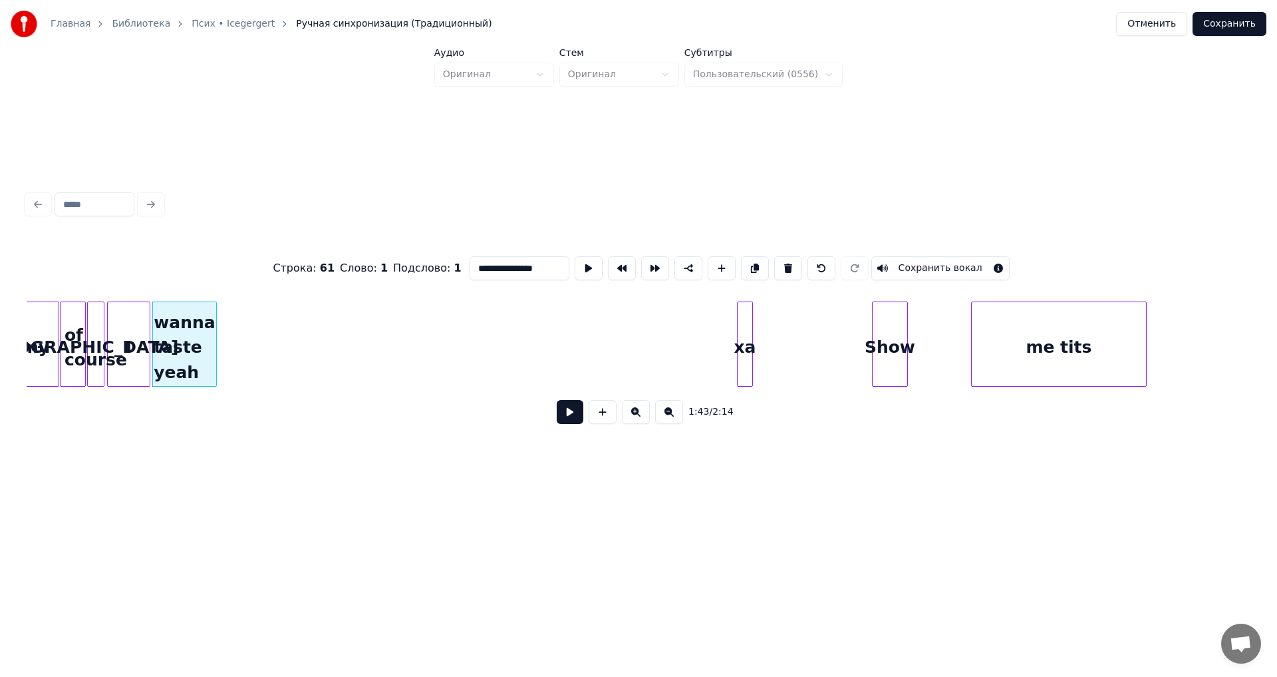
click at [567, 421] on button at bounding box center [570, 412] width 27 height 24
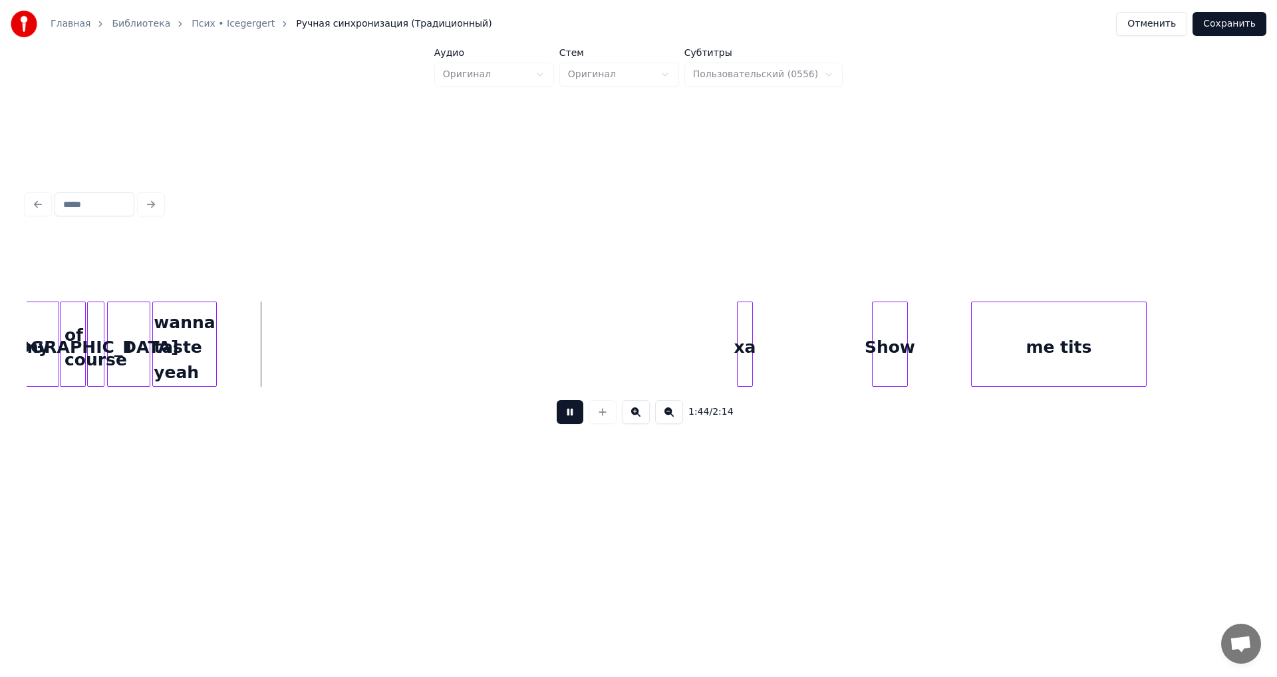
click at [568, 421] on button at bounding box center [570, 412] width 27 height 24
click at [224, 351] on div "ха" at bounding box center [225, 347] width 15 height 90
click at [575, 415] on button at bounding box center [570, 412] width 27 height 24
click at [574, 415] on button at bounding box center [570, 412] width 27 height 24
click at [298, 333] on div "Show" at bounding box center [302, 347] width 35 height 90
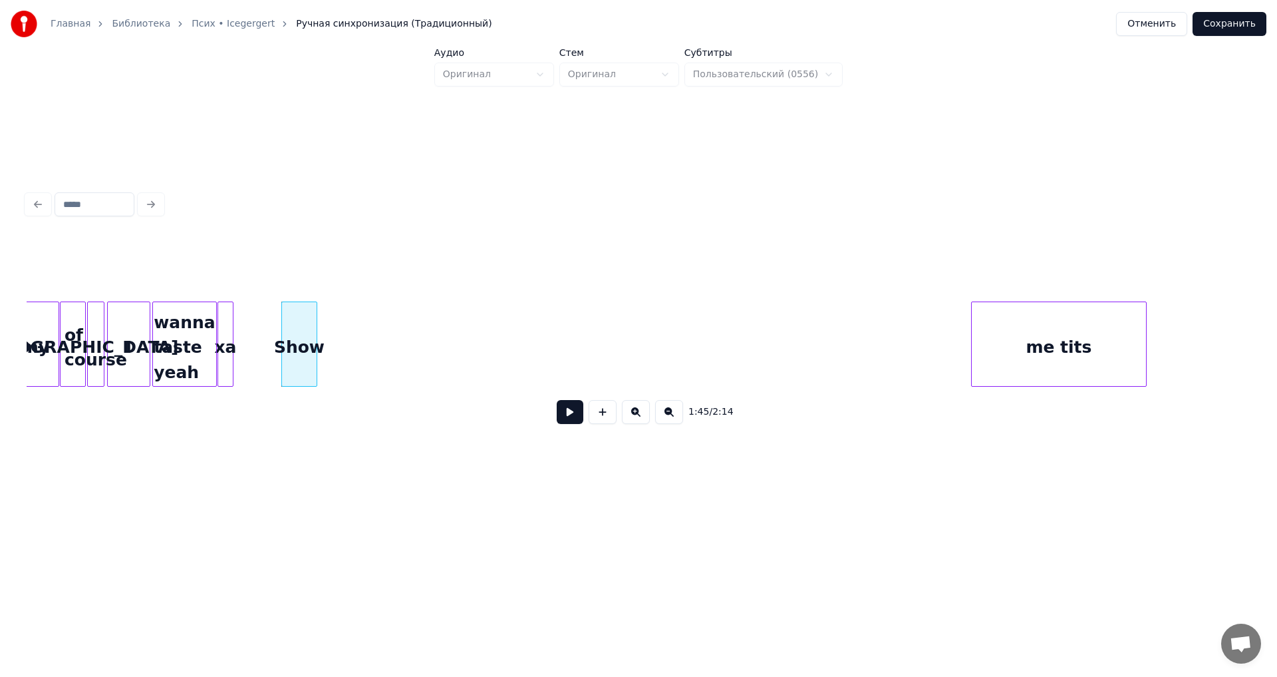
click at [582, 419] on button at bounding box center [570, 412] width 27 height 24
click at [581, 419] on button at bounding box center [570, 412] width 27 height 24
click at [415, 328] on div "me tits" at bounding box center [407, 347] width 174 height 90
click at [350, 363] on div at bounding box center [352, 344] width 4 height 84
click at [289, 367] on div "Show" at bounding box center [299, 347] width 35 height 90
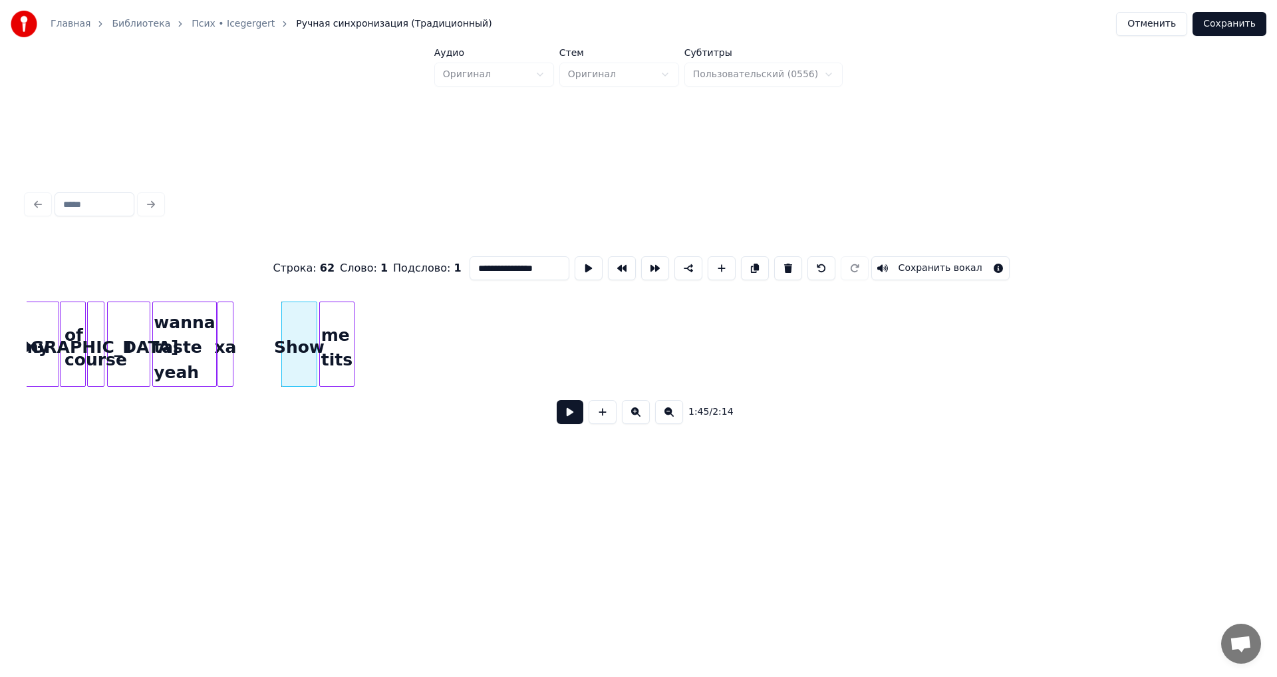
type input "****"
click at [568, 411] on button at bounding box center [570, 412] width 27 height 24
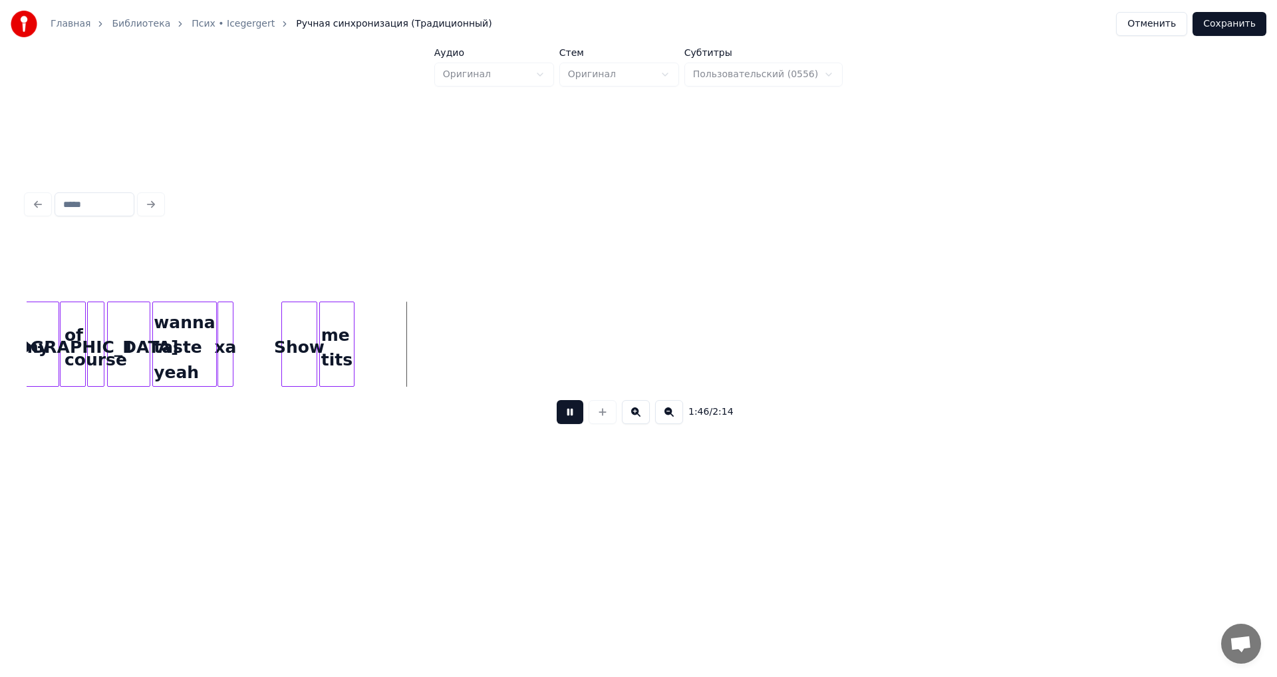
click at [566, 411] on button at bounding box center [570, 412] width 27 height 24
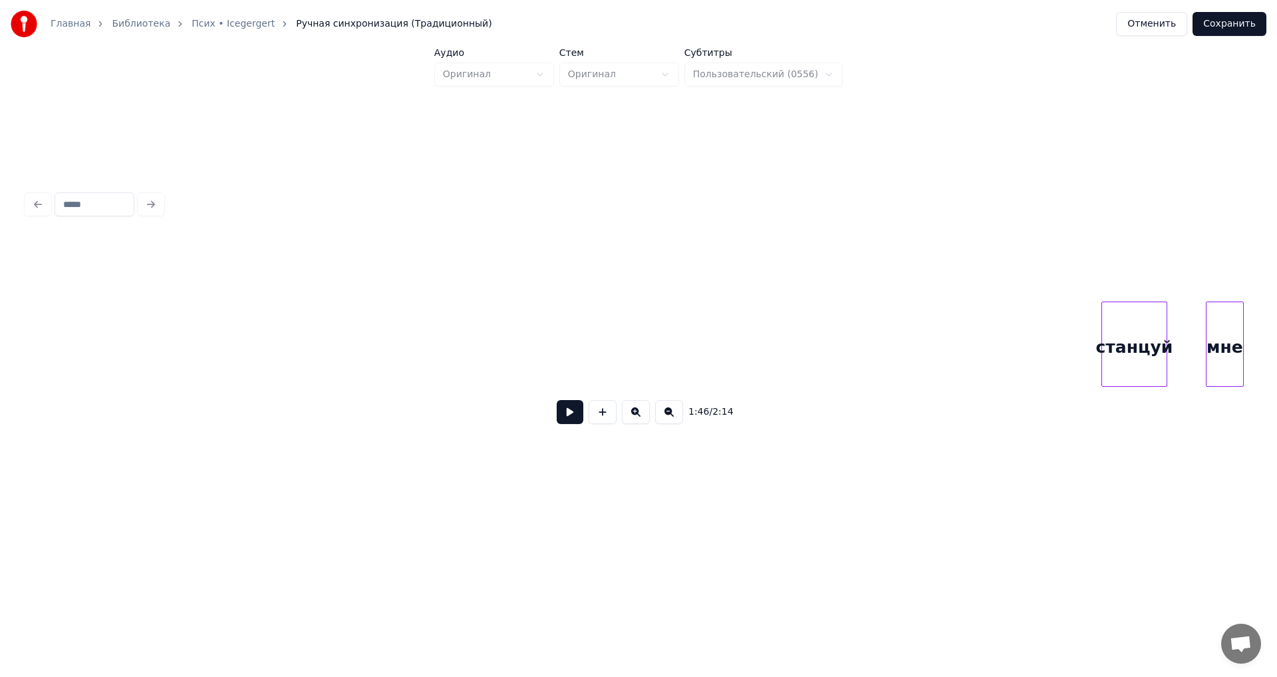
scroll to position [0, 10891]
click at [164, 337] on div "станцуй" at bounding box center [196, 347] width 65 height 90
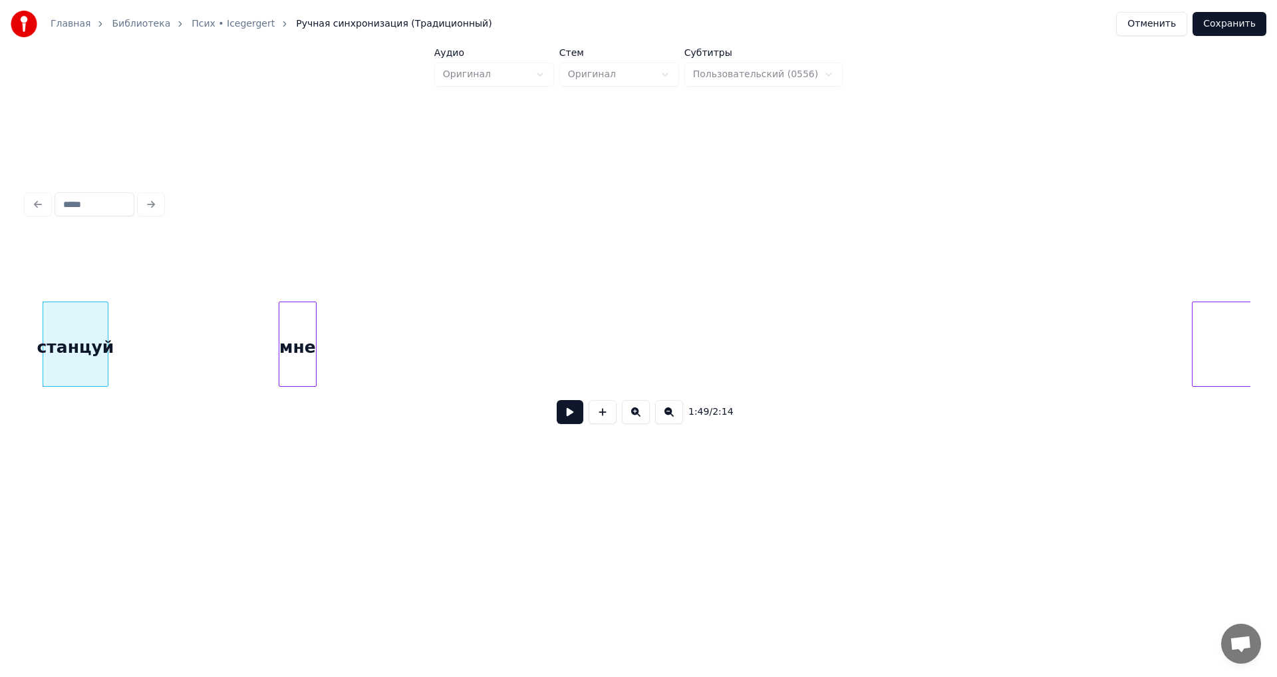
click at [279, 328] on div "мне" at bounding box center [297, 347] width 37 height 90
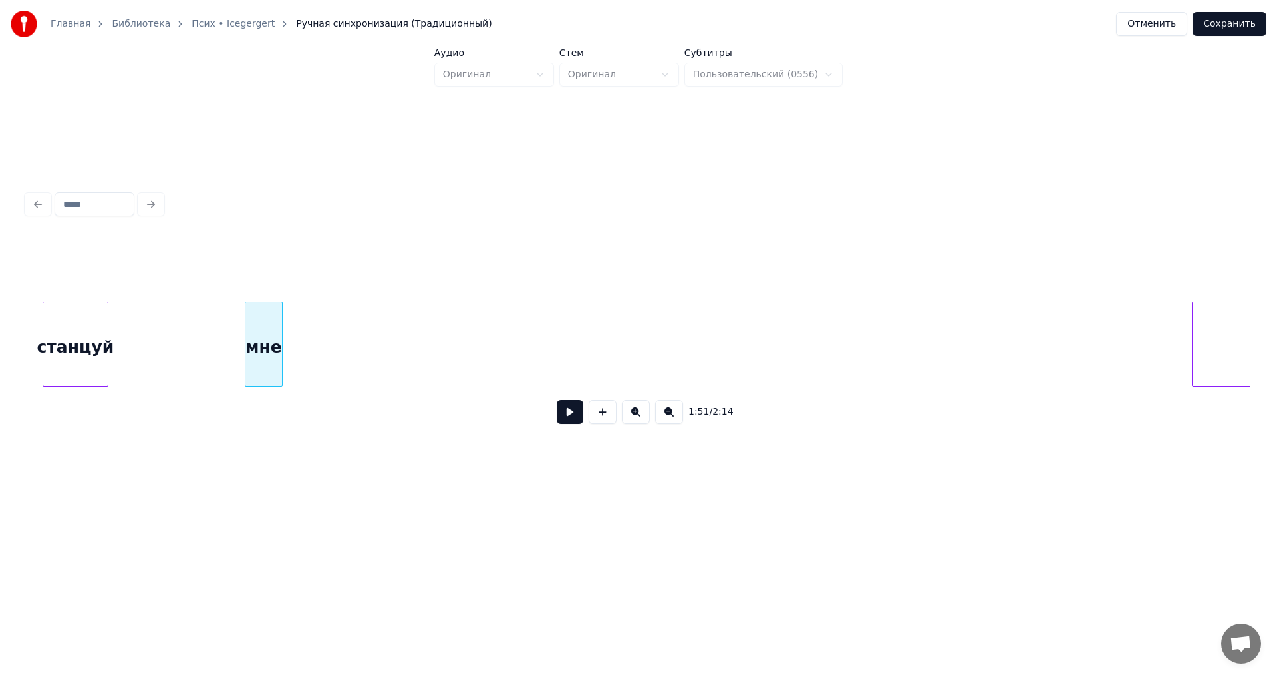
scroll to position [0, 11116]
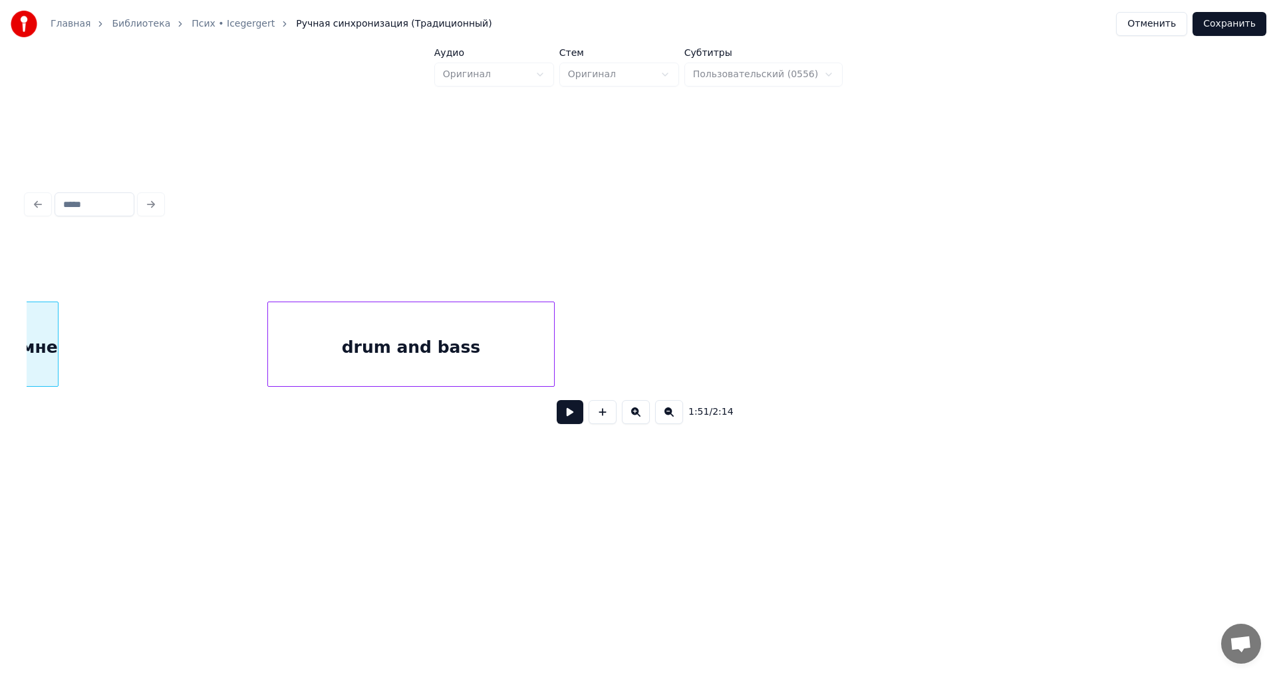
click at [529, 331] on div "drum and bass" at bounding box center [411, 347] width 286 height 90
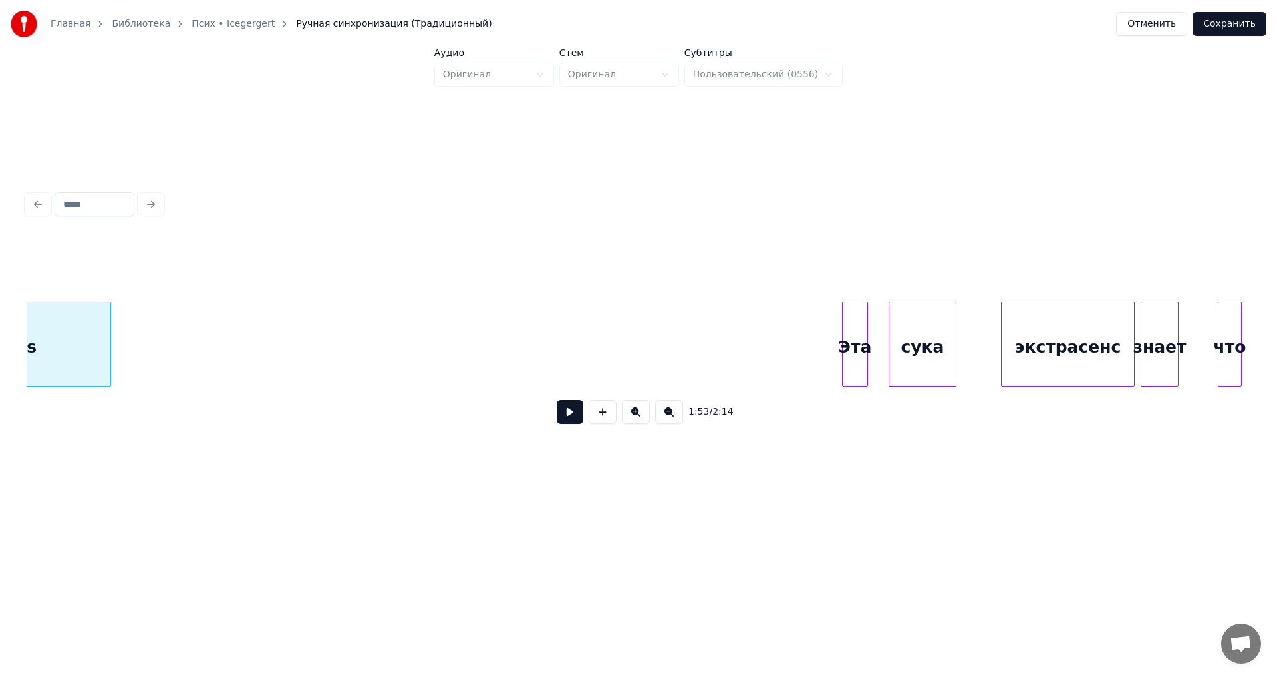
scroll to position [0, 11565]
click at [178, 327] on div "Эта" at bounding box center [174, 347] width 25 height 90
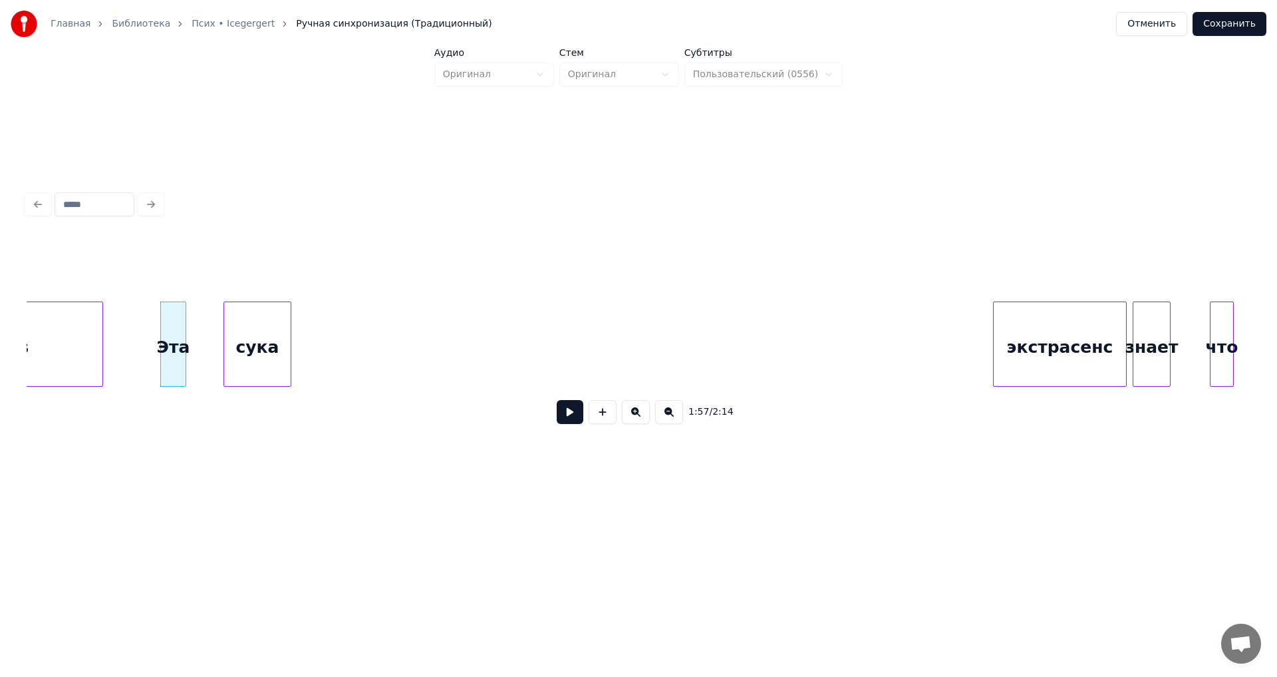
click at [255, 328] on div "сука" at bounding box center [257, 347] width 67 height 90
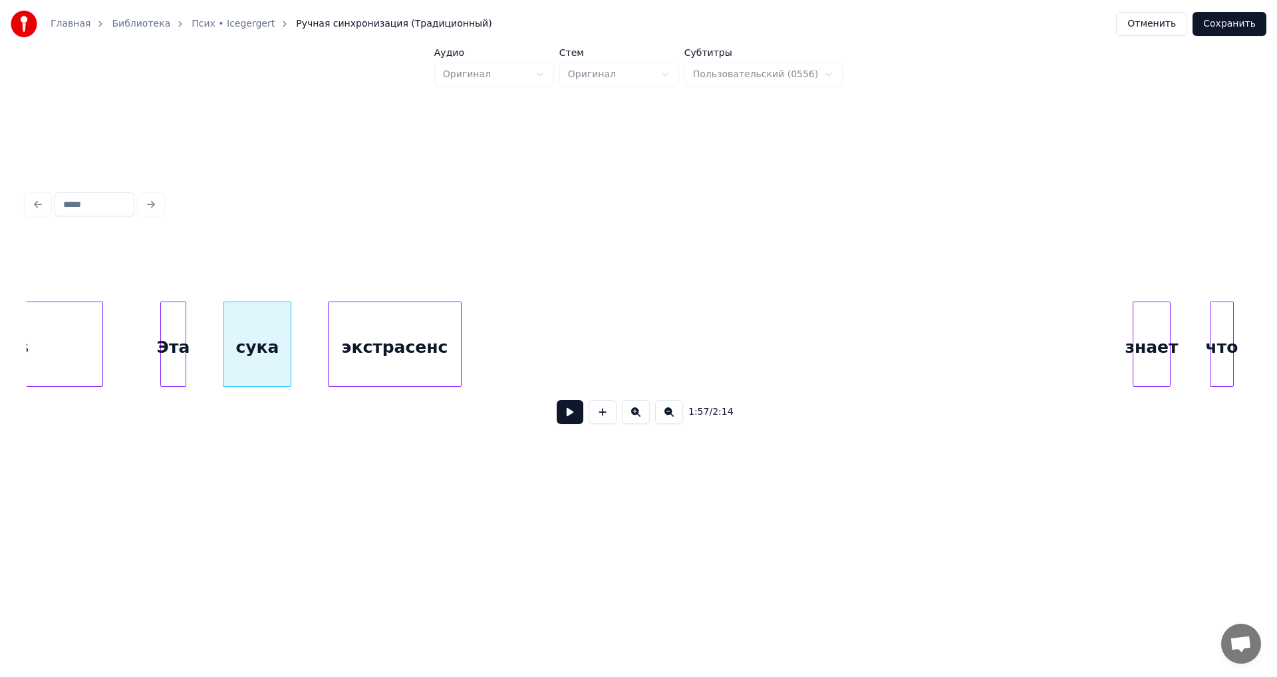
click at [371, 319] on div "экстрасенс" at bounding box center [395, 347] width 132 height 90
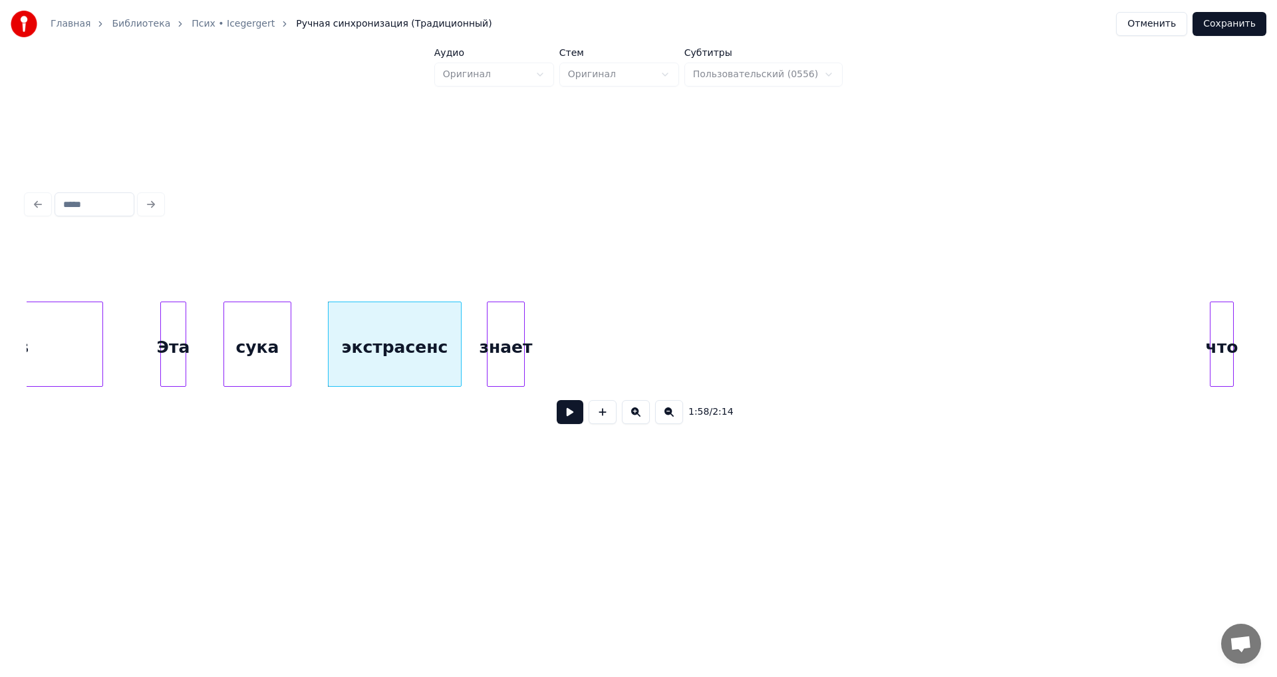
click at [498, 318] on div "знает" at bounding box center [506, 347] width 37 height 90
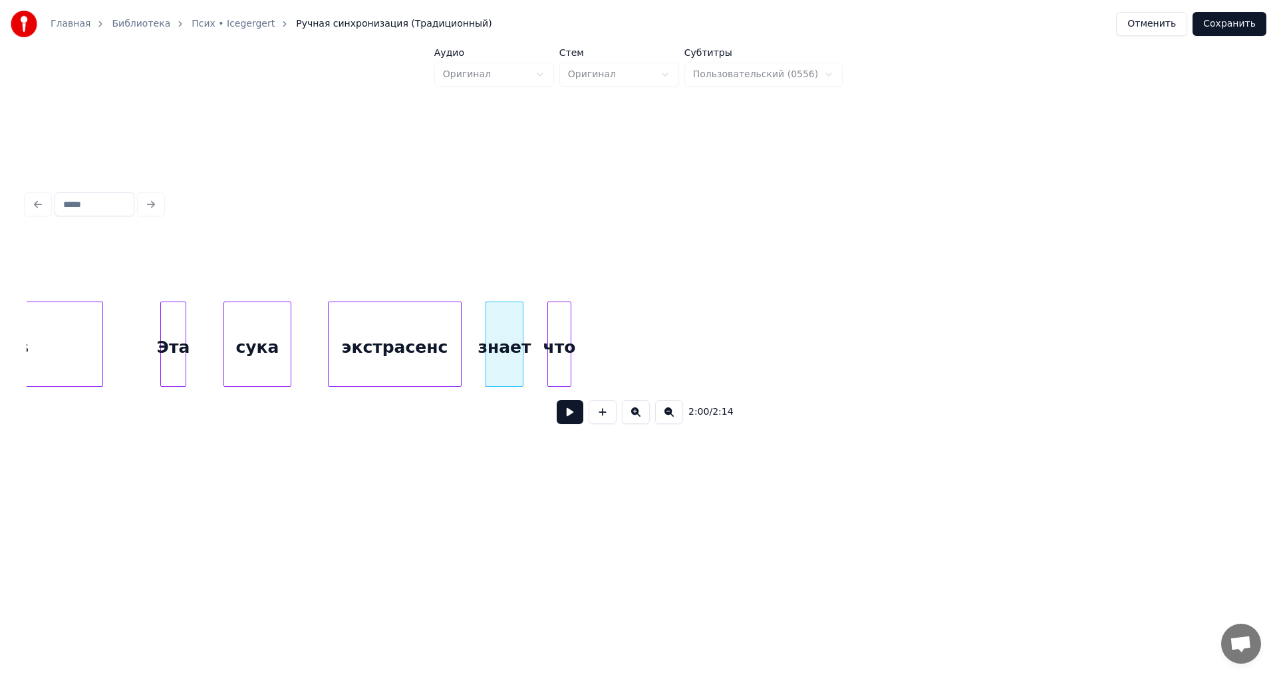
click at [561, 340] on div "что" at bounding box center [559, 347] width 23 height 90
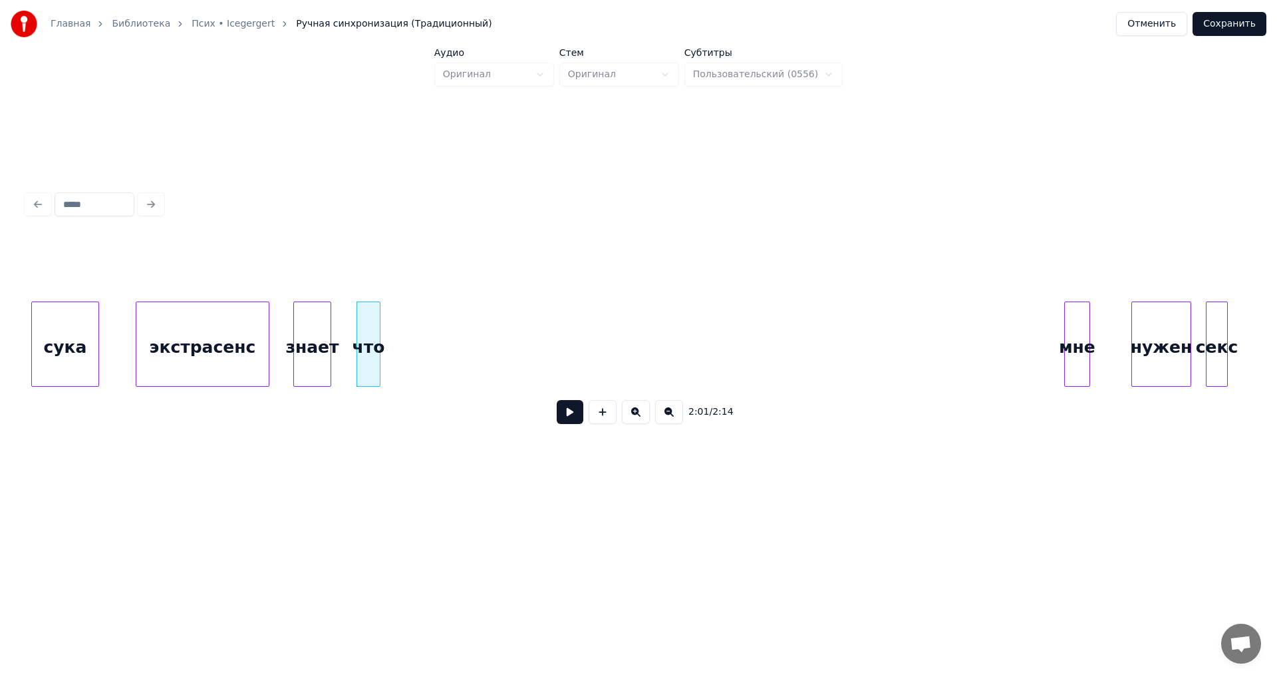
scroll to position [0, 11780]
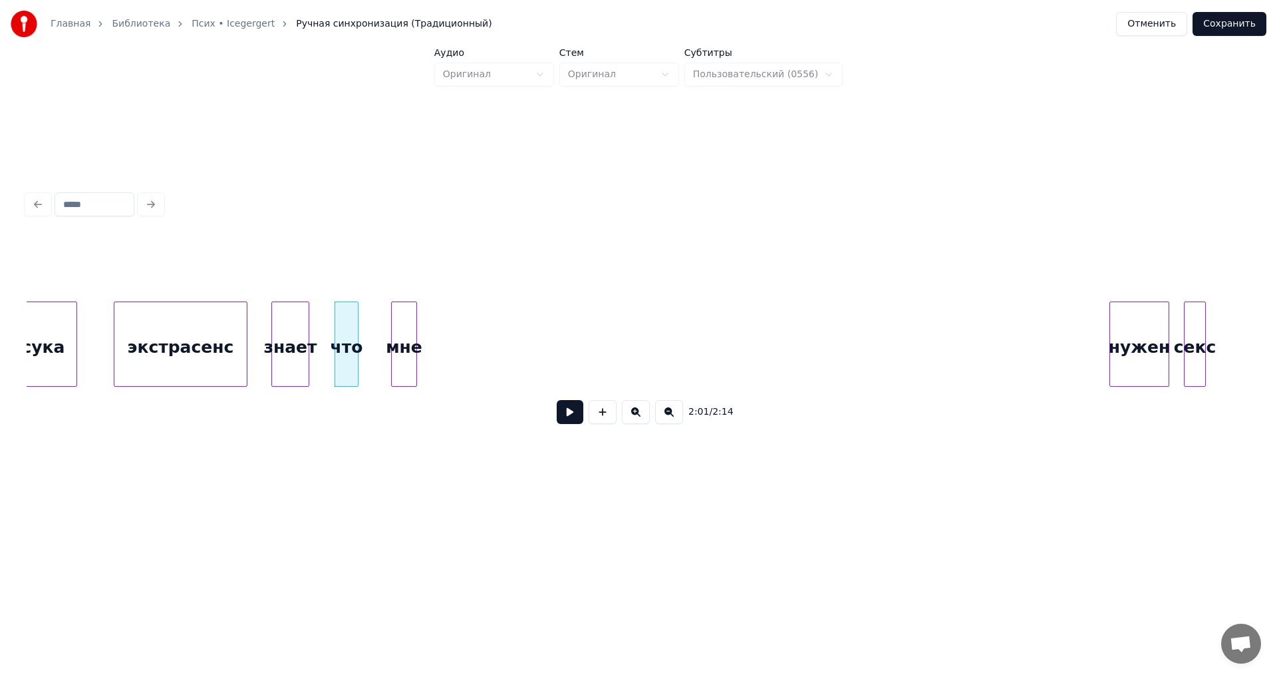
click at [401, 330] on div "мне" at bounding box center [404, 347] width 25 height 90
click at [456, 332] on div "нужен" at bounding box center [477, 347] width 59 height 90
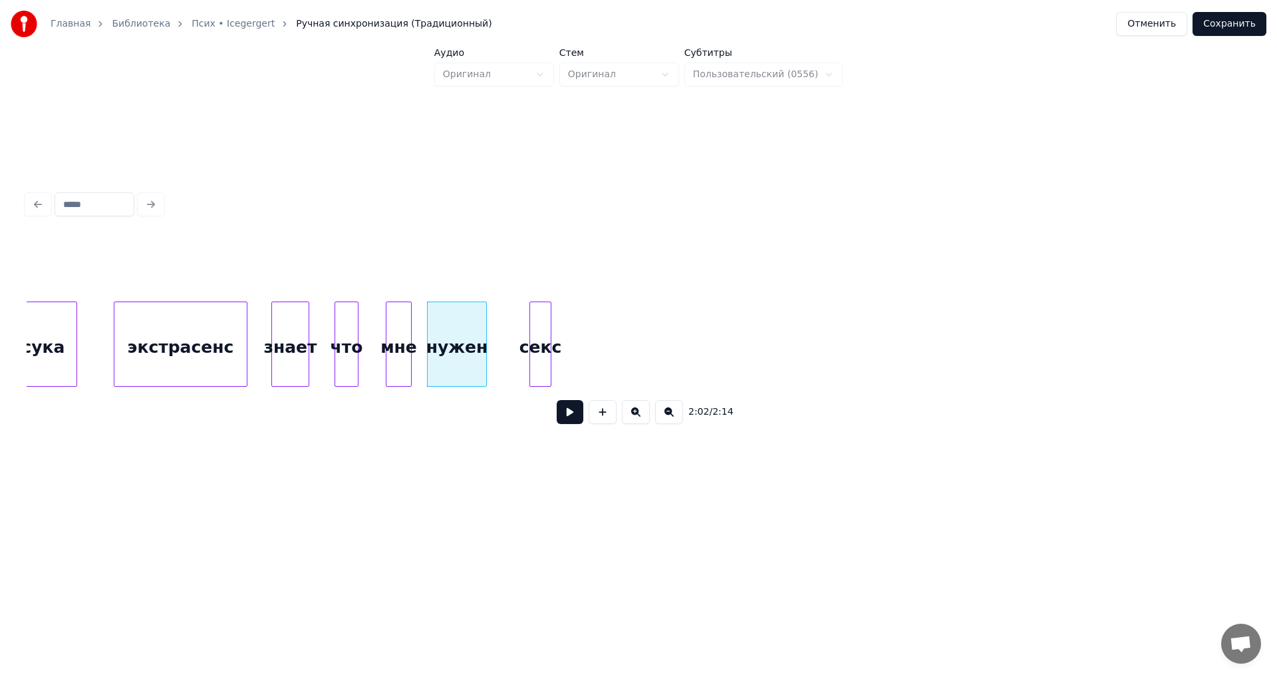
click at [542, 325] on div "секс" at bounding box center [540, 347] width 21 height 90
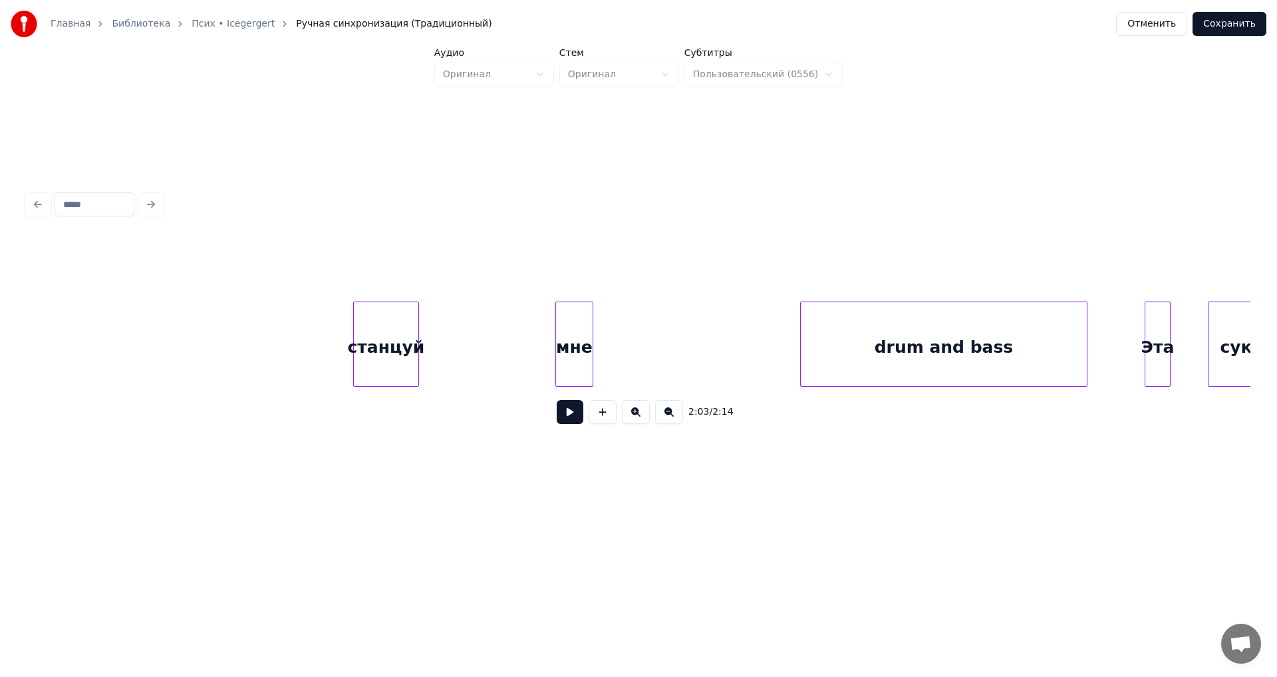
scroll to position [0, 10551]
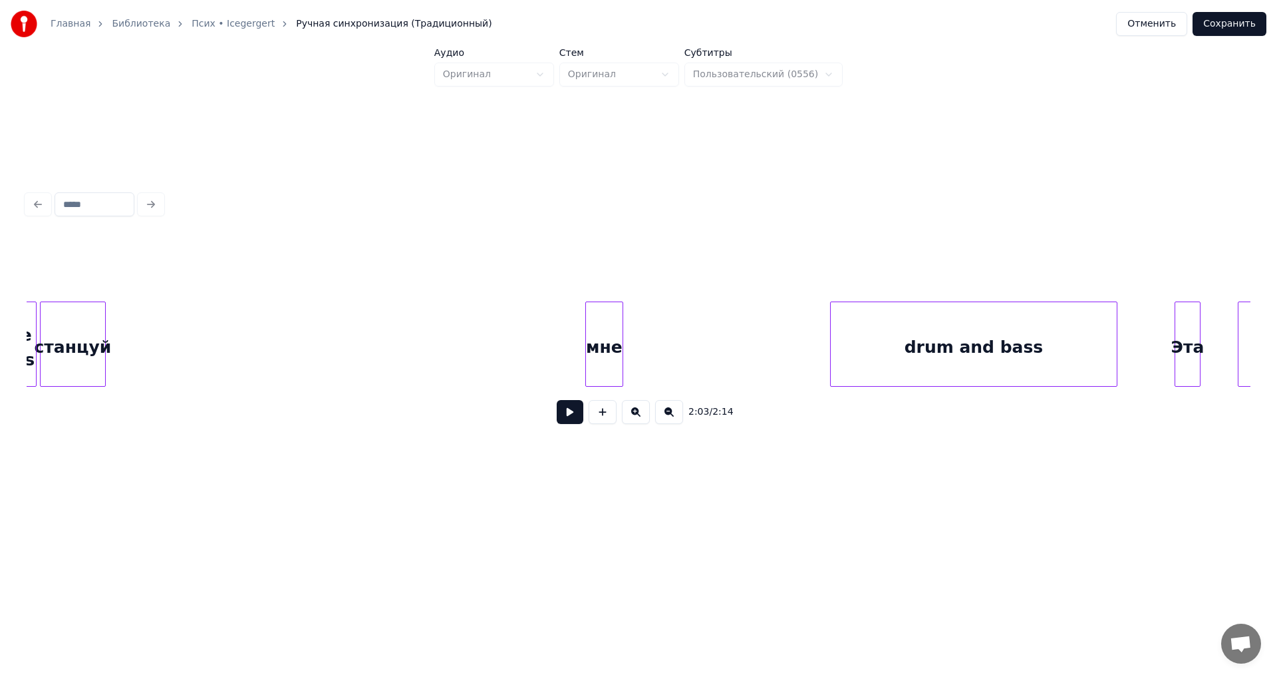
click at [71, 339] on div "станцуй" at bounding box center [73, 347] width 65 height 90
click at [564, 424] on button at bounding box center [570, 412] width 27 height 24
click at [122, 339] on div "мне" at bounding box center [126, 347] width 37 height 90
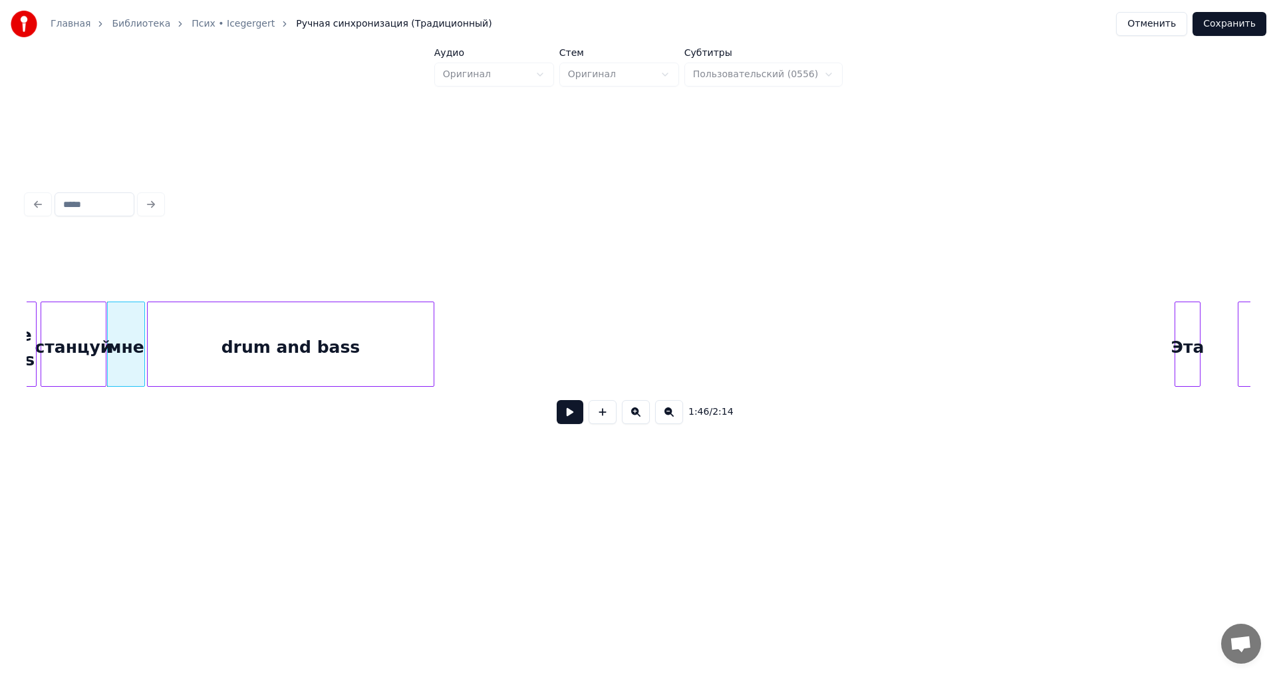
click at [344, 369] on div "drum and bass" at bounding box center [291, 347] width 286 height 90
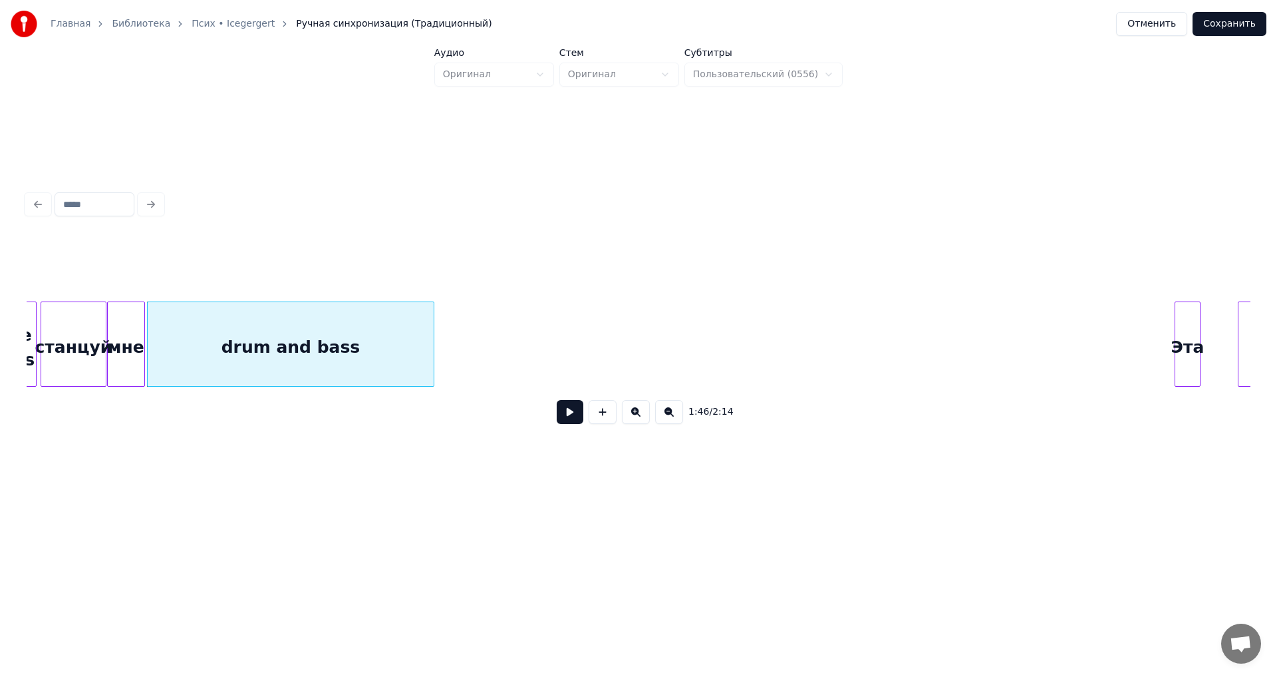
click at [577, 417] on button at bounding box center [570, 412] width 27 height 24
click at [575, 417] on button at bounding box center [570, 412] width 27 height 24
click at [81, 349] on div "станцуй" at bounding box center [73, 347] width 65 height 90
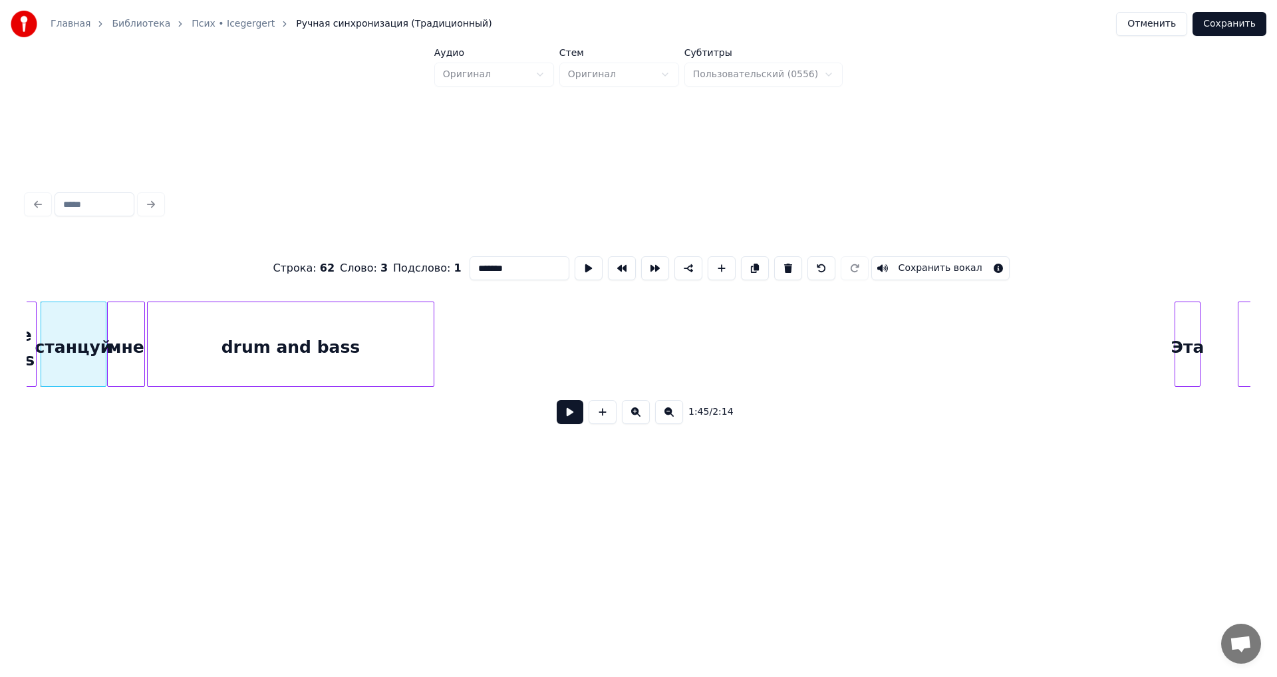
click at [572, 419] on button at bounding box center [570, 412] width 27 height 24
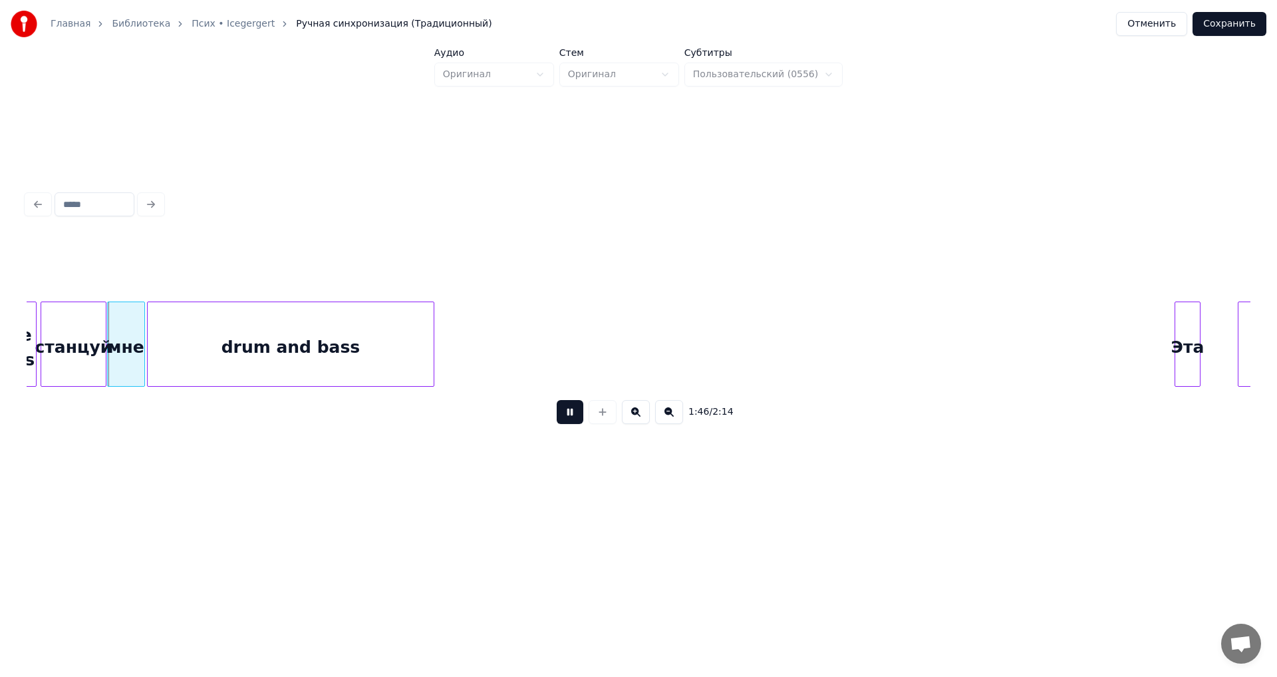
click at [572, 419] on button at bounding box center [570, 412] width 27 height 24
click at [94, 351] on div "станцуй" at bounding box center [73, 347] width 65 height 90
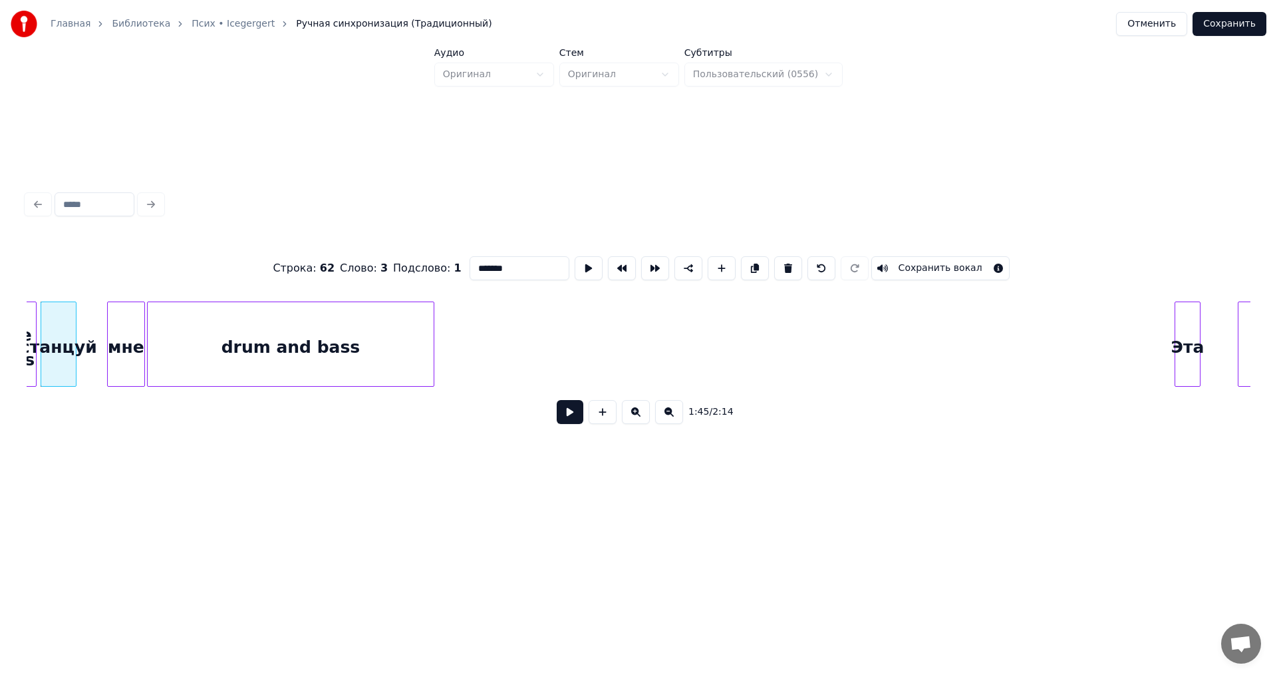
click at [73, 369] on div at bounding box center [74, 344] width 4 height 84
click at [87, 364] on div "мне" at bounding box center [98, 347] width 37 height 90
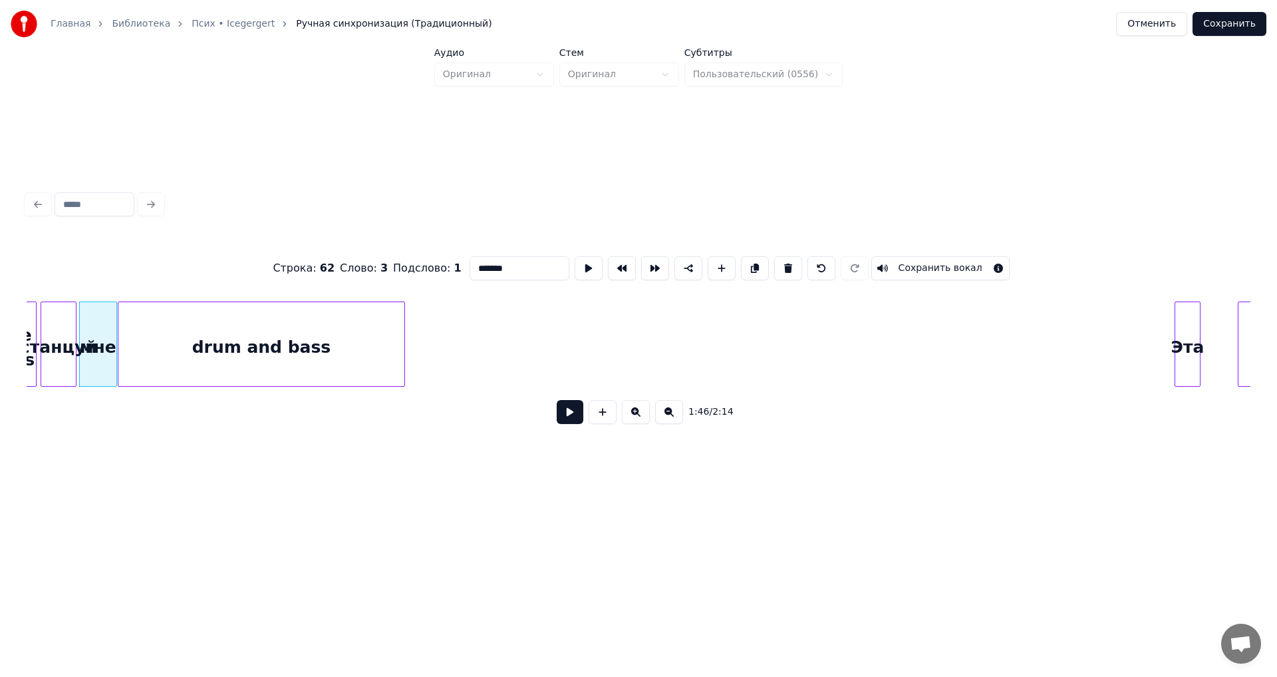
click at [219, 361] on div "drum and bass" at bounding box center [261, 347] width 286 height 90
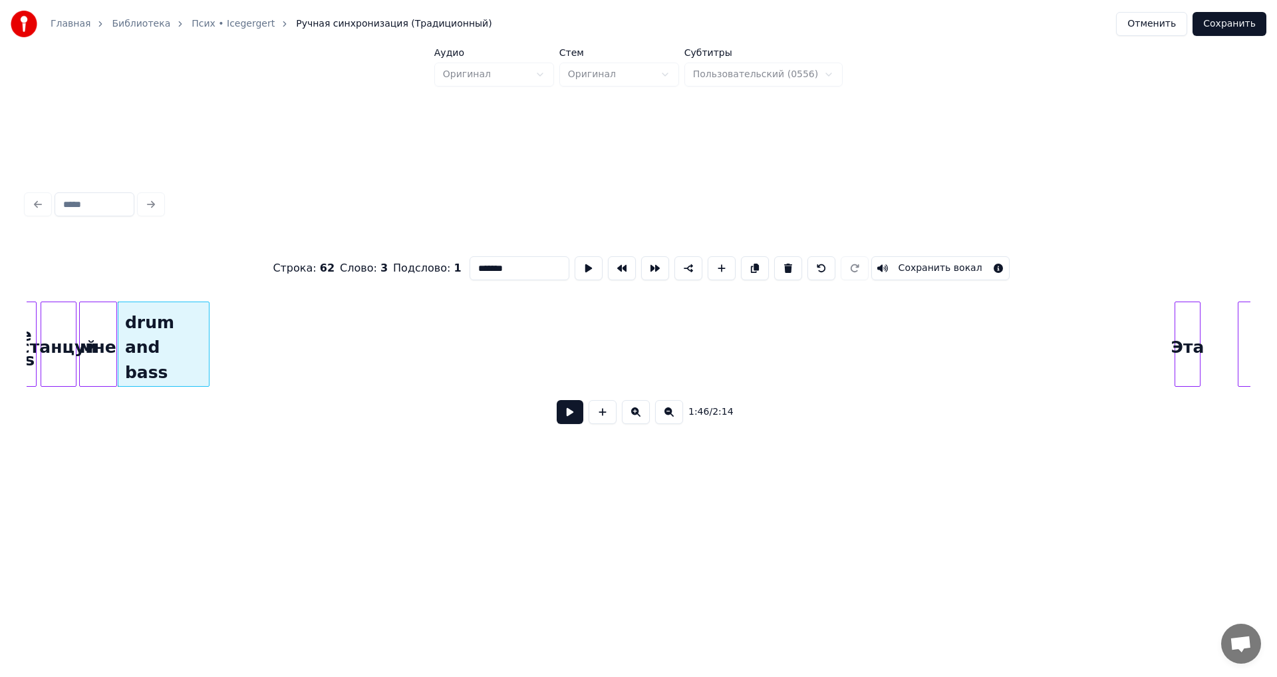
click at [208, 358] on div at bounding box center [207, 344] width 4 height 84
click at [561, 419] on button at bounding box center [570, 412] width 27 height 24
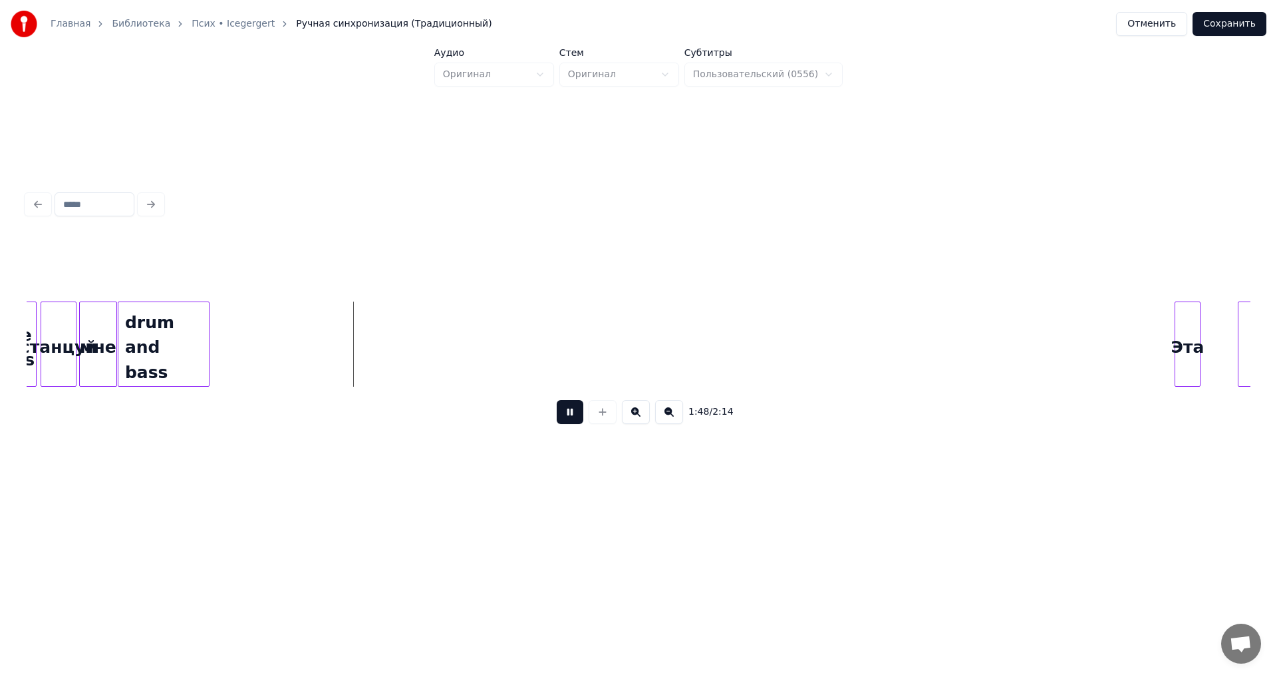
click at [561, 419] on button at bounding box center [570, 412] width 27 height 24
click at [67, 339] on div "станцуй" at bounding box center [58, 347] width 35 height 90
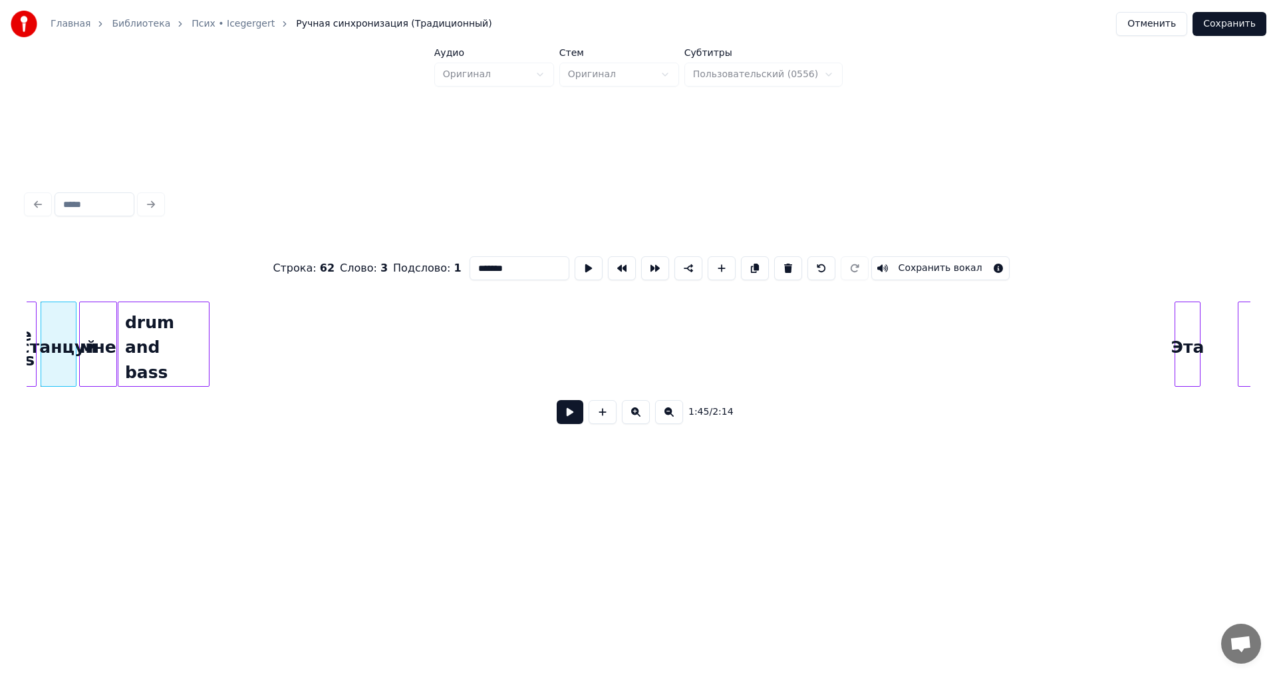
click at [568, 421] on button at bounding box center [570, 412] width 27 height 24
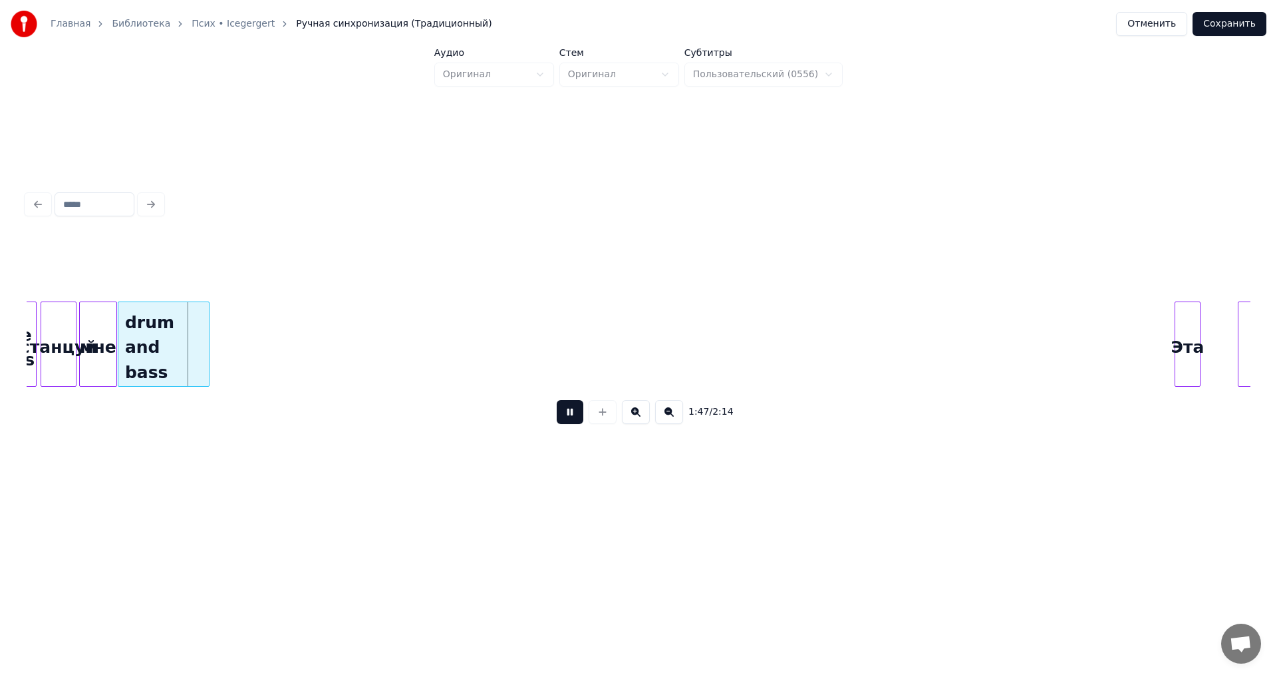
click at [568, 421] on button at bounding box center [570, 412] width 27 height 24
click at [187, 359] on div at bounding box center [189, 344] width 4 height 84
click at [206, 352] on div "Эта" at bounding box center [210, 347] width 25 height 90
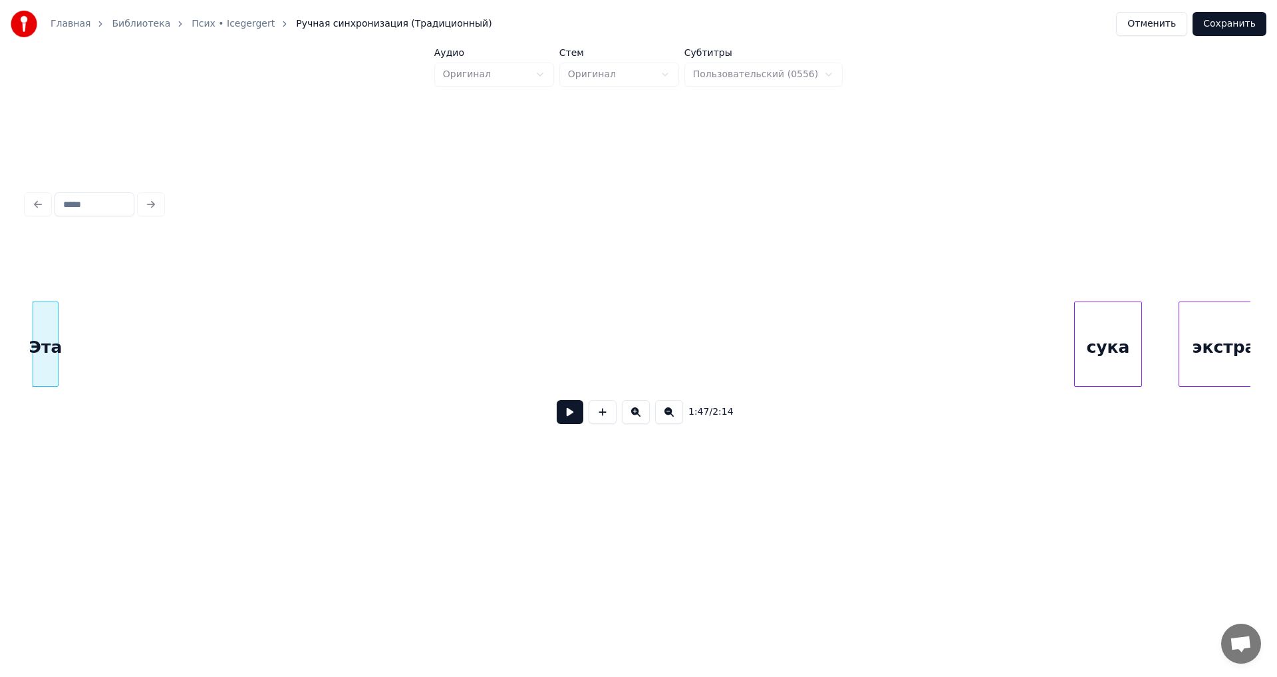
scroll to position [0, 10751]
click at [272, 352] on div "сука" at bounding box center [305, 347] width 67 height 90
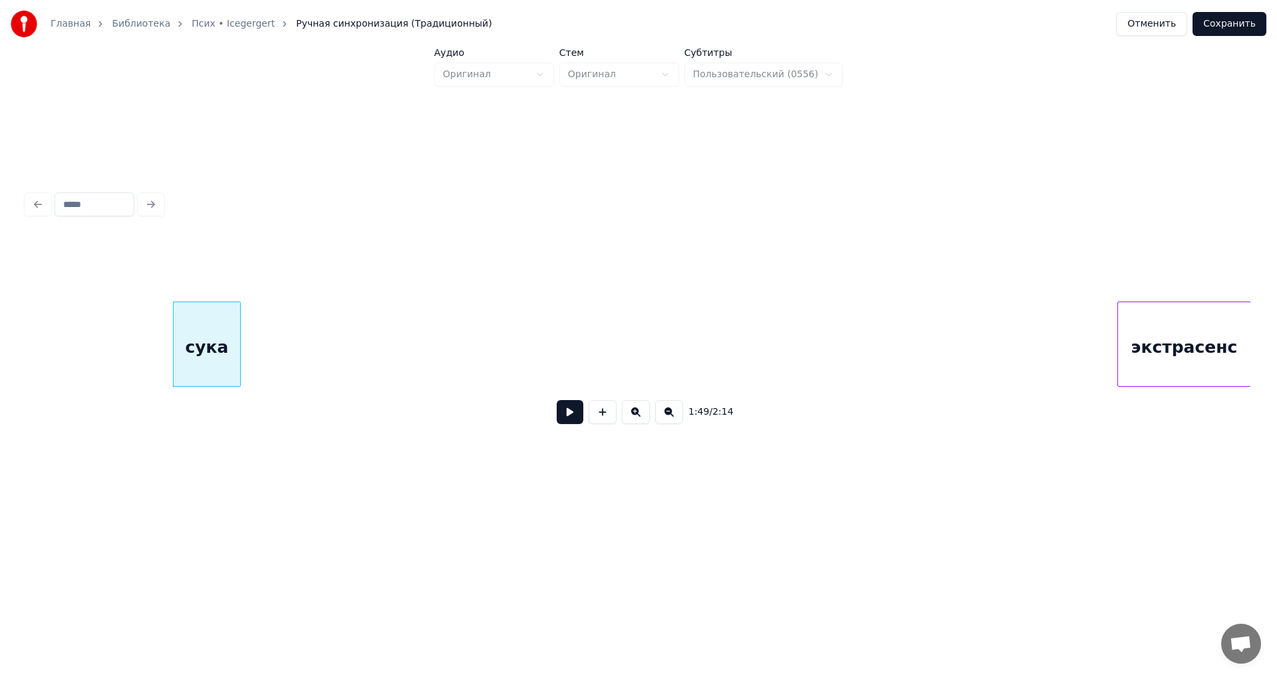
scroll to position [0, 10773]
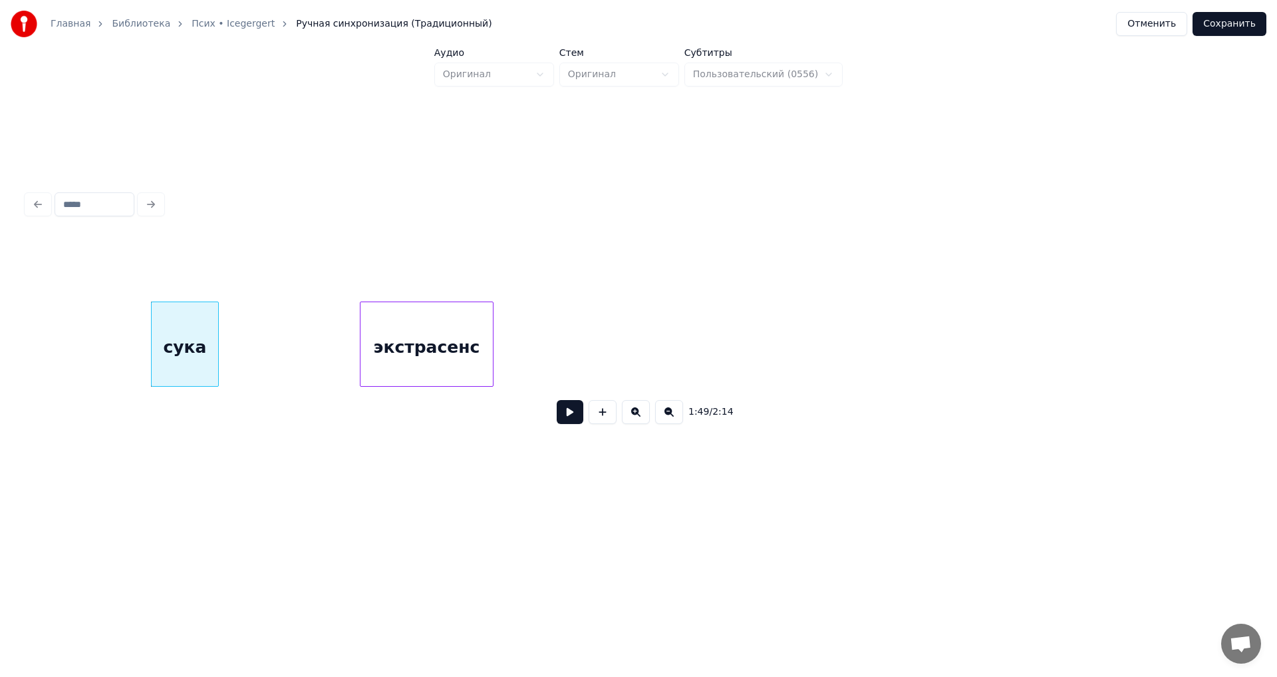
click at [381, 344] on div "экстрасенс" at bounding box center [427, 347] width 132 height 90
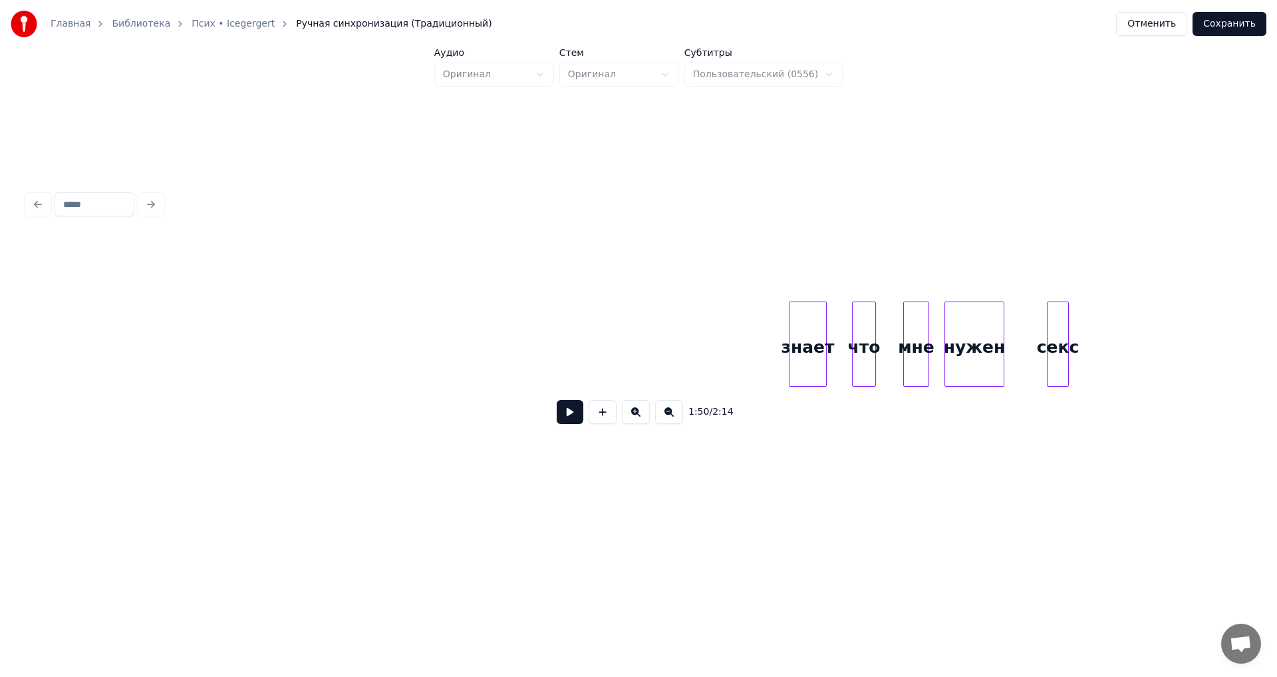
scroll to position [0, 11277]
click at [61, 315] on div "знает" at bounding box center [56, 347] width 37 height 90
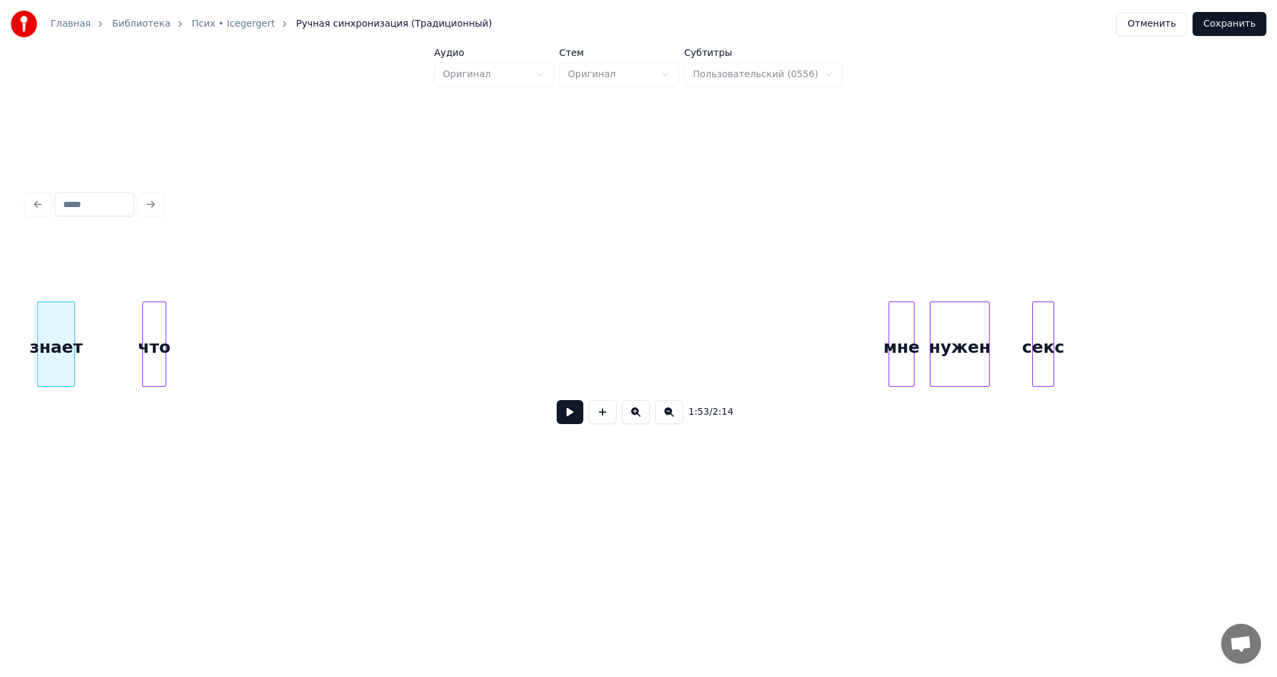
click at [154, 318] on div "что" at bounding box center [154, 347] width 23 height 90
click at [212, 305] on div "мне" at bounding box center [216, 347] width 25 height 90
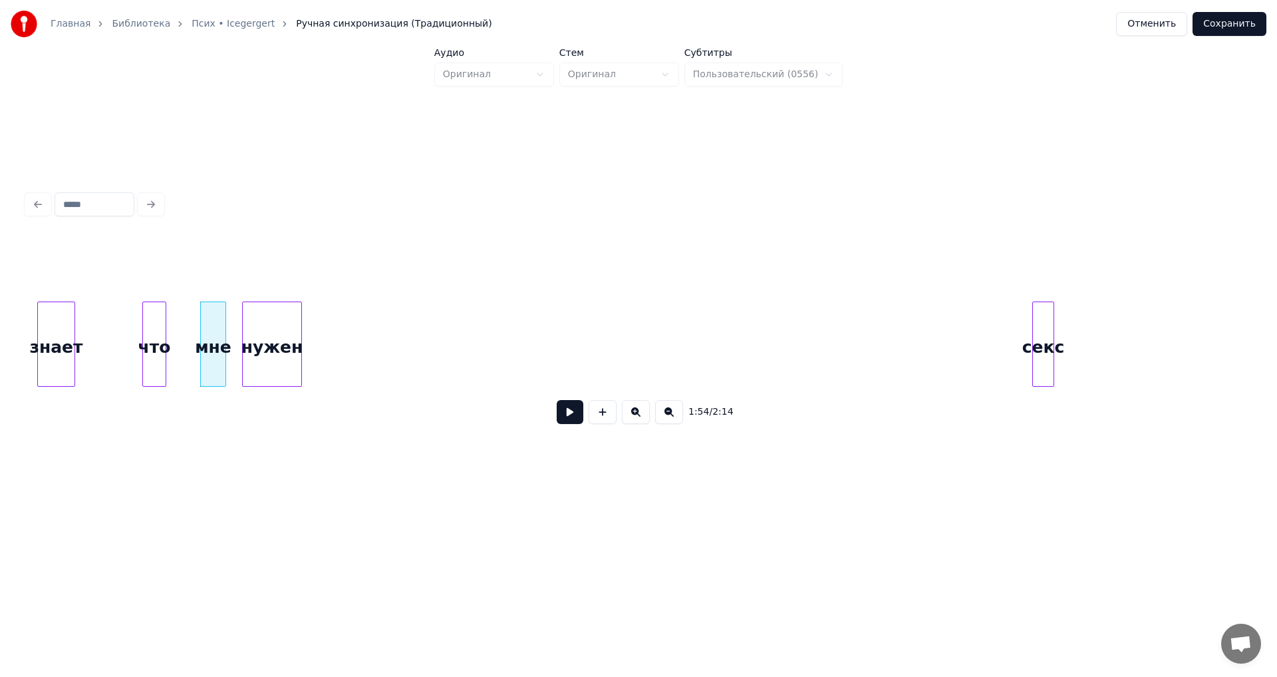
click at [262, 306] on div "нужен" at bounding box center [272, 347] width 59 height 90
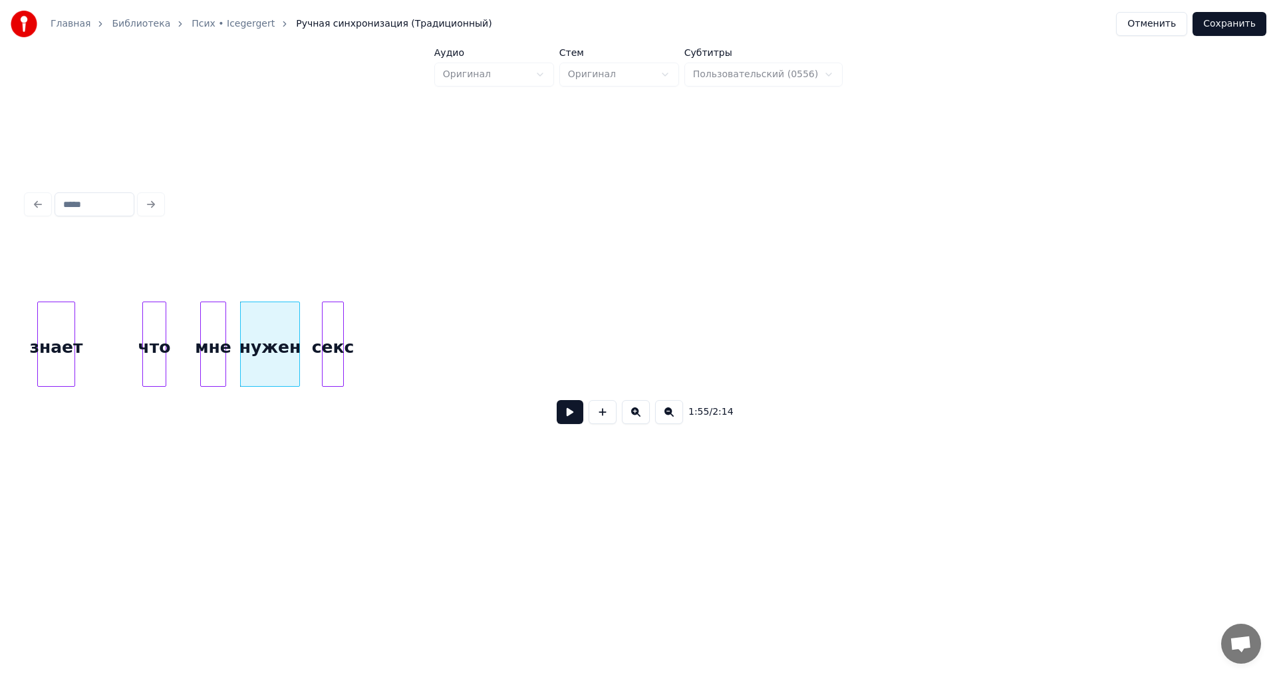
click at [327, 326] on div "секс" at bounding box center [333, 347] width 21 height 90
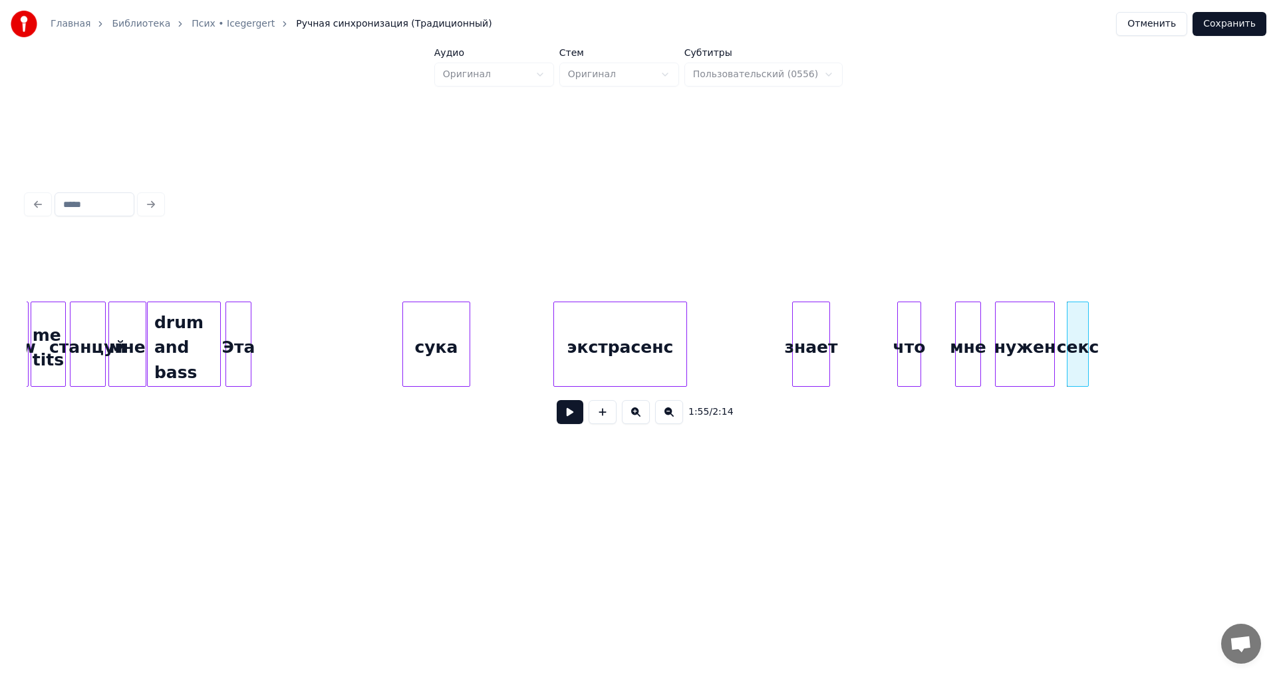
scroll to position [0, 10454]
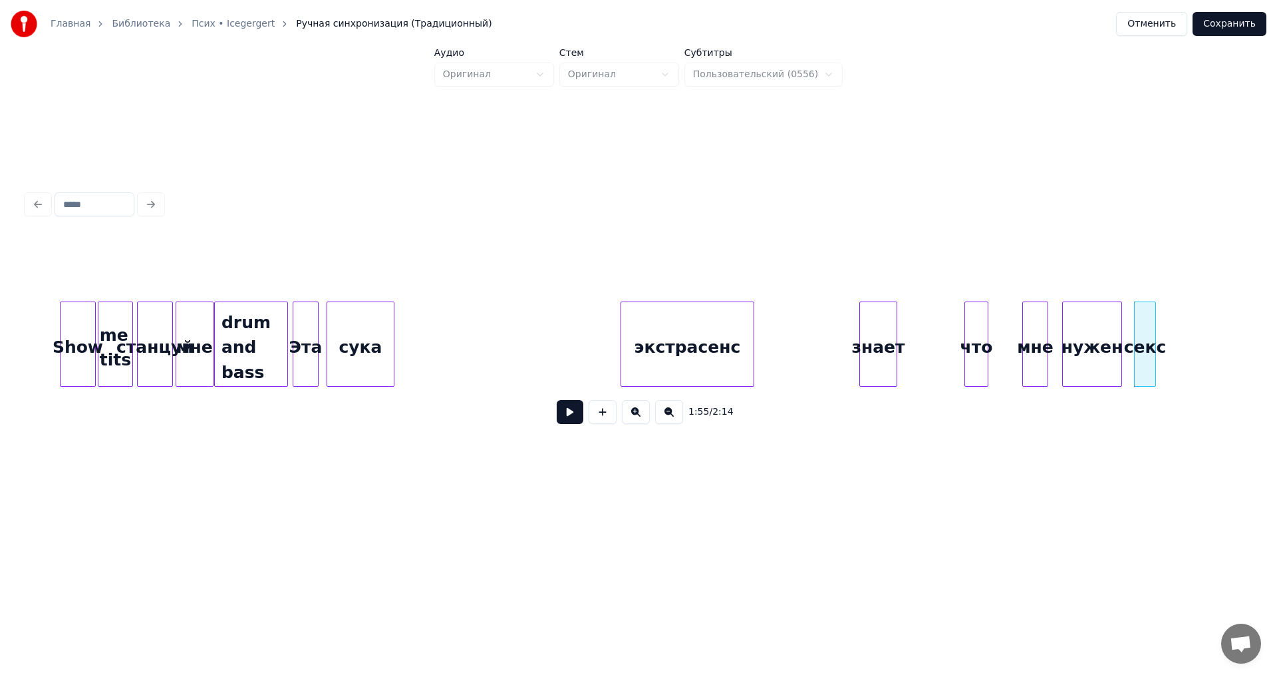
click at [352, 343] on div "сука" at bounding box center [360, 347] width 67 height 90
click at [562, 417] on button at bounding box center [570, 412] width 27 height 24
click at [560, 416] on button at bounding box center [570, 412] width 27 height 24
click at [307, 369] on div "Эта" at bounding box center [305, 347] width 25 height 90
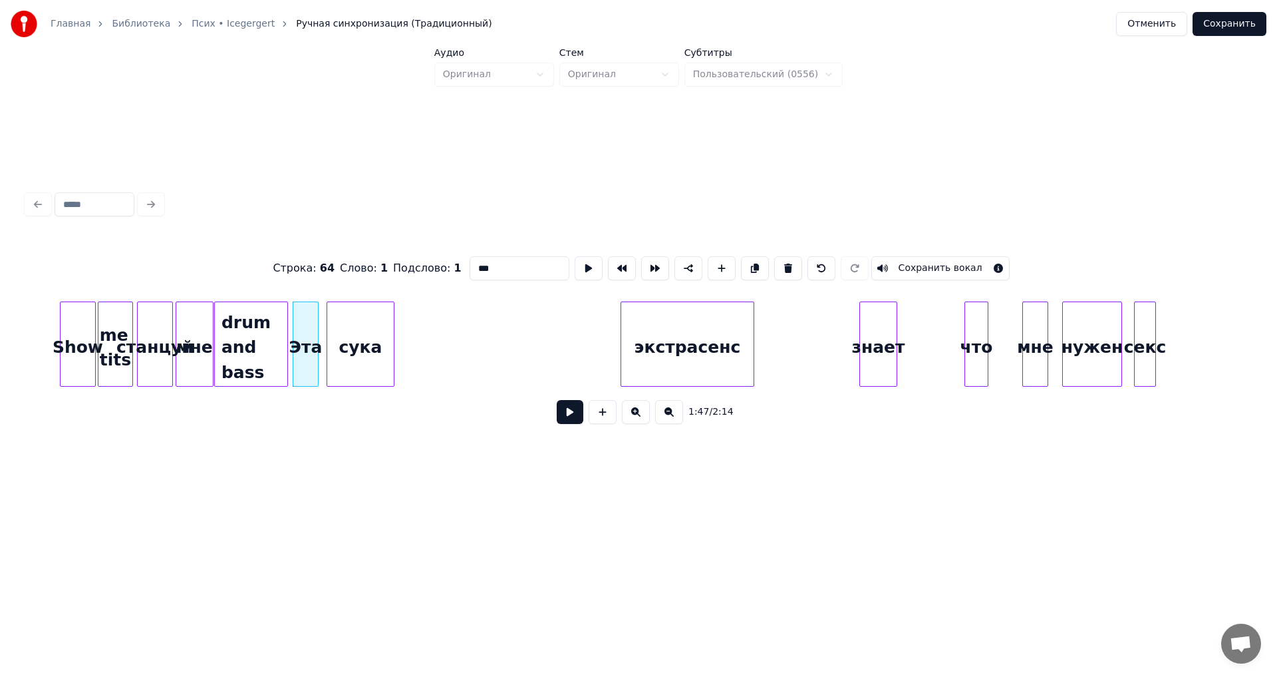
click at [570, 414] on button at bounding box center [570, 412] width 27 height 24
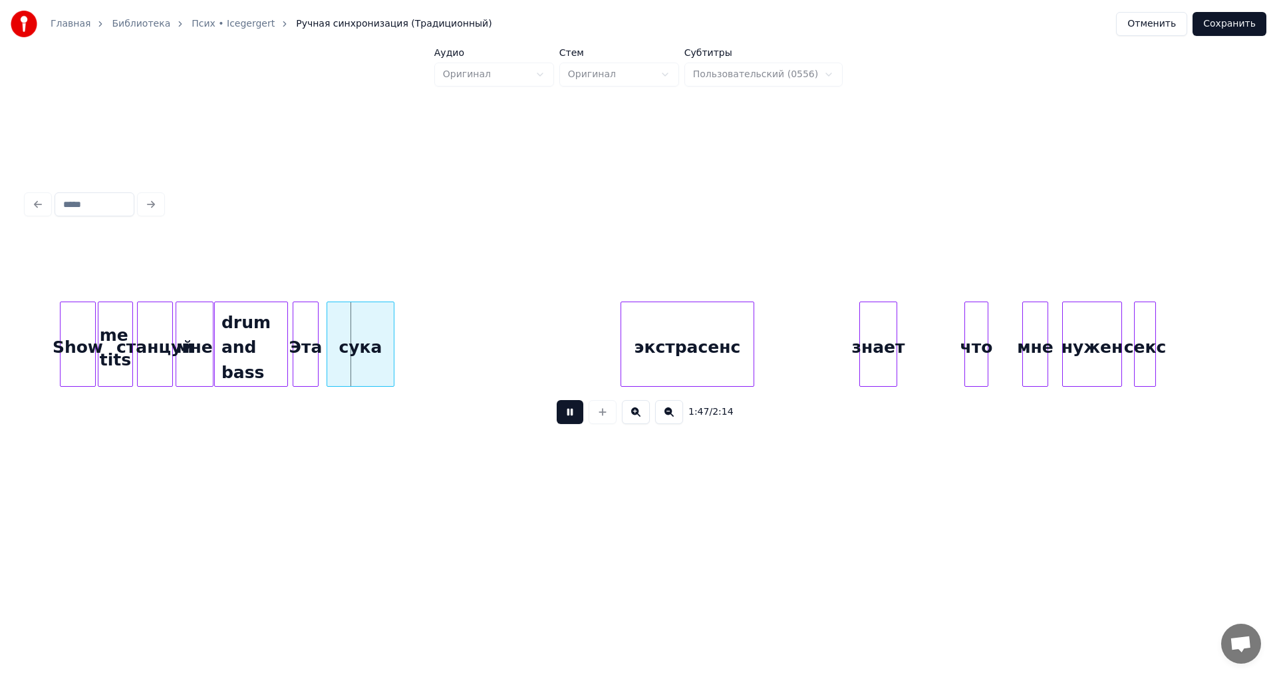
click at [570, 414] on button at bounding box center [570, 412] width 27 height 24
click at [267, 349] on div "drum and bass" at bounding box center [251, 347] width 73 height 90
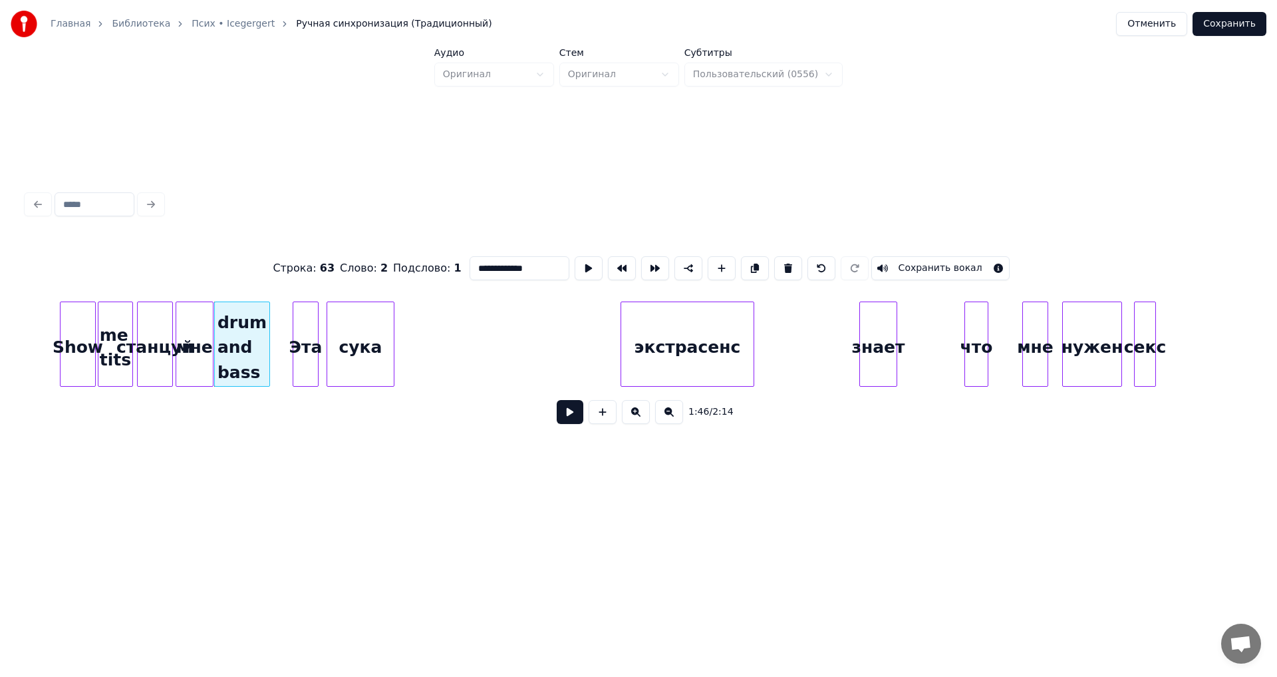
click at [267, 369] on div at bounding box center [267, 344] width 4 height 84
click at [294, 359] on div "Эта" at bounding box center [292, 347] width 25 height 90
click at [329, 354] on div "сука" at bounding box center [339, 347] width 67 height 90
click at [327, 353] on div at bounding box center [329, 344] width 4 height 84
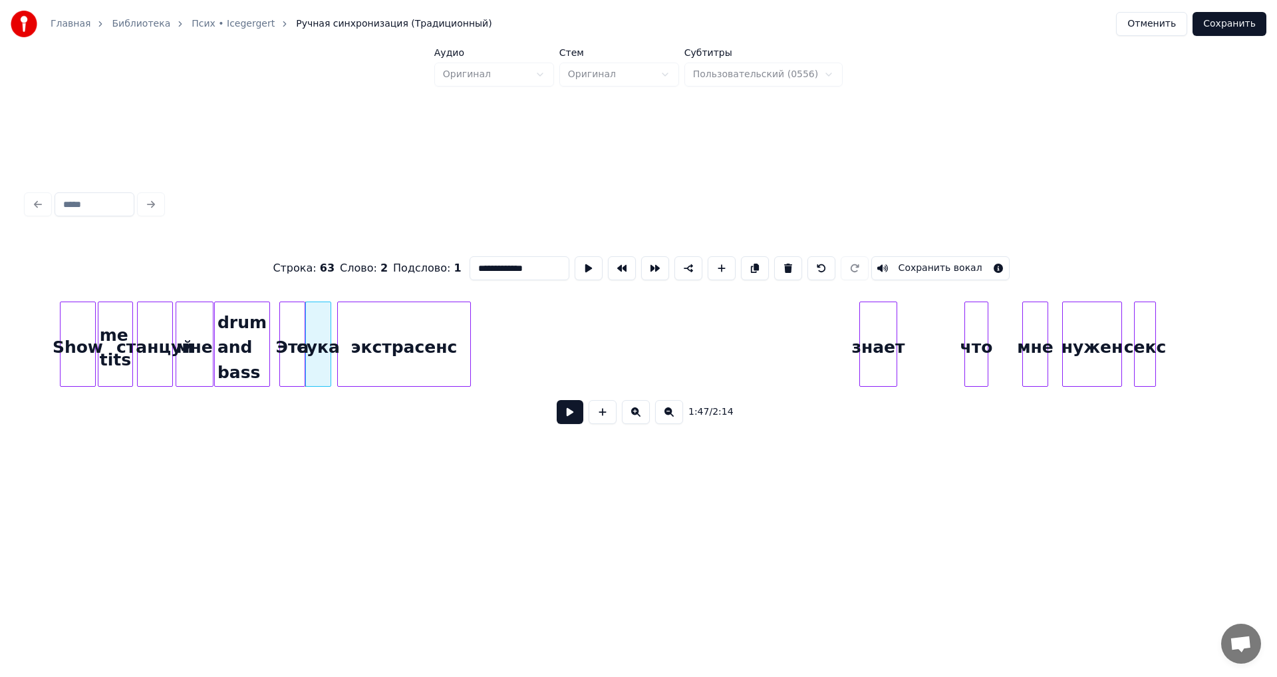
click at [370, 341] on div "экстрасенс" at bounding box center [404, 347] width 132 height 90
click at [367, 353] on div at bounding box center [367, 344] width 4 height 84
click at [298, 351] on div "Эта" at bounding box center [292, 347] width 25 height 90
type input "***"
click at [566, 421] on button at bounding box center [570, 412] width 27 height 24
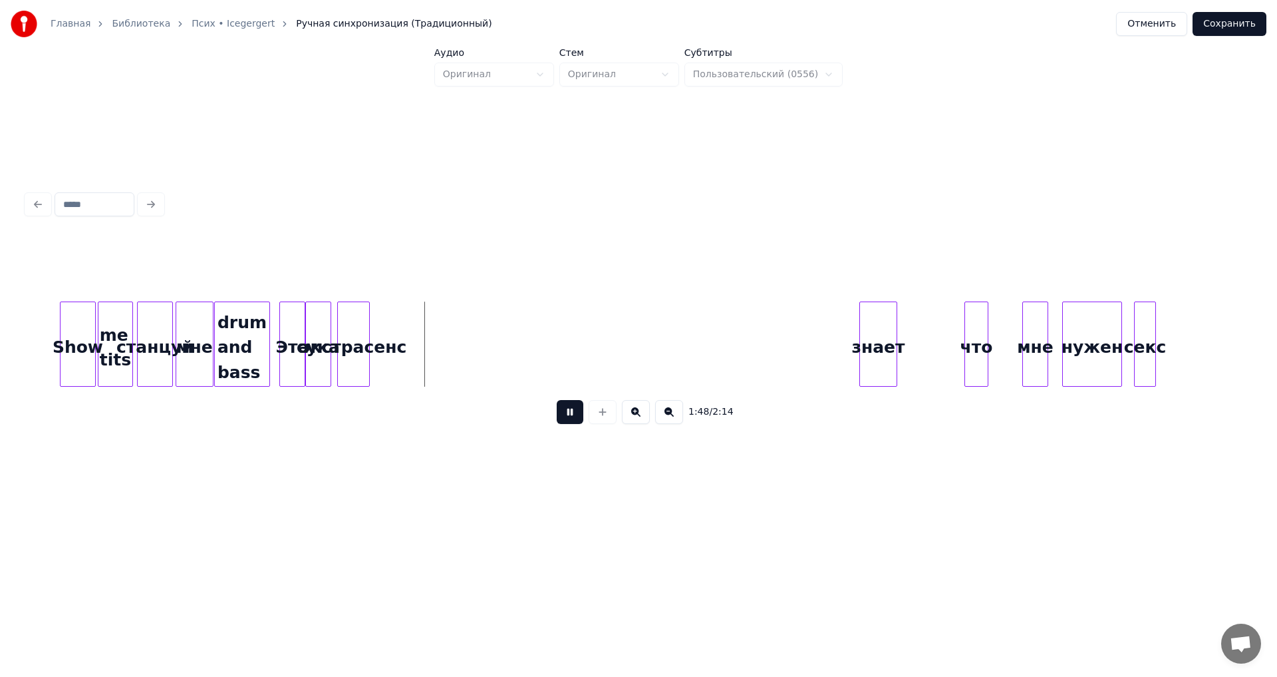
click at [566, 419] on button at bounding box center [570, 412] width 27 height 24
click at [399, 371] on div at bounding box center [398, 344] width 4 height 84
click at [419, 363] on div "знает" at bounding box center [422, 347] width 37 height 90
click at [580, 413] on button at bounding box center [570, 412] width 27 height 24
click at [579, 413] on button at bounding box center [570, 412] width 27 height 24
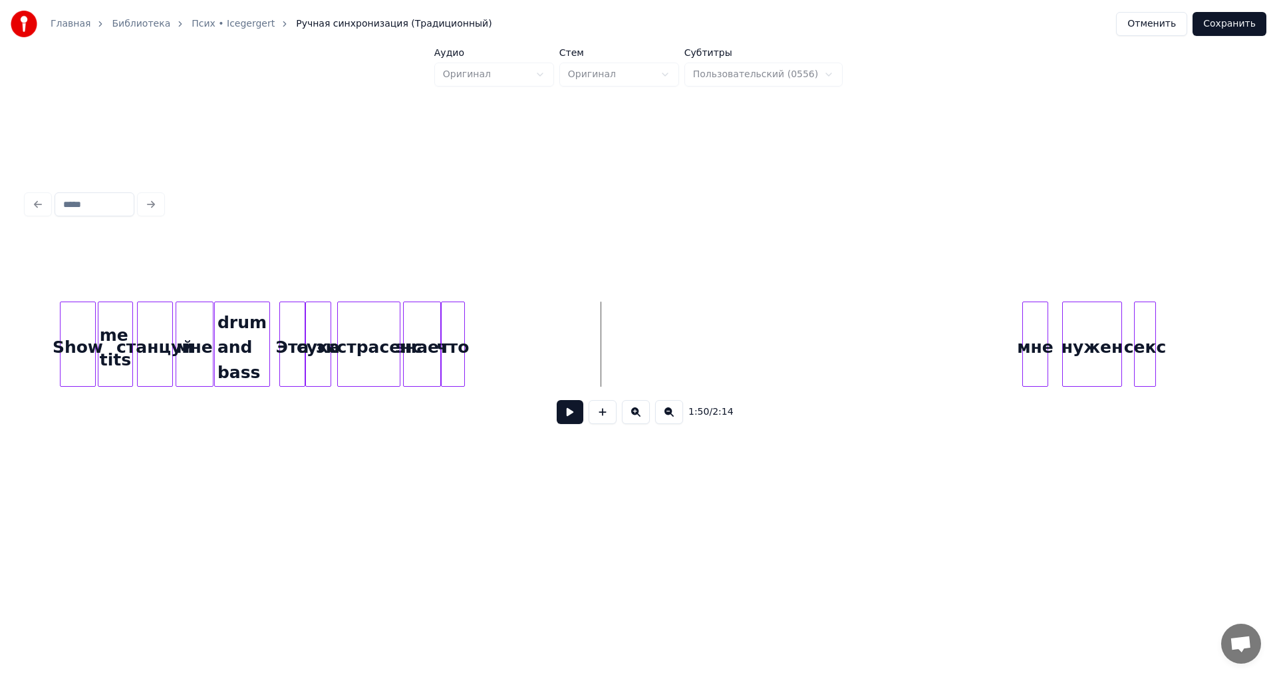
click at [454, 347] on div "что" at bounding box center [453, 347] width 23 height 90
click at [479, 333] on div "мне" at bounding box center [478, 347] width 25 height 90
click at [512, 360] on div "нужен" at bounding box center [523, 347] width 59 height 90
click at [527, 367] on div at bounding box center [527, 344] width 4 height 84
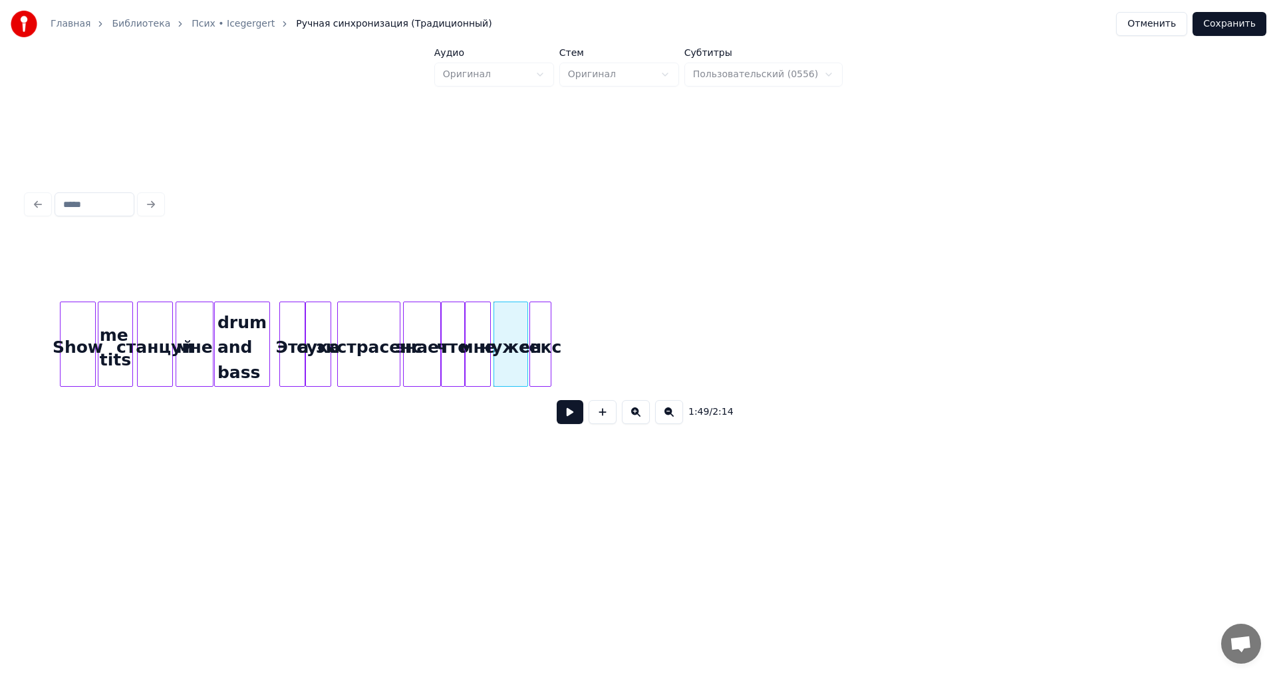
click at [541, 357] on div "секс" at bounding box center [540, 347] width 21 height 90
click at [82, 353] on div "Show" at bounding box center [78, 347] width 35 height 90
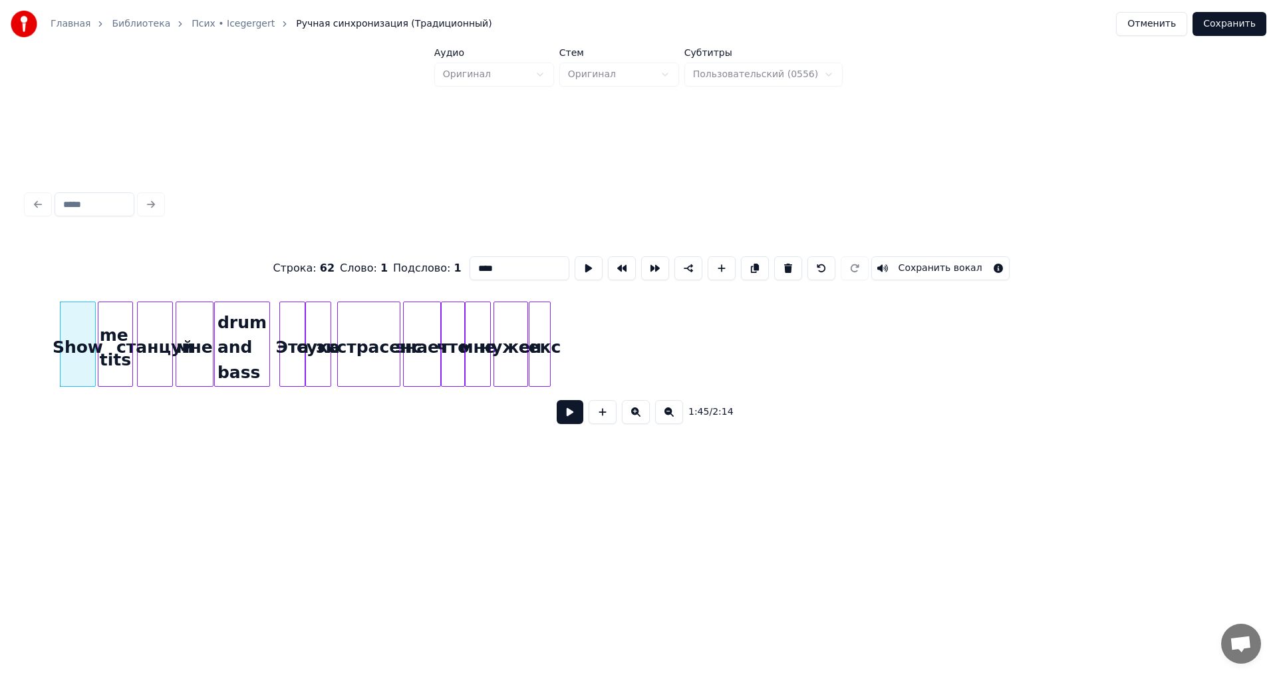
click at [563, 414] on button at bounding box center [570, 412] width 27 height 24
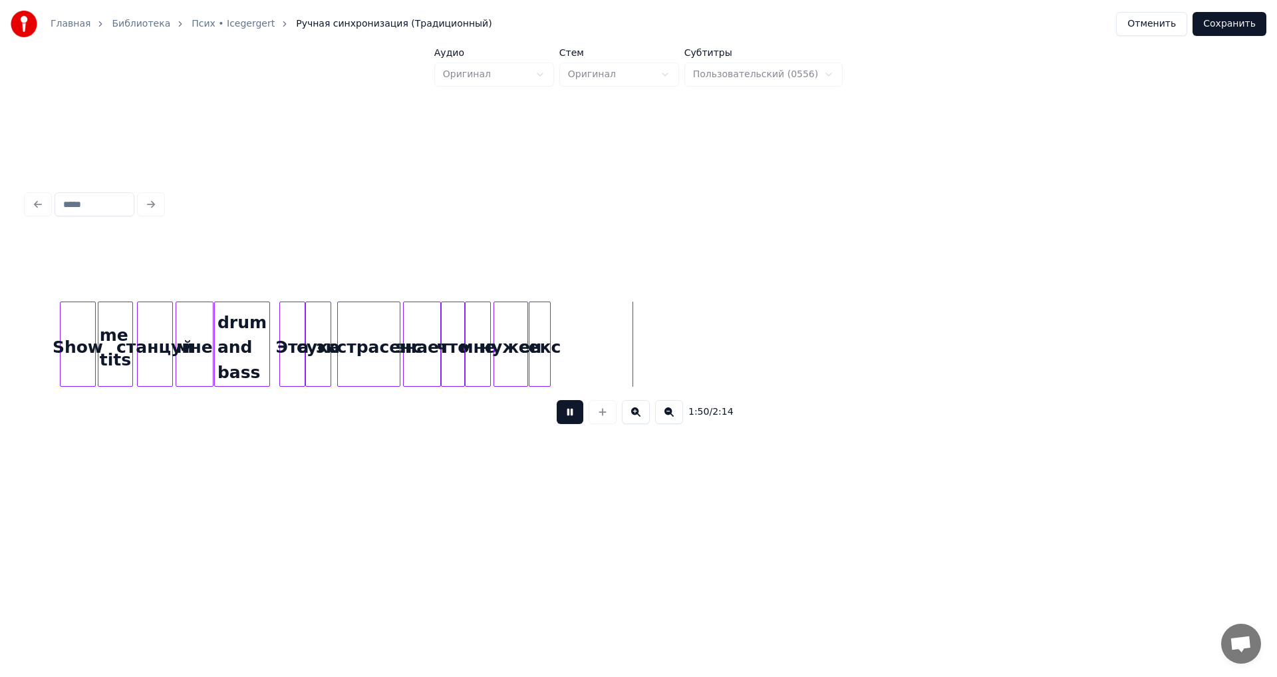
click at [567, 414] on button at bounding box center [570, 412] width 27 height 24
click at [1222, 26] on button "Сохранить" at bounding box center [1230, 24] width 74 height 24
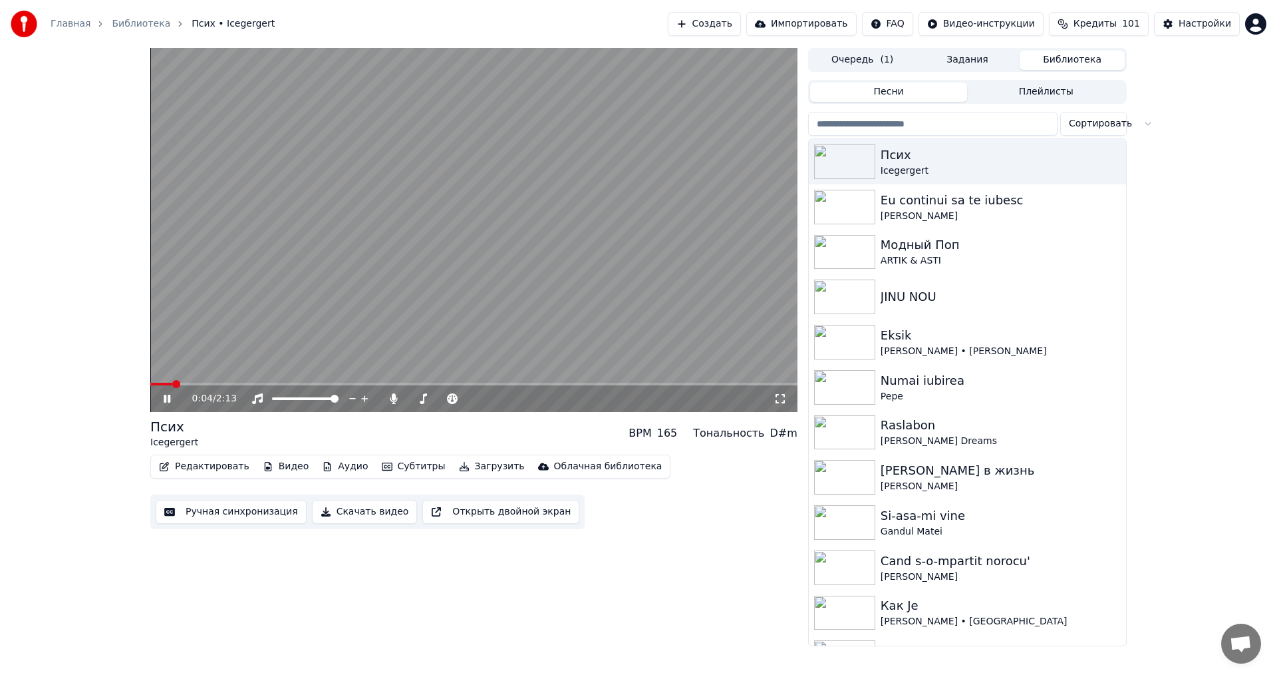
click at [214, 385] on span at bounding box center [473, 384] width 647 height 3
click at [165, 401] on icon at bounding box center [167, 399] width 7 height 8
click at [164, 395] on icon at bounding box center [167, 398] width 8 height 9
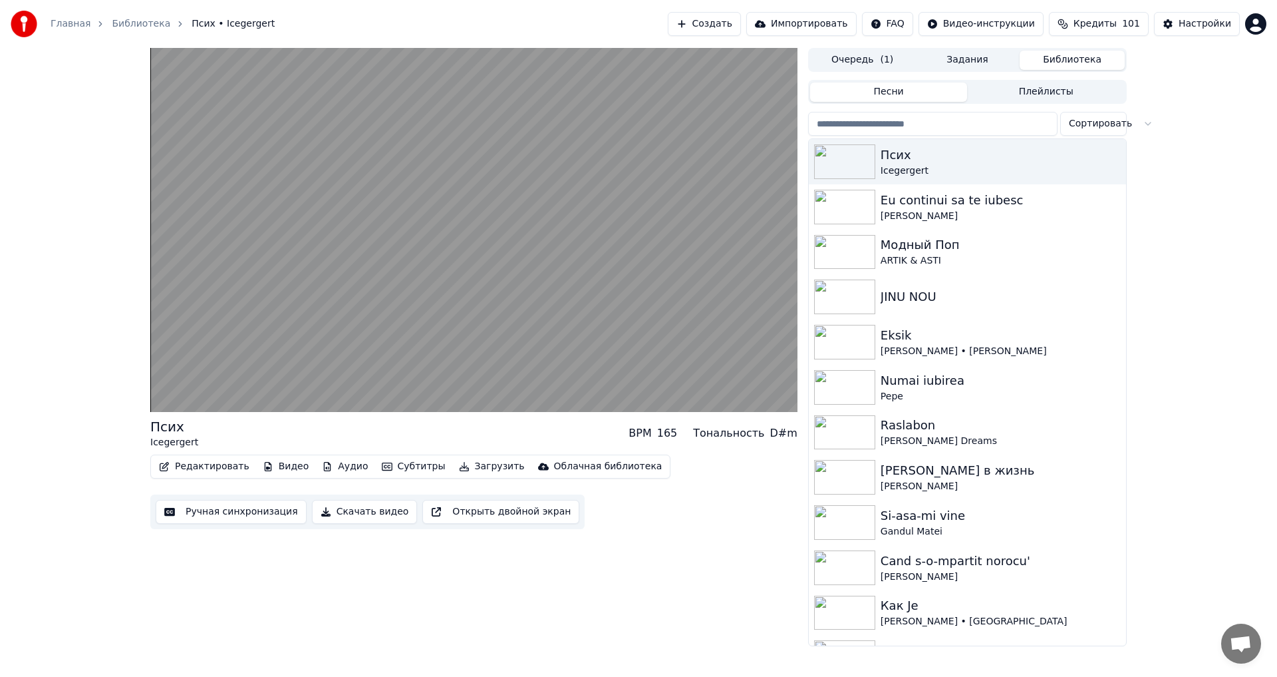
click at [201, 464] on button "Редактировать" at bounding box center [204, 466] width 101 height 19
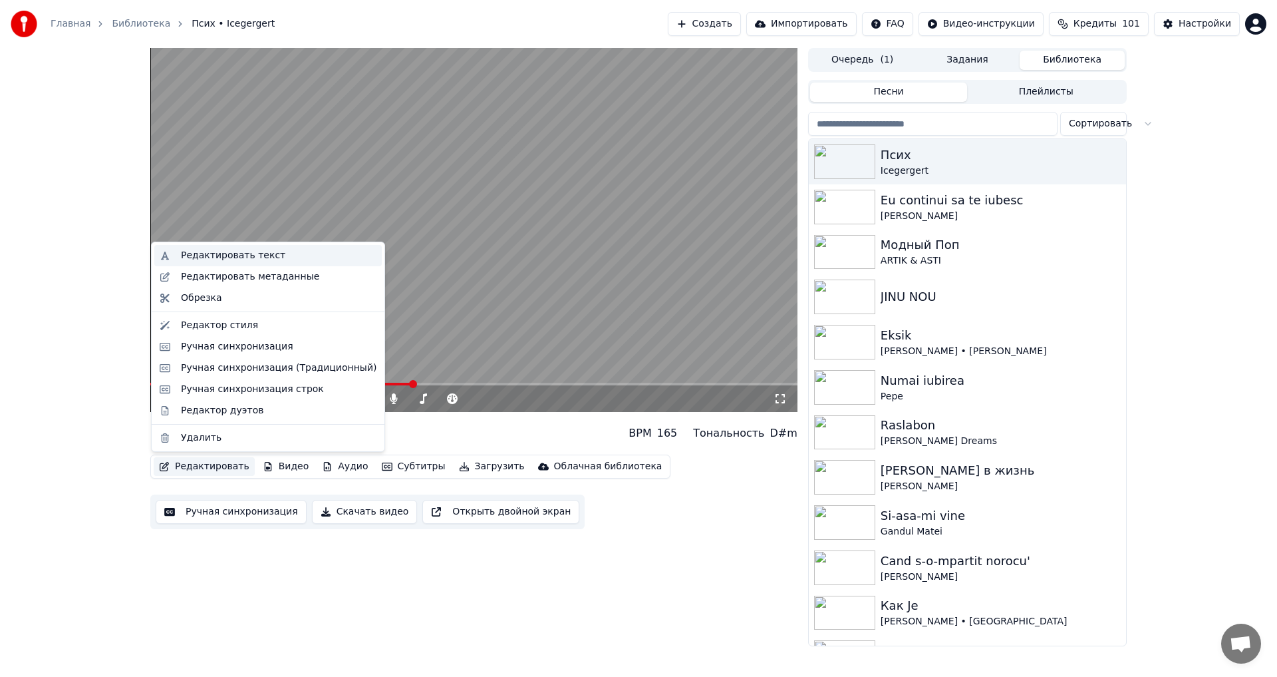
click at [244, 252] on div "Редактировать текст" at bounding box center [233, 255] width 104 height 13
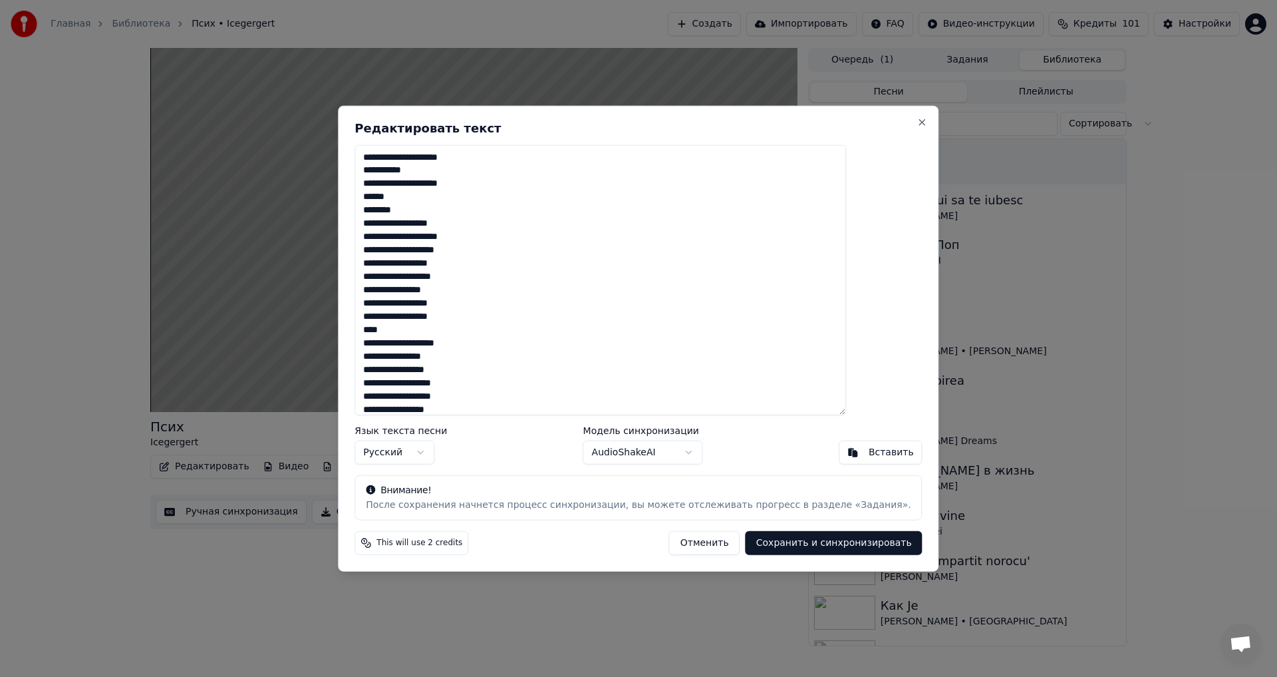
scroll to position [133, 0]
click at [439, 277] on textarea at bounding box center [601, 279] width 492 height 271
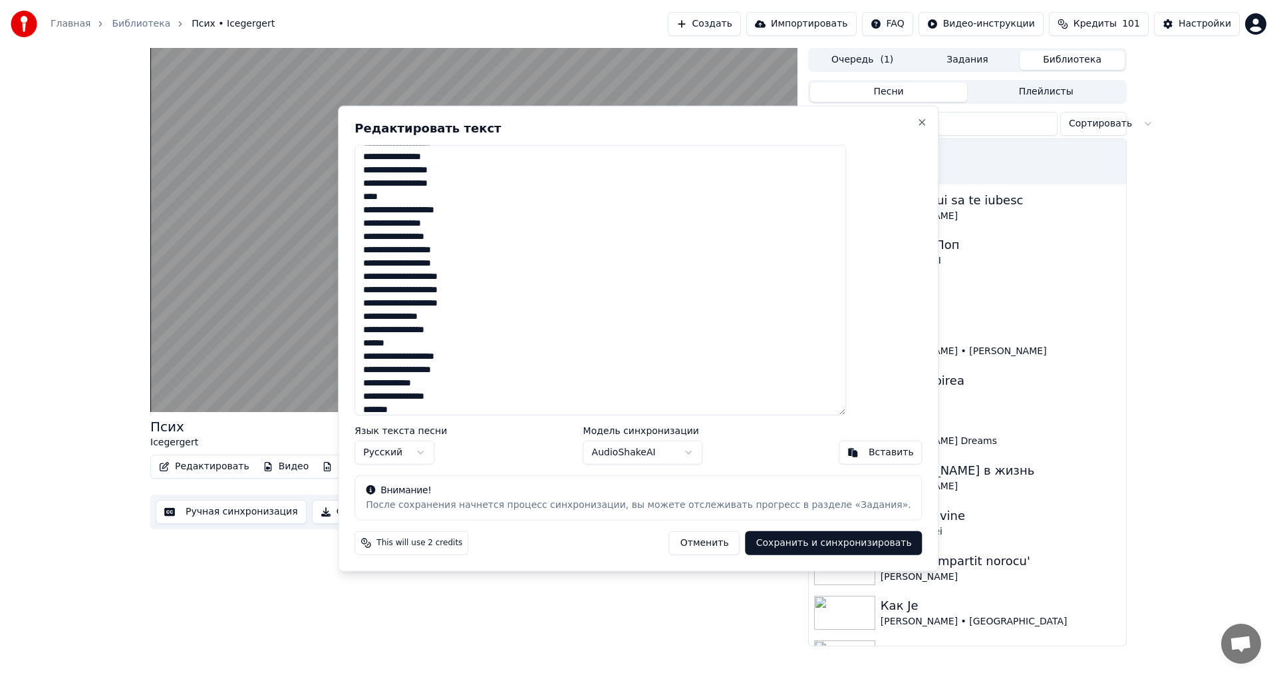
type textarea "**********"
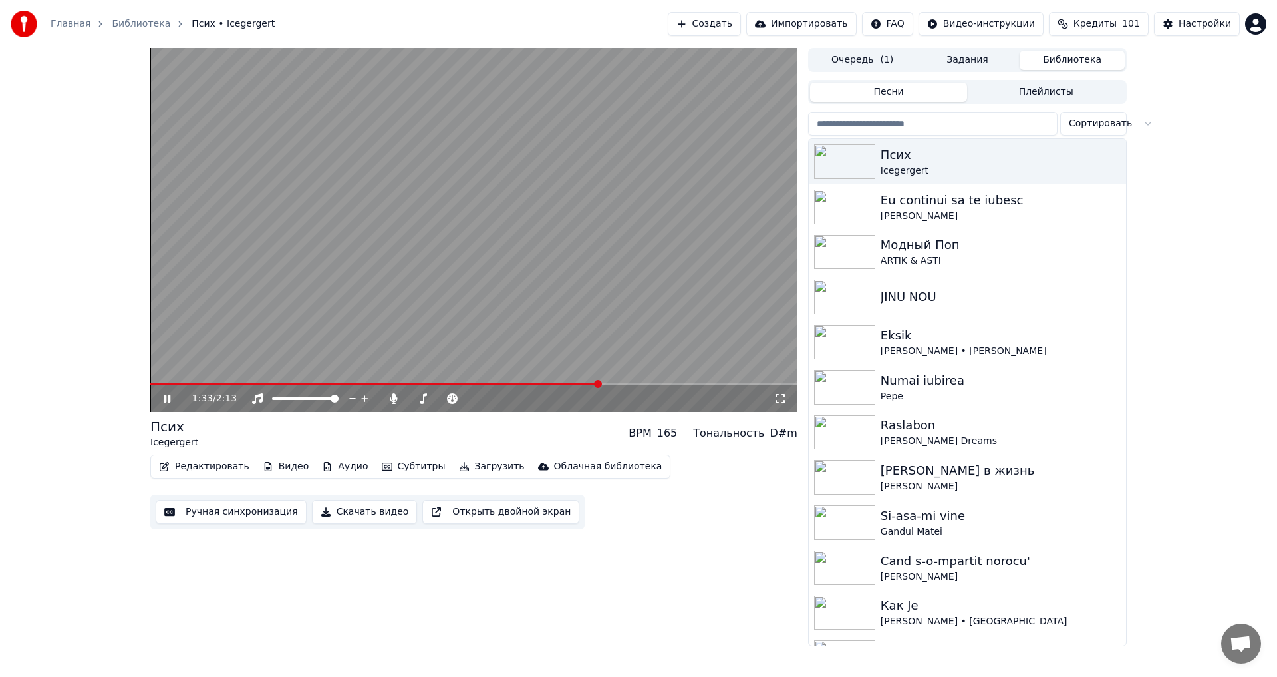
click at [271, 384] on span at bounding box center [375, 384] width 450 height 3
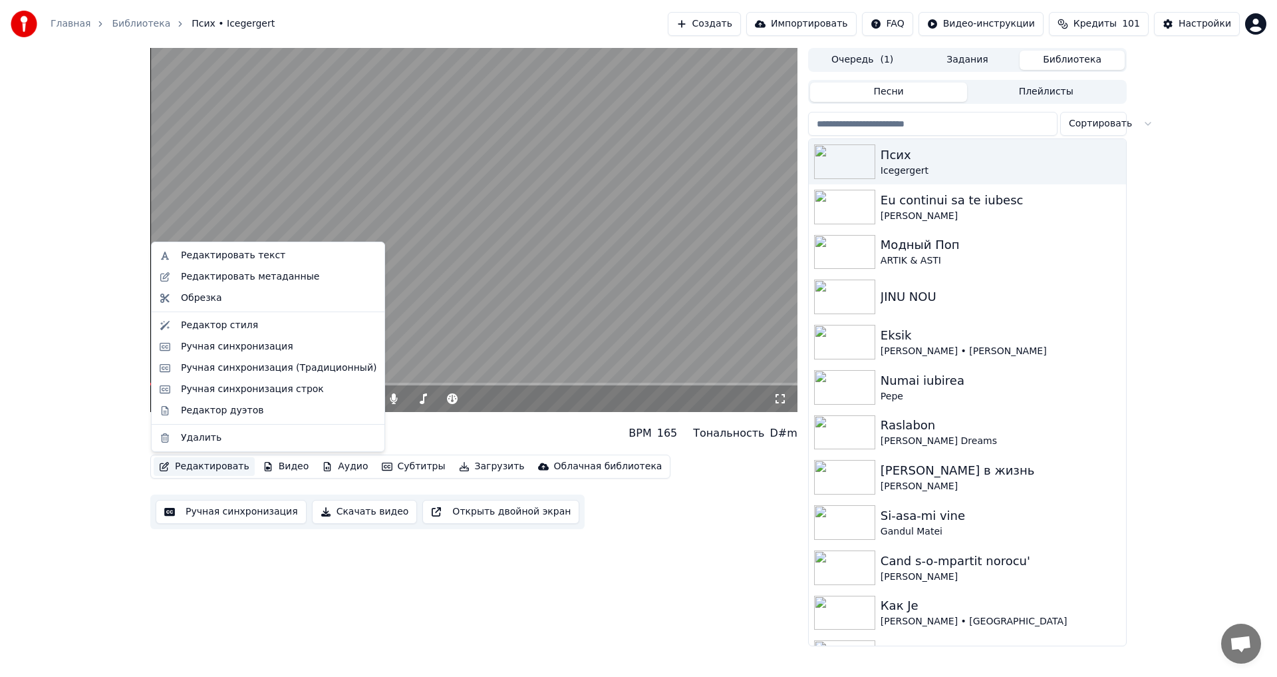
click at [224, 470] on button "Редактировать" at bounding box center [204, 466] width 101 height 19
click at [249, 259] on div "Редактировать текст" at bounding box center [233, 255] width 104 height 13
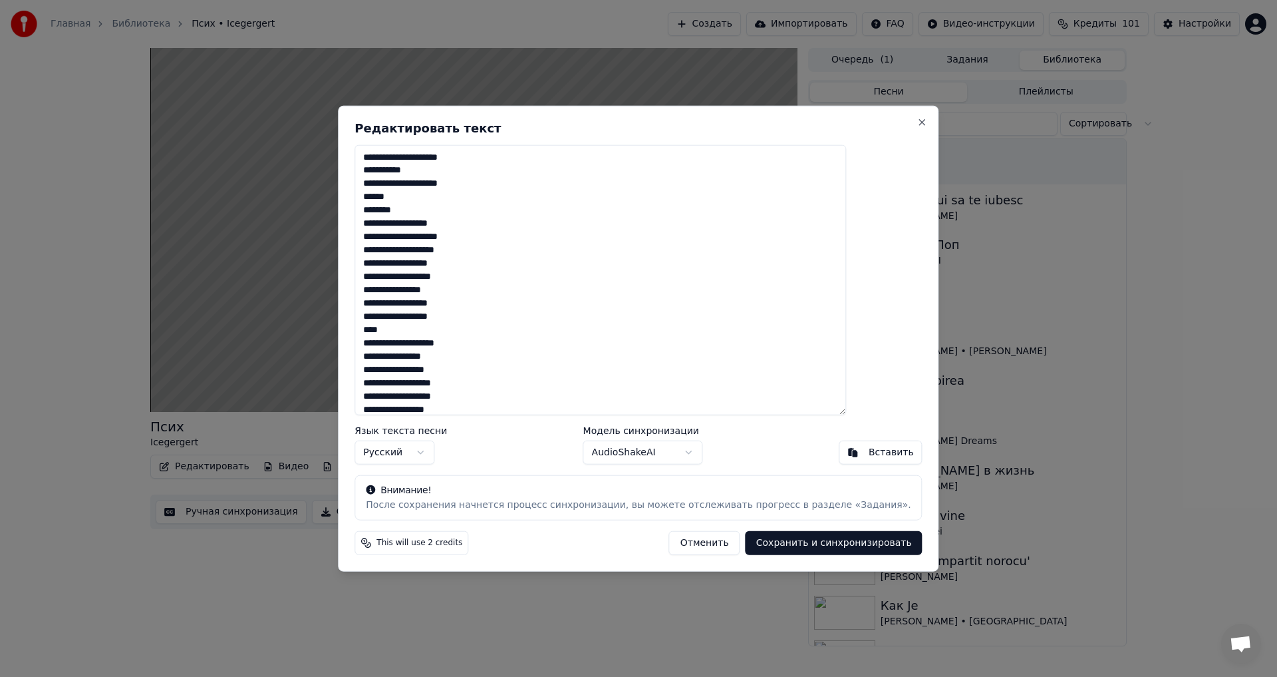
click at [436, 407] on textarea at bounding box center [601, 279] width 492 height 271
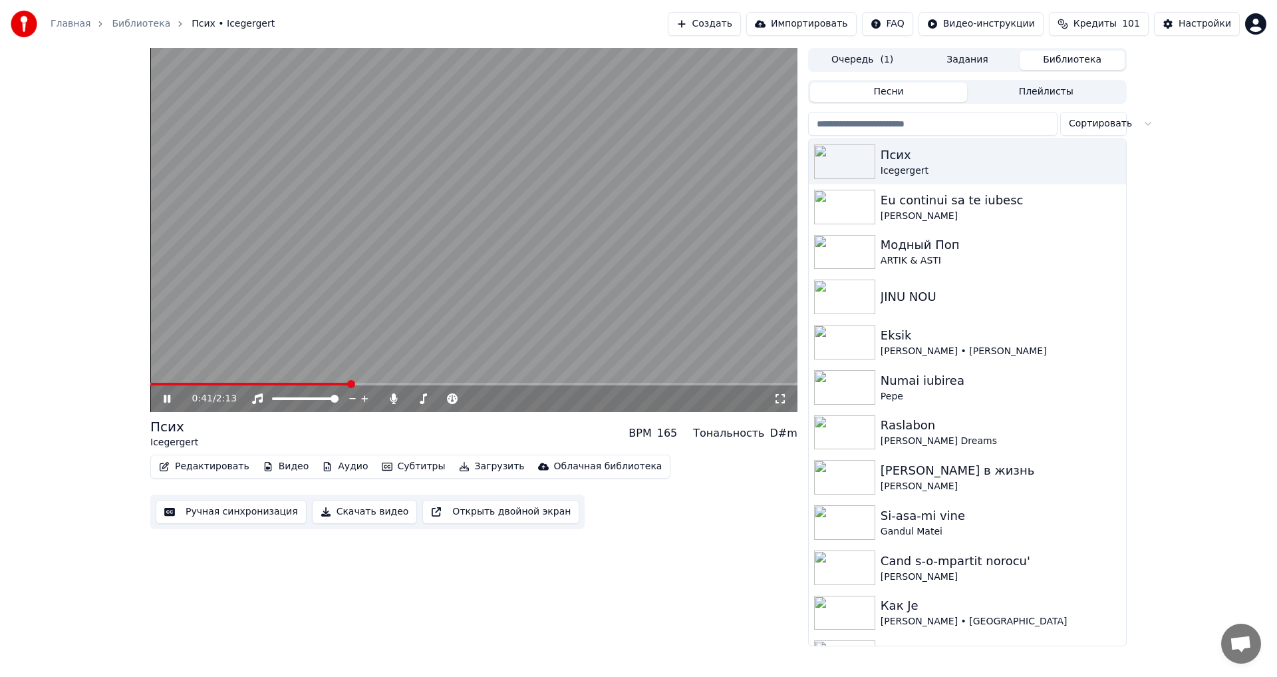
click at [166, 399] on icon at bounding box center [167, 399] width 7 height 8
click at [221, 462] on button "Редактировать" at bounding box center [204, 466] width 101 height 19
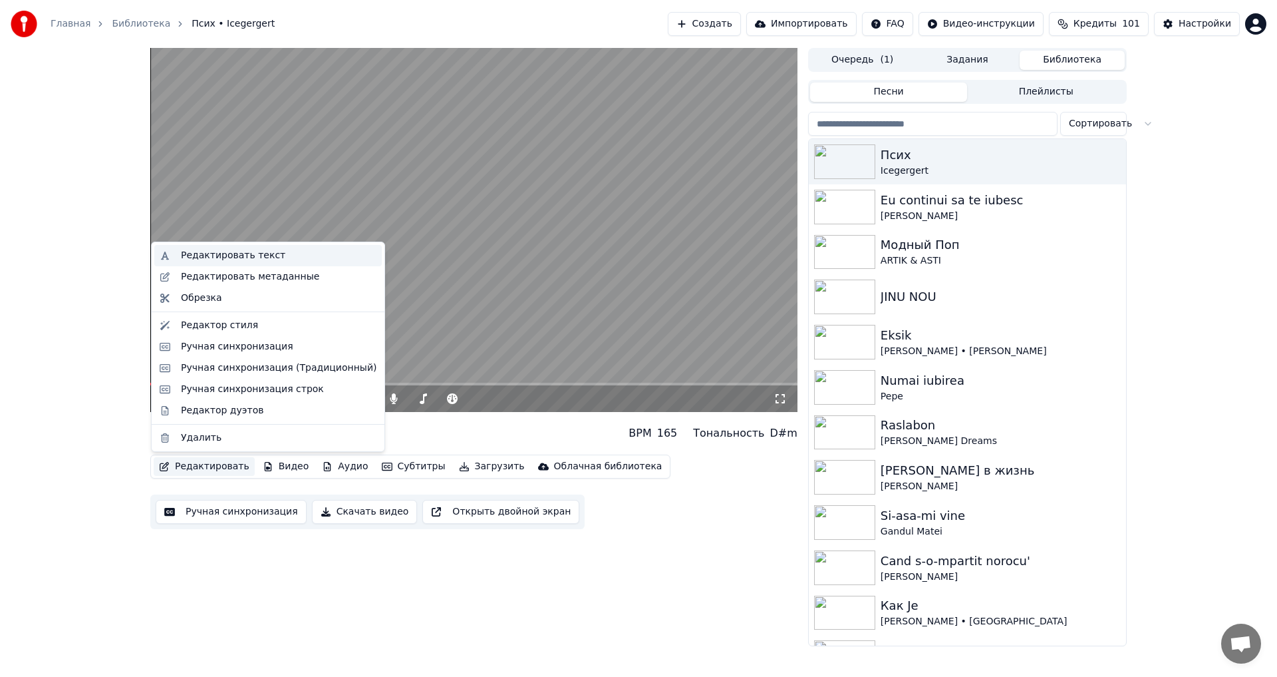
click at [245, 259] on div "Редактировать текст" at bounding box center [233, 255] width 104 height 13
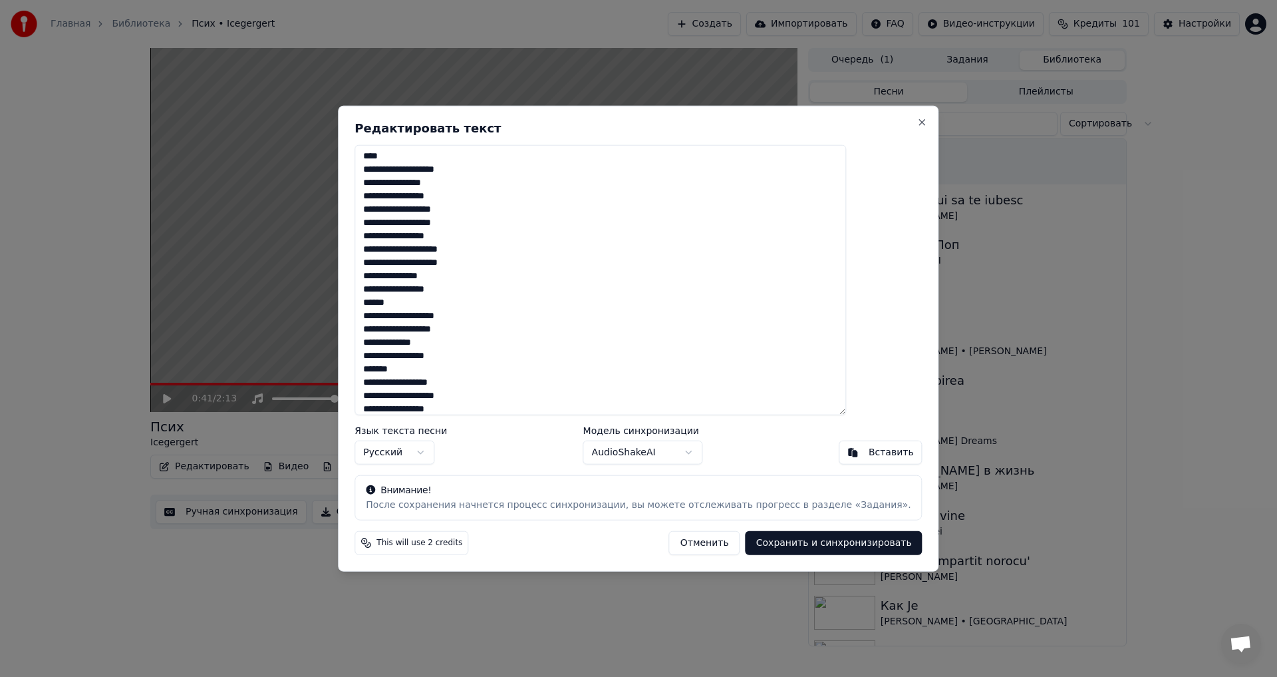
scroll to position [243, 0]
drag, startPoint x: 439, startPoint y: 411, endPoint x: 423, endPoint y: 397, distance: 21.7
click at [423, 397] on textarea at bounding box center [601, 279] width 492 height 271
drag, startPoint x: 582, startPoint y: 275, endPoint x: 487, endPoint y: 237, distance: 102.1
click at [582, 273] on textarea at bounding box center [601, 279] width 492 height 271
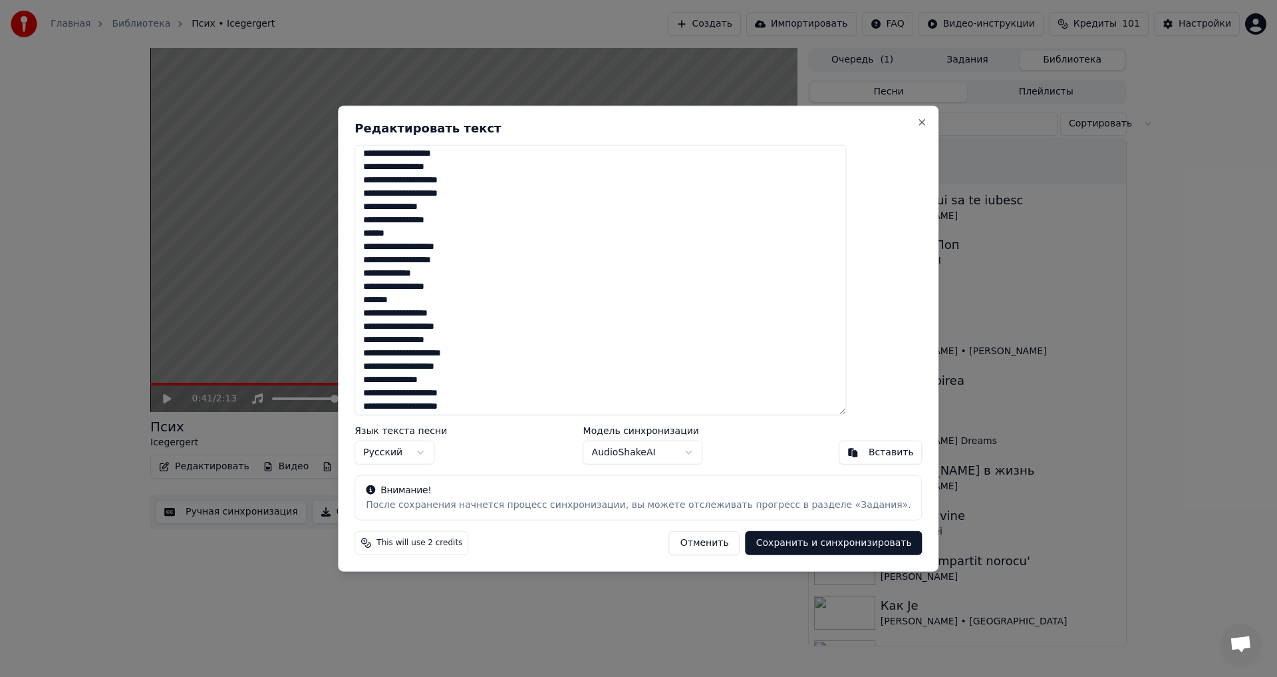
click at [441, 166] on textarea at bounding box center [601, 279] width 492 height 271
click at [438, 170] on textarea at bounding box center [601, 279] width 492 height 271
drag, startPoint x: 438, startPoint y: 218, endPoint x: 478, endPoint y: 230, distance: 41.7
click at [478, 230] on textarea at bounding box center [601, 279] width 492 height 271
paste textarea "****"
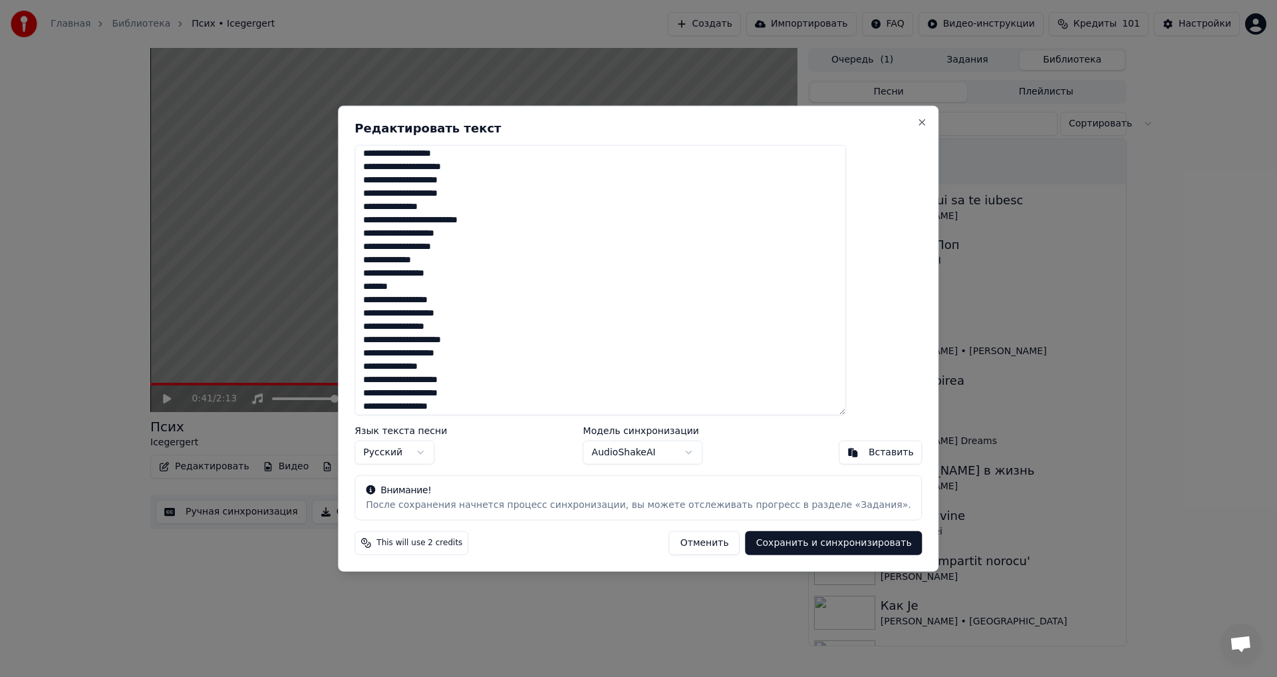
click at [472, 223] on textarea at bounding box center [601, 279] width 492 height 271
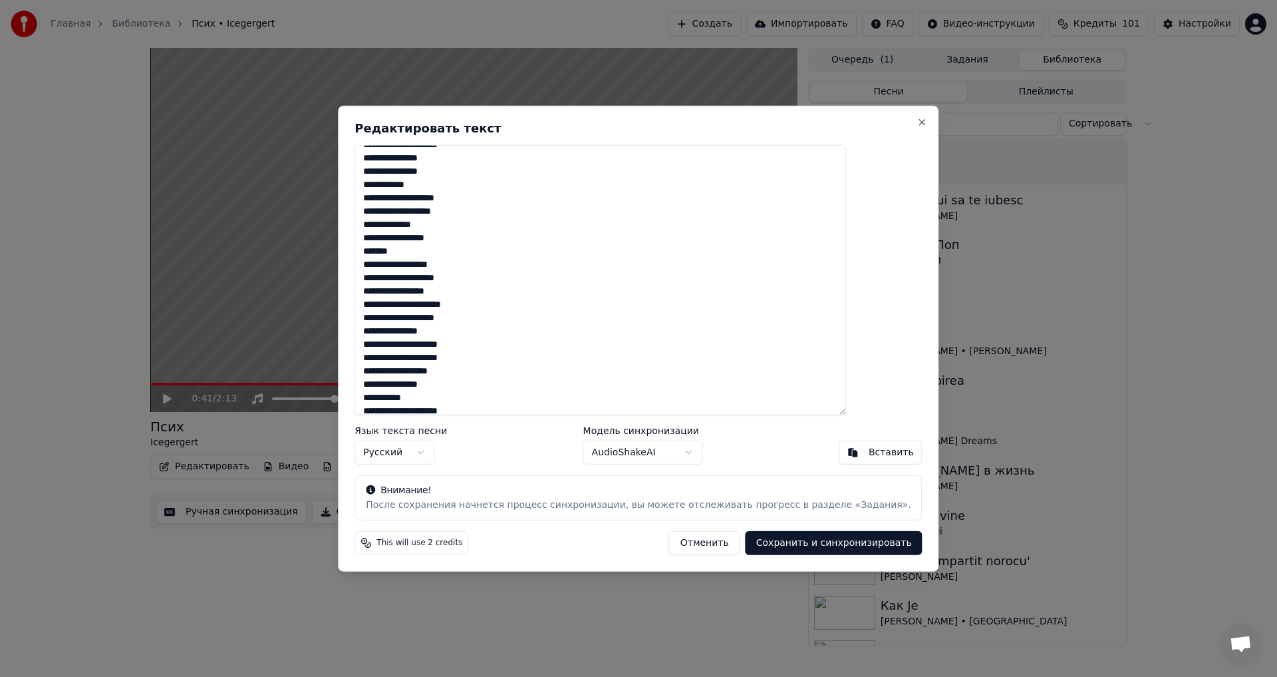
scroll to position [287, 0]
click at [469, 176] on textarea at bounding box center [601, 279] width 492 height 271
click at [470, 174] on textarea at bounding box center [601, 279] width 492 height 271
click at [582, 273] on textarea at bounding box center [601, 279] width 492 height 271
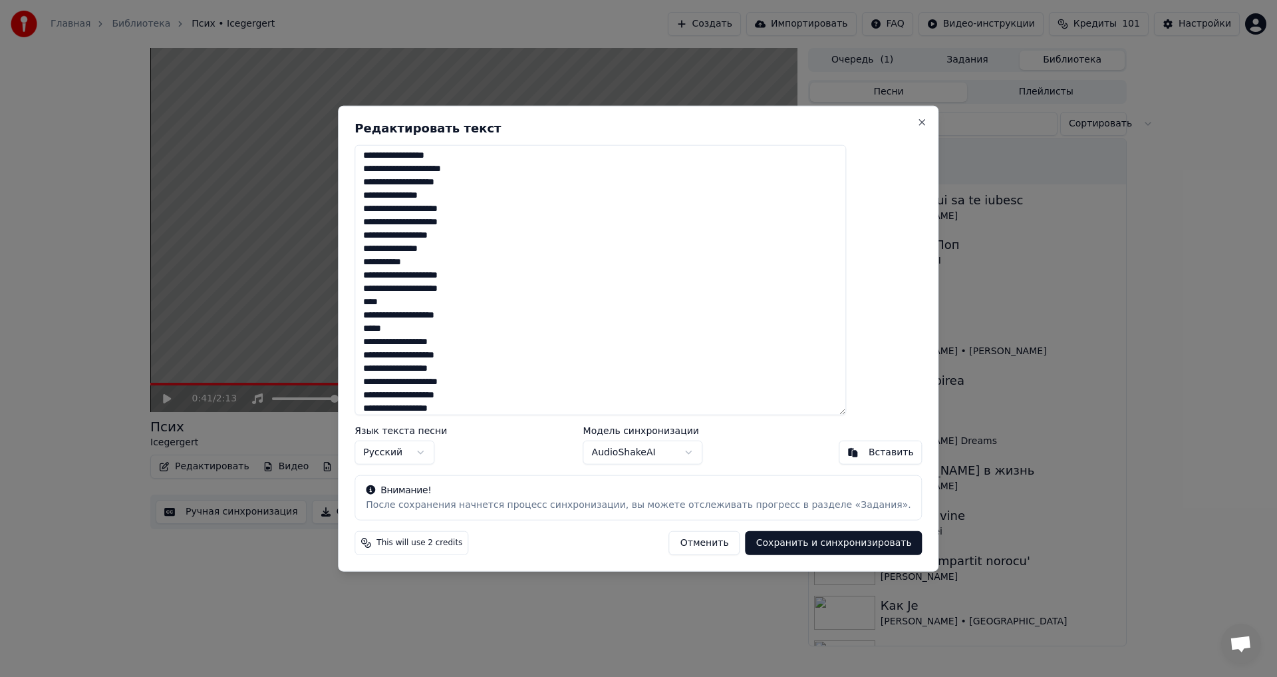
scroll to position [423, 0]
click at [480, 158] on textarea at bounding box center [601, 279] width 492 height 271
click at [484, 160] on textarea at bounding box center [601, 279] width 492 height 271
click at [479, 159] on textarea at bounding box center [601, 279] width 492 height 271
click at [484, 159] on textarea at bounding box center [601, 279] width 492 height 271
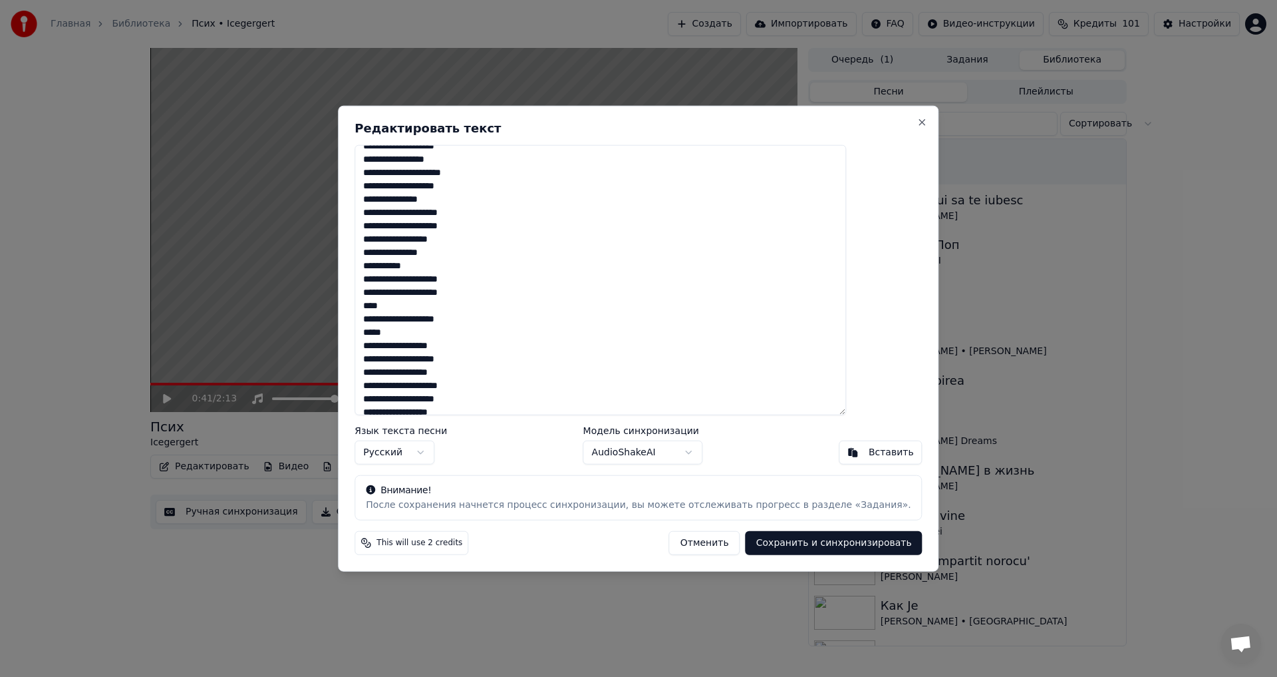
click at [480, 159] on textarea at bounding box center [601, 279] width 492 height 271
type textarea "**********"
click at [770, 538] on button "Сохранить и синхронизировать" at bounding box center [834, 543] width 177 height 24
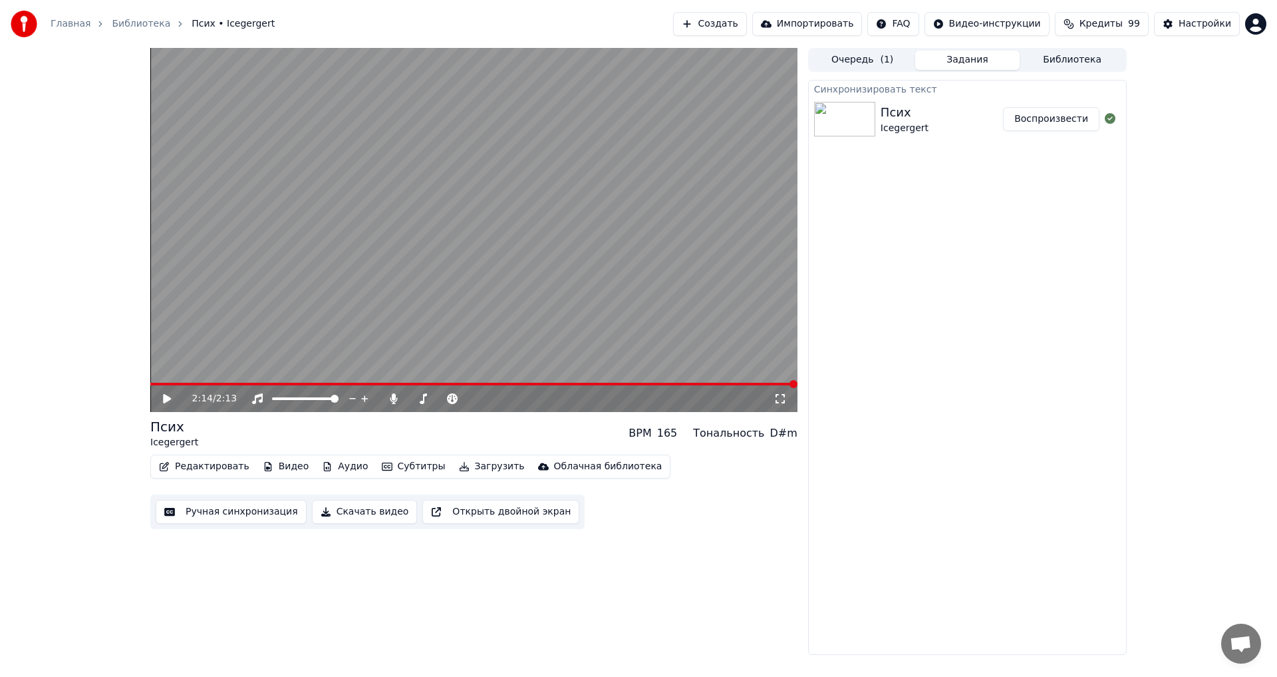
click at [479, 464] on button "Загрузить" at bounding box center [492, 466] width 77 height 19
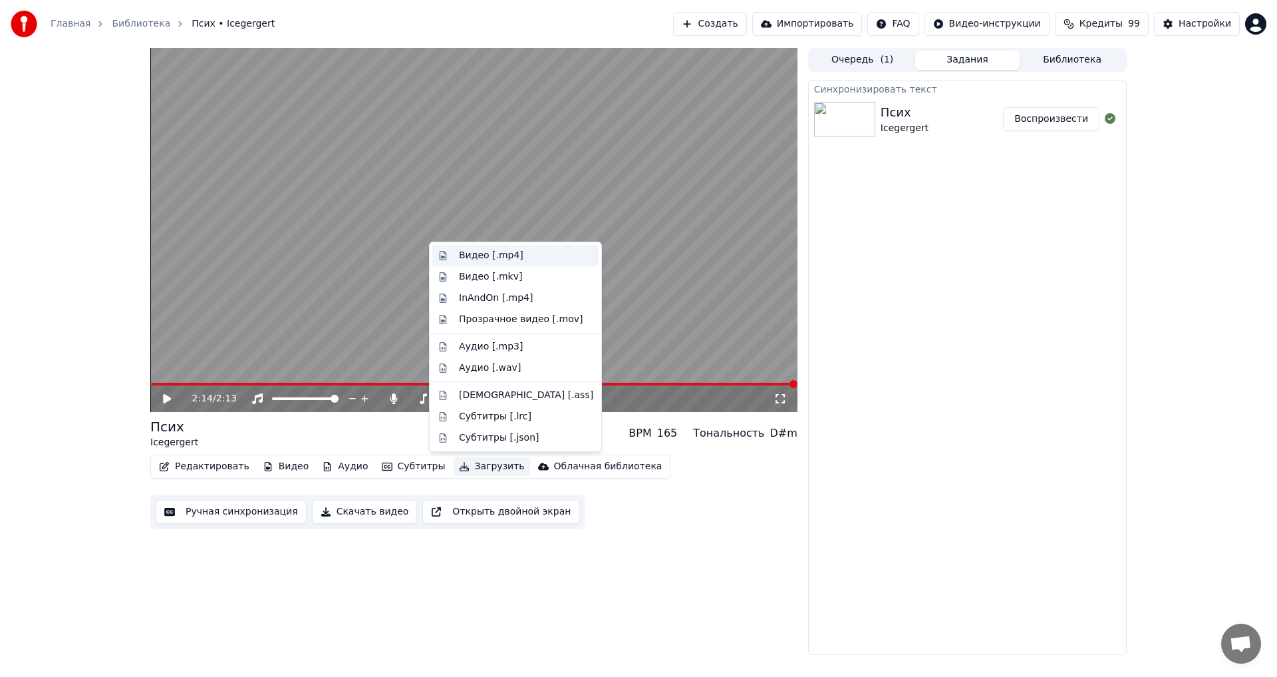
click at [516, 254] on div "Видео [.mp4]" at bounding box center [526, 255] width 134 height 13
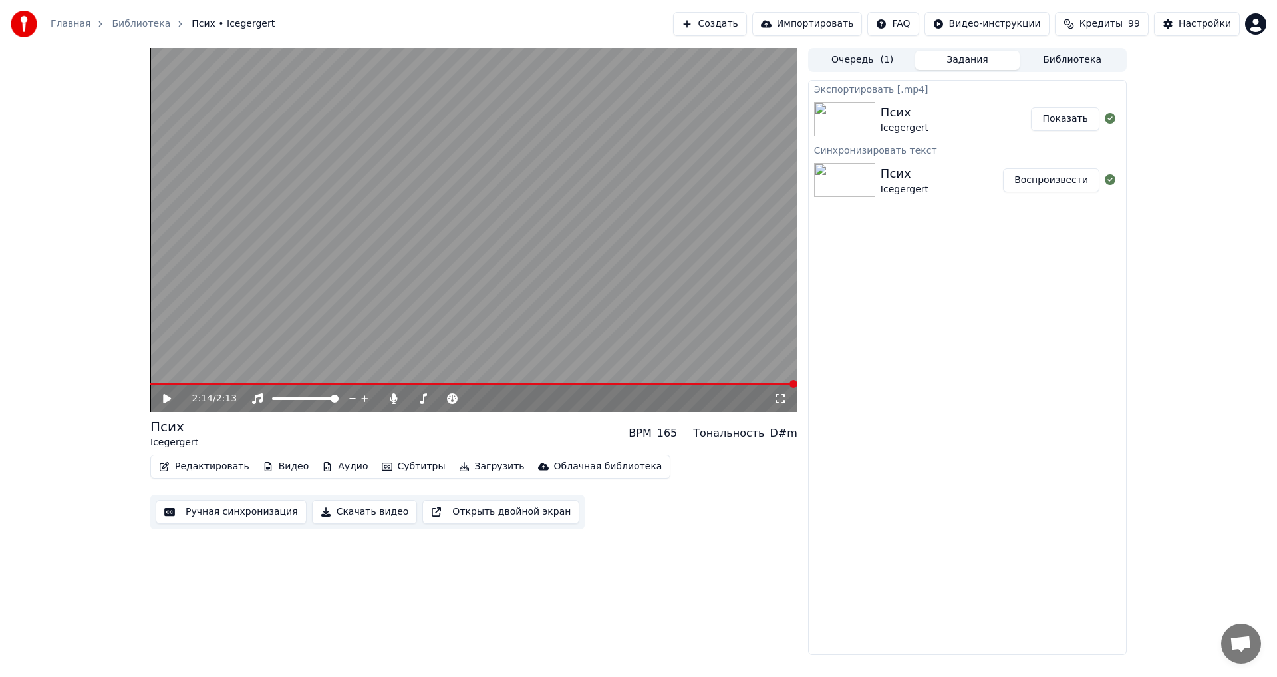
click at [1050, 112] on button "Показать" at bounding box center [1065, 119] width 69 height 24
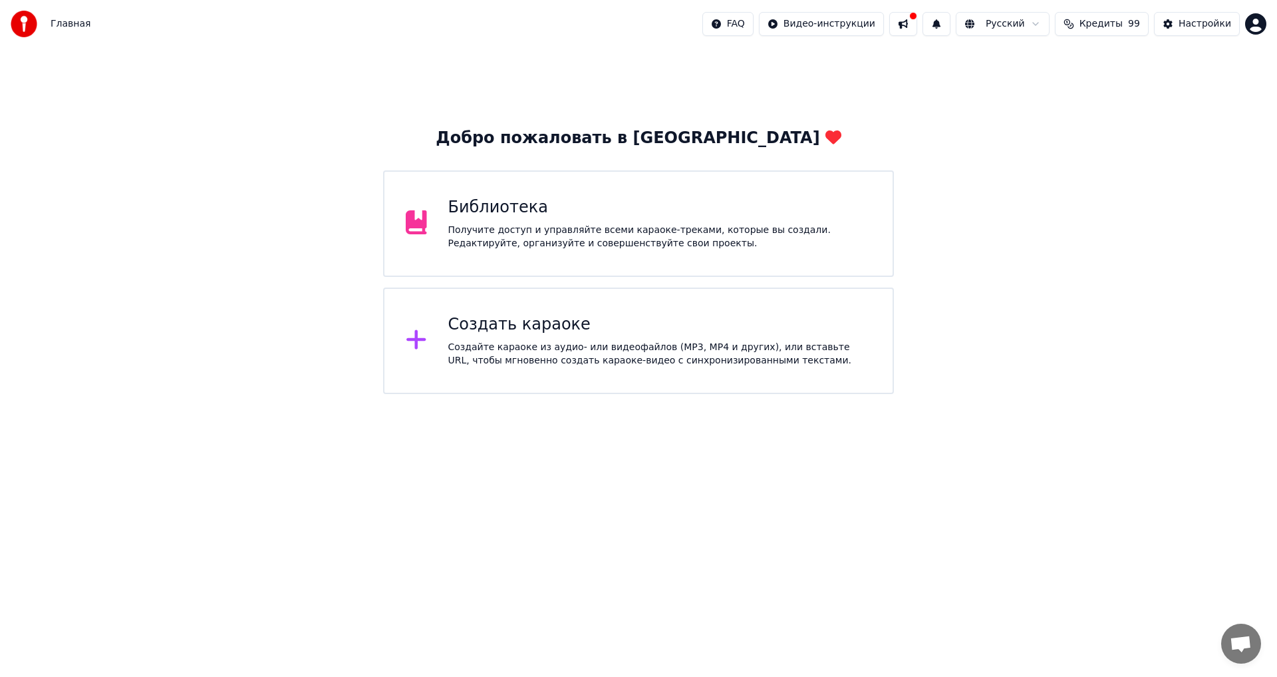
click at [747, 240] on div "Получите доступ и управляйте всеми караоке-треками, которые вы создали. Редакти…" at bounding box center [660, 237] width 424 height 27
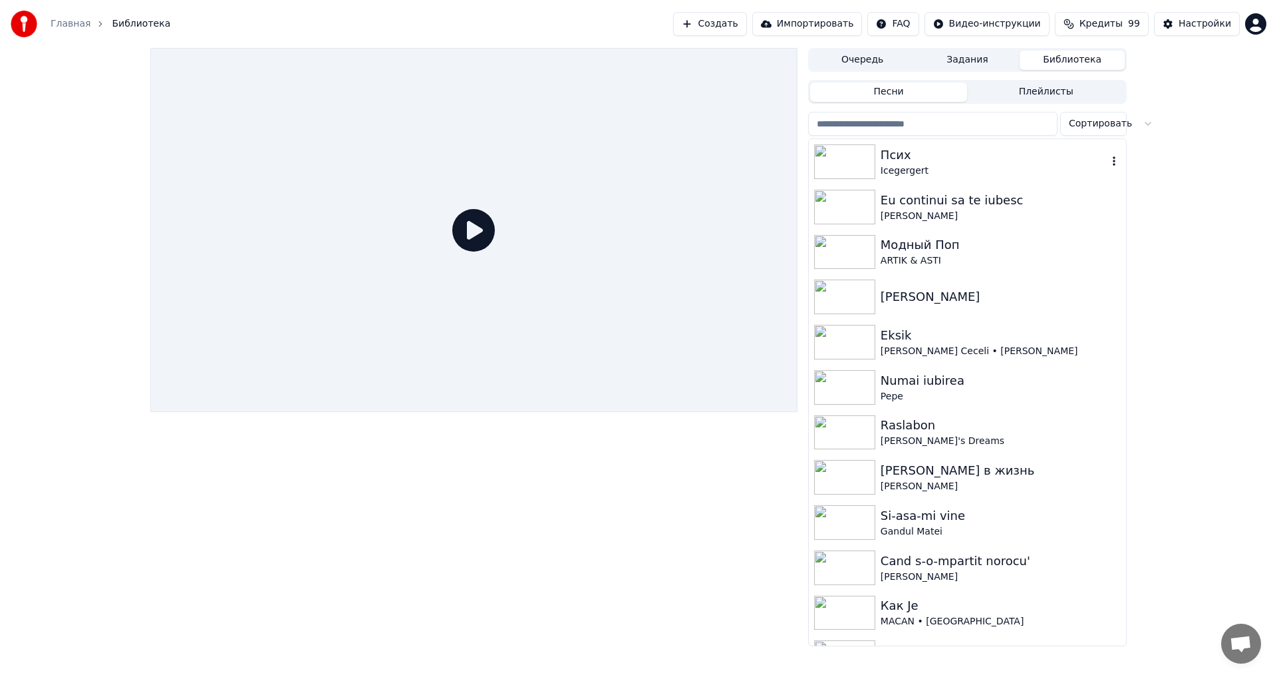
click at [1113, 162] on icon "button" at bounding box center [1114, 160] width 3 height 9
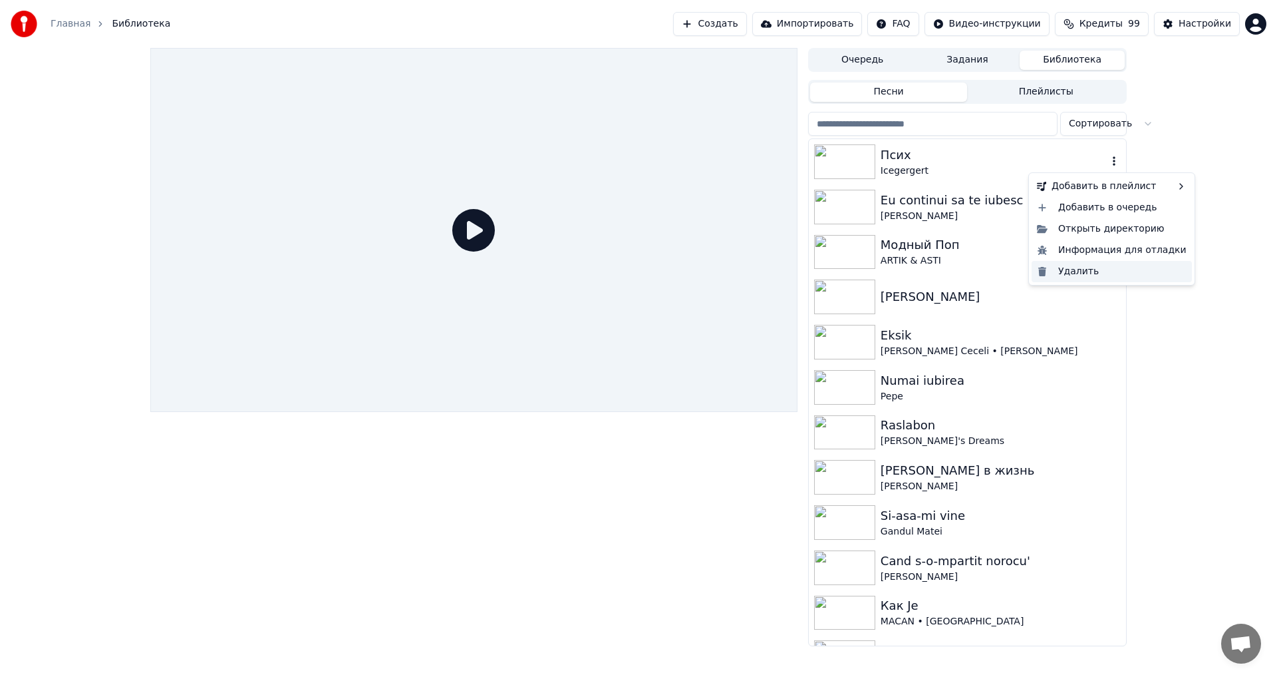
click at [1071, 270] on div "Удалить" at bounding box center [1112, 271] width 160 height 21
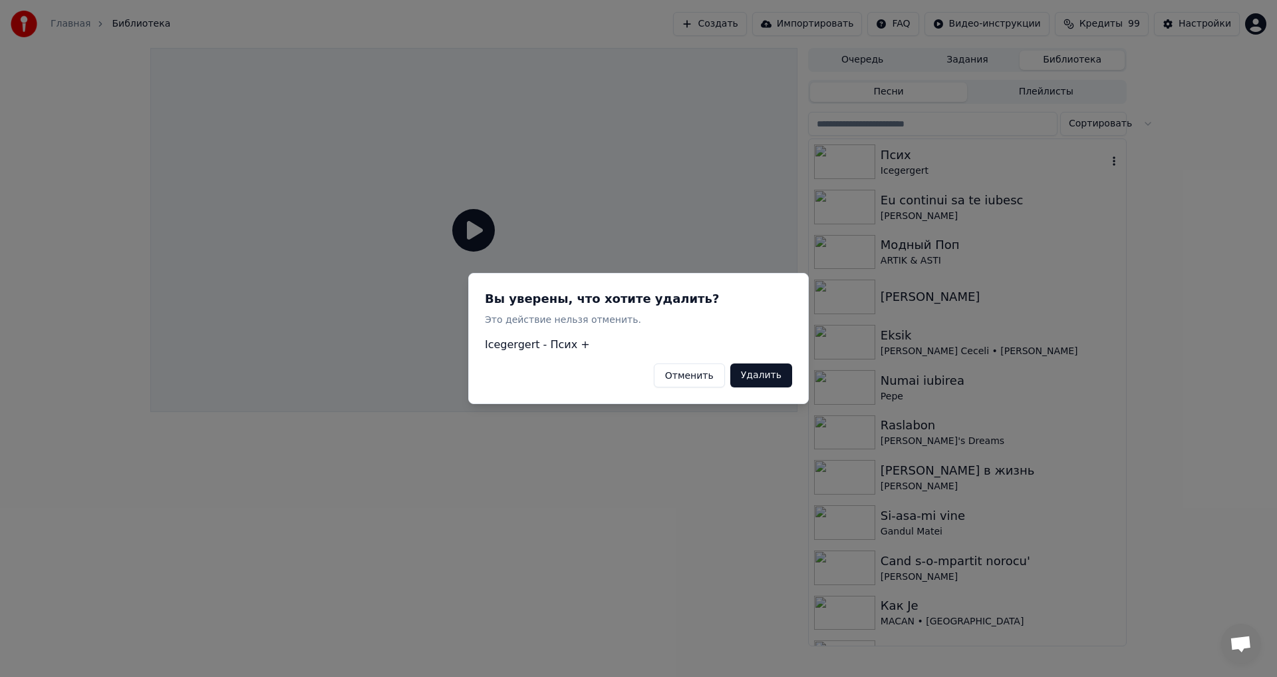
click at [764, 373] on button "Удалить" at bounding box center [762, 375] width 62 height 24
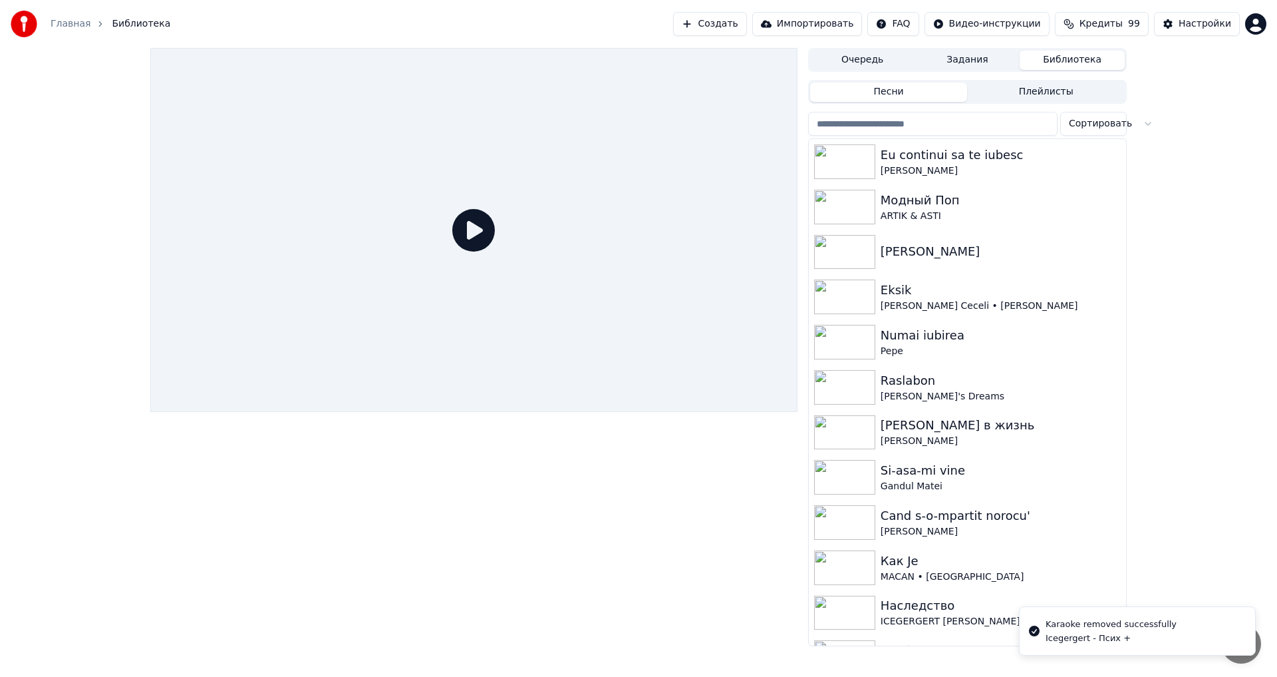
click at [747, 23] on button "Создать" at bounding box center [709, 24] width 73 height 24
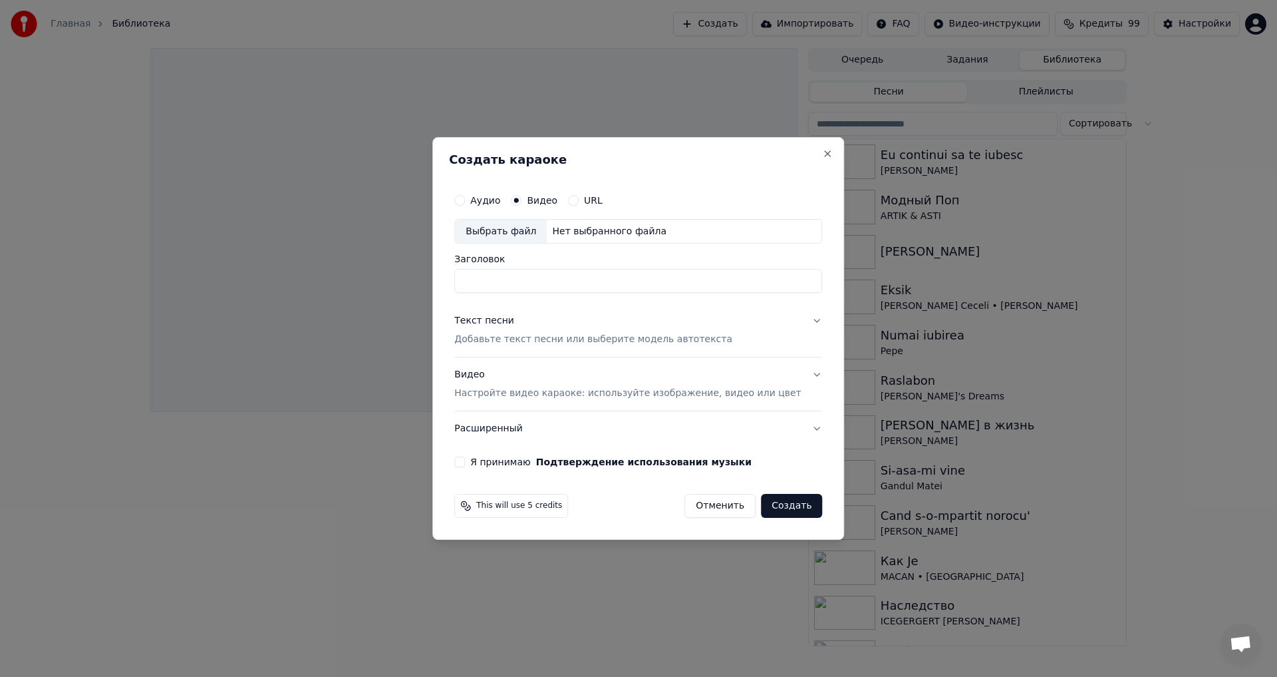
click at [651, 227] on div "Нет выбранного файла" at bounding box center [609, 231] width 125 height 13
click at [597, 284] on input "**********" at bounding box center [638, 281] width 368 height 24
type input "**********"
click at [547, 338] on p "Добавьте текст песни или выберите модель автотекста" at bounding box center [593, 339] width 278 height 13
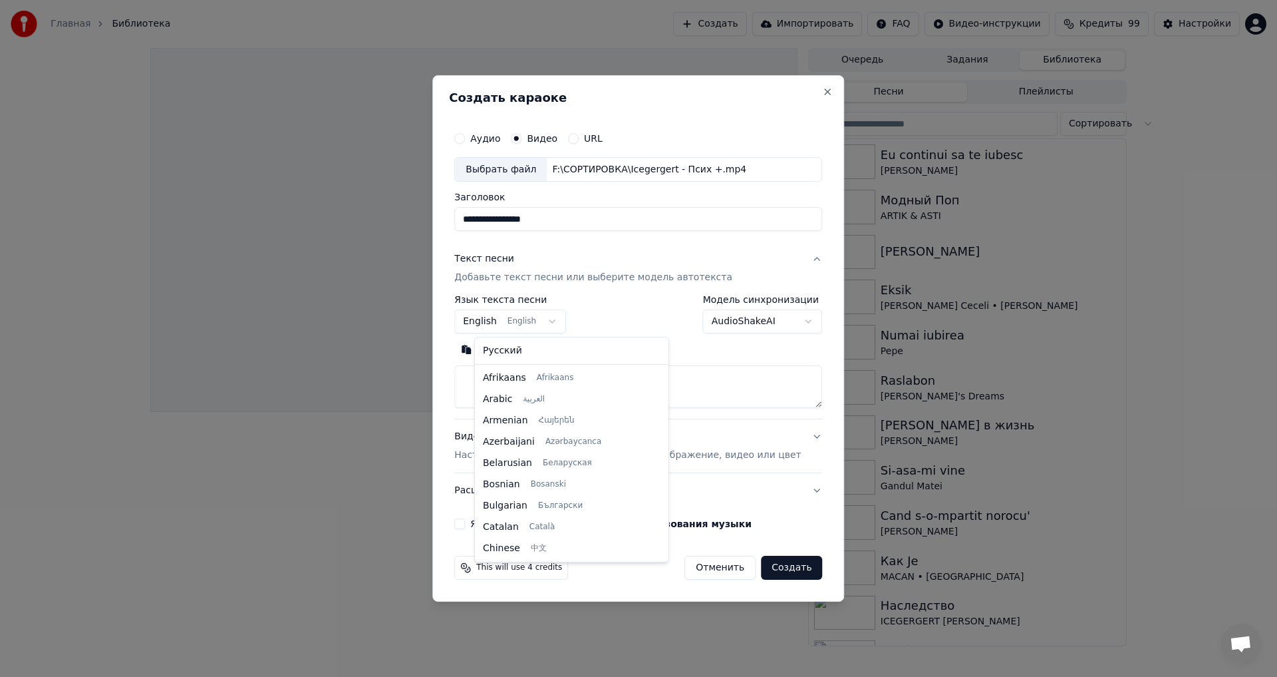
click at [562, 317] on body "**********" at bounding box center [638, 338] width 1277 height 677
select select "**"
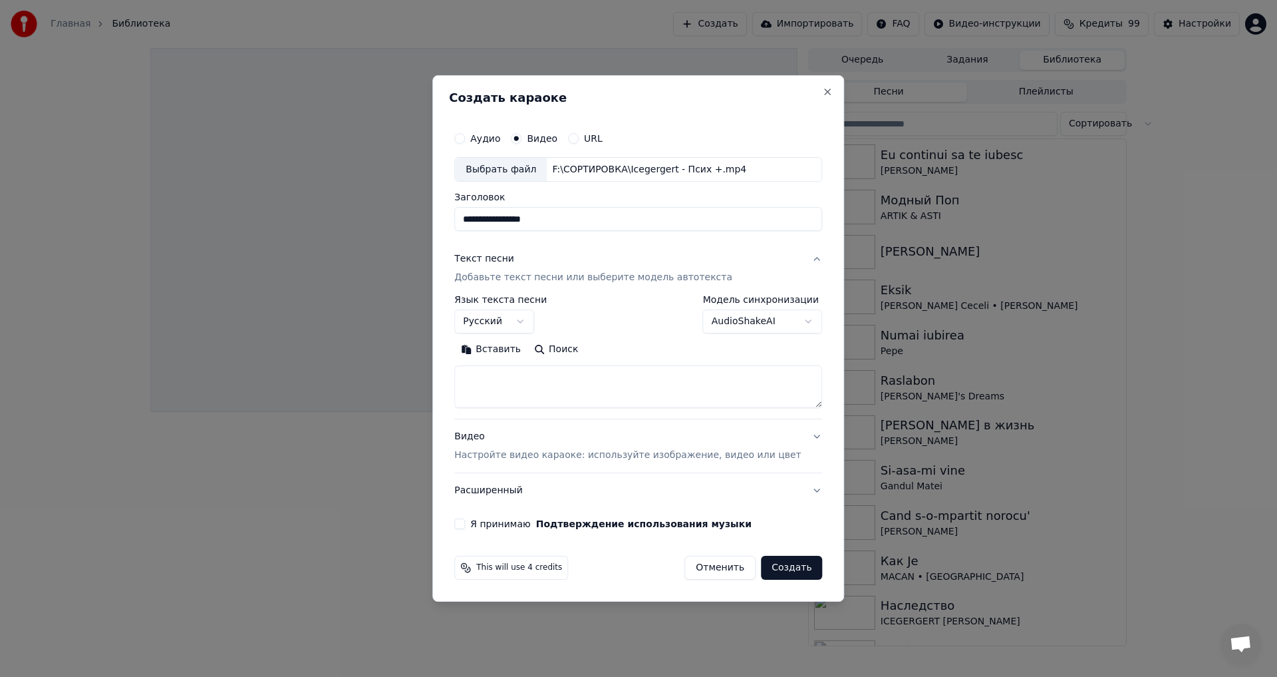
click at [514, 349] on button "Вставить" at bounding box center [490, 349] width 73 height 21
drag, startPoint x: 540, startPoint y: 380, endPoint x: 363, endPoint y: 379, distance: 177.7
click at [363, 379] on body "**********" at bounding box center [638, 338] width 1277 height 677
paste textarea "**********"
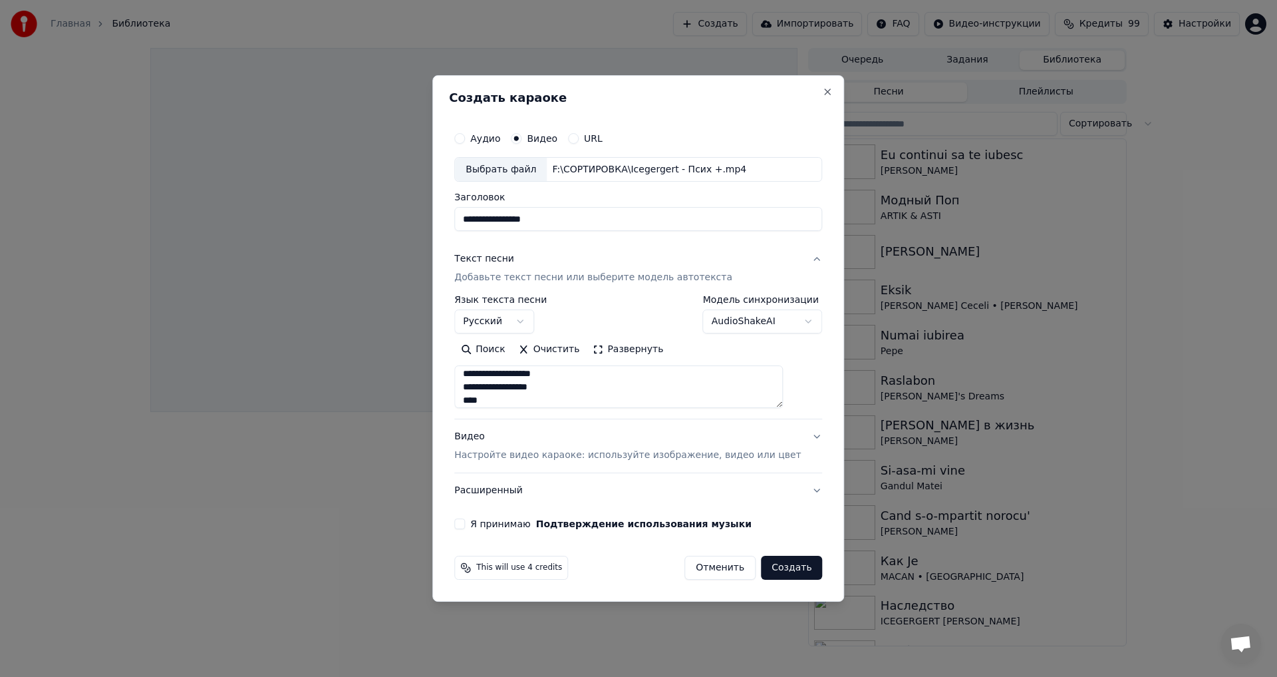
type textarea "**********"
click at [465, 521] on button "Я принимаю Подтверждение использования музыки" at bounding box center [459, 523] width 11 height 11
click at [788, 570] on button "Создать" at bounding box center [791, 568] width 61 height 24
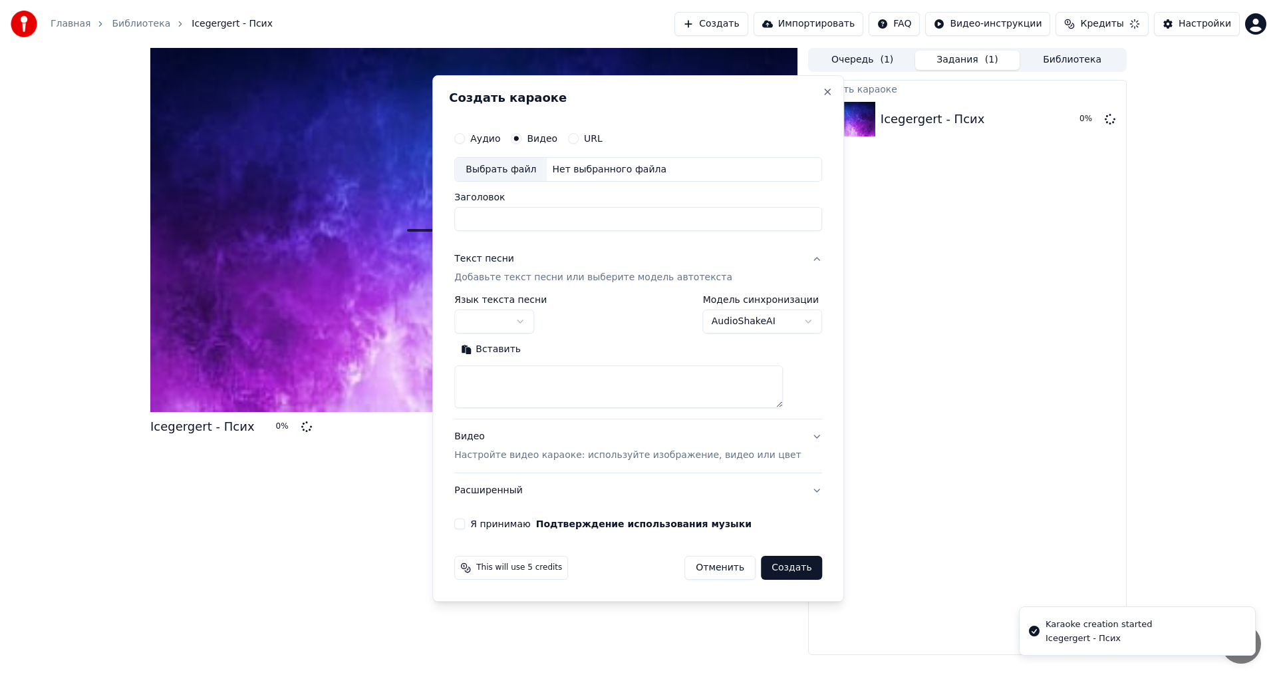
scroll to position [0, 0]
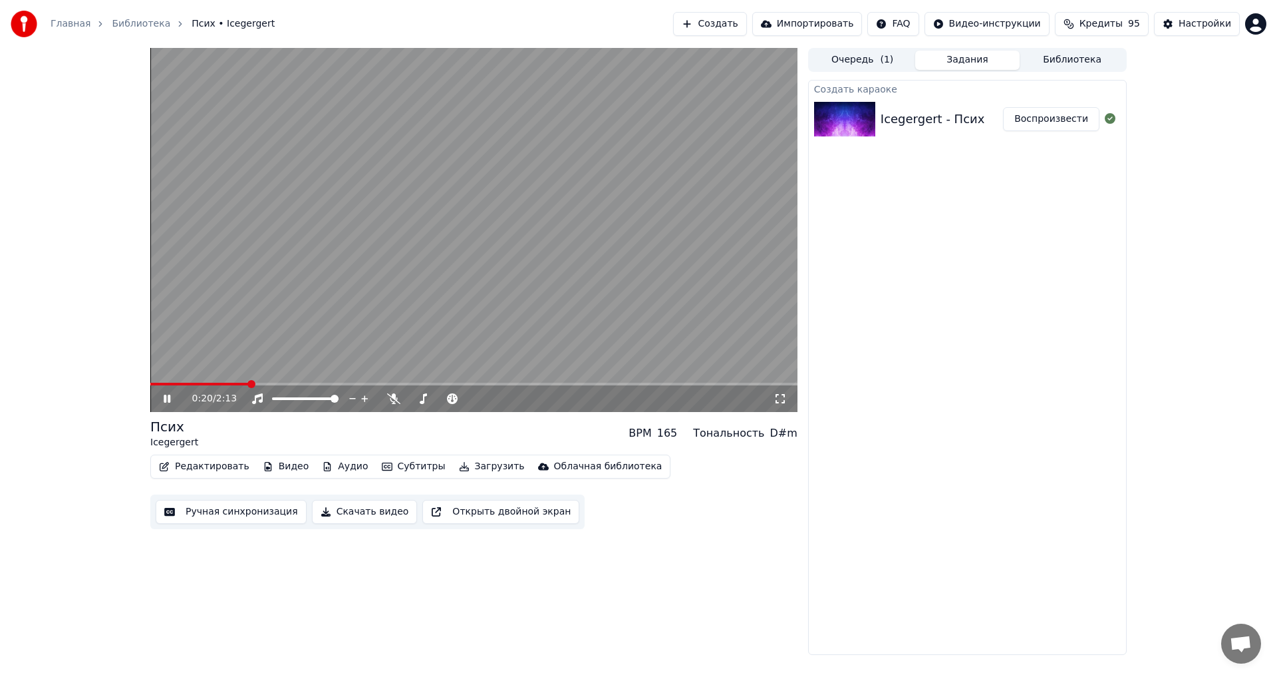
click at [165, 399] on icon at bounding box center [167, 399] width 7 height 8
